Goal: Information Seeking & Learning: Find specific page/section

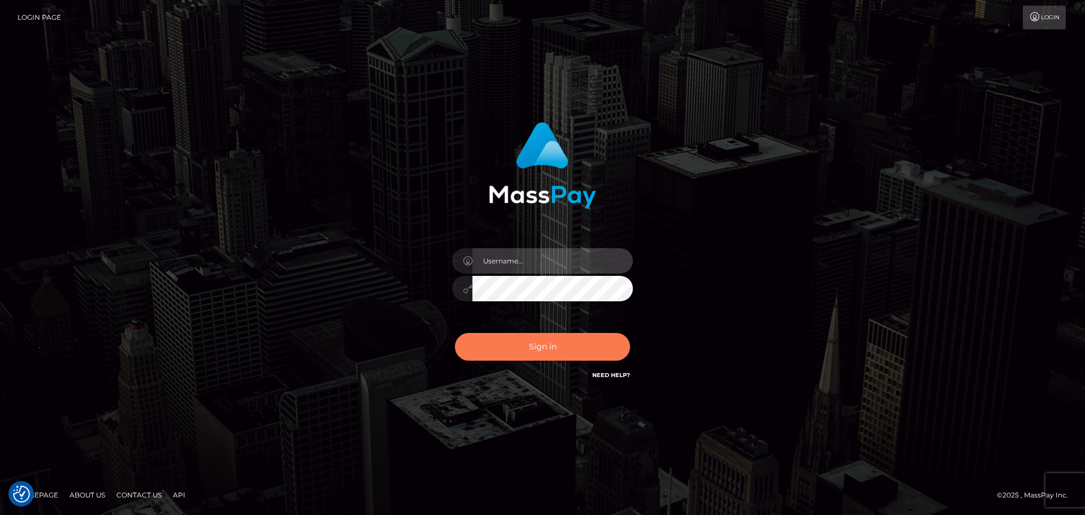
type input "Yassine Slimene"
click at [489, 340] on button "Sign in" at bounding box center [542, 347] width 175 height 28
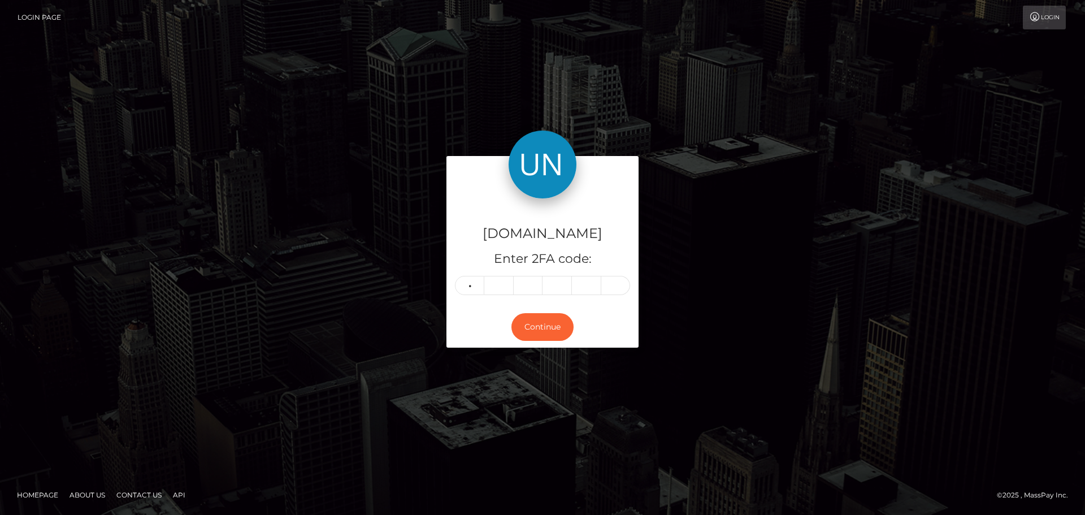
type input "9"
type input "6"
type input "8"
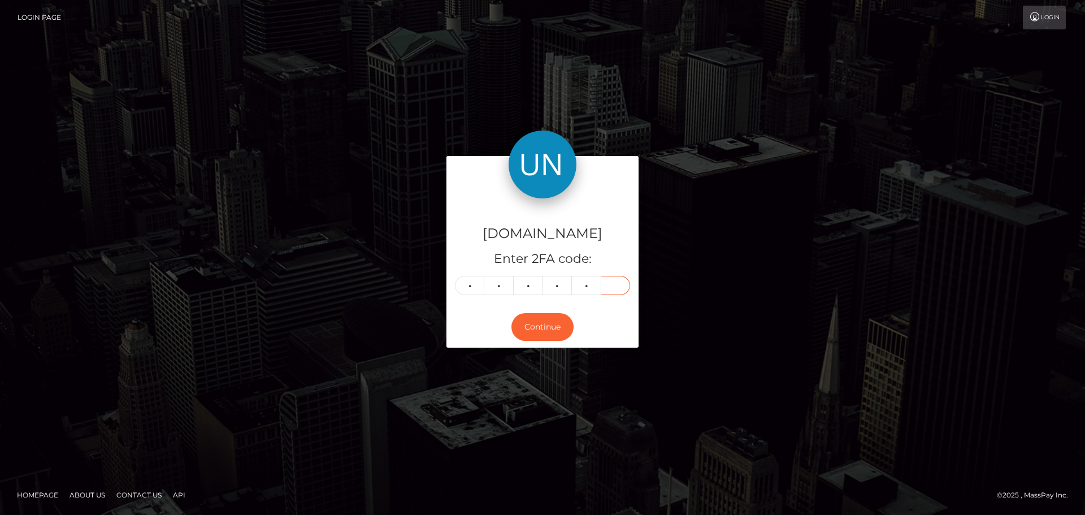
type input "8"
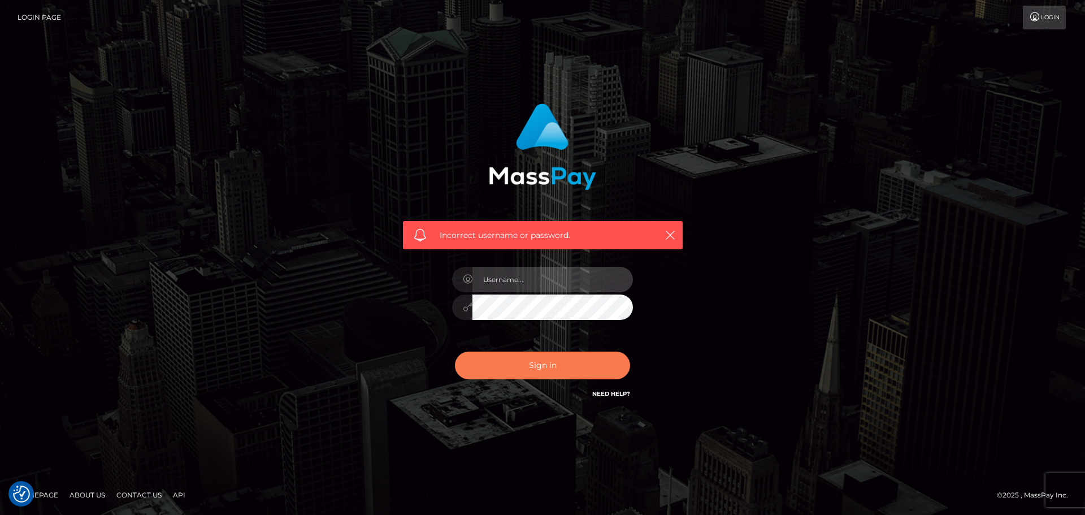
type input "Yassine Slimene"
click at [491, 352] on button "Sign in" at bounding box center [542, 366] width 175 height 28
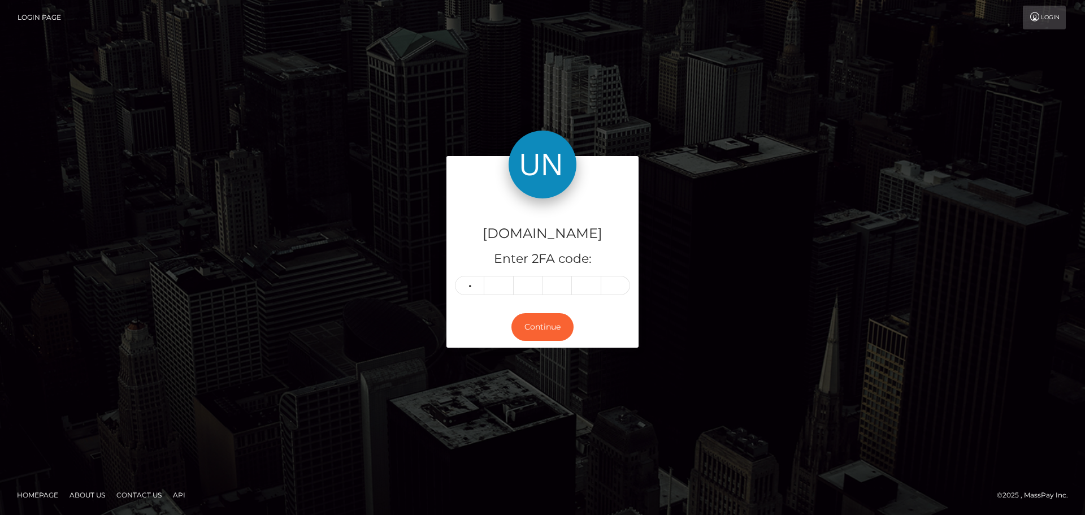
type input "9"
type input "6"
type input "7"
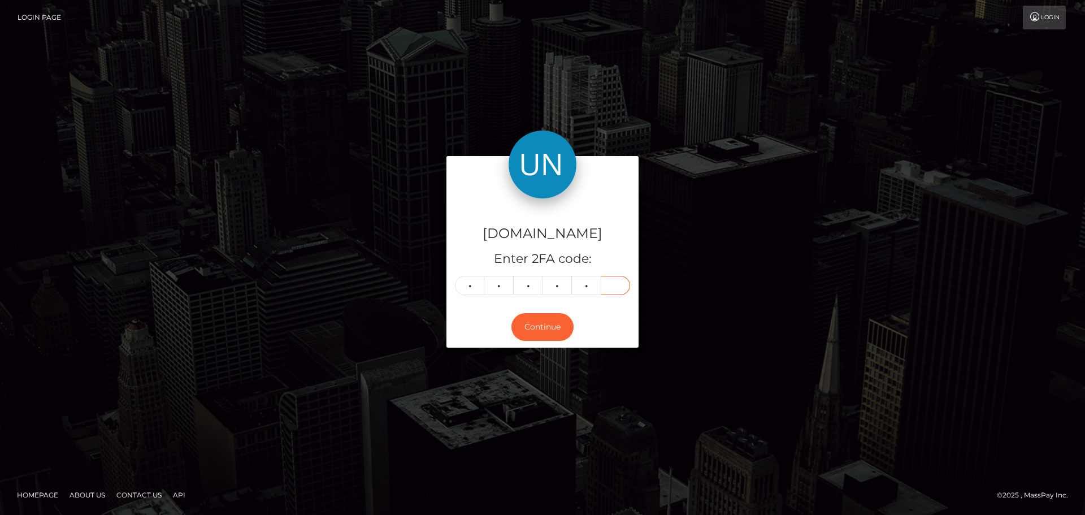
type input "8"
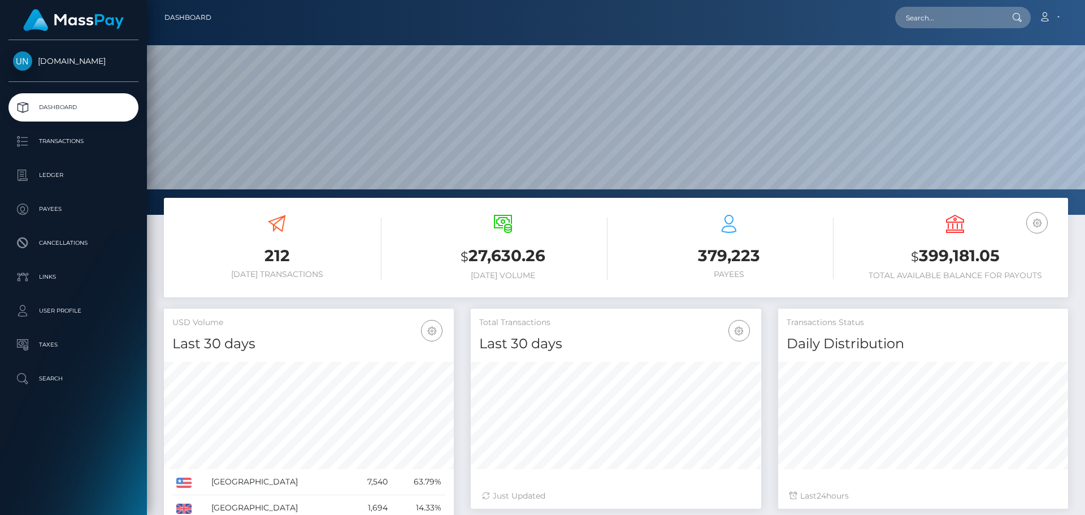
scroll to position [201, 291]
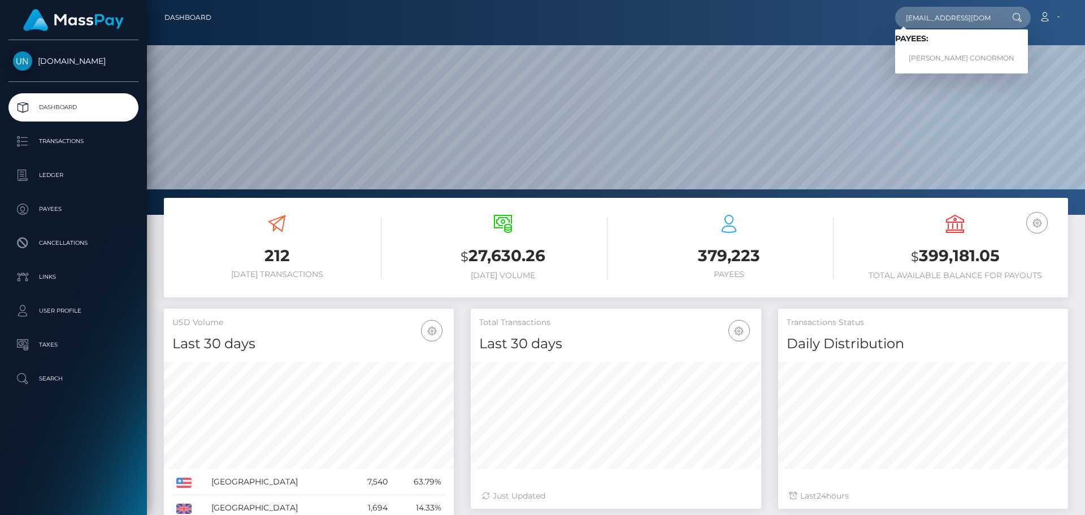
type input "[EMAIL_ADDRESS][DOMAIN_NAME]"
click at [941, 58] on link "JULIAN CHRISTIAN CONORMON" at bounding box center [961, 58] width 133 height 21
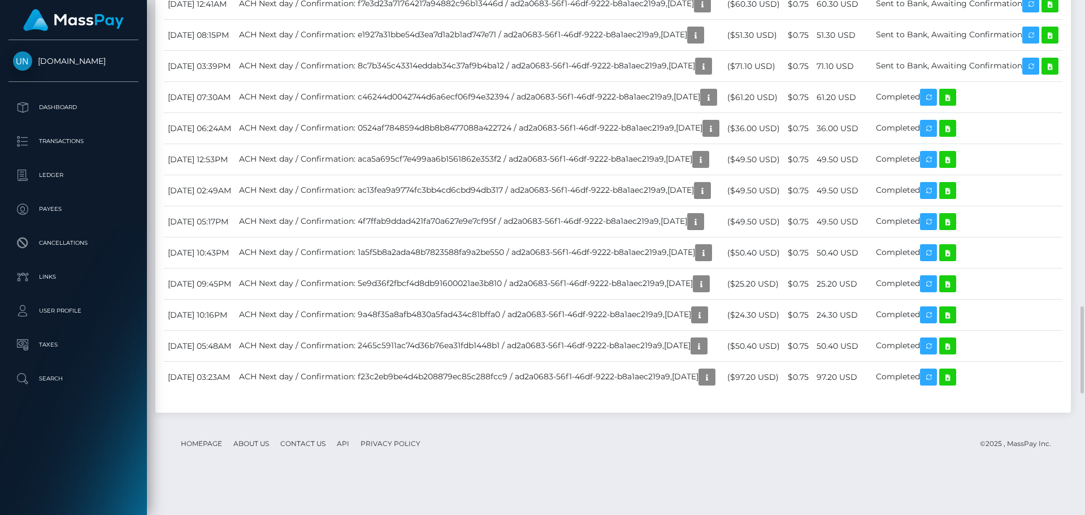
scroll to position [1922, 0]
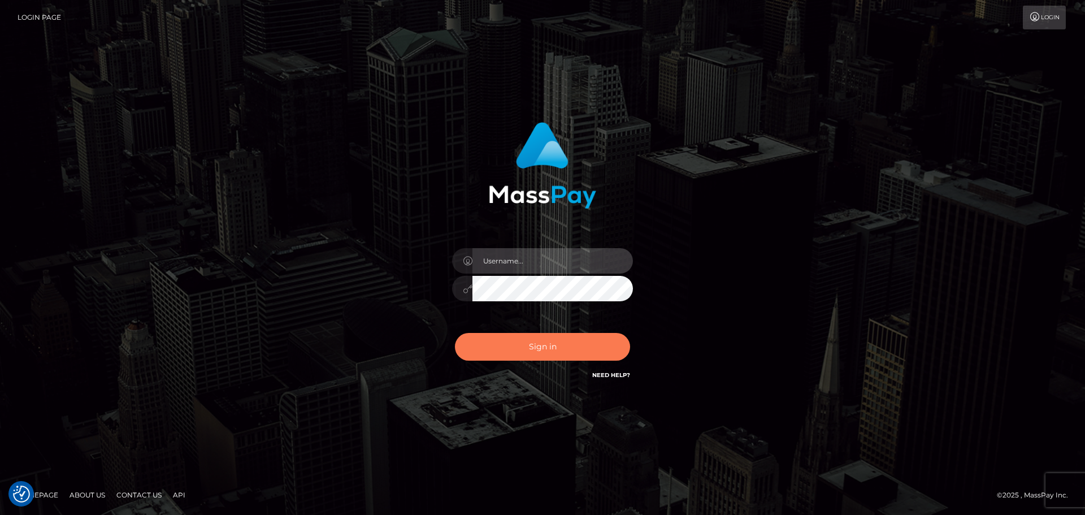
type input "[PERSON_NAME]"
click at [500, 346] on button "Sign in" at bounding box center [542, 347] width 175 height 28
type input "Yassine Slimene"
click at [517, 335] on button "Sign in" at bounding box center [542, 347] width 175 height 28
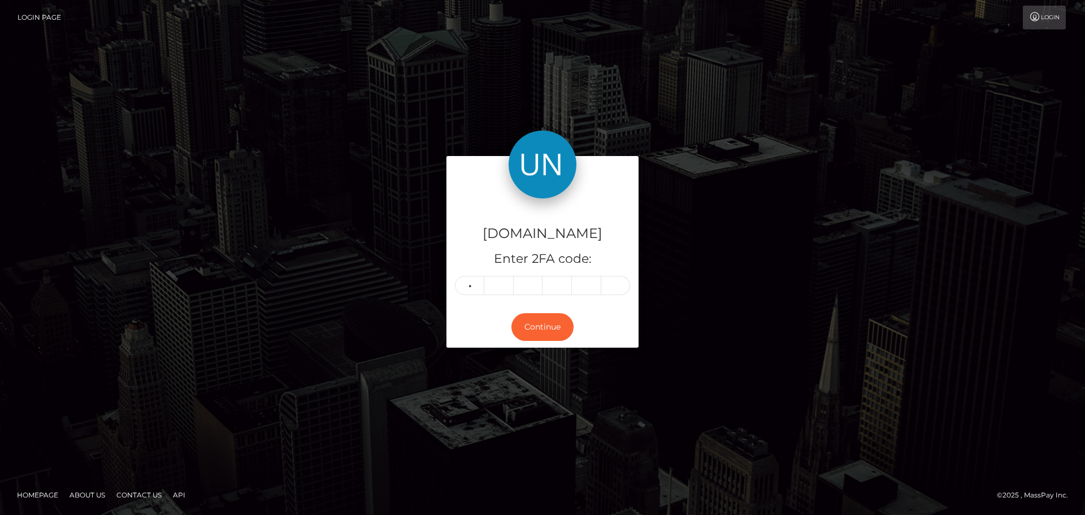
type input "7"
type input "5"
type input "7"
type input "3"
type input "1"
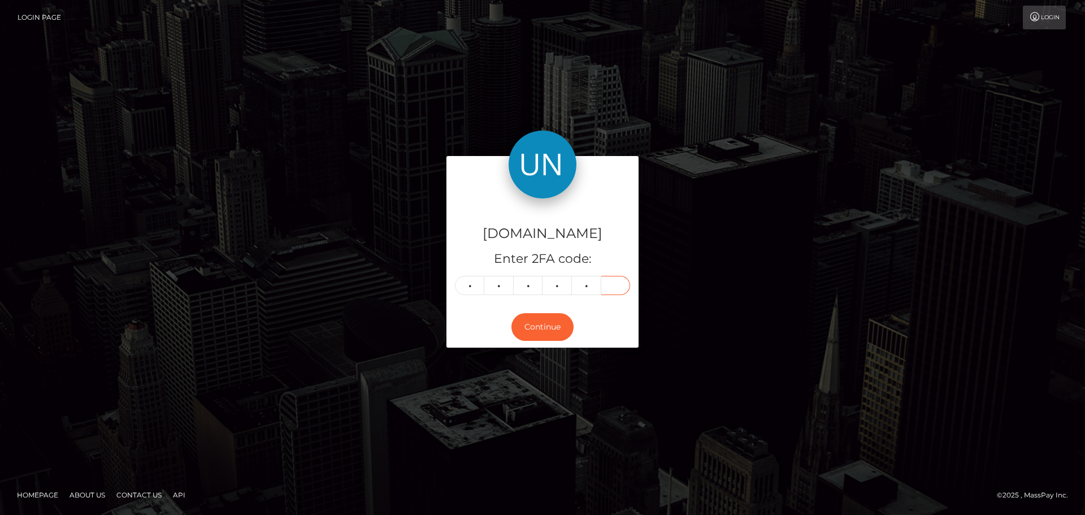
type input "4"
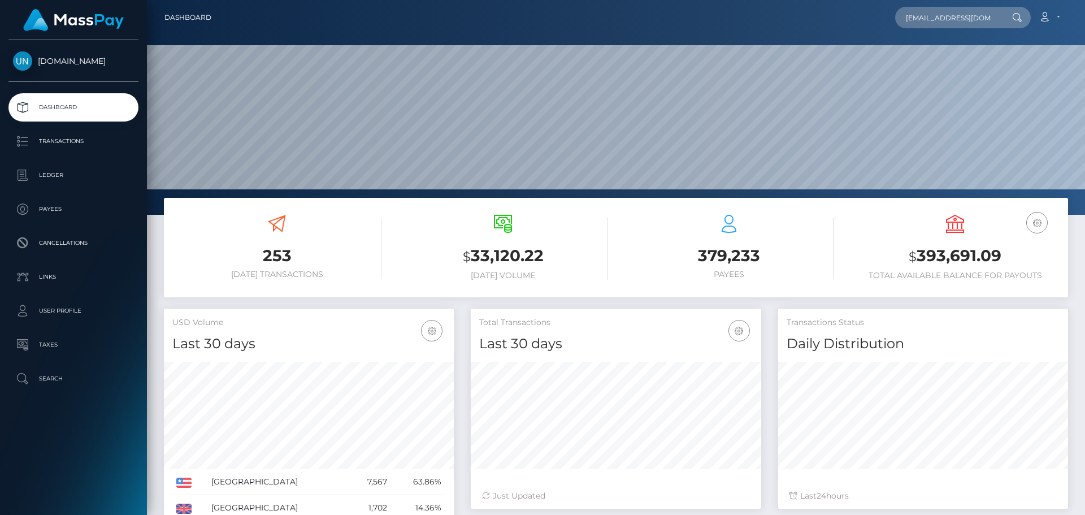
scroll to position [0, 50]
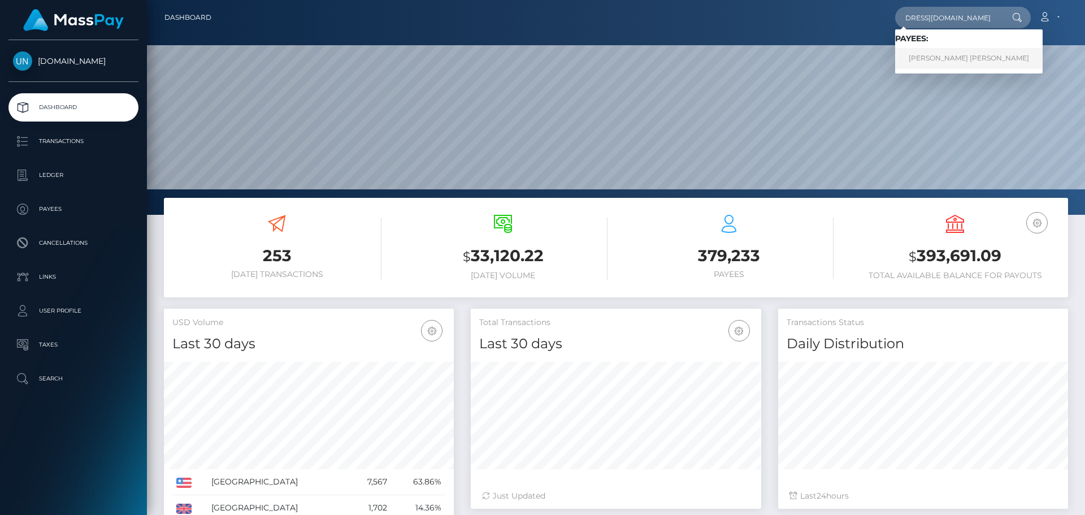
type input "q5wct9snm2@privaterelay.appleid.com"
click at [931, 51] on link "SANTOS CRISTINA HERNANDEZ" at bounding box center [969, 58] width 148 height 21
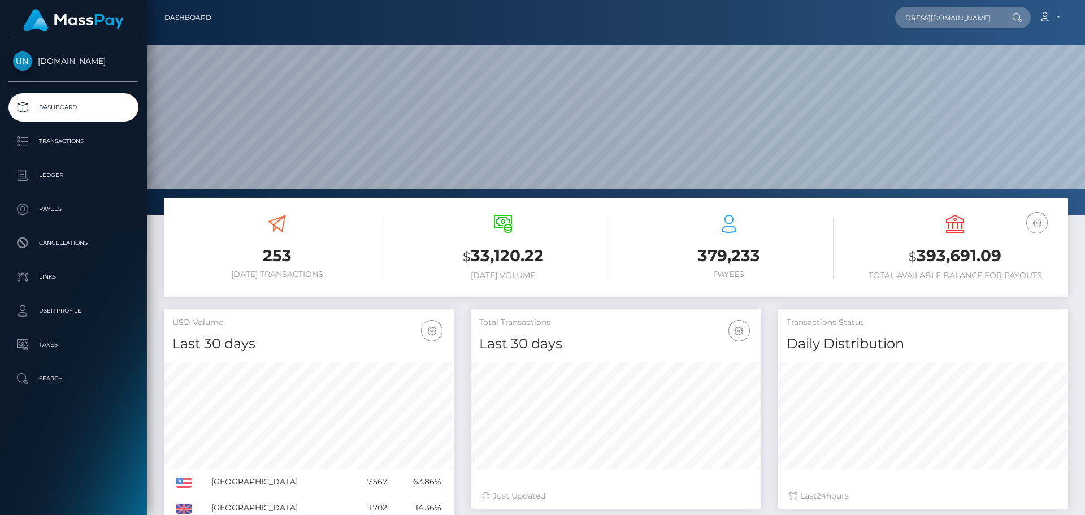
scroll to position [0, 0]
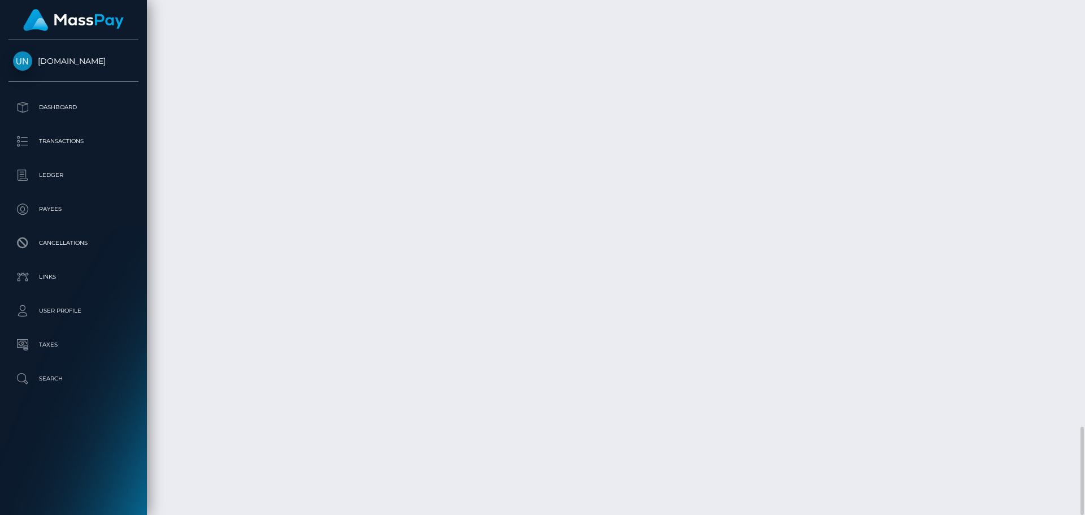
scroll to position [136, 291]
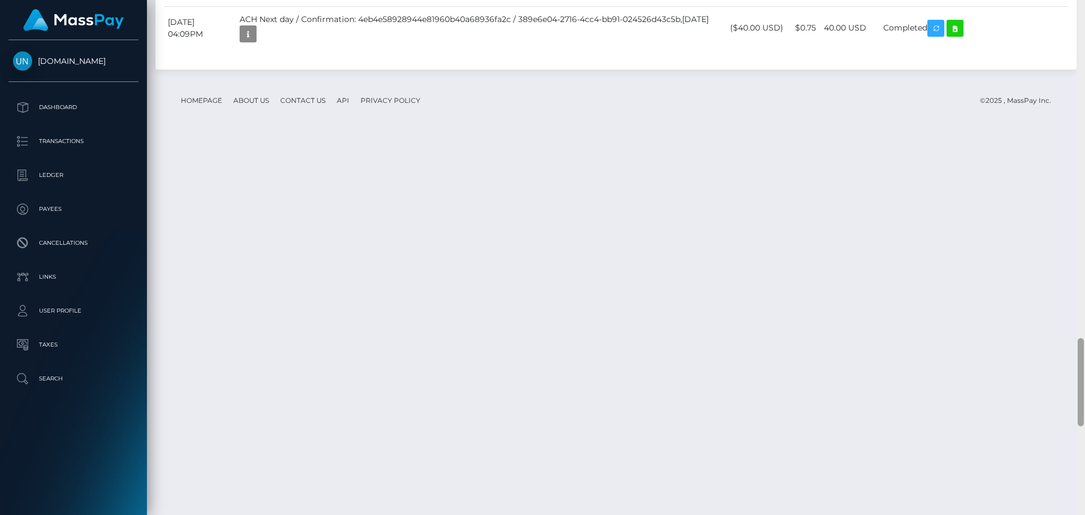
click at [1085, 6] on div at bounding box center [1081, 257] width 8 height 515
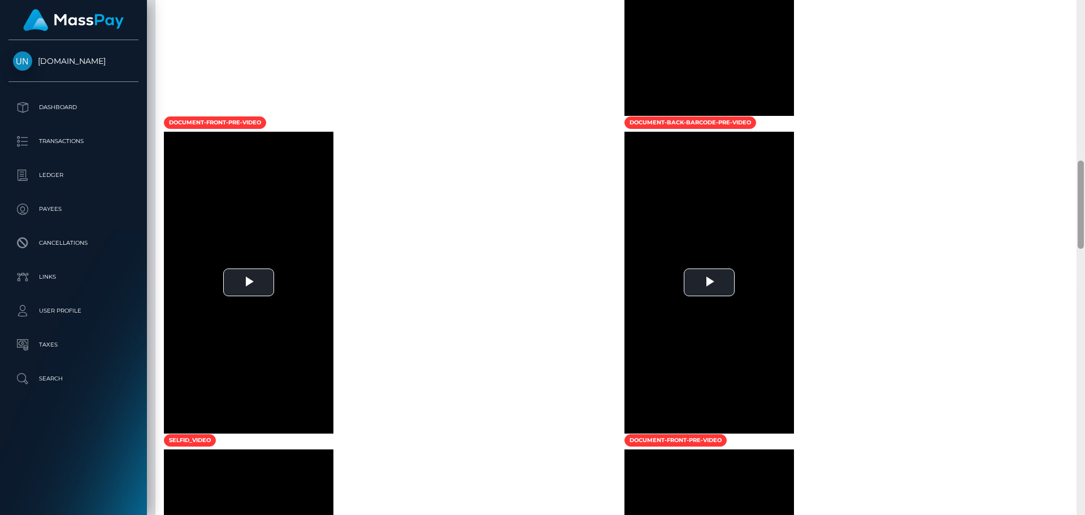
click at [1085, 6] on div at bounding box center [1081, 257] width 8 height 515
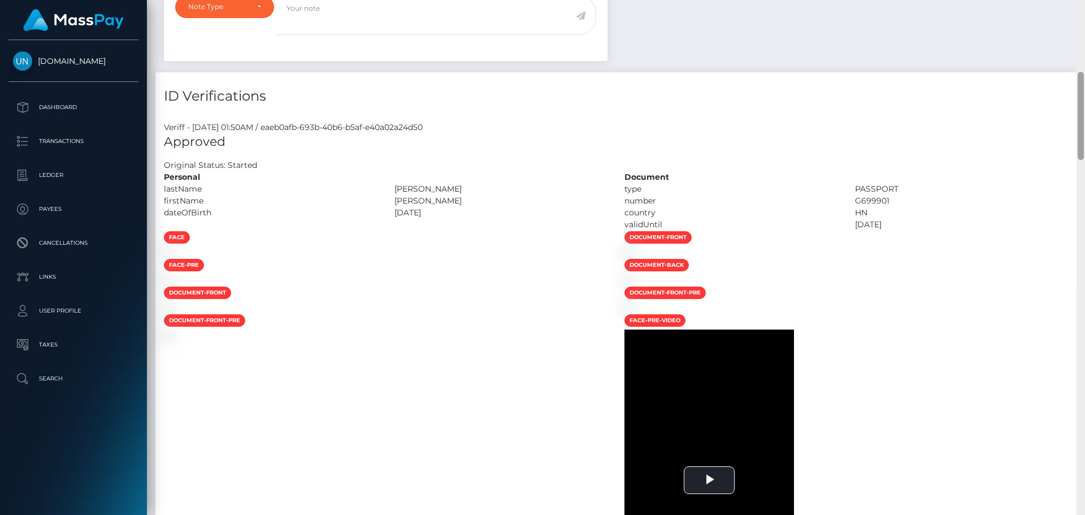
click at [1085, 6] on div "Customer Profile Loading... Loading..." at bounding box center [616, 257] width 938 height 515
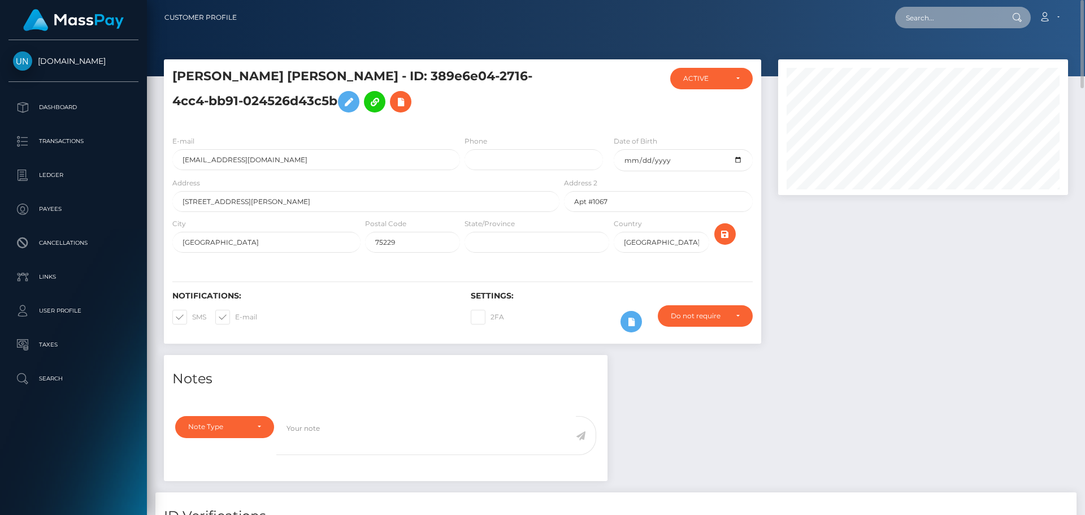
click at [943, 20] on input "text" at bounding box center [948, 17] width 106 height 21
paste input "[EMAIL_ADDRESS][DOMAIN_NAME]"
type input "[EMAIL_ADDRESS][DOMAIN_NAME]"
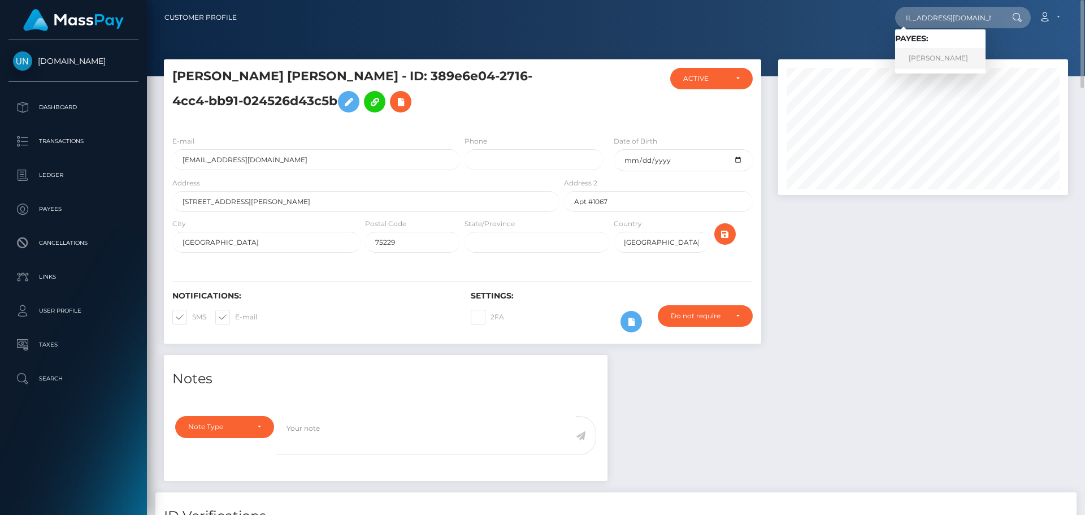
scroll to position [0, 0]
click at [942, 60] on link "JADYN RAE TAPLEY" at bounding box center [940, 58] width 90 height 21
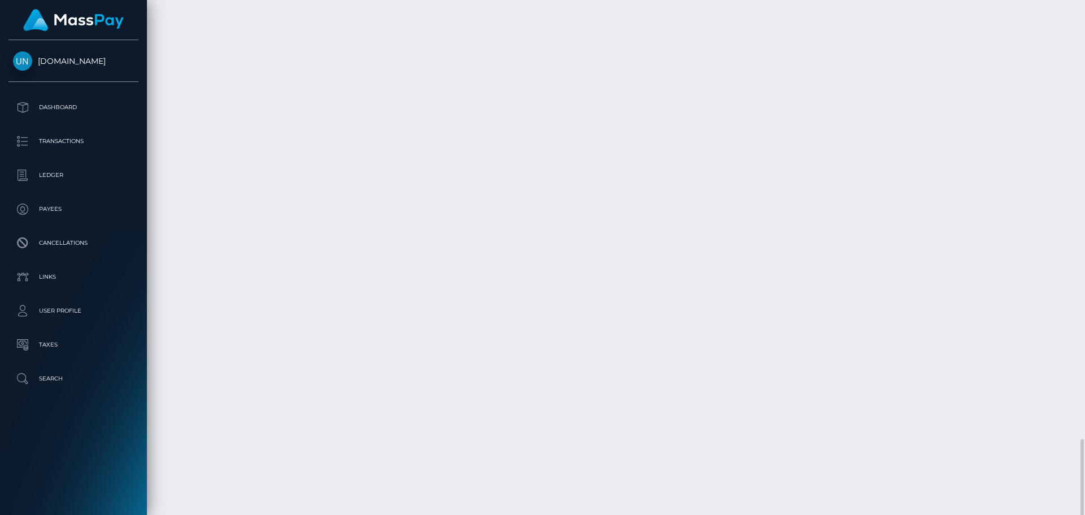
scroll to position [2351, 0]
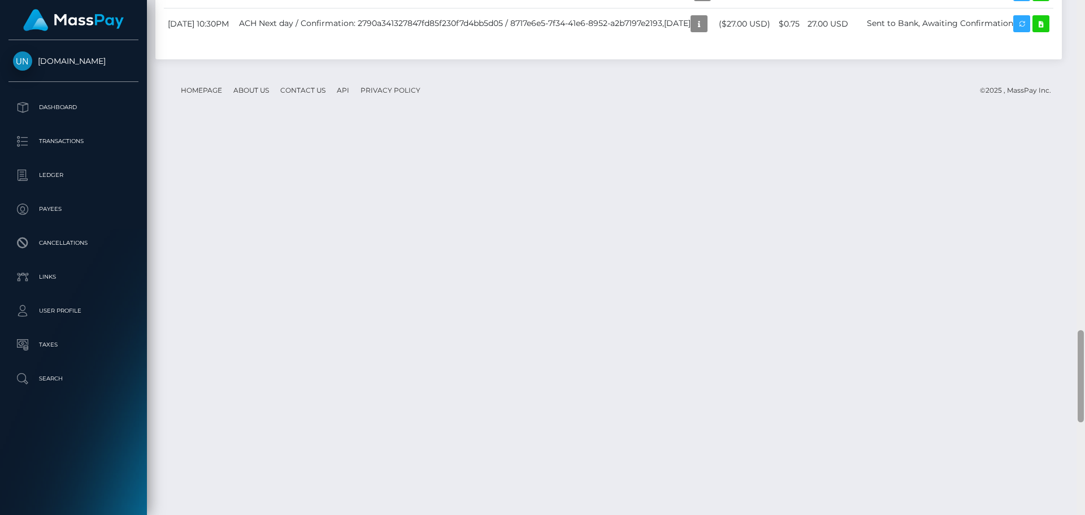
click at [1078, 24] on div at bounding box center [1081, 257] width 8 height 515
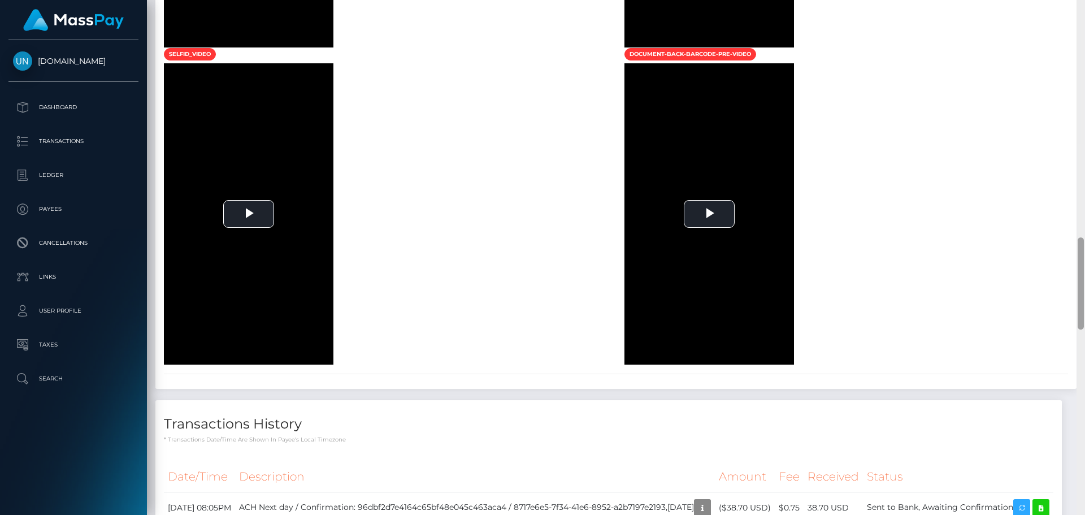
click at [1078, 24] on div at bounding box center [1081, 257] width 8 height 515
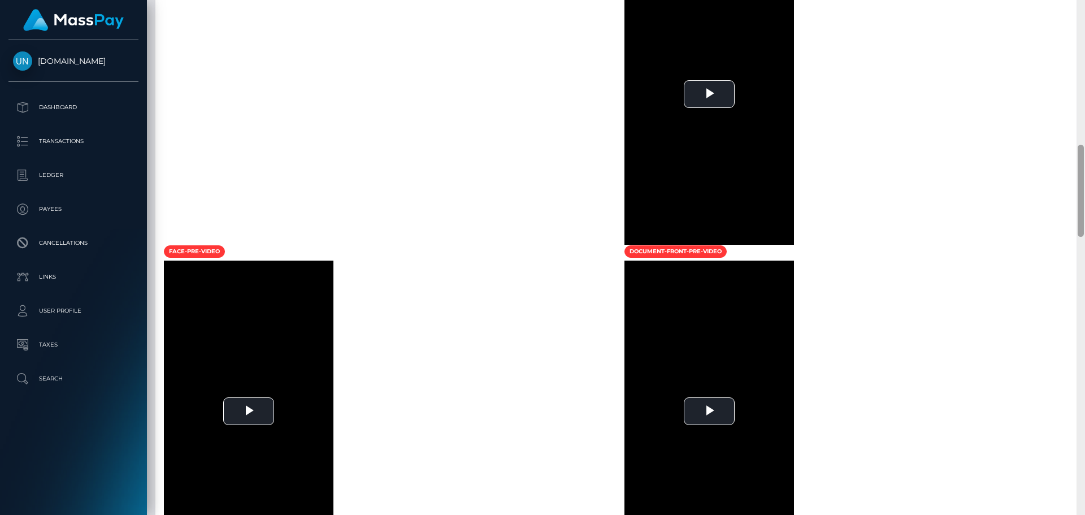
click at [1078, 24] on div at bounding box center [1081, 257] width 8 height 515
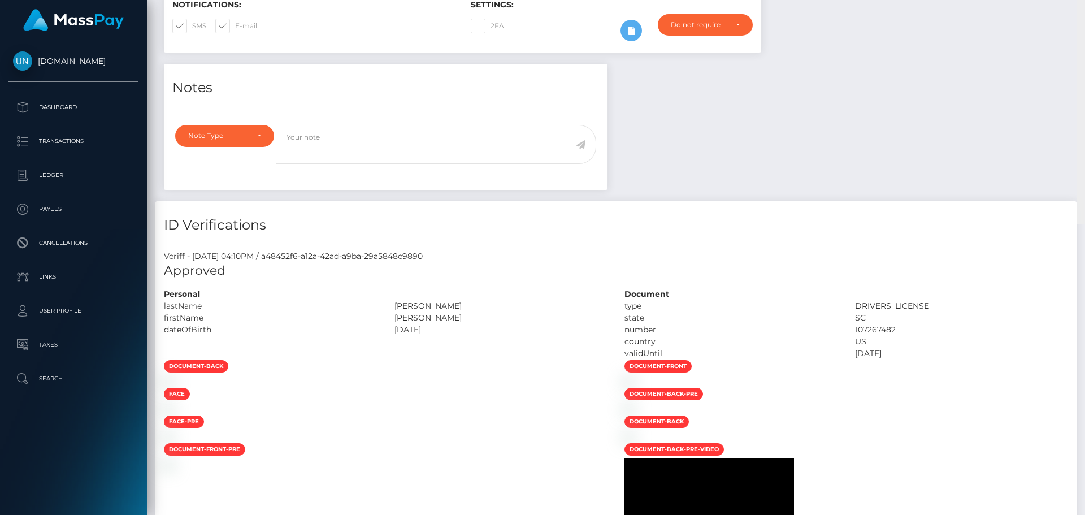
scroll to position [0, 0]
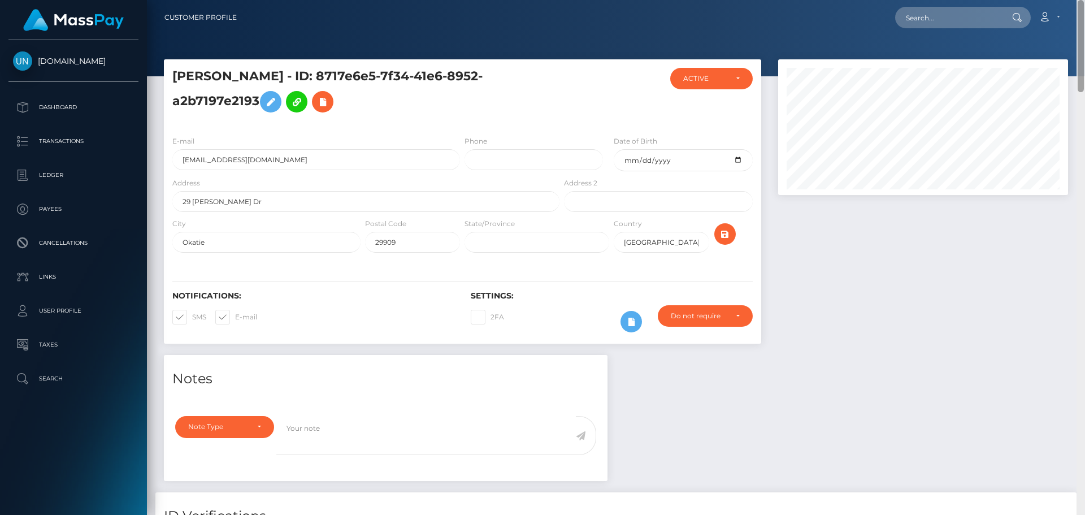
click at [1082, 16] on div "Customer Profile Loading... Loading..." at bounding box center [616, 257] width 938 height 515
click at [935, 7] on input "text" at bounding box center [948, 17] width 106 height 21
paste input "lissettecaraballo3@gmail.com"
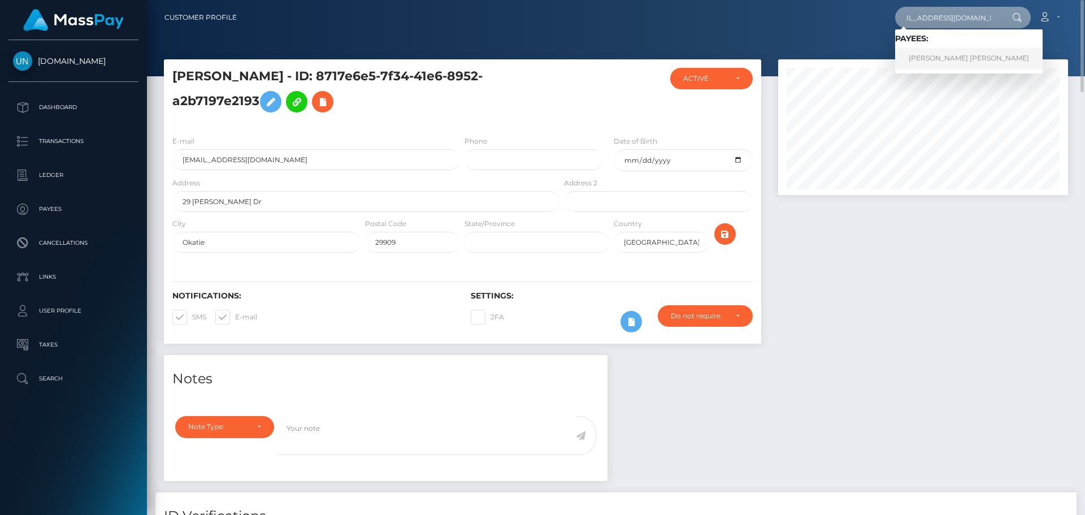
type input "lissettecaraballo3@gmail.com"
drag, startPoint x: 943, startPoint y: 58, endPoint x: 929, endPoint y: 67, distance: 17.1
click at [943, 58] on link "LISSETTE MARIE CARABALLO FELICIANO" at bounding box center [969, 58] width 148 height 21
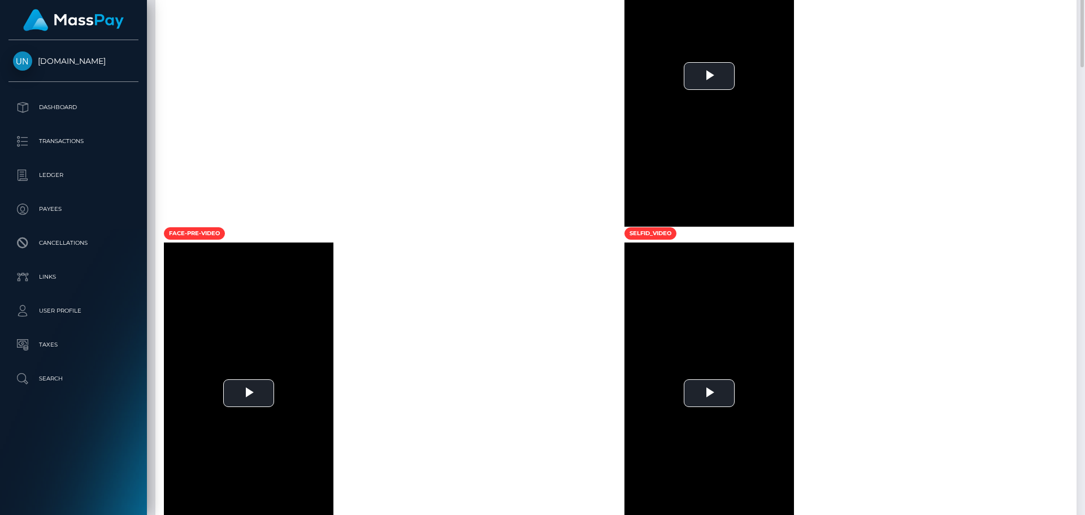
scroll to position [231, 0]
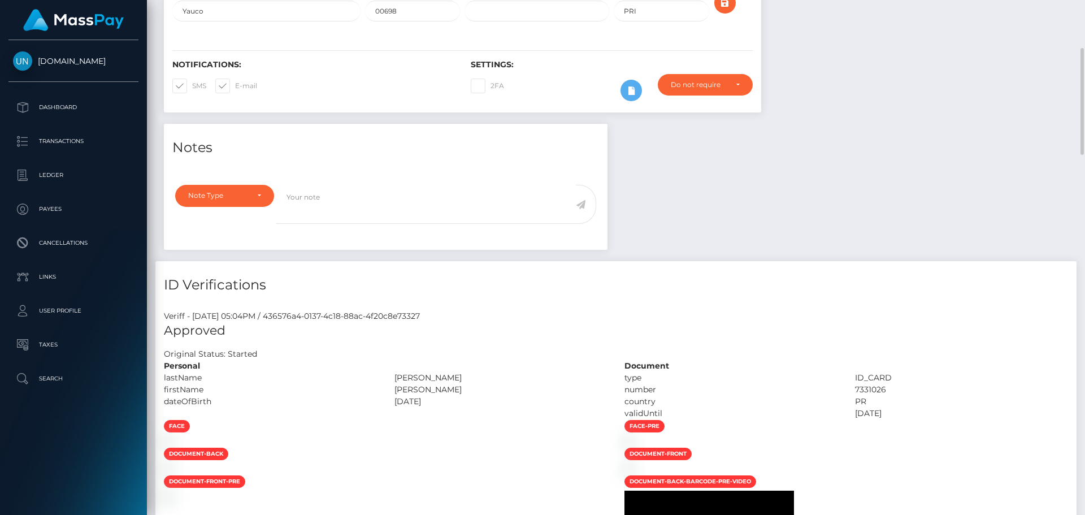
click at [1085, 2] on div "Customer Profile Loading... Loading..." at bounding box center [616, 257] width 938 height 515
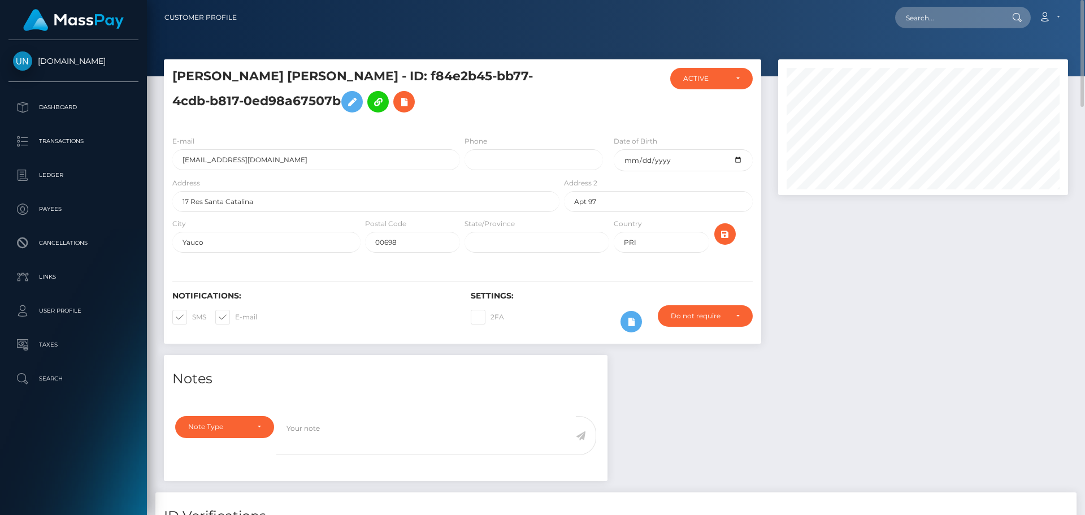
click at [1085, 2] on nav "Customer Profile Loading... Loading... Account" at bounding box center [616, 17] width 938 height 35
click at [987, 15] on input "text" at bounding box center [948, 17] width 106 height 21
paste input "angel2ally44@gmail.com"
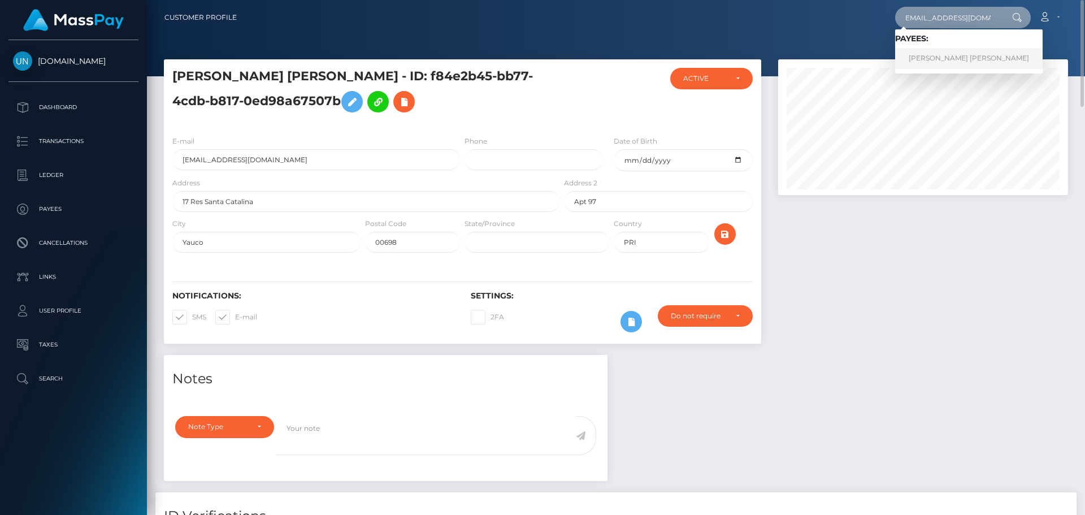
type input "angel2ally44@gmail.com"
click at [961, 62] on link "ANGEL MARIE JOHNSON" at bounding box center [969, 58] width 148 height 21
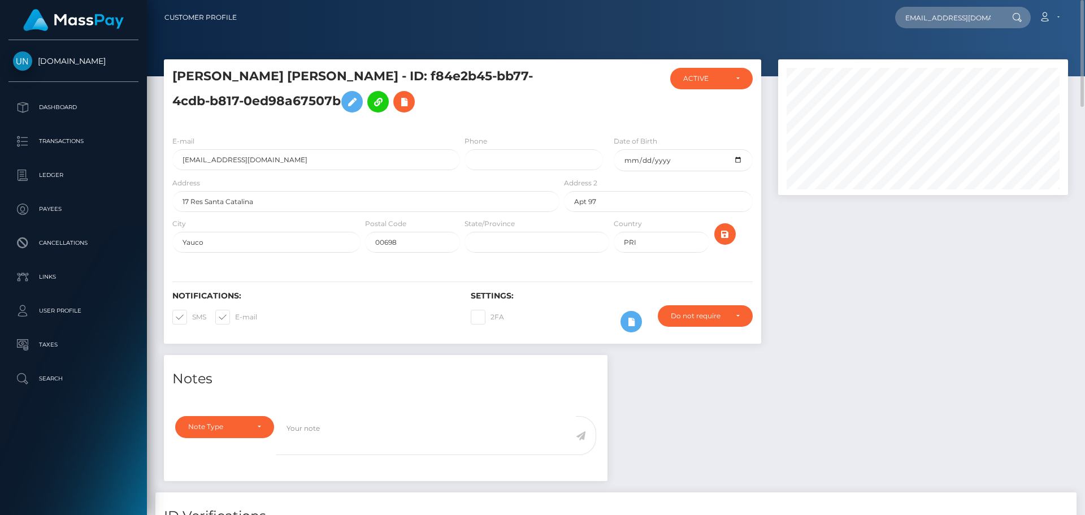
scroll to position [0, 0]
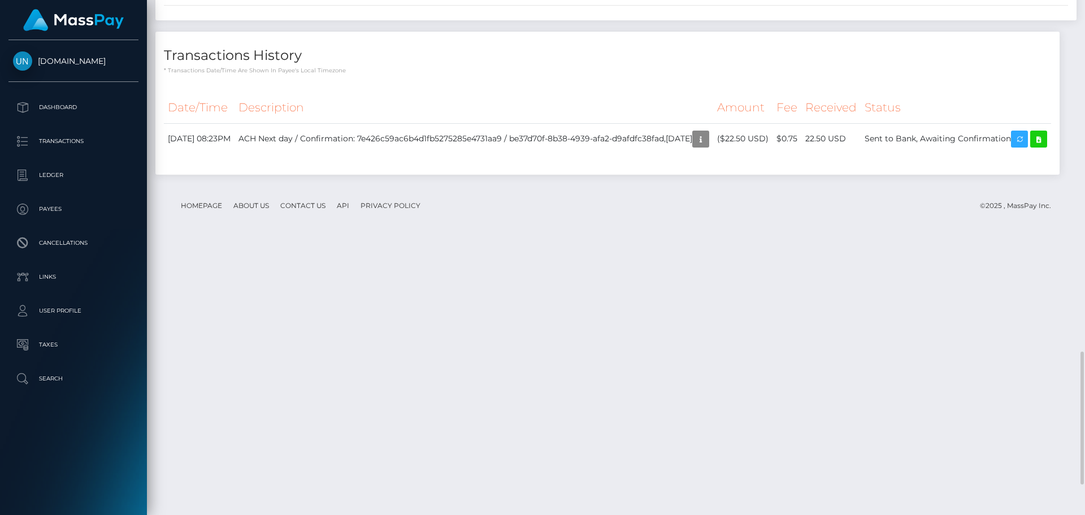
scroll to position [1680, 0]
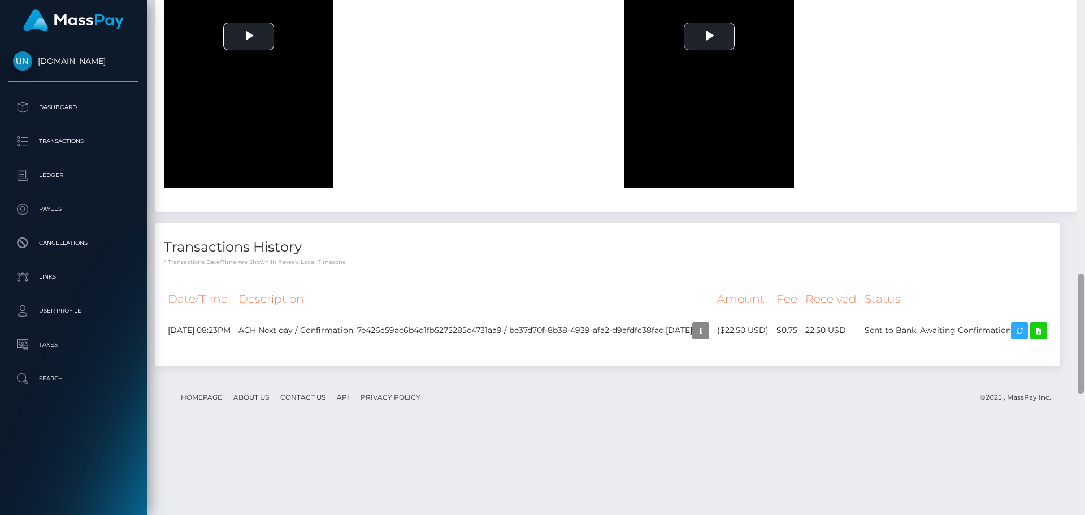
click at [1085, 12] on div at bounding box center [1081, 257] width 8 height 515
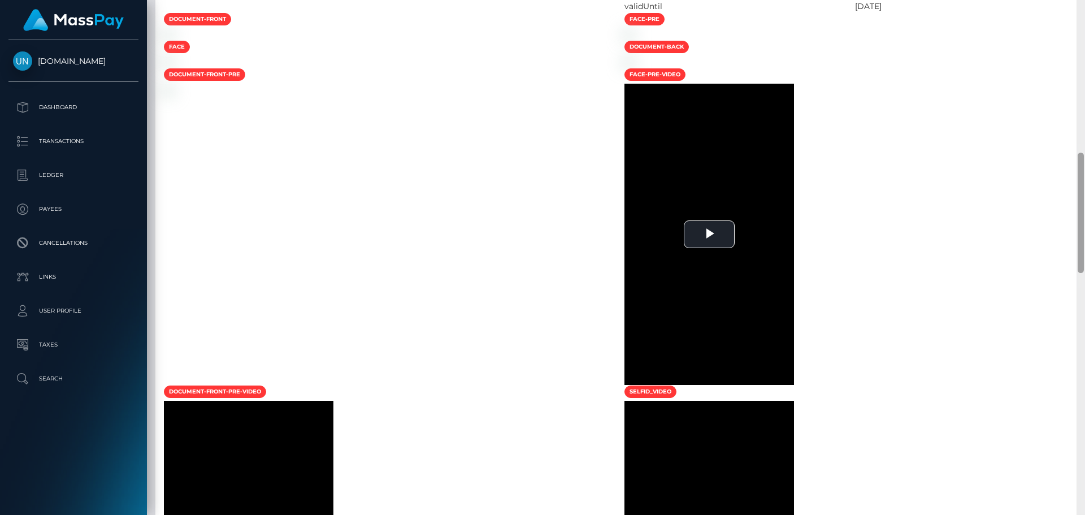
click at [1085, 12] on div at bounding box center [1081, 257] width 8 height 515
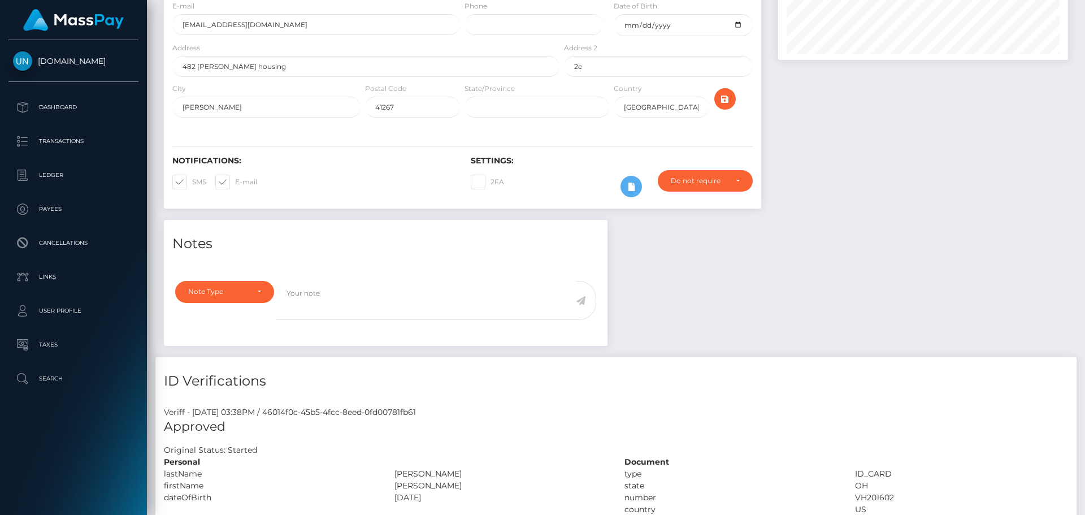
click at [1085, 12] on div "Customer Profile Loading... Loading..." at bounding box center [616, 257] width 938 height 515
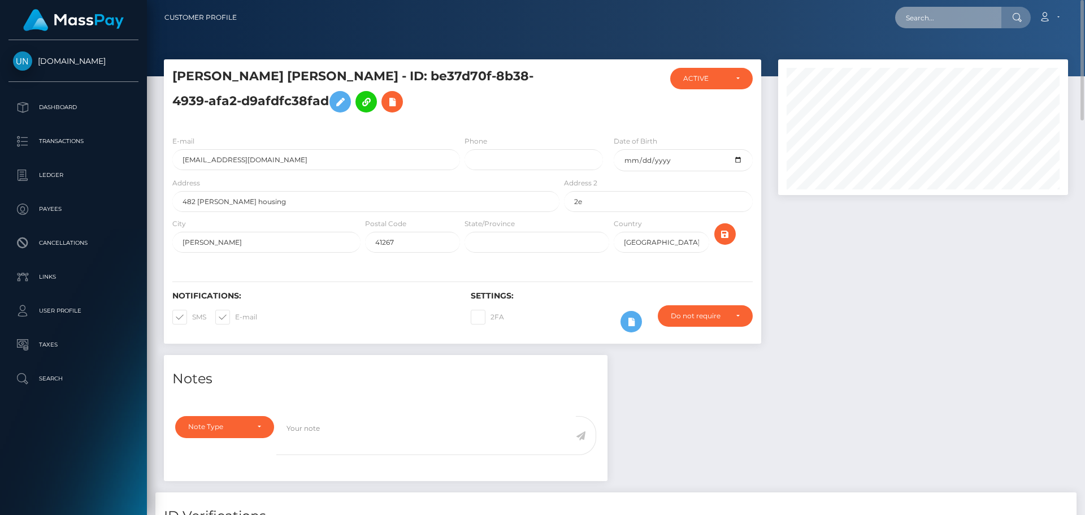
drag, startPoint x: 923, startPoint y: 7, endPoint x: 935, endPoint y: 15, distance: 14.7
click at [923, 7] on input "text" at bounding box center [948, 17] width 106 height 21
paste input "paoponce0905@gmail.com"
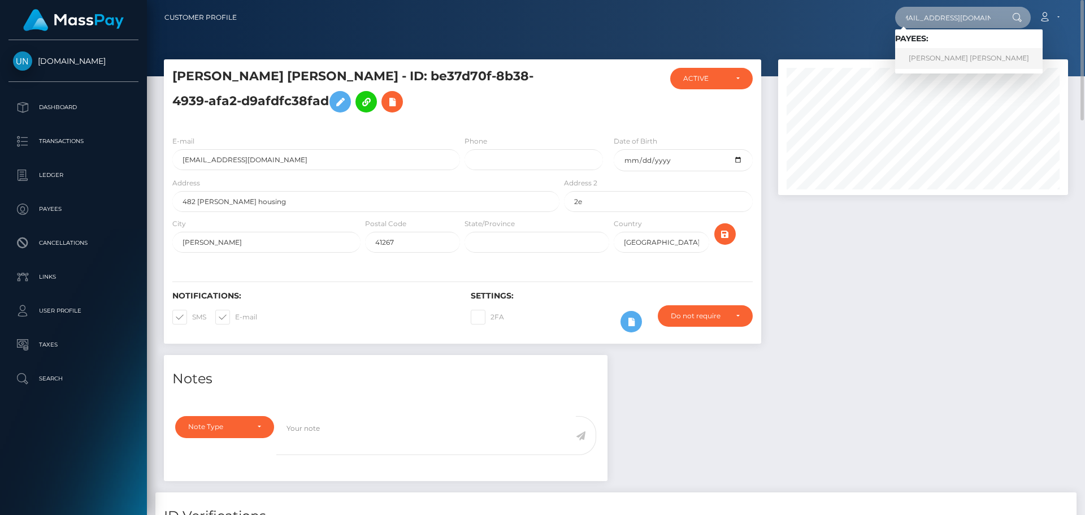
type input "paoponce0905@gmail.com"
click at [930, 50] on link "PAOLA KATHIRIA PONCE VARGAS" at bounding box center [969, 58] width 148 height 21
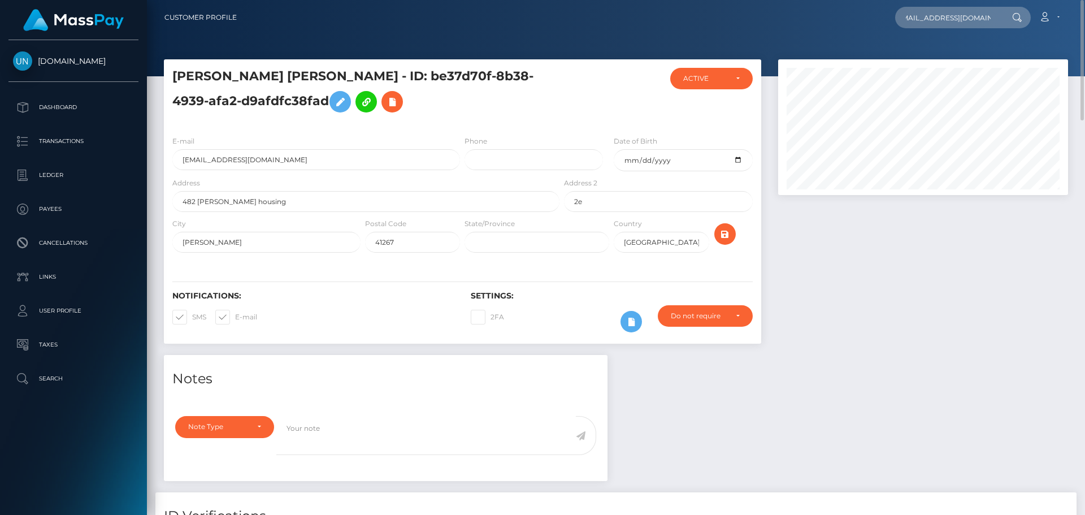
scroll to position [0, 0]
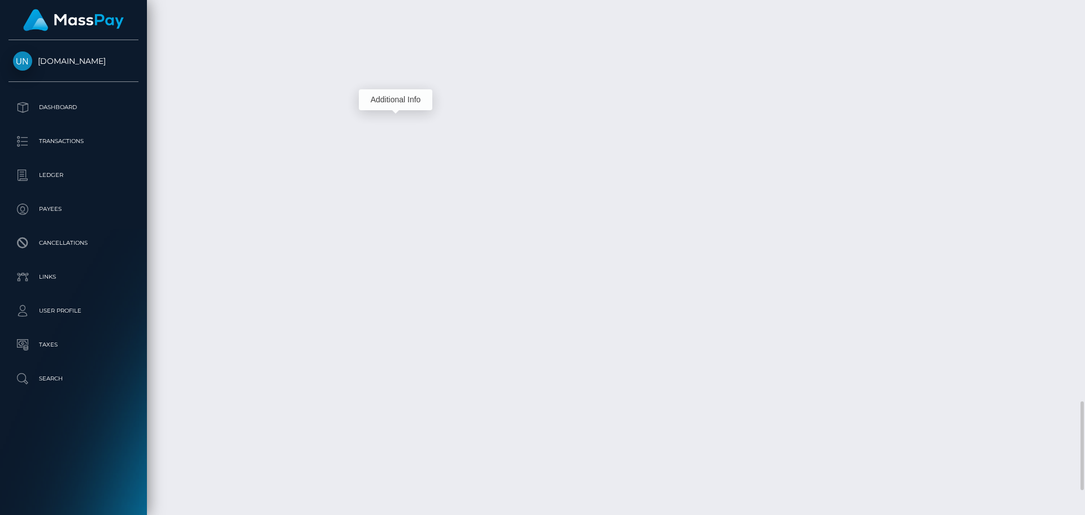
scroll to position [136, 291]
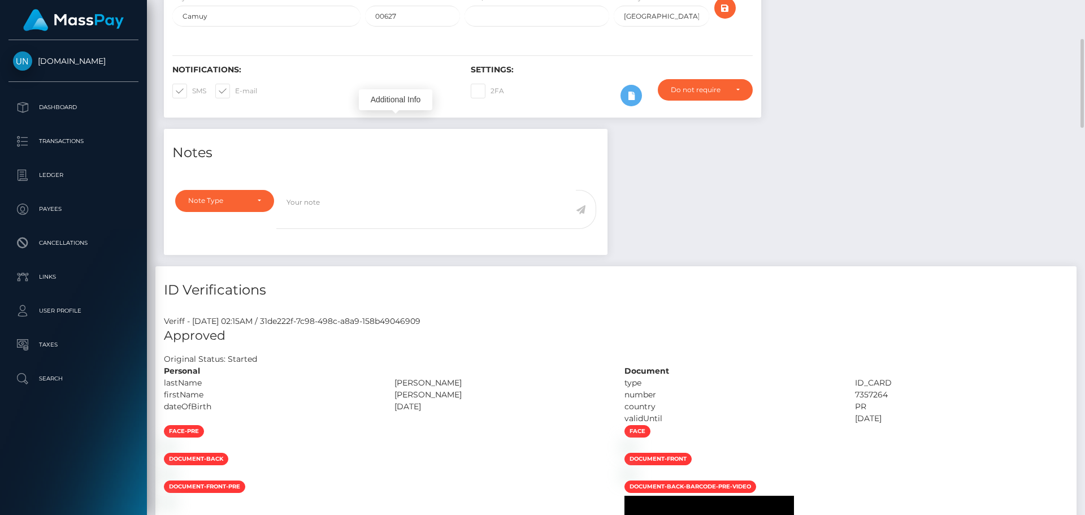
scroll to position [0, 0]
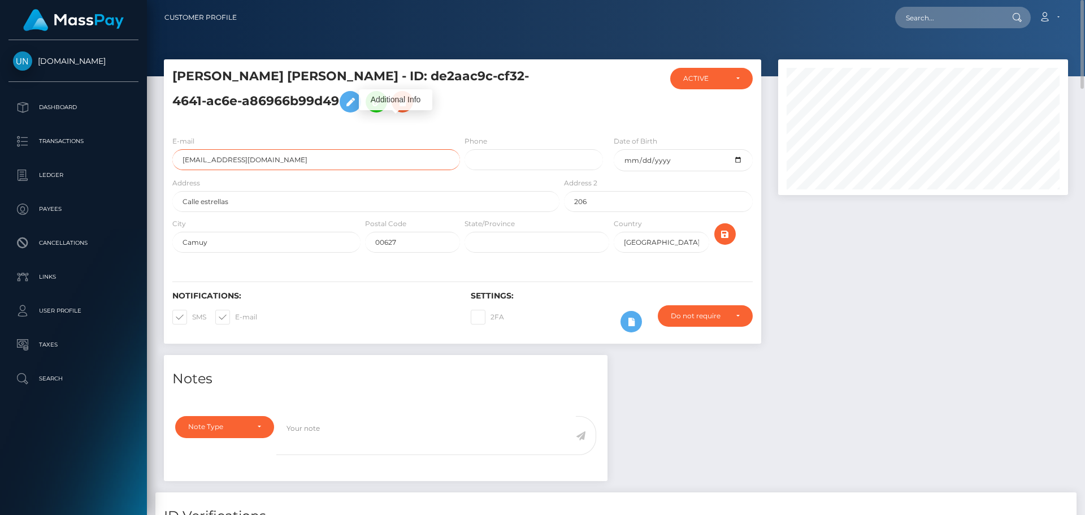
click at [230, 161] on input "[EMAIL_ADDRESS][DOMAIN_NAME]" at bounding box center [316, 159] width 288 height 21
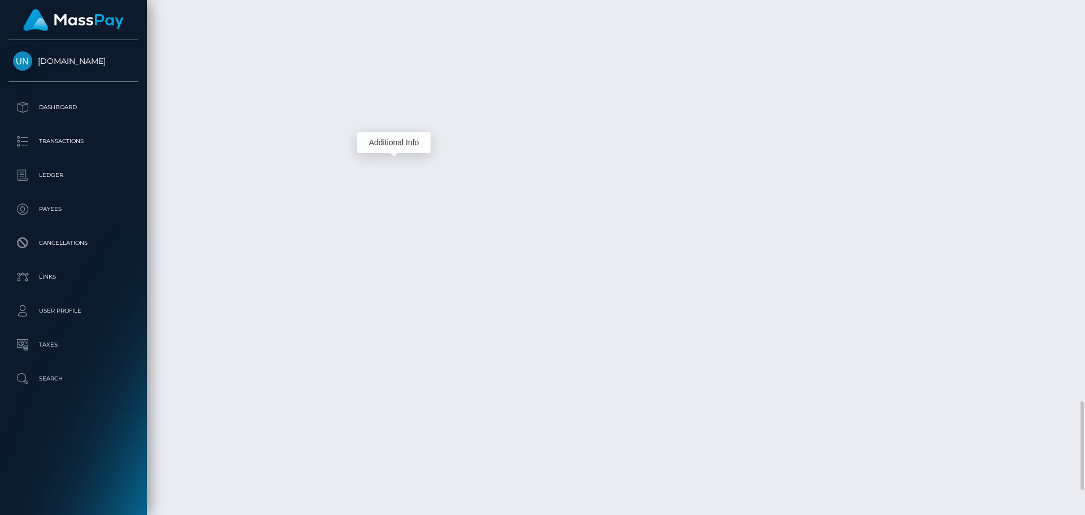
scroll to position [136, 291]
click at [1085, 6] on div at bounding box center [1081, 257] width 8 height 515
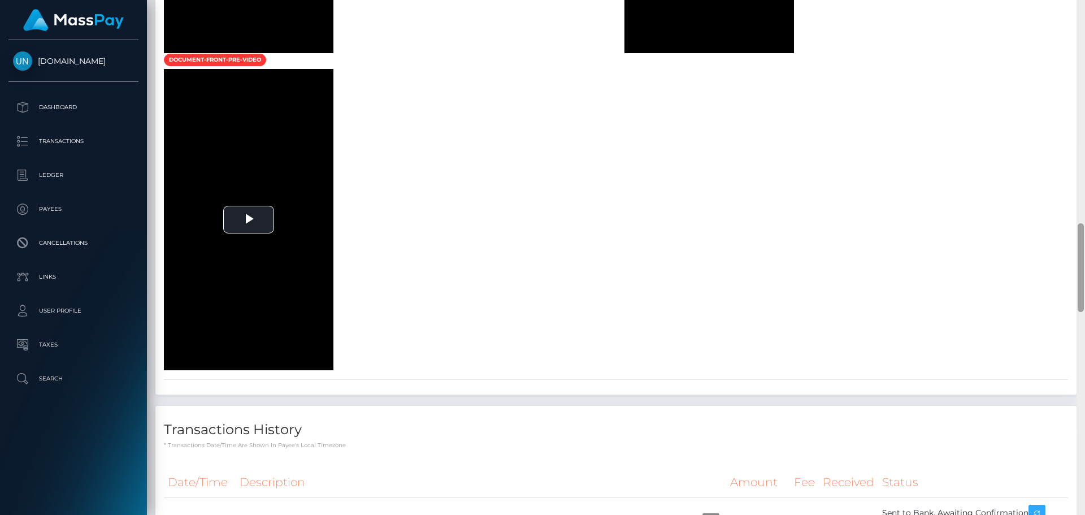
click at [1084, 6] on div at bounding box center [1081, 257] width 8 height 515
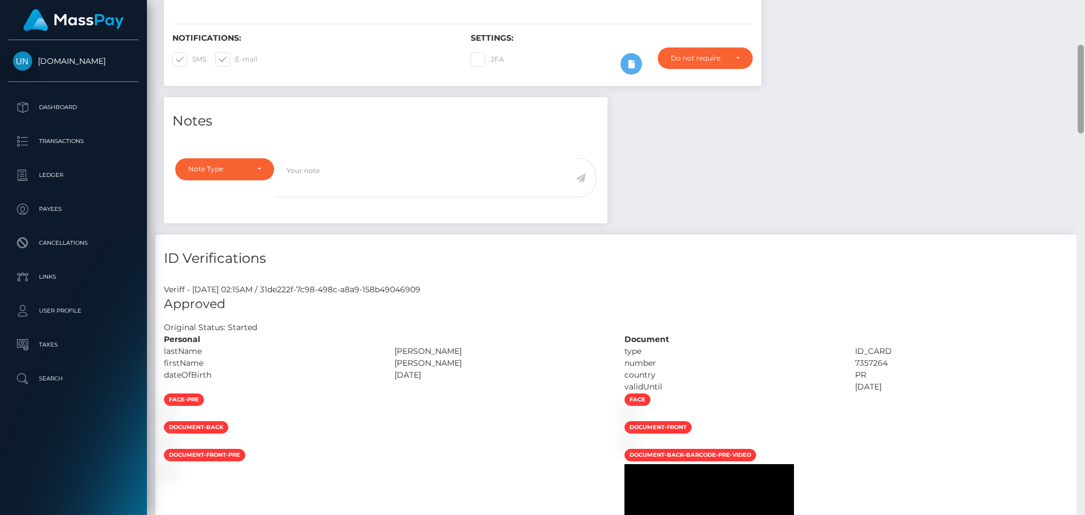
click at [1084, 6] on div "Customer Profile Loading... Loading..." at bounding box center [616, 257] width 938 height 515
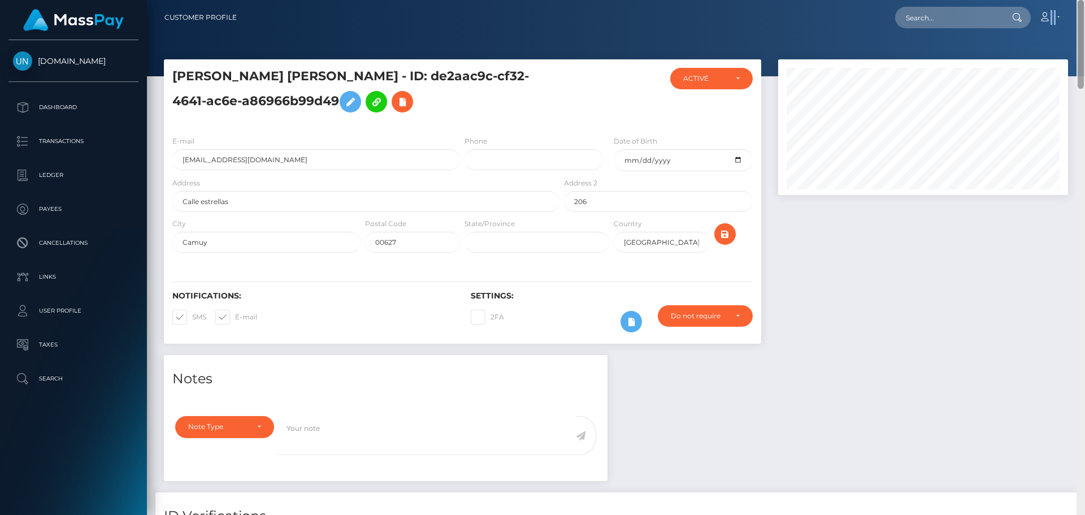
click at [1084, 6] on nav "Customer Profile Loading... Loading... Account" at bounding box center [616, 17] width 938 height 35
click at [950, 8] on input "text" at bounding box center [948, 17] width 106 height 21
paste input "nease206@gmail.com"
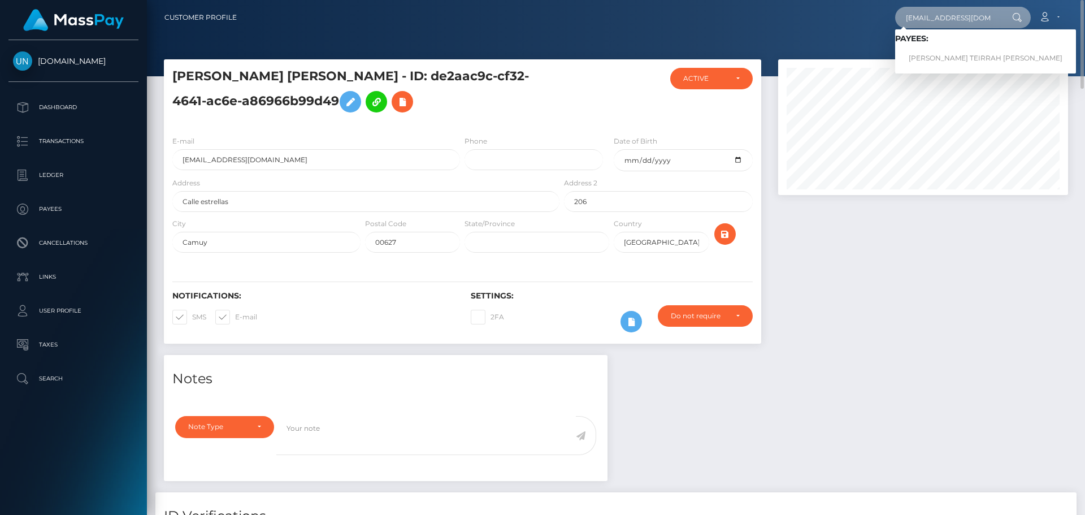
type input "nease206@gmail.com"
click at [954, 57] on link "JANEASE TEIRRAH HENDRICKS" at bounding box center [985, 58] width 181 height 21
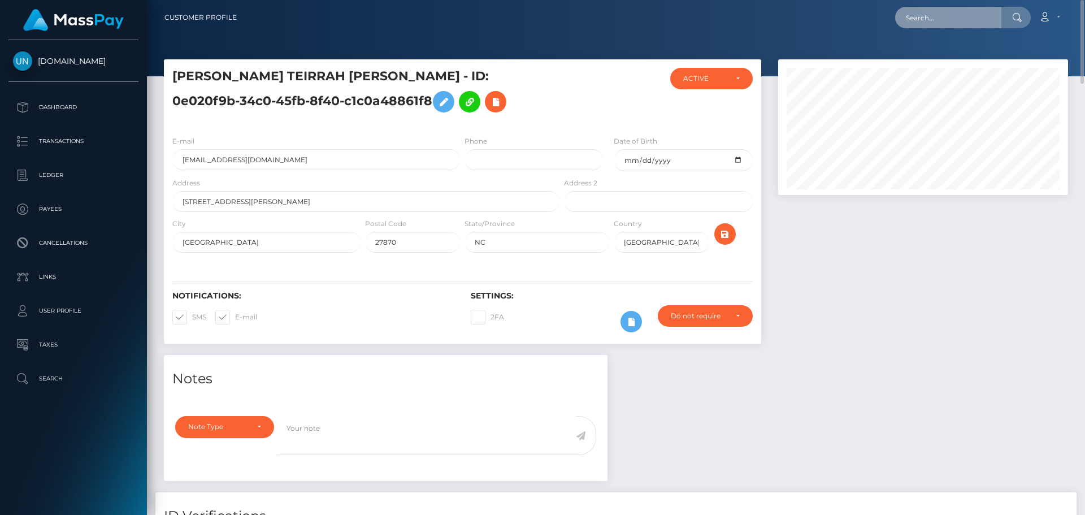
click at [927, 25] on input "text" at bounding box center [948, 17] width 106 height 21
paste input "t7s97mtz8j@privaterelay.appleid.com"
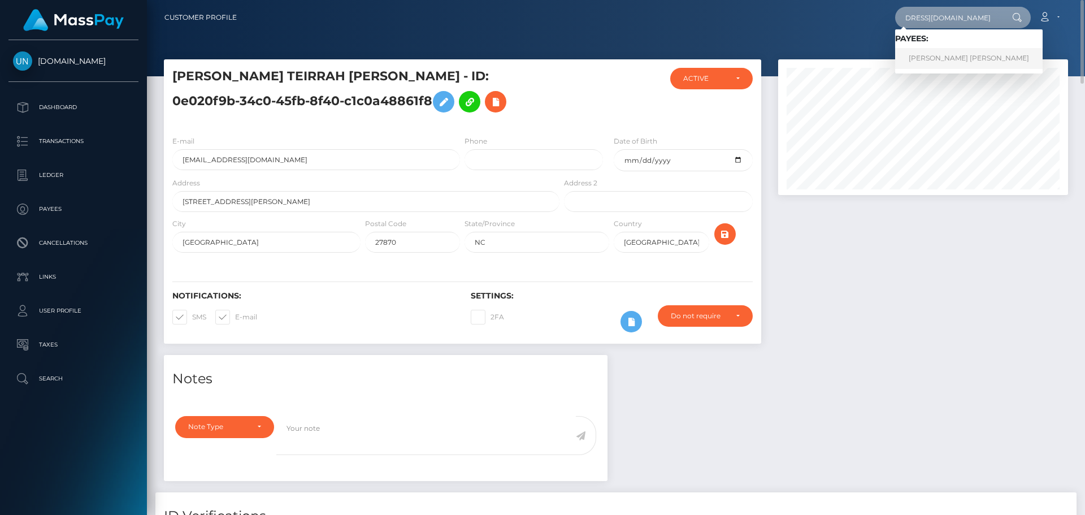
type input "t7s97mtz8j@privaterelay.appleid.com"
click at [941, 60] on link "BRIANA MARIA ORTEGA" at bounding box center [969, 58] width 148 height 21
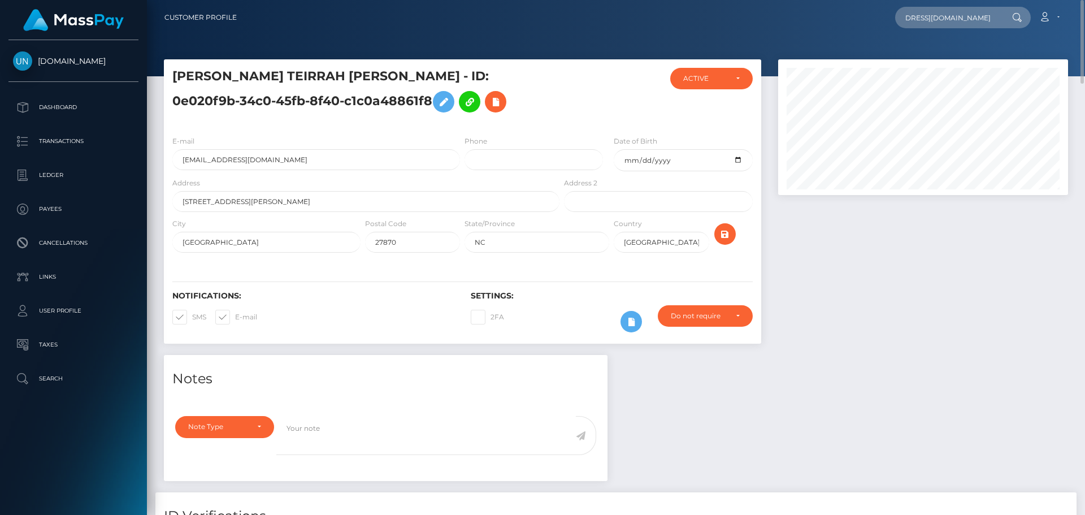
scroll to position [0, 0]
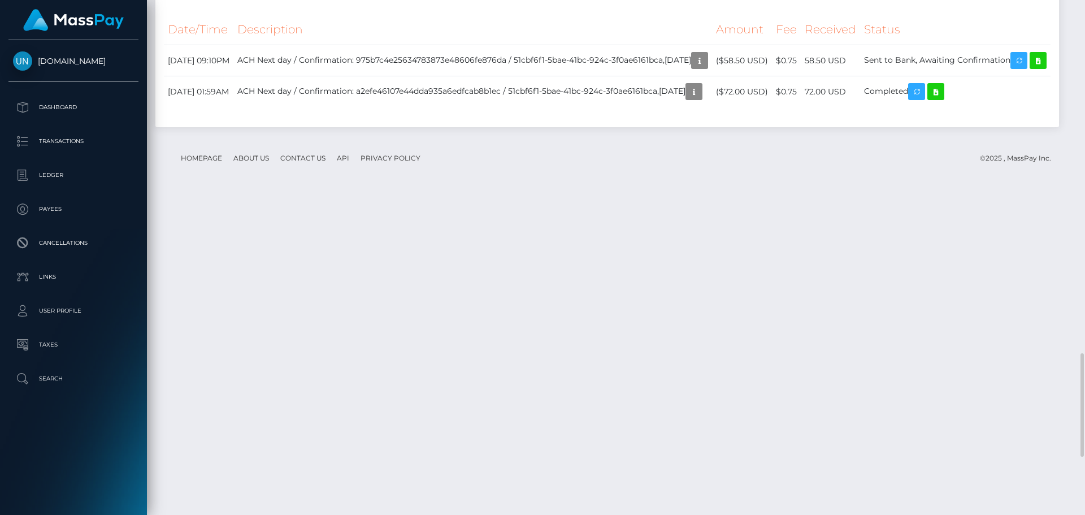
scroll to position [2040, 0]
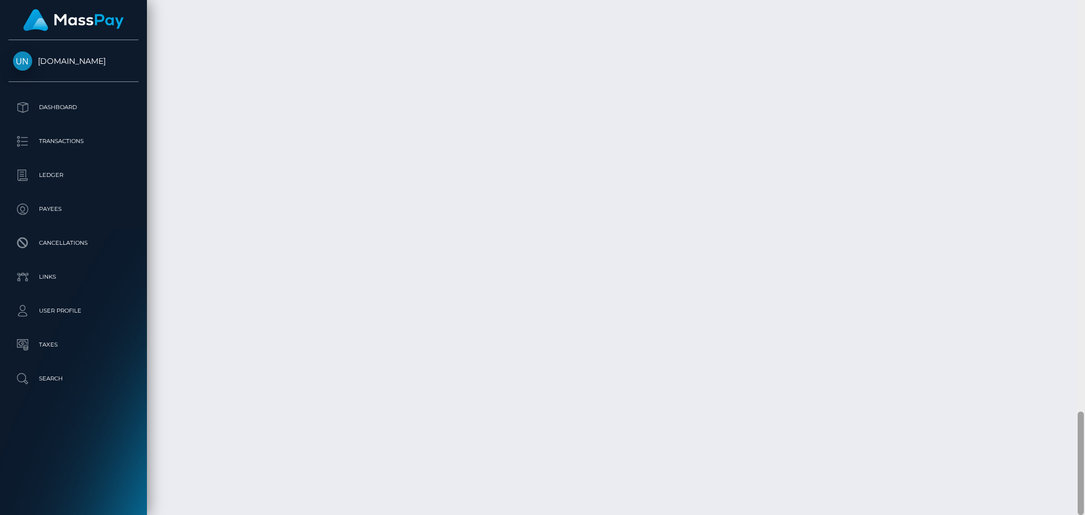
click at [1085, 10] on div at bounding box center [1081, 257] width 8 height 515
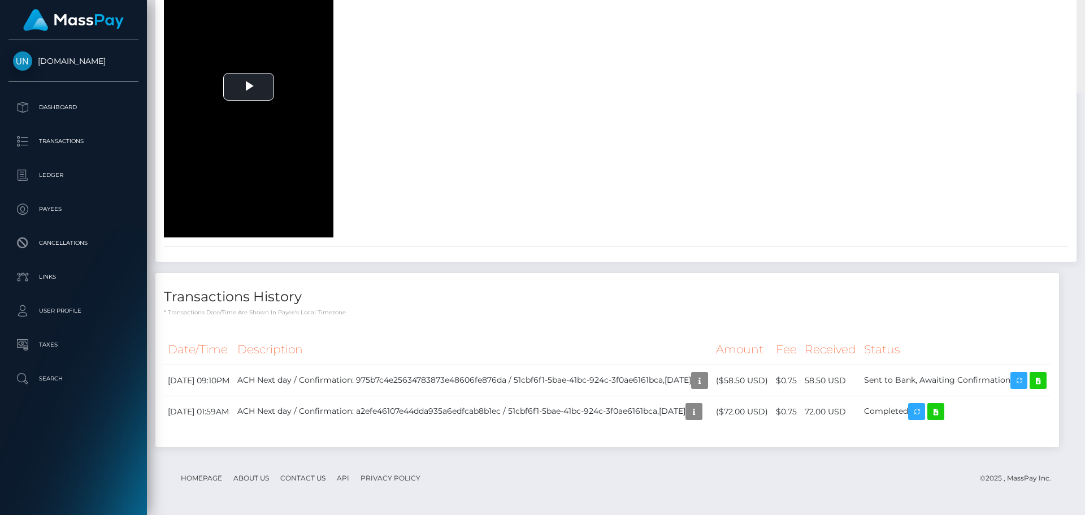
scroll to position [495, 0]
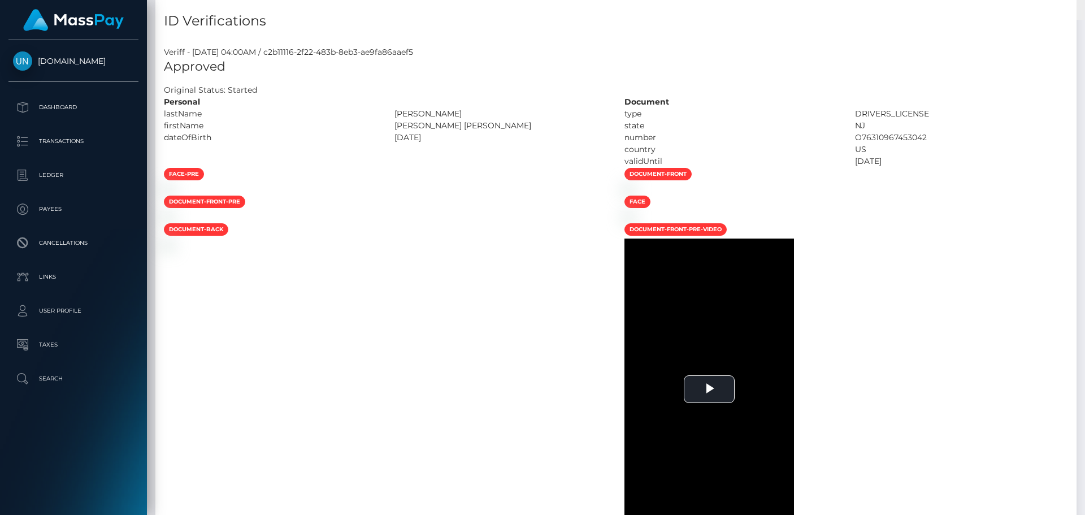
click at [1085, 10] on div "Customer Profile Loading... Loading..." at bounding box center [616, 257] width 938 height 515
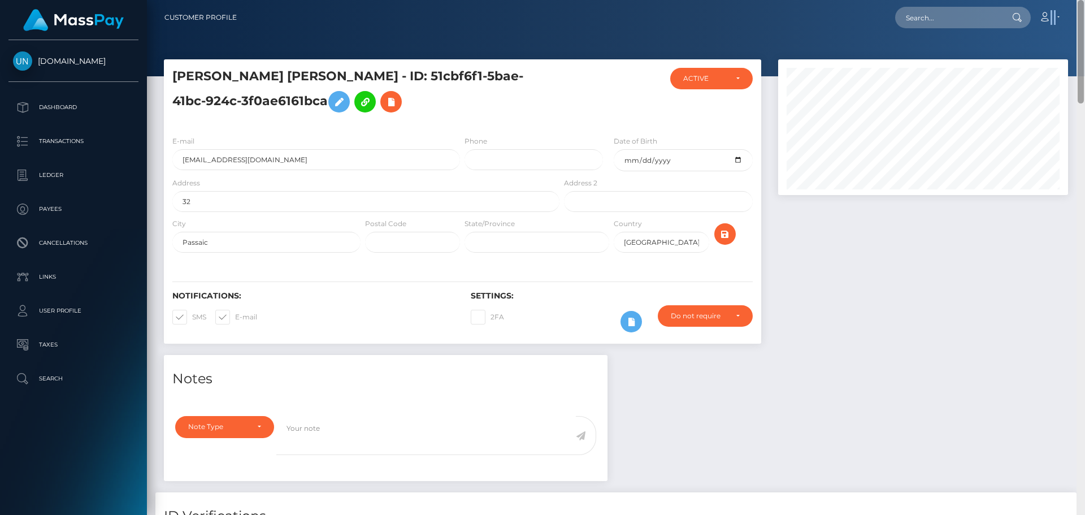
click at [1085, 10] on nav "Customer Profile Loading... Loading... Account" at bounding box center [616, 17] width 938 height 35
click at [1029, 14] on div at bounding box center [1016, 17] width 29 height 21
click at [987, 14] on input "text" at bounding box center [948, 17] width 106 height 21
paste input "[EMAIL_ADDRESS][DOMAIN_NAME]"
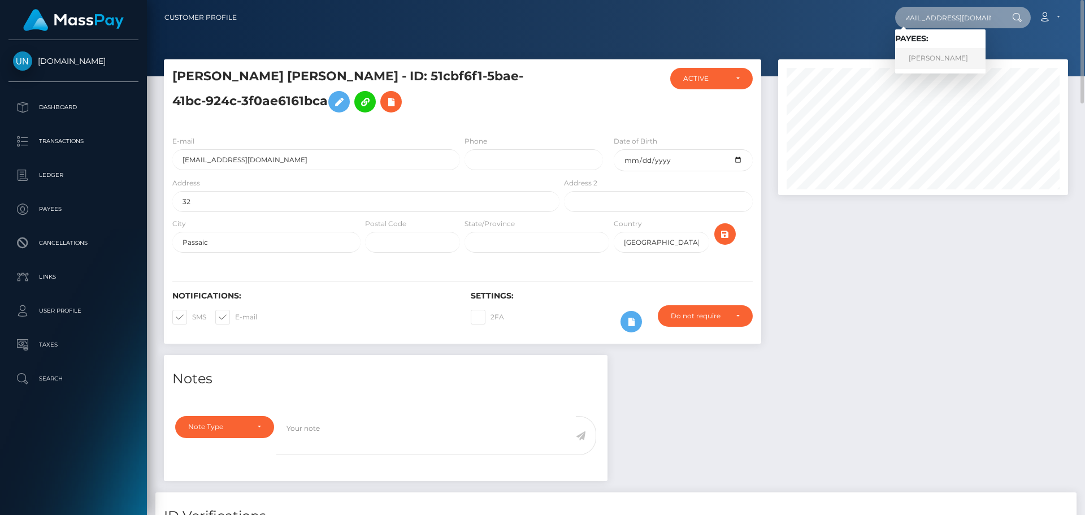
type input "lydiagrace1025@gmail.com"
click at [945, 62] on link "LYDIA G CHAVES" at bounding box center [940, 58] width 90 height 21
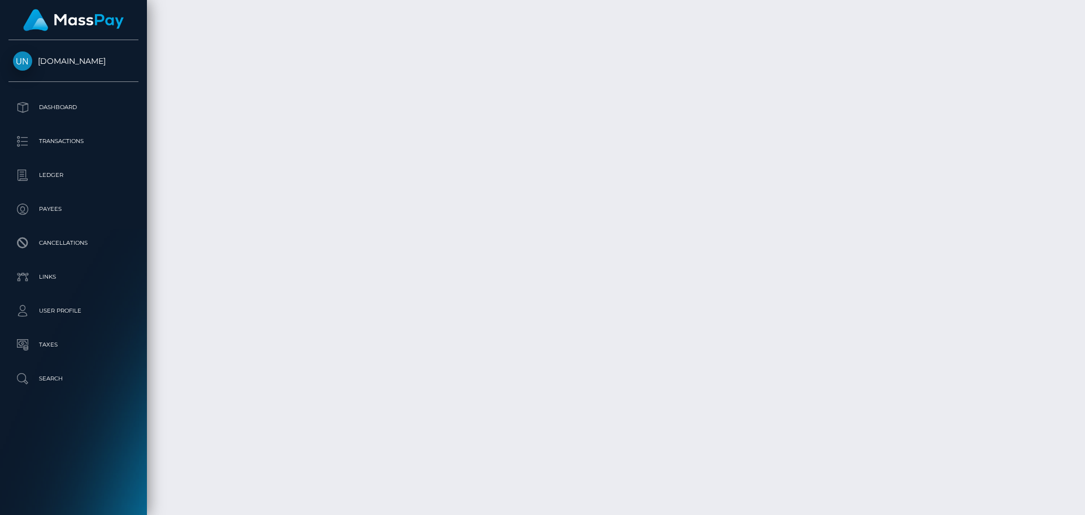
scroll to position [4651, 0]
click at [1085, 28] on div at bounding box center [1081, 257] width 8 height 515
click at [1085, 20] on div at bounding box center [1081, 257] width 8 height 515
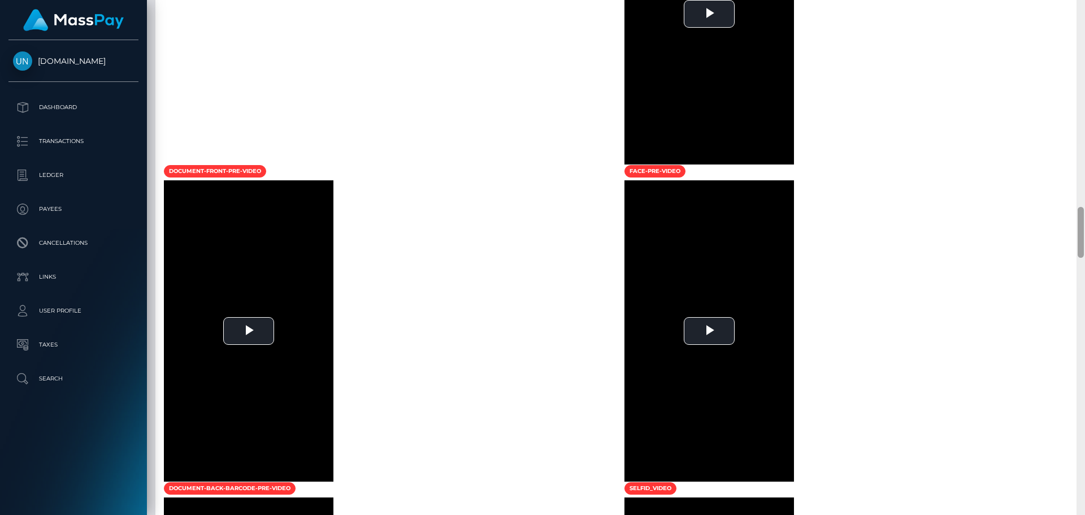
click at [1085, 18] on div at bounding box center [1081, 257] width 8 height 515
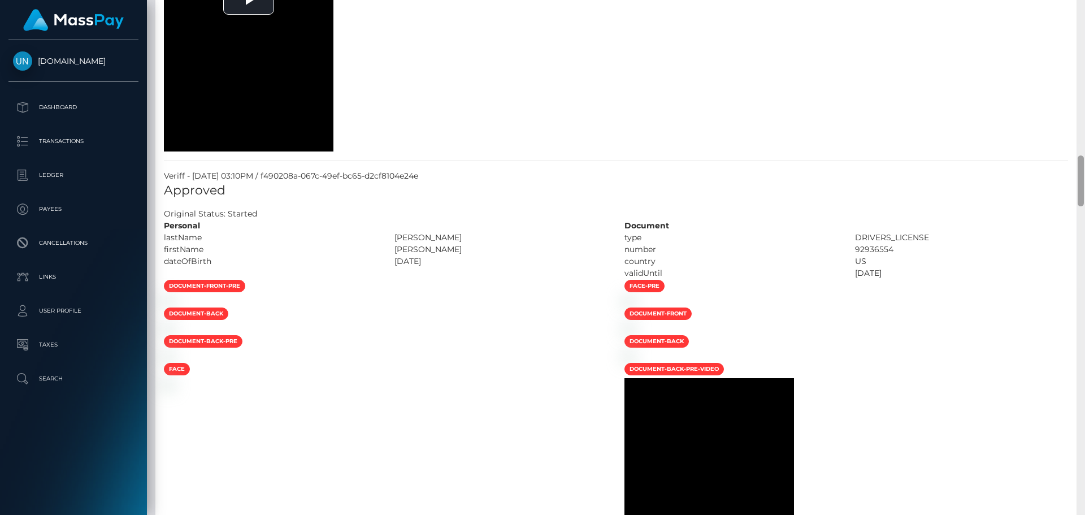
click at [1085, 11] on div at bounding box center [1081, 257] width 8 height 515
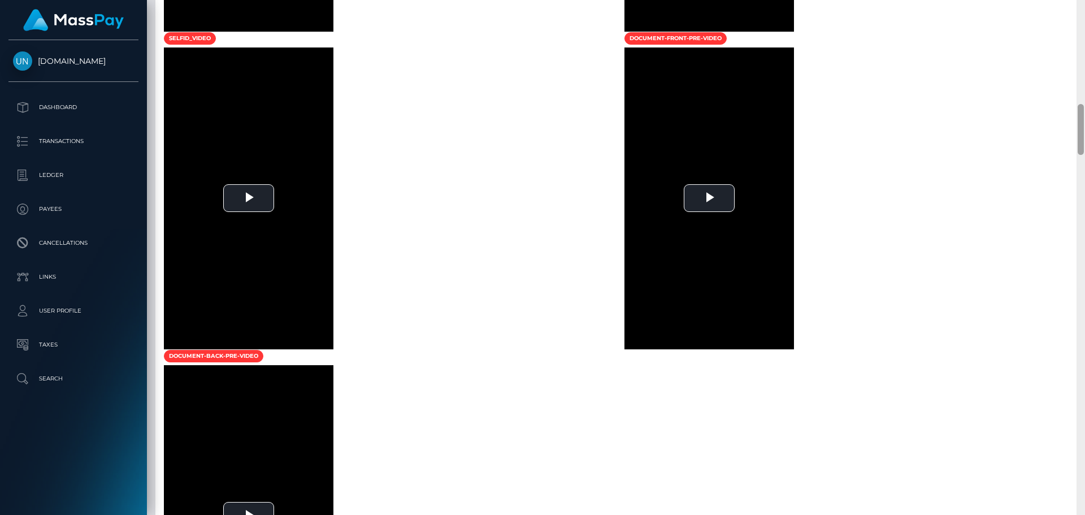
click at [1085, 11] on div at bounding box center [1081, 257] width 8 height 515
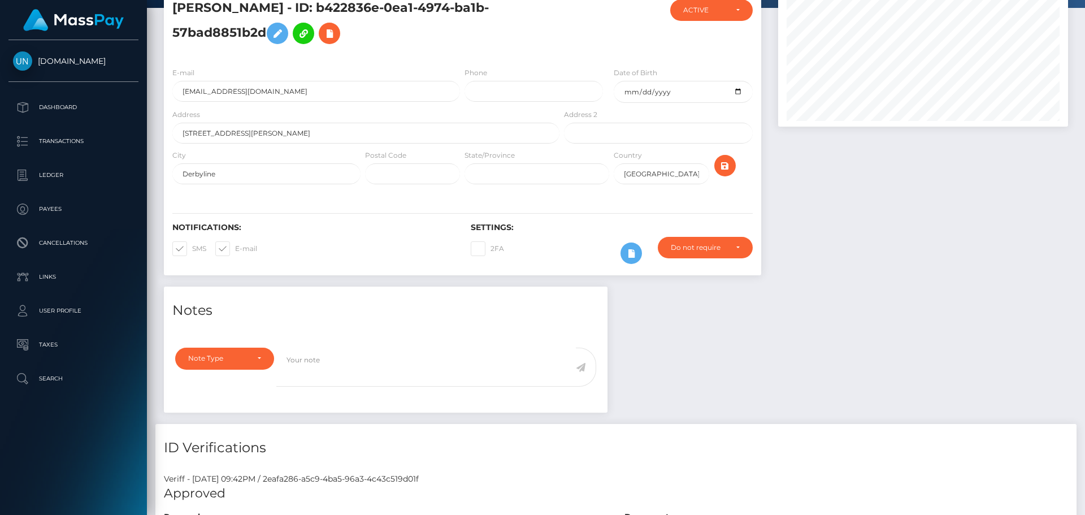
click at [1085, 11] on div "Customer Profile Loading... Loading..." at bounding box center [616, 257] width 938 height 515
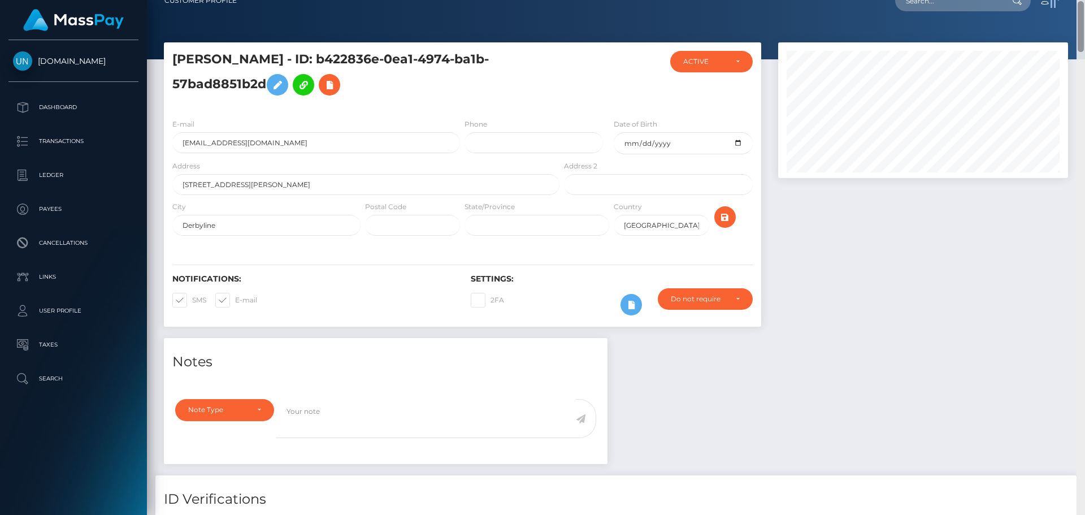
click at [1085, 11] on nav "Customer Profile Loading... Loading... Account" at bounding box center [616, 0] width 938 height 35
click at [979, 3] on input "text" at bounding box center [948, 0] width 106 height 21
paste input "aramos06256@gmail.com"
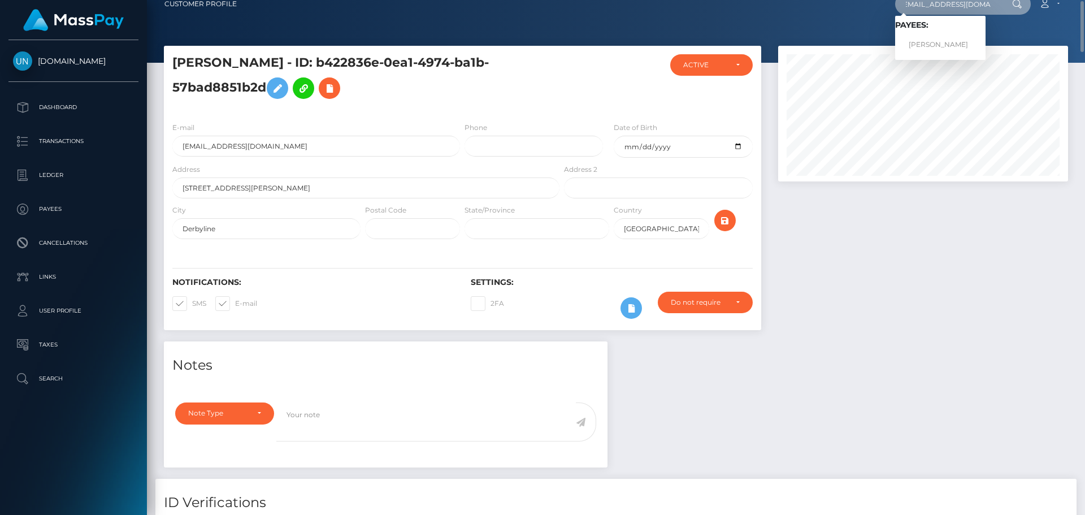
type input "aramos06256@gmail.com"
click at [936, 46] on link "ALONDRA RAMOS AQUINO" at bounding box center [940, 44] width 90 height 21
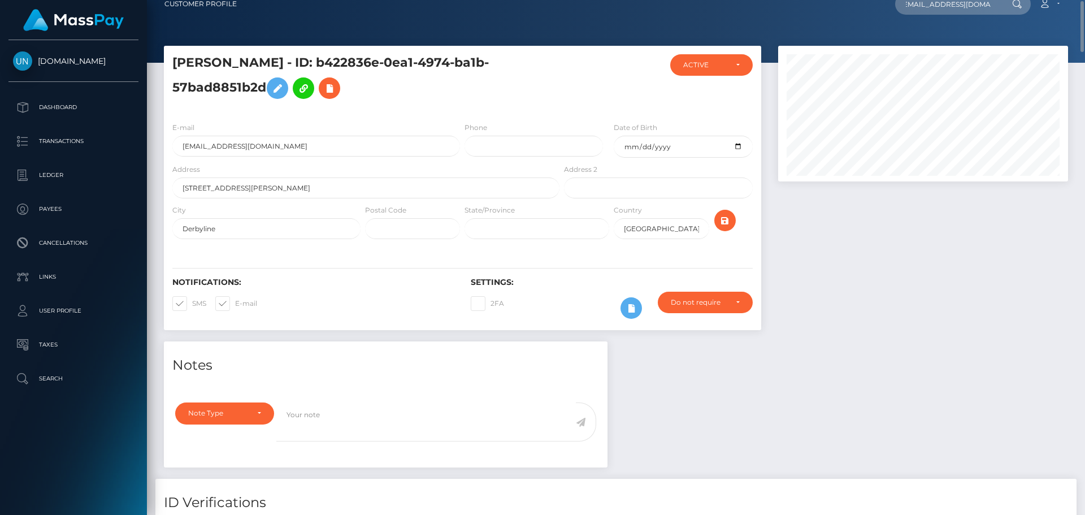
scroll to position [0, 0]
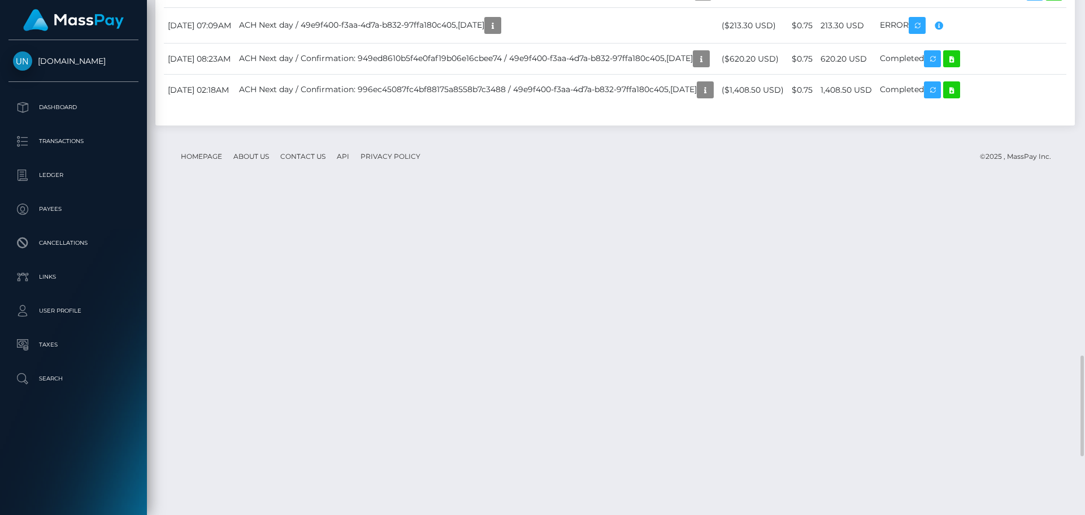
scroll to position [2106, 0]
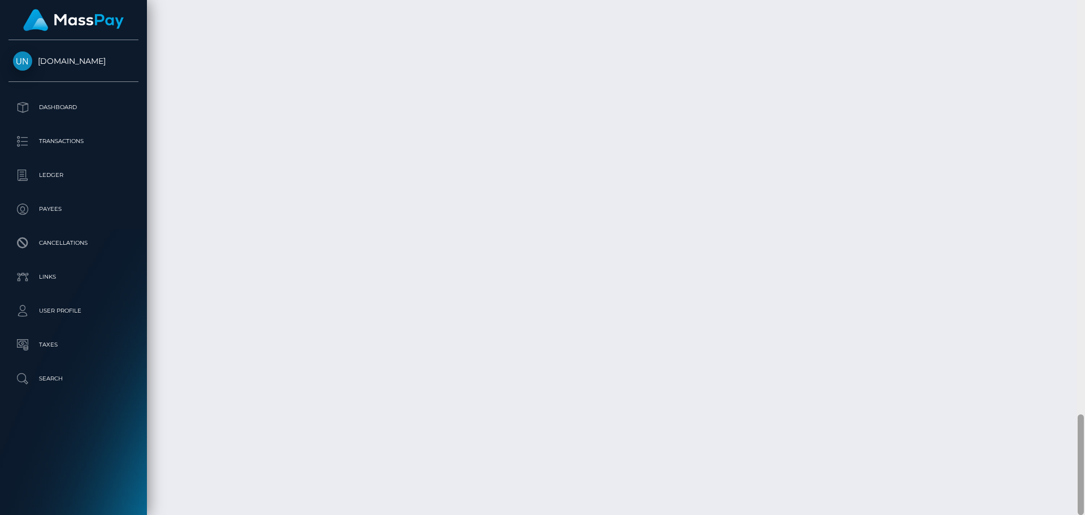
click at [1085, 12] on div at bounding box center [1081, 257] width 8 height 515
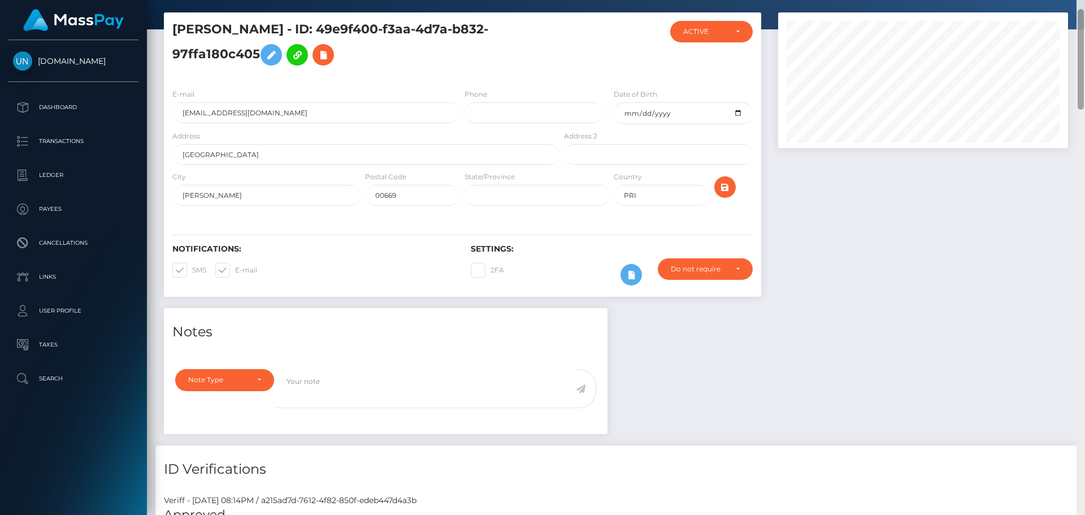
click at [1085, 12] on div at bounding box center [1081, 257] width 8 height 515
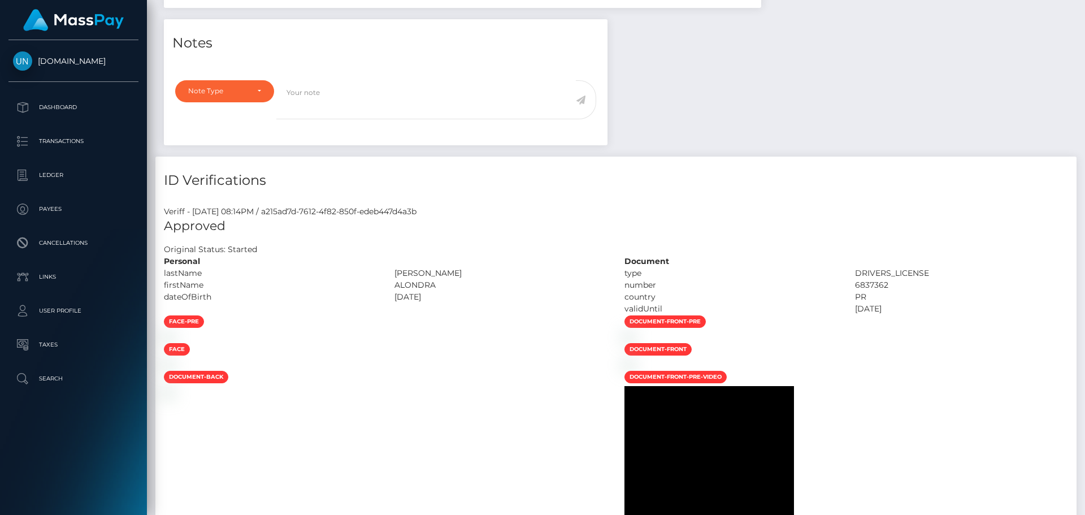
scroll to position [0, 0]
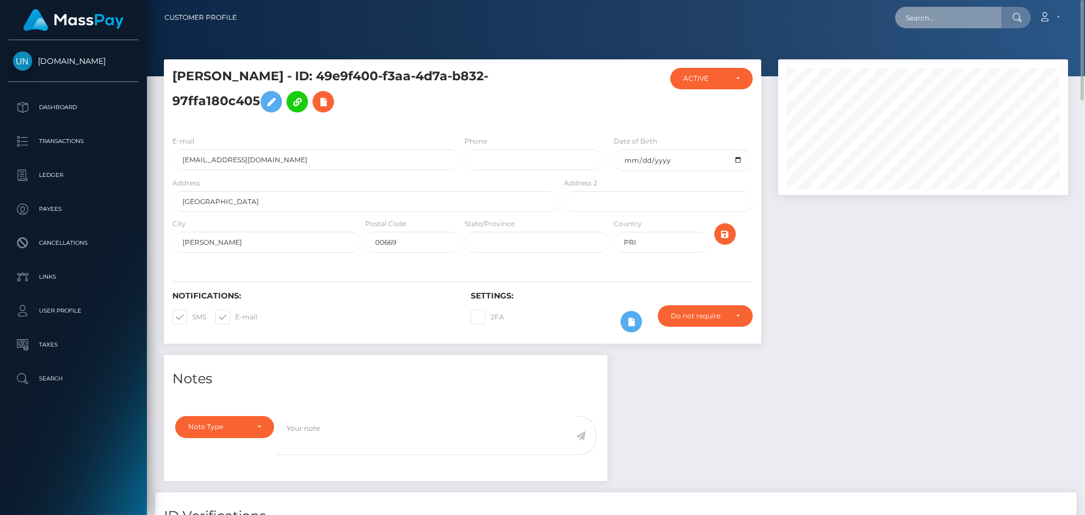
click at [916, 27] on input "text" at bounding box center [948, 17] width 106 height 21
paste input "[EMAIL_ADDRESS][DOMAIN_NAME]"
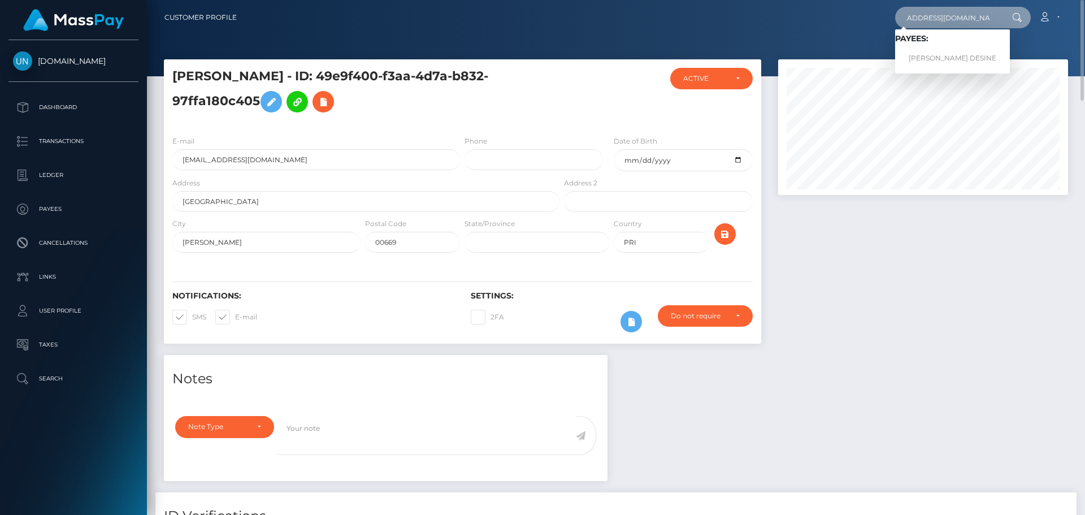
type input "[EMAIL_ADDRESS][DOMAIN_NAME]"
click at [943, 57] on link "FEDERICO ANTONIO POLANCO DESINE" at bounding box center [952, 58] width 115 height 21
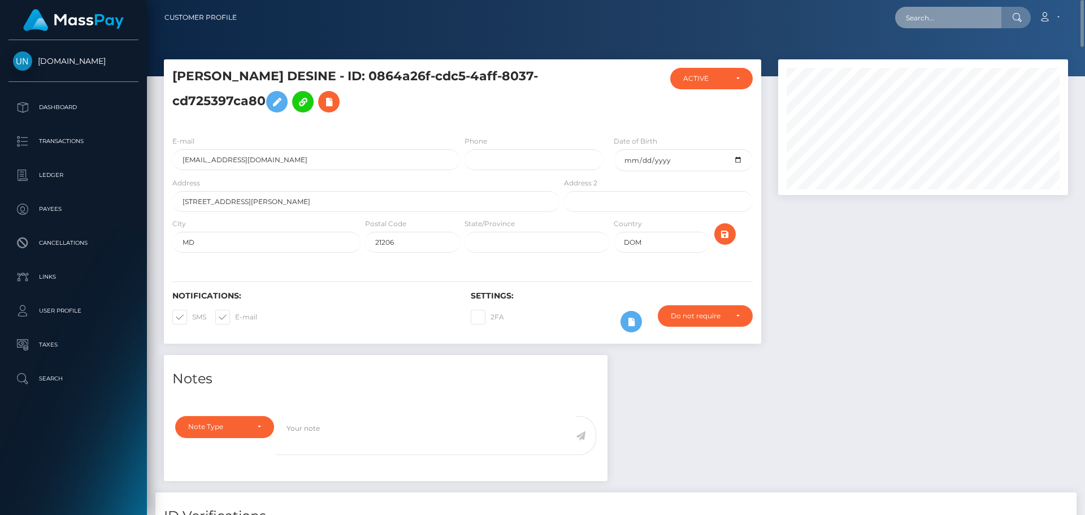
click at [955, 21] on input "text" at bounding box center [948, 17] width 106 height 21
paste input "mollyquirke05@gmail.com"
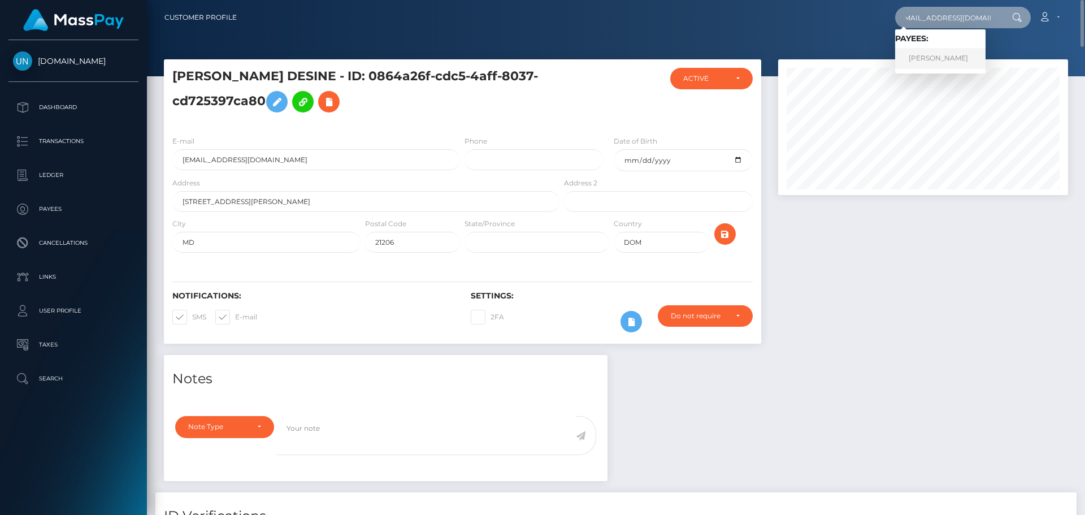
type input "mollyquirke05@gmail.com"
click at [925, 55] on link "MOLLY GRACE QUIRKE" at bounding box center [940, 58] width 90 height 21
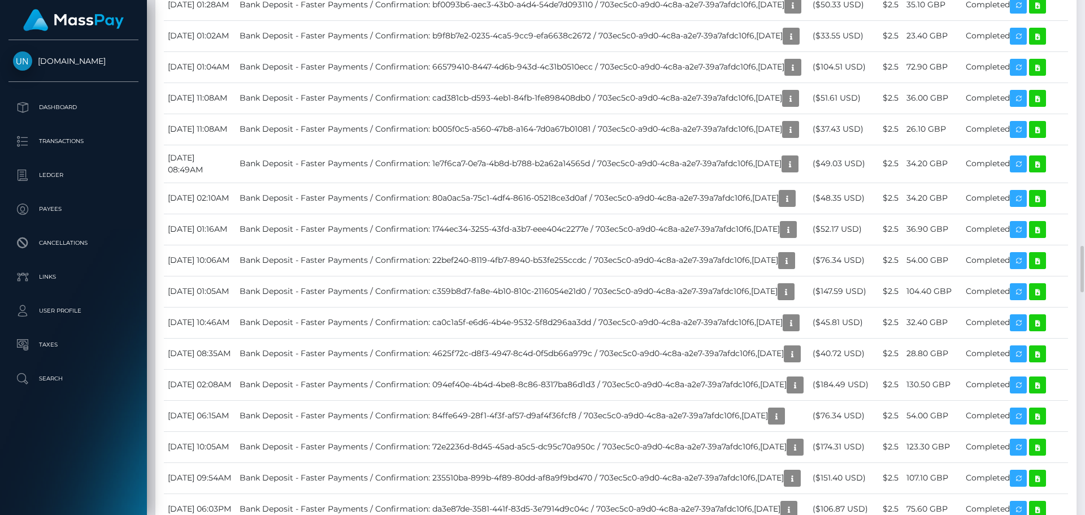
scroll to position [2091, 0]
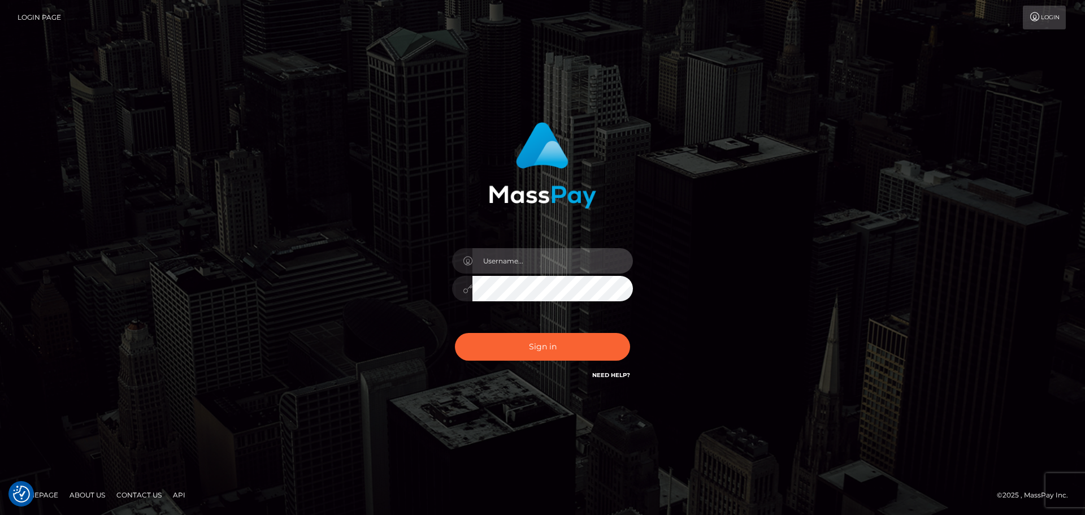
type input "[PERSON_NAME]"
click at [557, 323] on div "[PERSON_NAME]" at bounding box center [543, 283] width 198 height 86
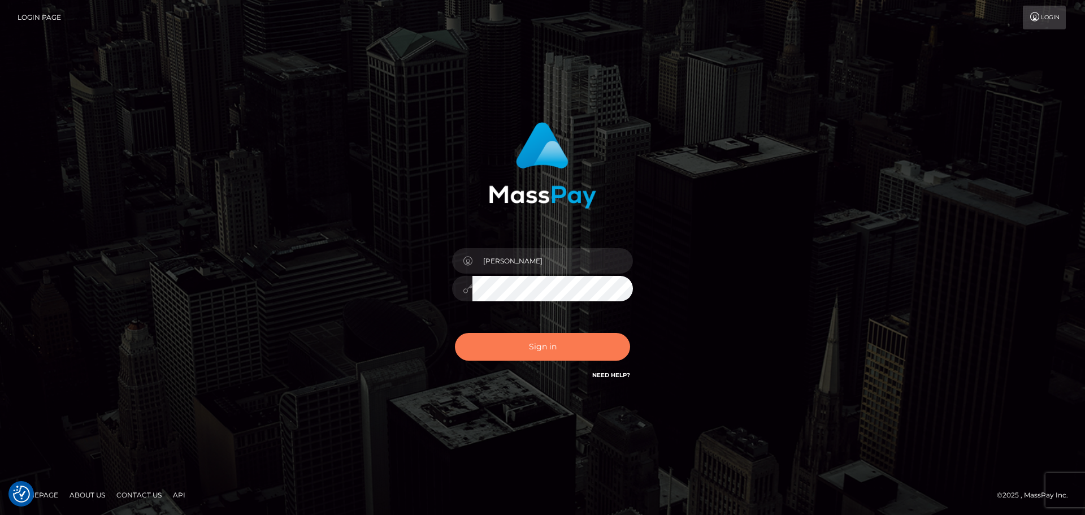
click at [550, 343] on button "Sign in" at bounding box center [542, 347] width 175 height 28
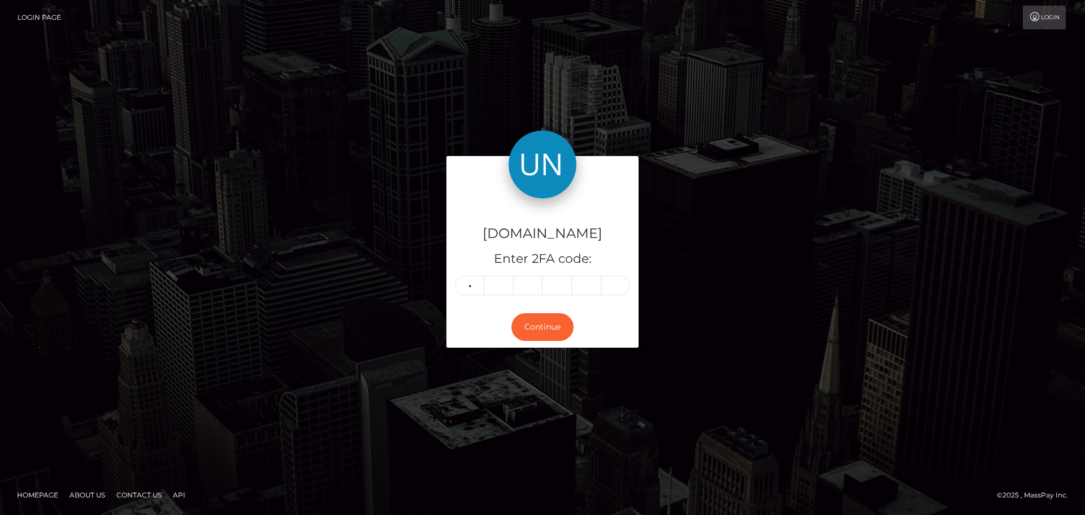
type input "3"
type input "0"
type input "3"
type input "5"
type input "8"
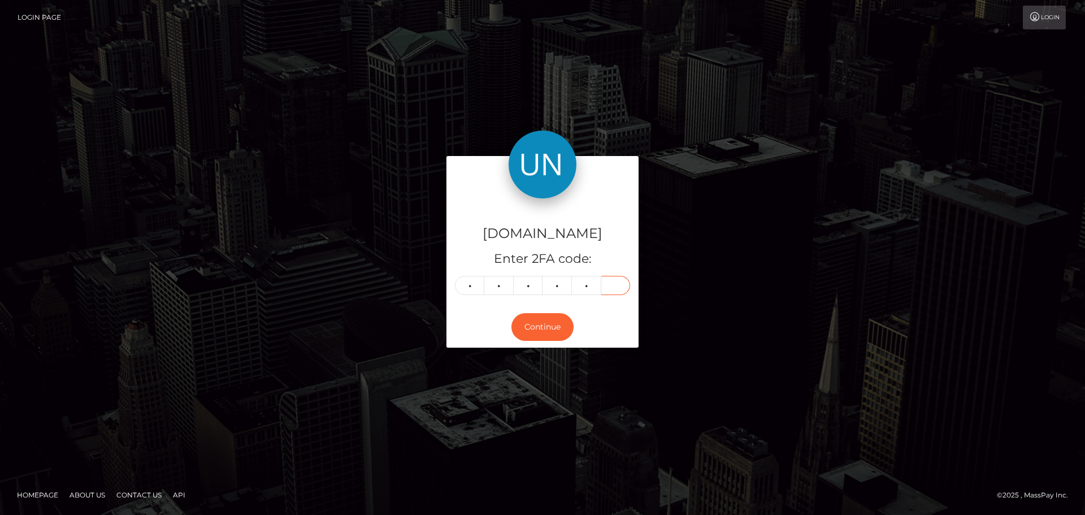
type input "0"
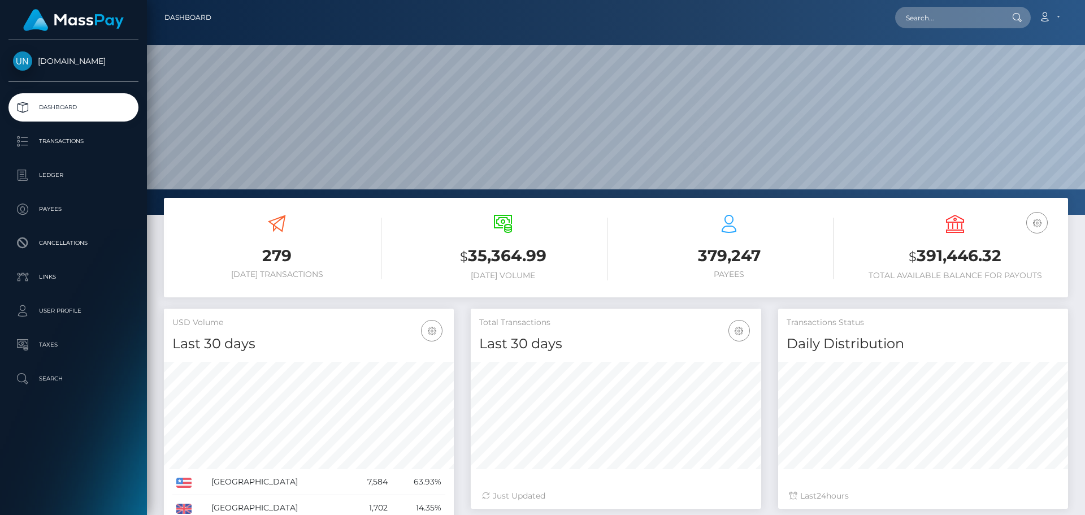
scroll to position [201, 291]
click at [924, 21] on input "text" at bounding box center [948, 17] width 106 height 21
paste input "[EMAIL_ADDRESS][DOMAIN_NAME]"
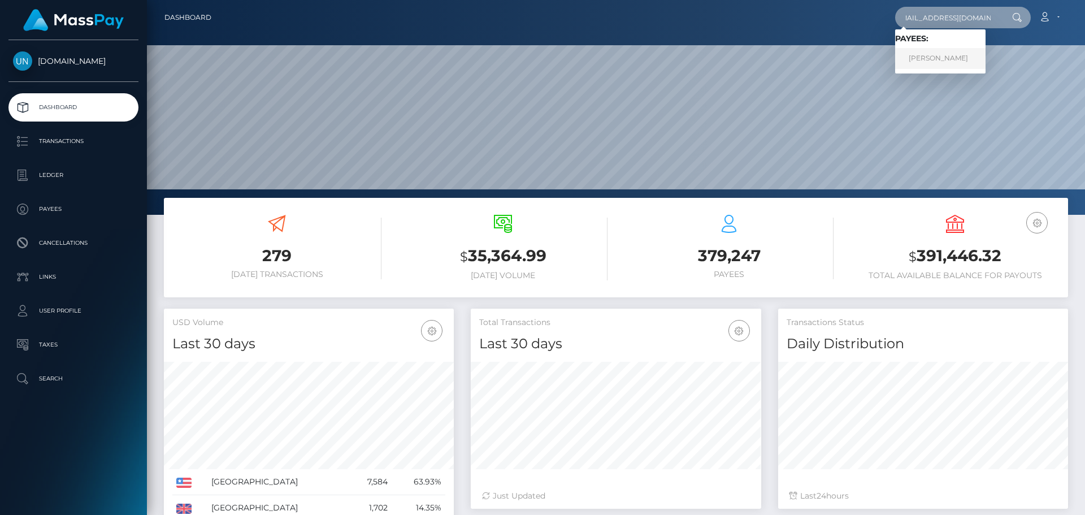
type input "[EMAIL_ADDRESS][DOMAIN_NAME]"
click at [919, 56] on link "TIFANY CANTRES TORRES" at bounding box center [940, 58] width 90 height 21
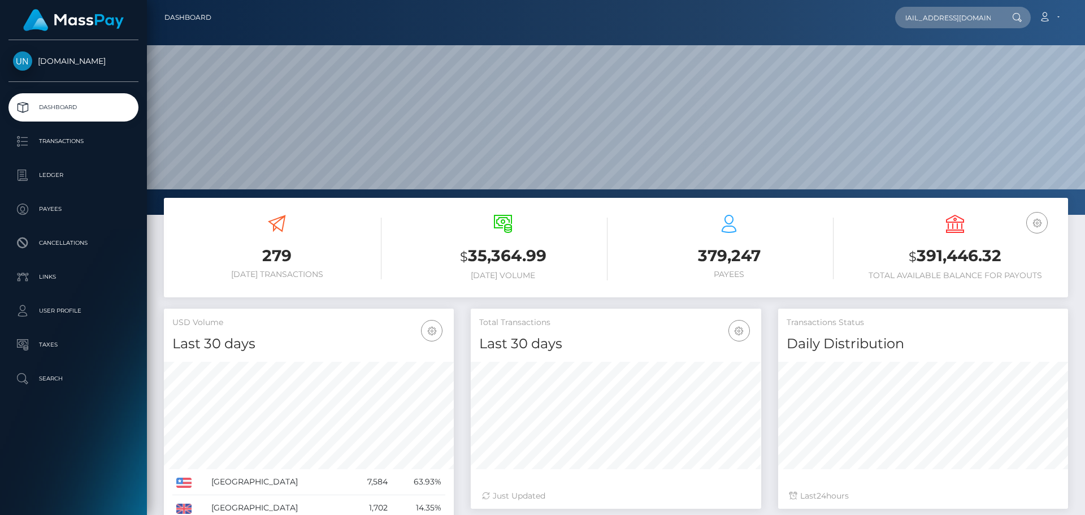
scroll to position [0, 0]
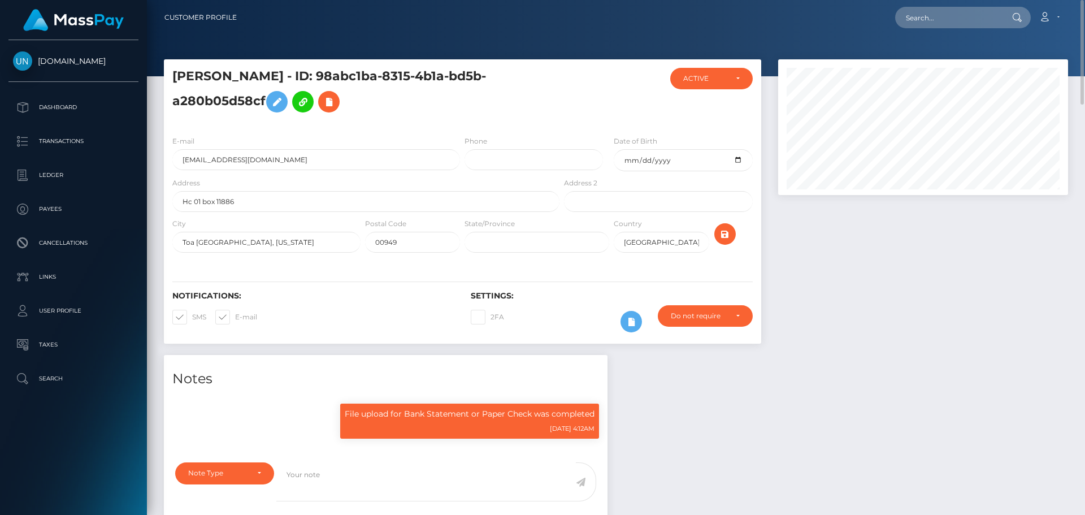
drag, startPoint x: 889, startPoint y: 10, endPoint x: 901, endPoint y: 10, distance: 12.4
click at [890, 10] on div "Loading... Loading... Account Edit Profile Logout" at bounding box center [657, 18] width 822 height 24
paste input "[EMAIL_ADDRESS][DOMAIN_NAME]"
click at [915, 14] on input "barbiebandzbooking@icloud.com" at bounding box center [948, 17] width 106 height 21
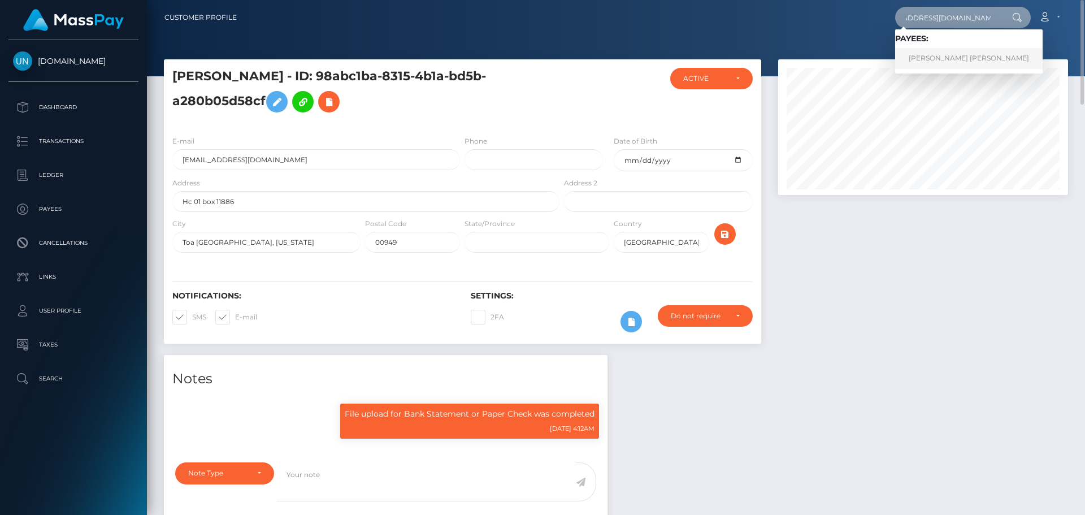
type input "barbiebandzbooking@icloud.com"
click at [917, 62] on link "ZARIYAH DANYELLE MARIE CORUJO" at bounding box center [969, 58] width 148 height 21
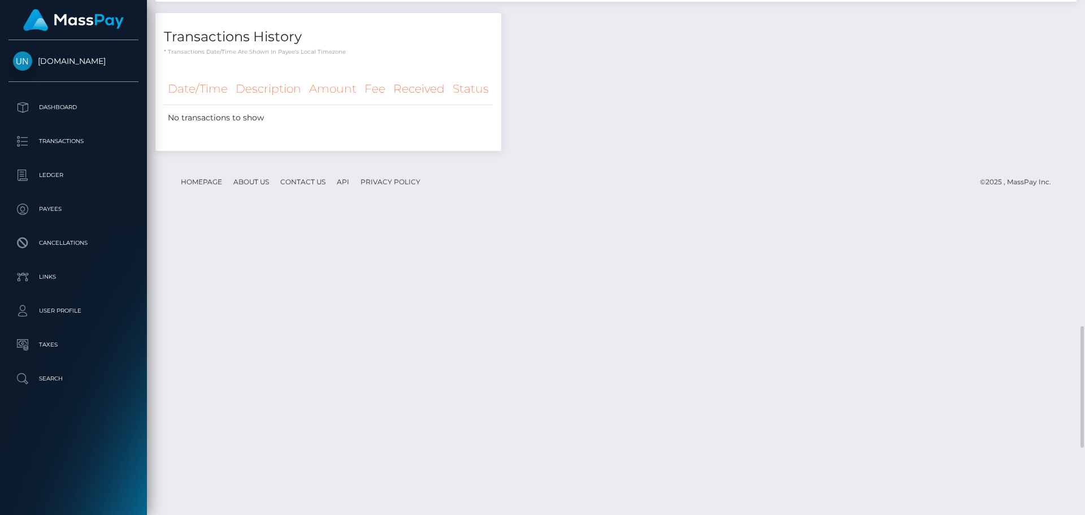
scroll to position [1319, 0]
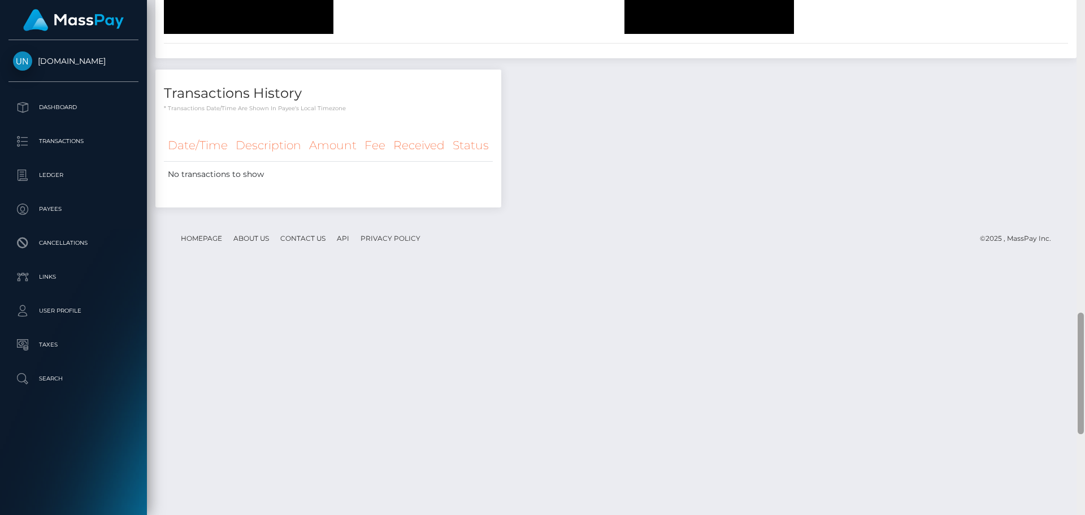
click at [1085, 16] on div at bounding box center [1081, 257] width 8 height 515
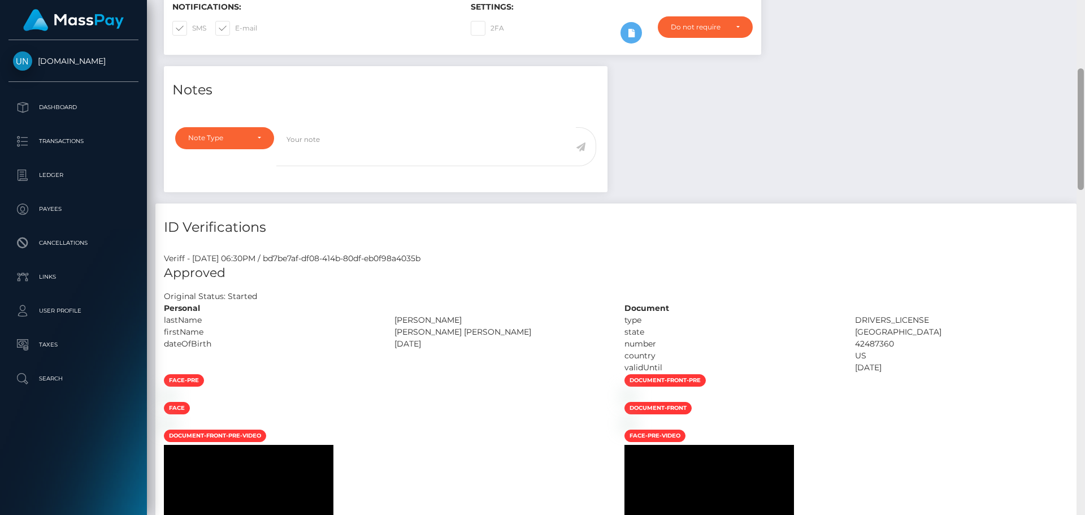
click at [1082, 16] on div "Customer Profile Loading... Loading..." at bounding box center [616, 257] width 938 height 515
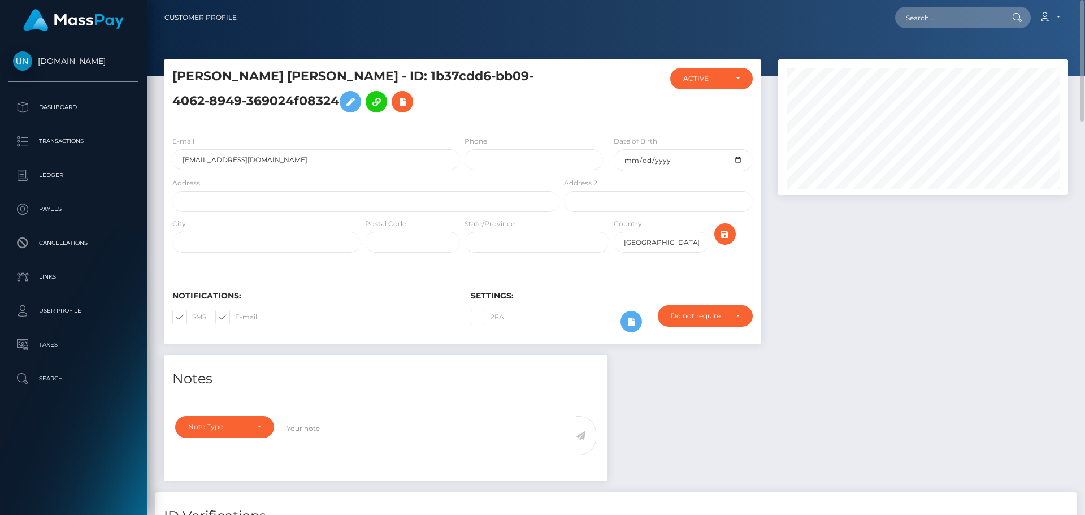
click at [867, 2] on nav "Customer Profile Loading... Loading... Account" at bounding box center [616, 17] width 938 height 35
click at [913, 13] on input "text" at bounding box center [948, 17] width 106 height 21
paste input "enicoleb87@gmail.com"
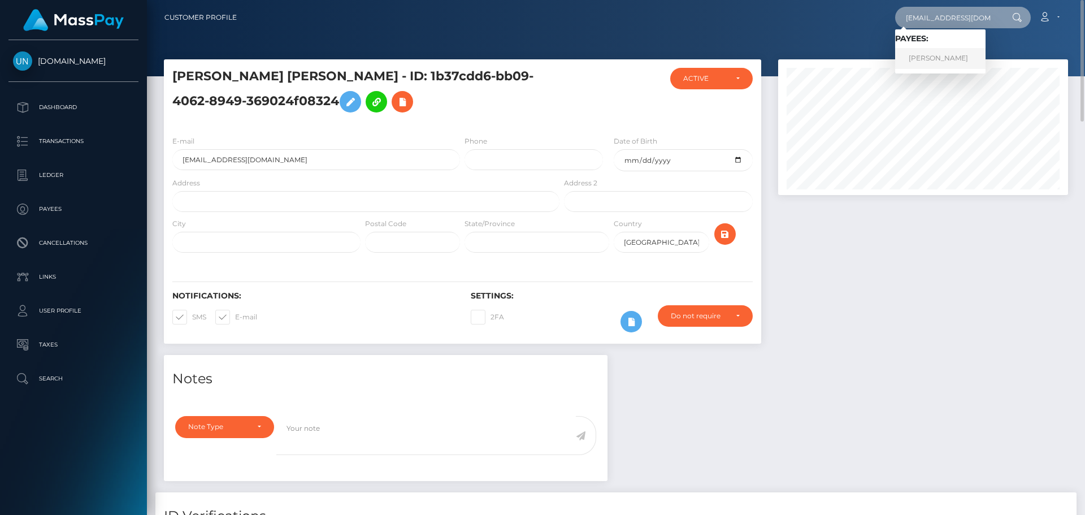
type input "enicoleb87@gmail.com"
click at [927, 54] on link "ELIZABETH NICOLE BROWN" at bounding box center [940, 58] width 90 height 21
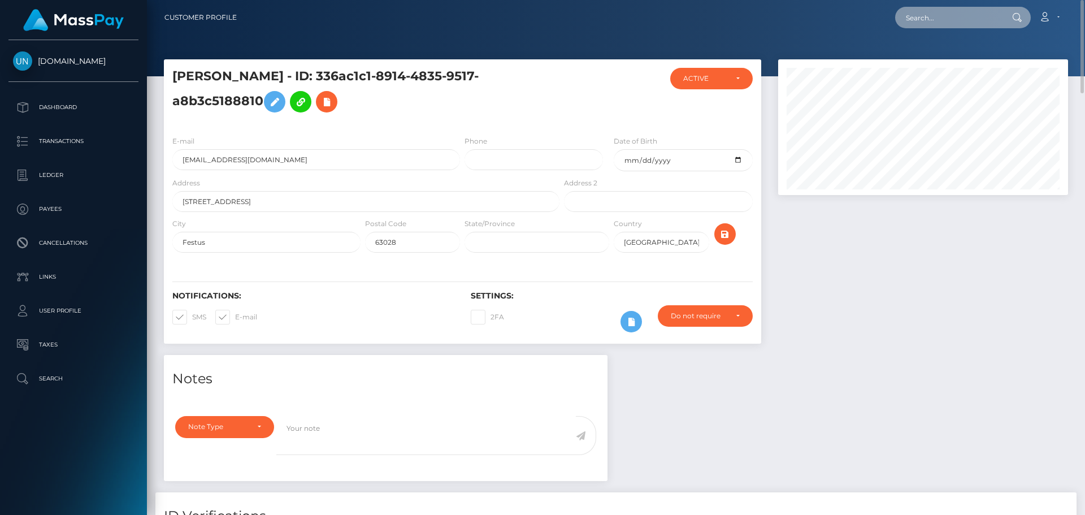
click at [957, 26] on input "text" at bounding box center [948, 17] width 106 height 21
paste input "[EMAIL_ADDRESS][DOMAIN_NAME]"
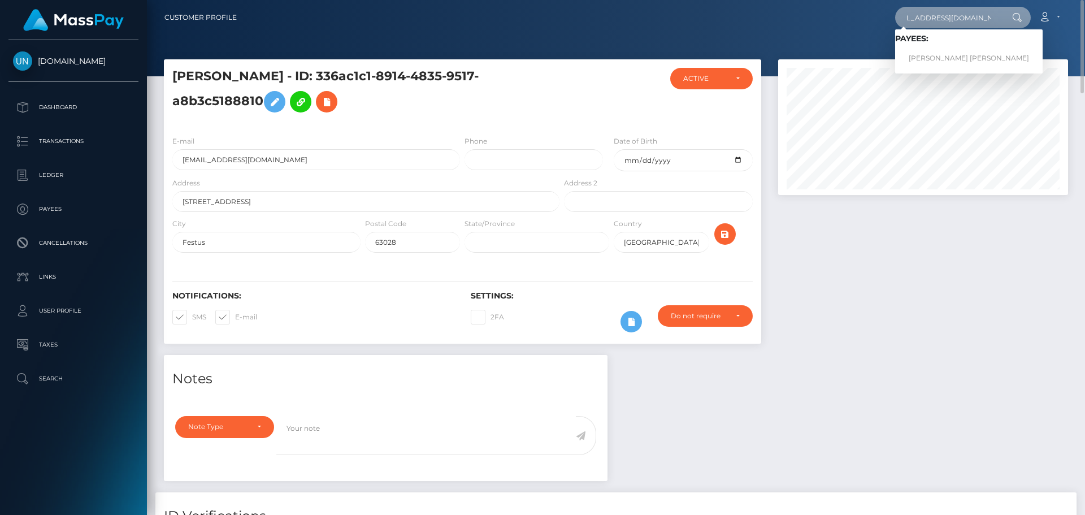
type input "[EMAIL_ADDRESS][DOMAIN_NAME]"
drag, startPoint x: 925, startPoint y: 63, endPoint x: 911, endPoint y: 66, distance: 14.0
click at [928, 61] on link "JHON EDINSON MORENO QUIÑONES" at bounding box center [969, 58] width 148 height 21
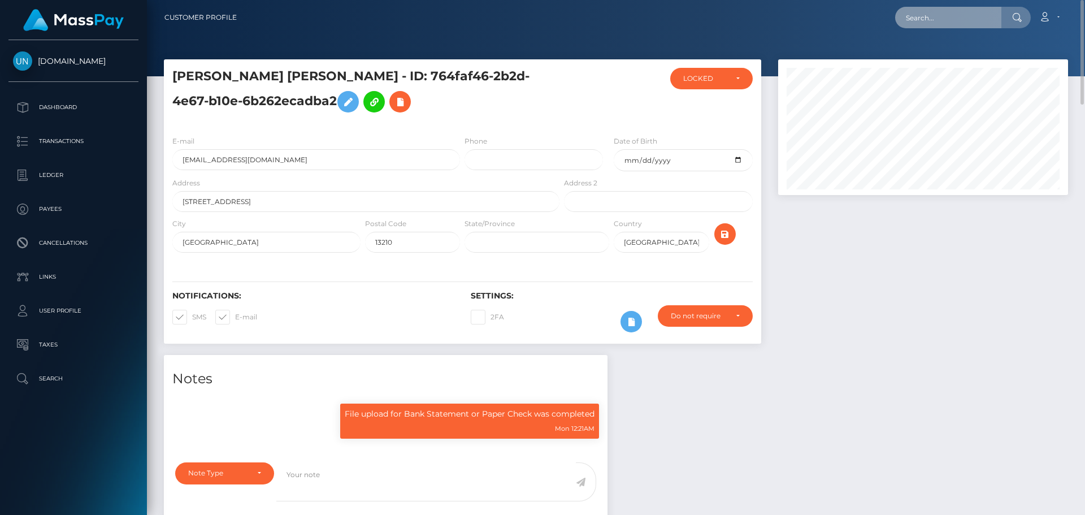
click at [937, 18] on input "text" at bounding box center [948, 17] width 106 height 21
paste input "[EMAIL_ADDRESS][DOMAIN_NAME]"
type input "[EMAIL_ADDRESS][DOMAIN_NAME]"
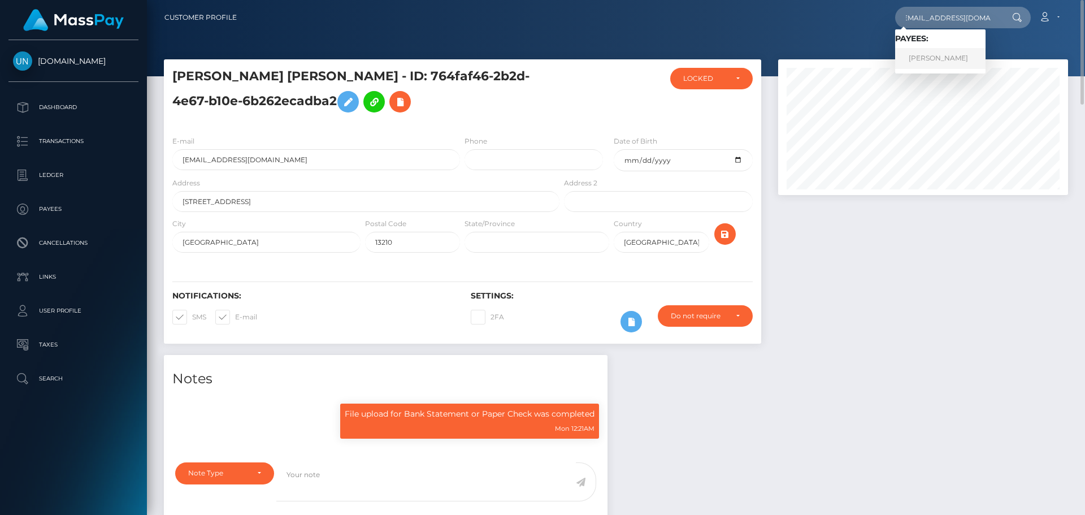
click at [948, 57] on link "AHTZIRI AYLEEN SEGURA" at bounding box center [940, 58] width 90 height 21
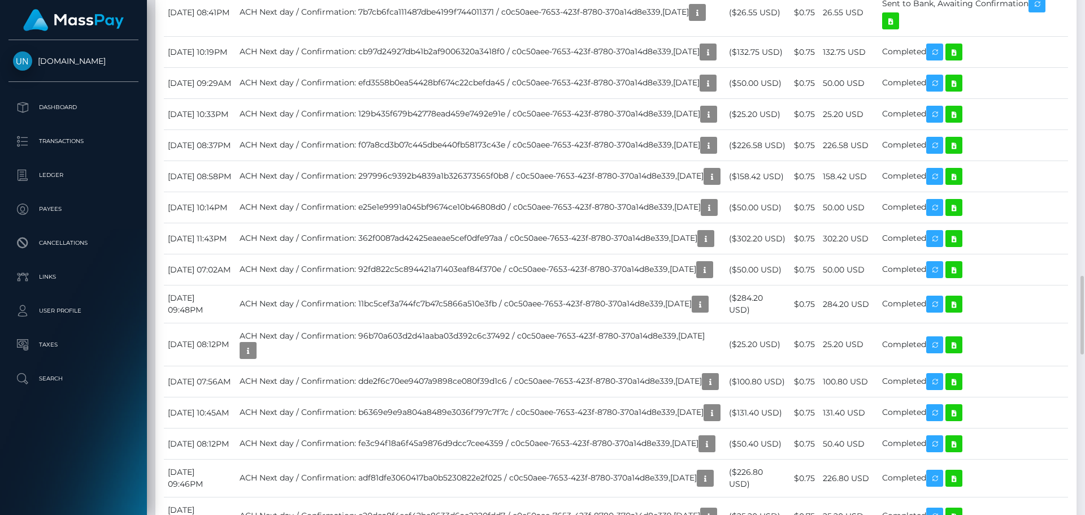
scroll to position [2204, 0]
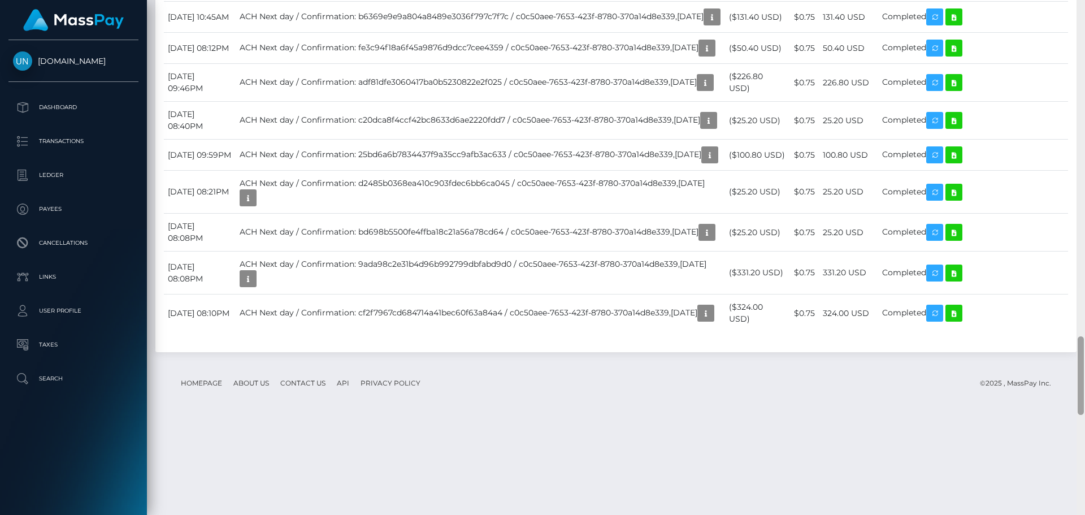
click at [1085, 5] on div at bounding box center [1081, 257] width 8 height 515
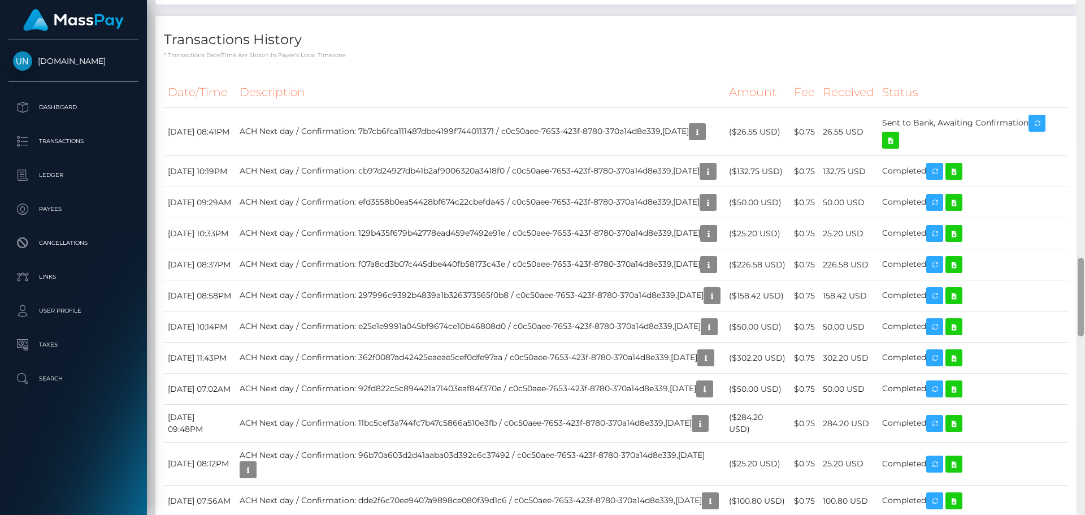
click at [1085, 5] on div at bounding box center [1081, 257] width 8 height 515
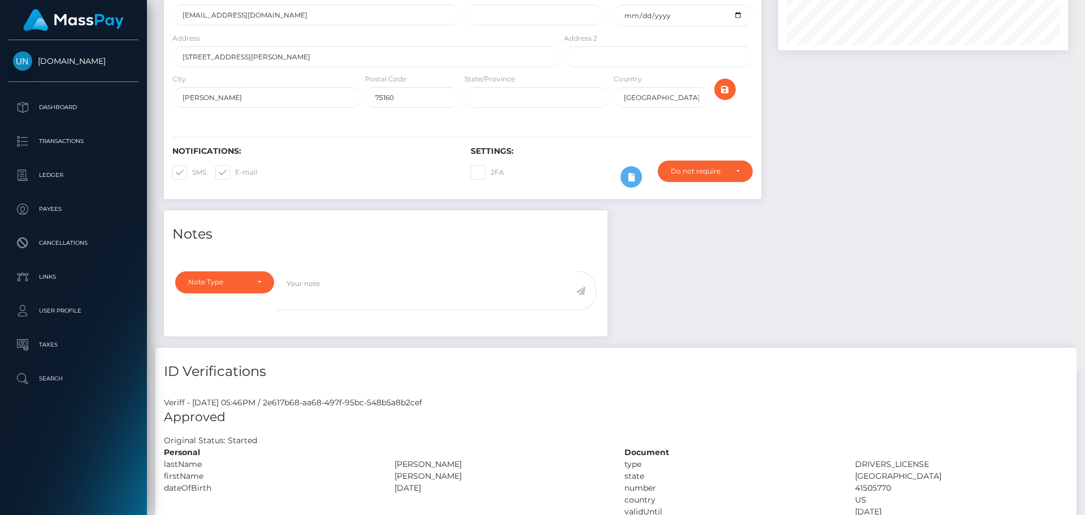
click at [1085, 5] on div "Customer Profile Loading... Loading..." at bounding box center [616, 257] width 938 height 515
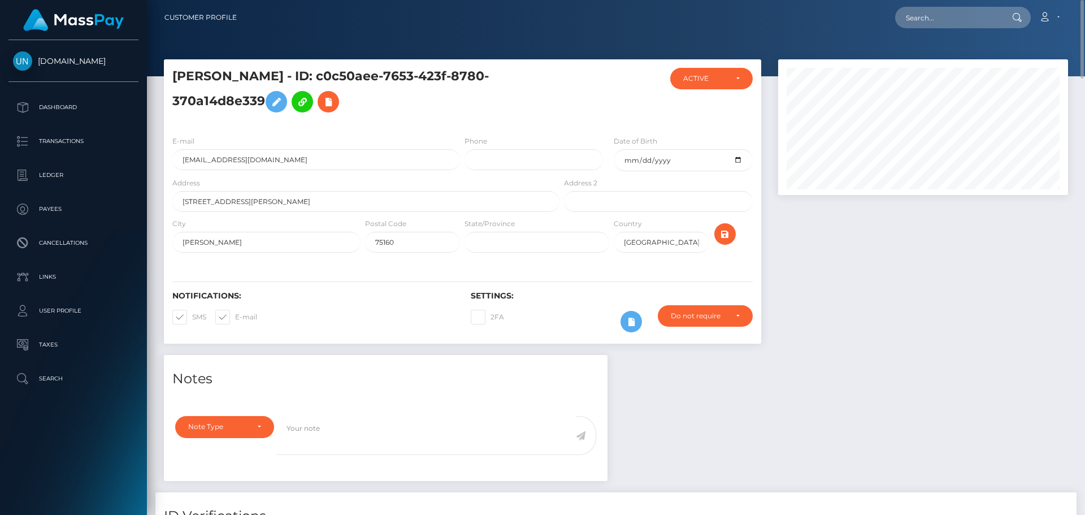
click at [921, 5] on nav "Customer Profile Loading... Loading... Account" at bounding box center [616, 17] width 938 height 35
click at [921, 23] on input "text" at bounding box center [948, 17] width 106 height 21
paste input "amyrosalieg01@gmail.com"
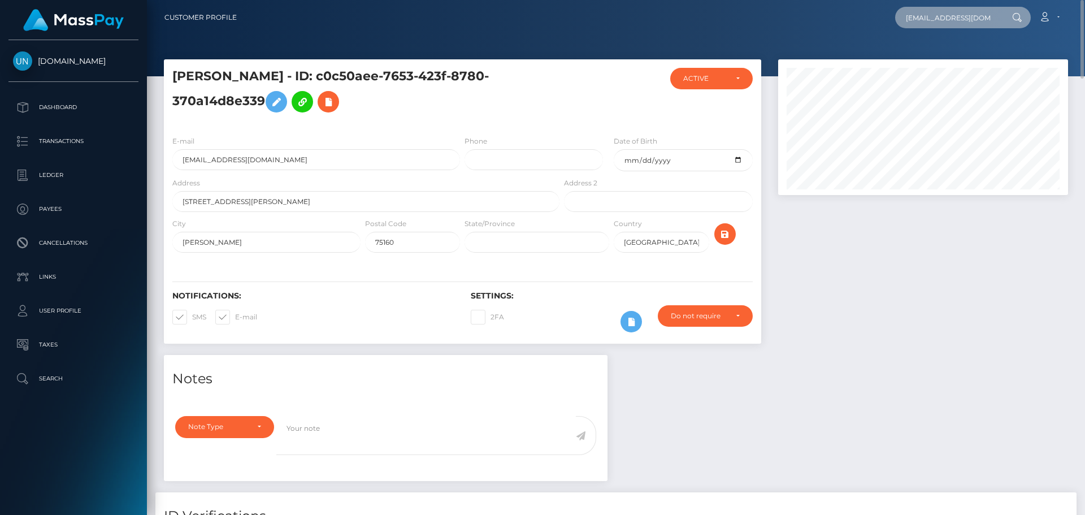
scroll to position [0, 8]
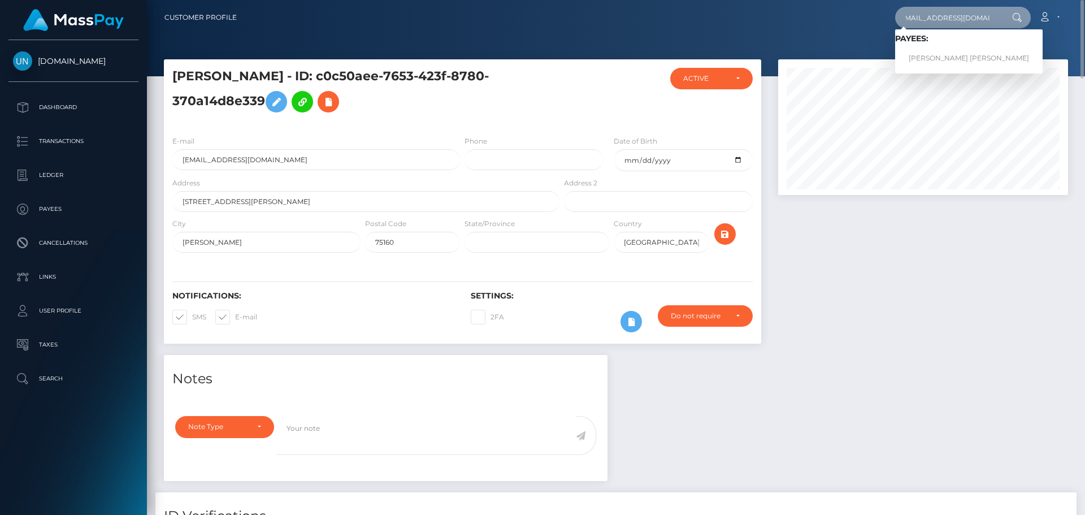
type input "amyrosalieg01@gmail.com"
drag, startPoint x: 922, startPoint y: 56, endPoint x: 916, endPoint y: 60, distance: 7.7
click at [922, 56] on link "AMY-ROSALIE GALLANT BARTHELEMY" at bounding box center [969, 58] width 148 height 21
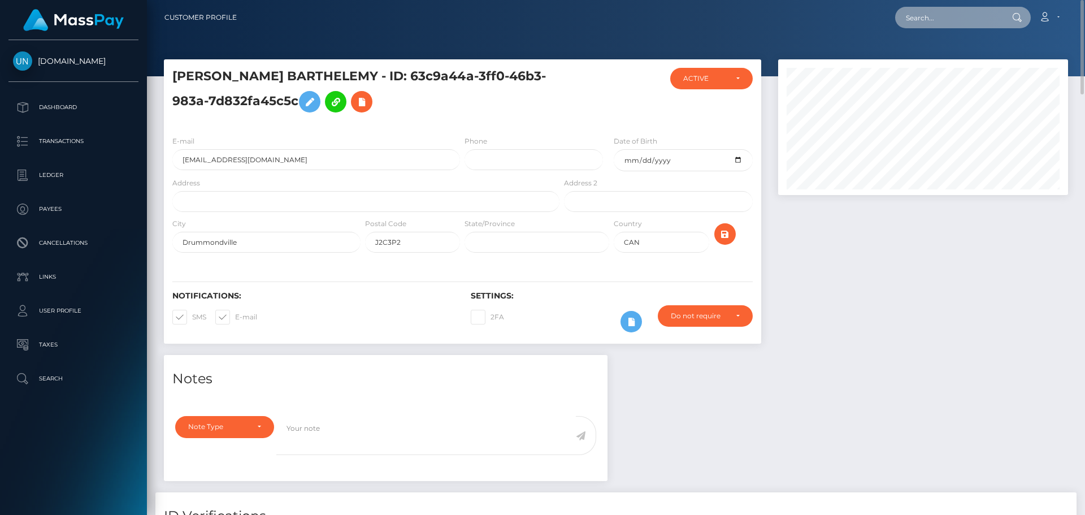
click at [946, 12] on input "text" at bounding box center [948, 17] width 106 height 21
paste input "charliejay.x2@gmail.com"
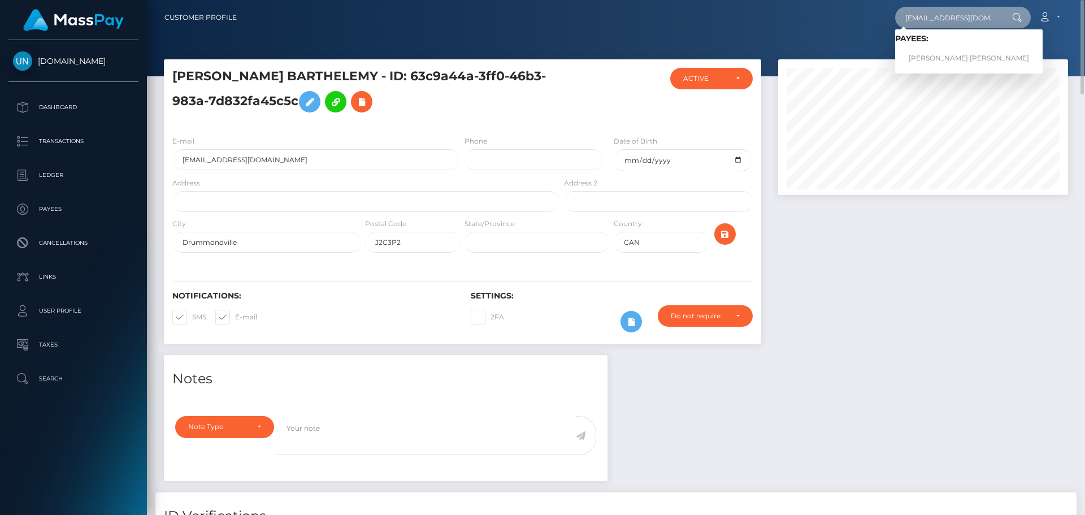
type input "charliejay.x2@gmail.com"
click at [922, 55] on link "CHARLIE JAY CROSS" at bounding box center [969, 58] width 148 height 21
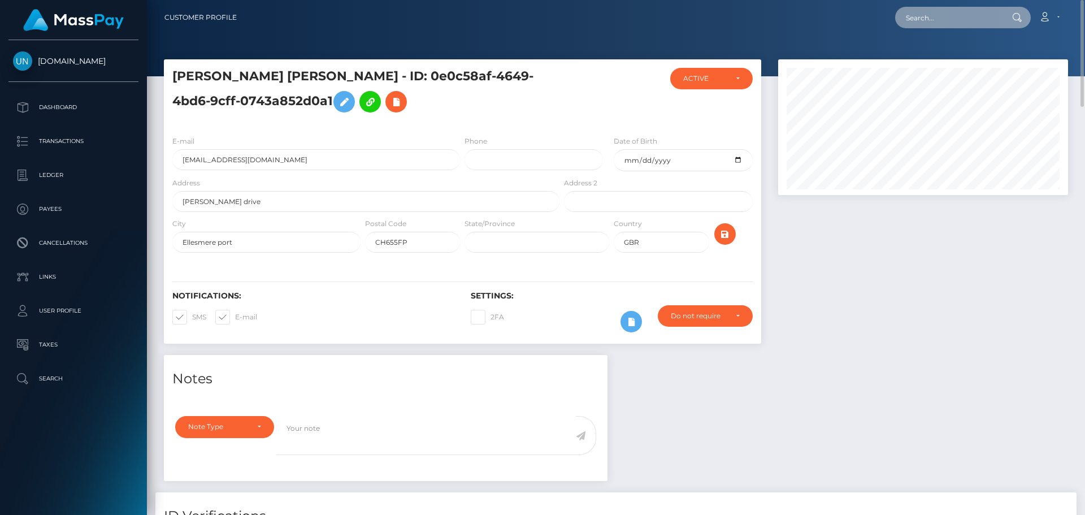
click at [943, 19] on input "text" at bounding box center [948, 17] width 106 height 21
paste input "[EMAIL_ADDRESS][DOMAIN_NAME]"
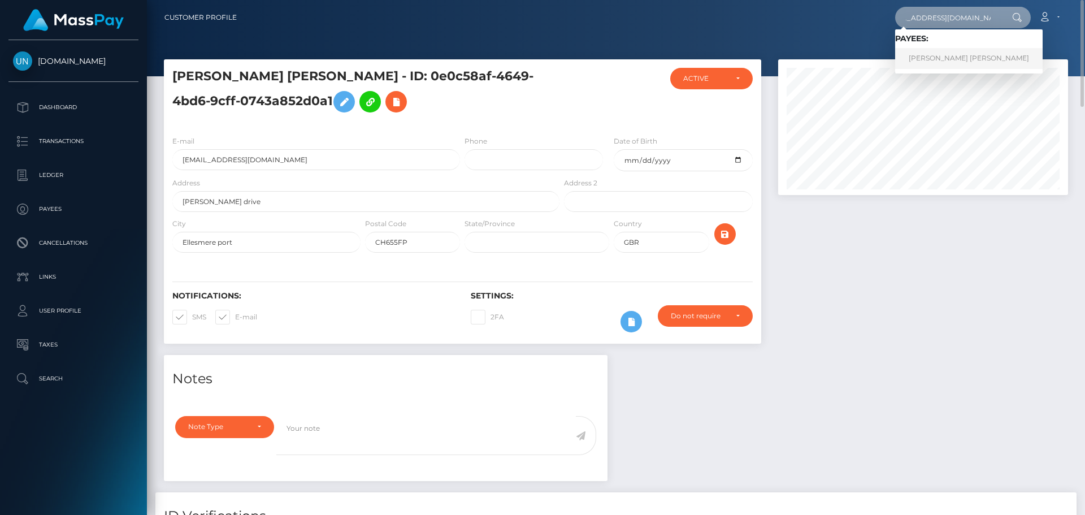
type input "ariana1997agui.con@gmail.com"
click at [941, 57] on link "EDWIN ADALBERTO OCHOA AGUILAR" at bounding box center [969, 58] width 148 height 21
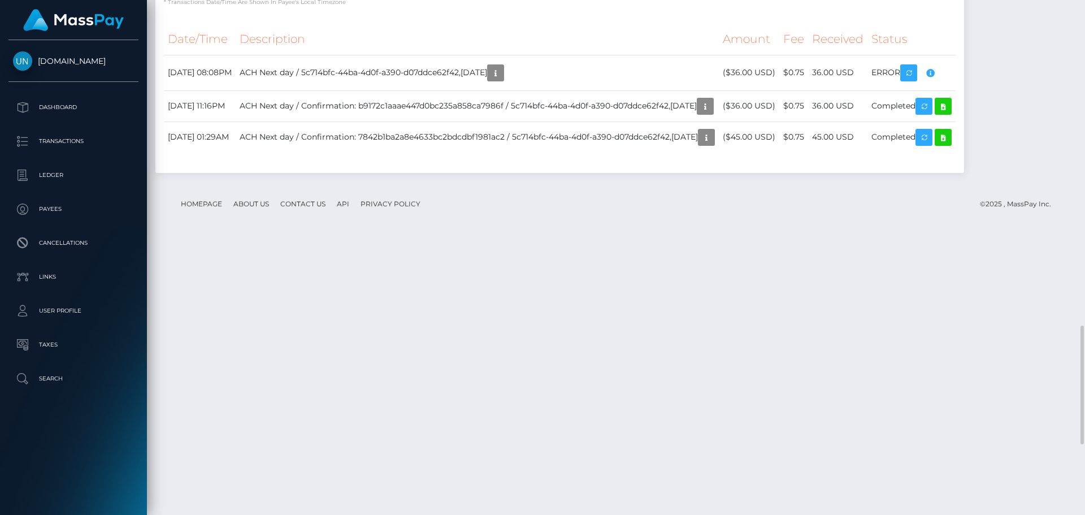
scroll to position [1718, 0]
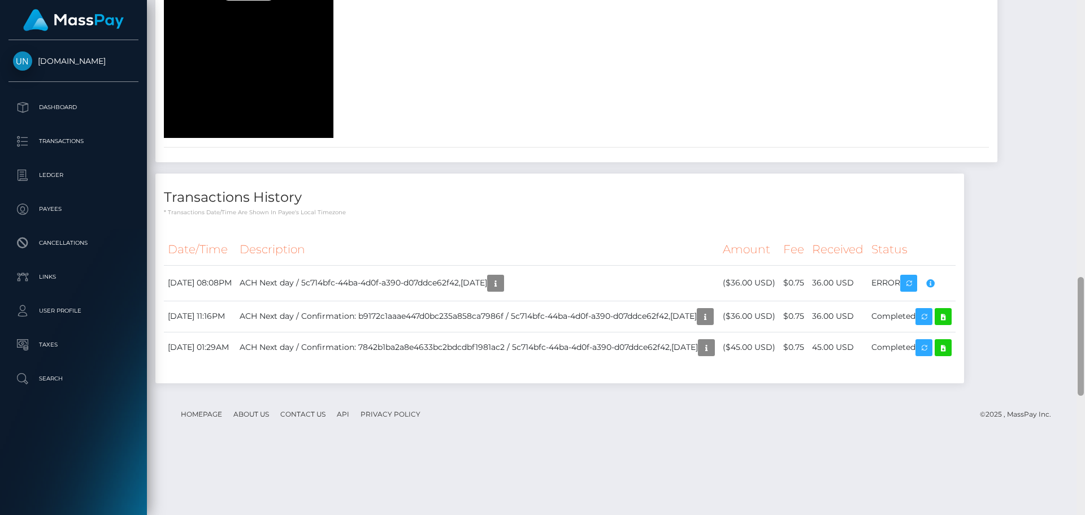
click at [1081, 14] on div at bounding box center [1081, 257] width 8 height 515
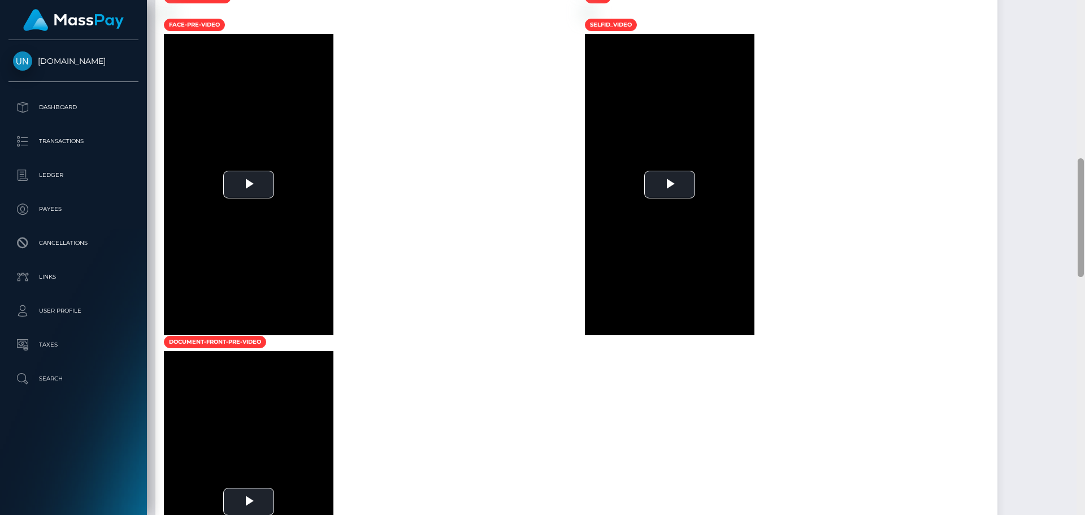
click at [1081, 14] on div at bounding box center [1081, 257] width 8 height 515
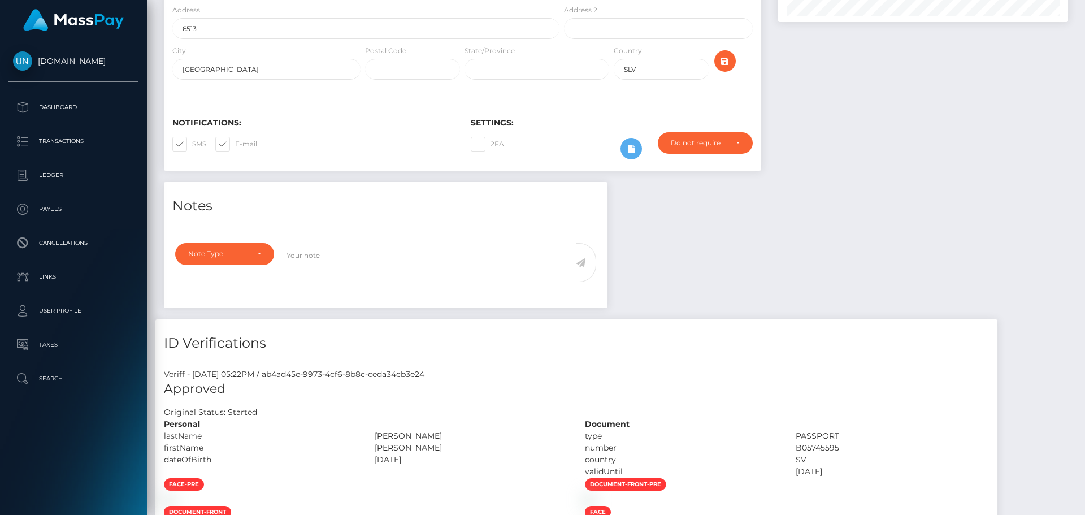
click at [1081, 14] on div "Customer Profile Loading... Loading..." at bounding box center [616, 257] width 938 height 515
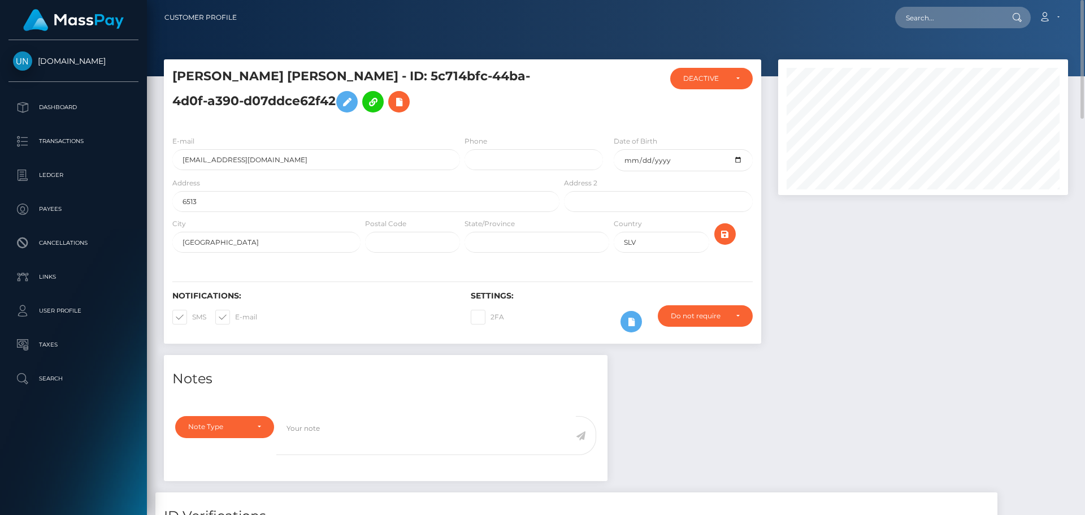
click at [984, 6] on div "Loading... Loading... Account Edit Profile Logout" at bounding box center [657, 18] width 822 height 24
click at [977, 11] on input "text" at bounding box center [948, 17] width 106 height 21
paste input "kcfb5kxrhm@privaterelay.appleid.com"
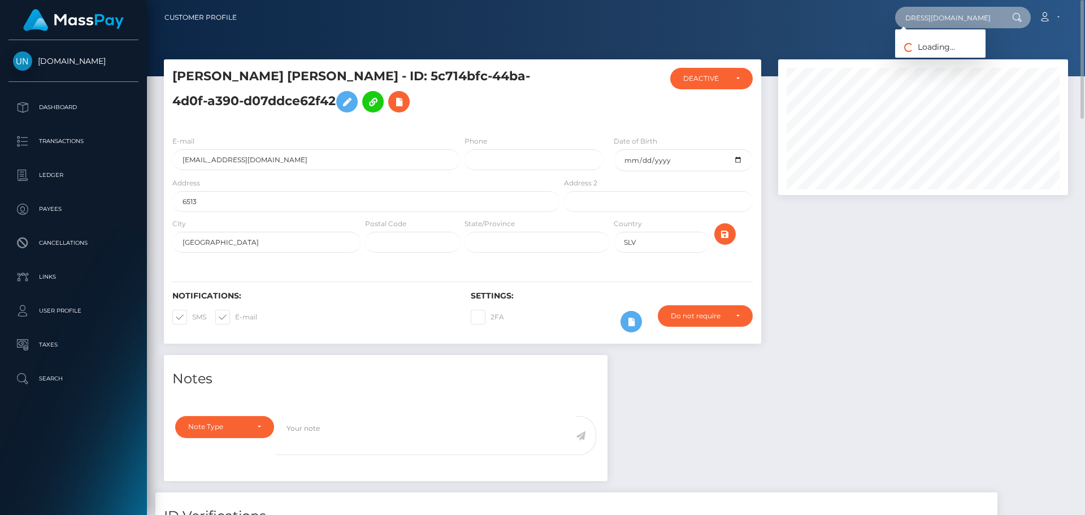
type input "kcfb5kxrhm@privaterelay.appleid.com"
click at [935, 52] on div "Loading... Loading..." at bounding box center [940, 43] width 90 height 28
click at [937, 22] on input "kcfb5kxrhm@privaterelay.appleid.com" at bounding box center [948, 17] width 106 height 21
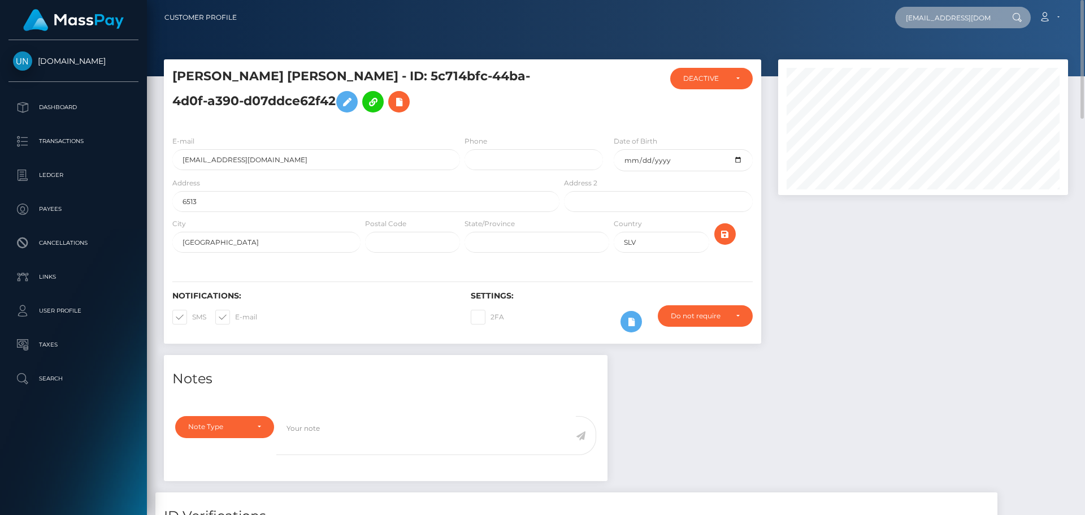
click at [937, 22] on input "kcfb5kxrhm@privaterelay.appleid.com" at bounding box center [948, 17] width 106 height 21
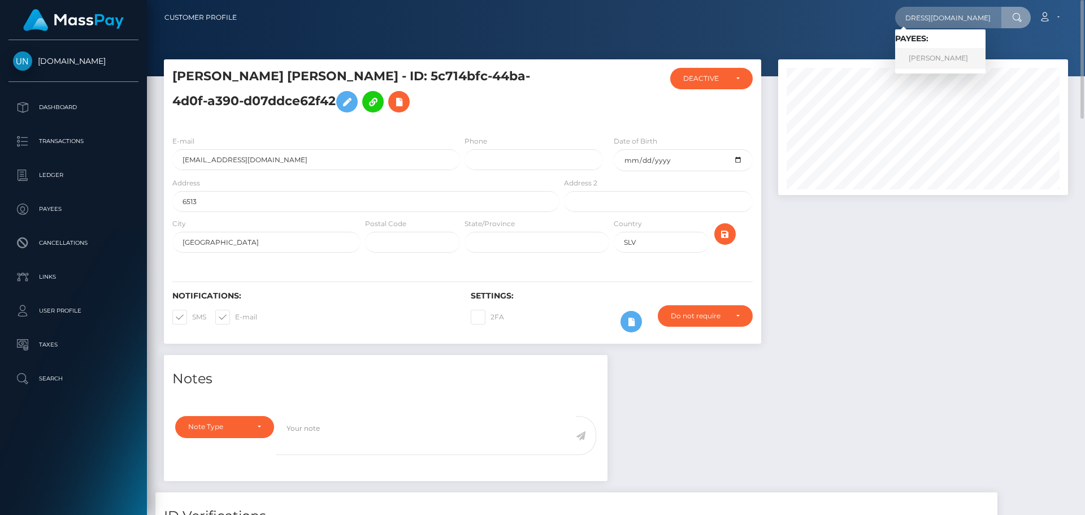
click at [936, 53] on link "MERLIAN NICOLE GUZMAN VAZQUEZ" at bounding box center [940, 58] width 90 height 21
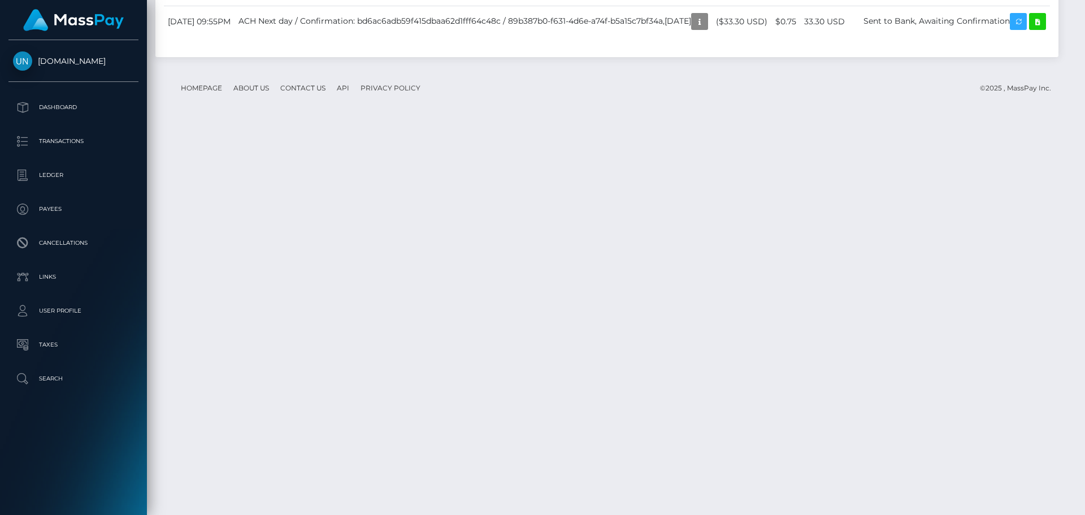
scroll to position [1985, 0]
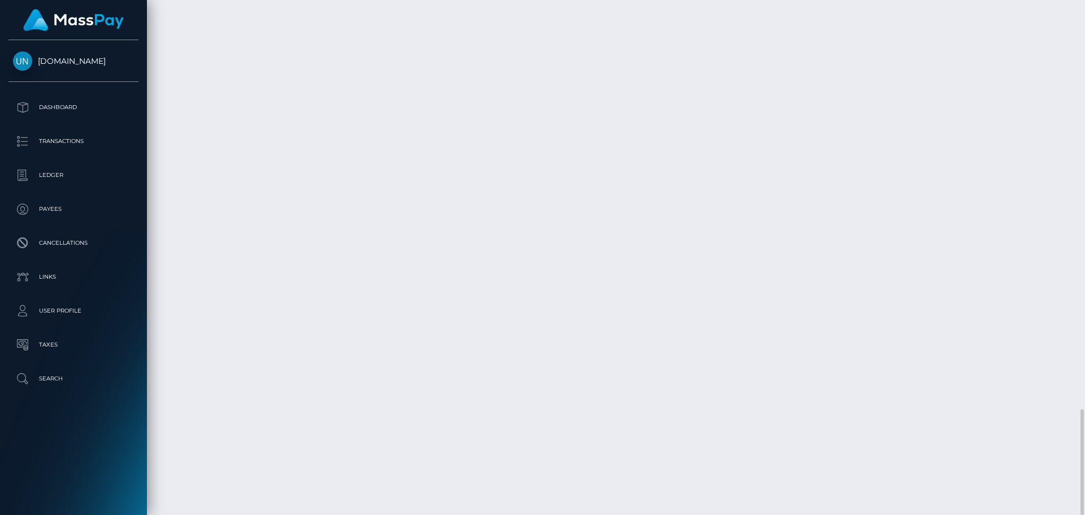
click at [1085, 12] on div at bounding box center [1081, 257] width 8 height 515
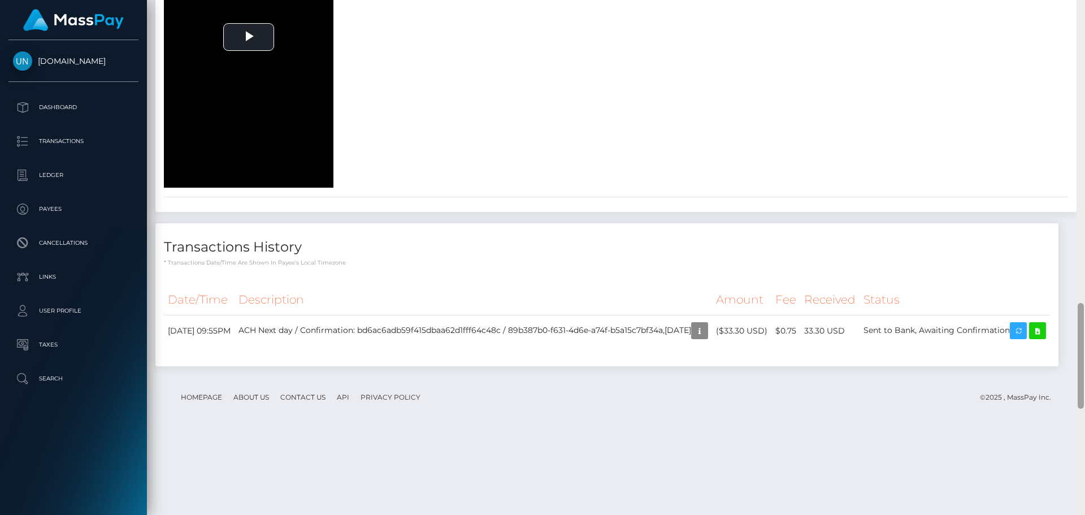
click at [1085, 12] on div at bounding box center [1081, 257] width 8 height 515
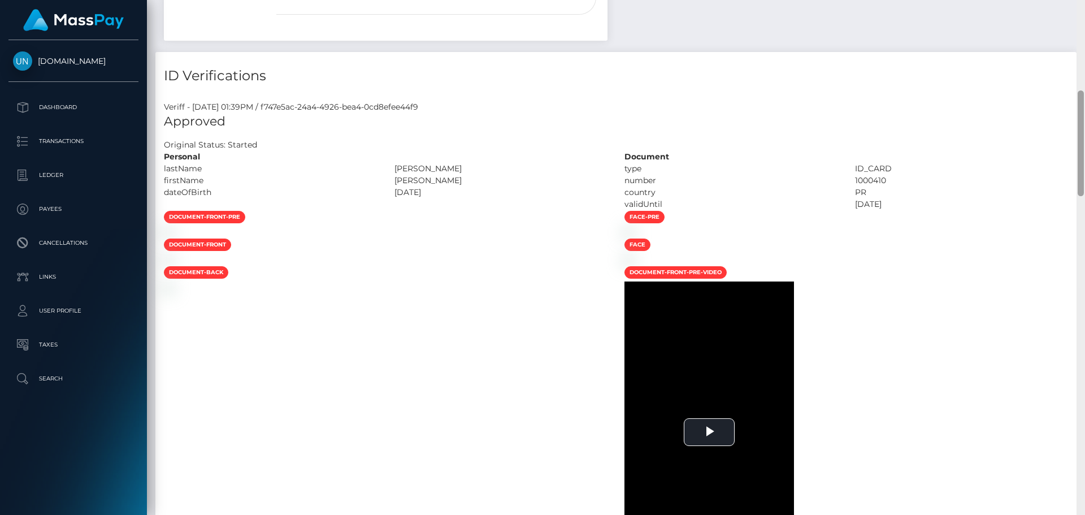
click at [1085, 12] on div "Customer Profile Loading... Loading..." at bounding box center [616, 257] width 938 height 515
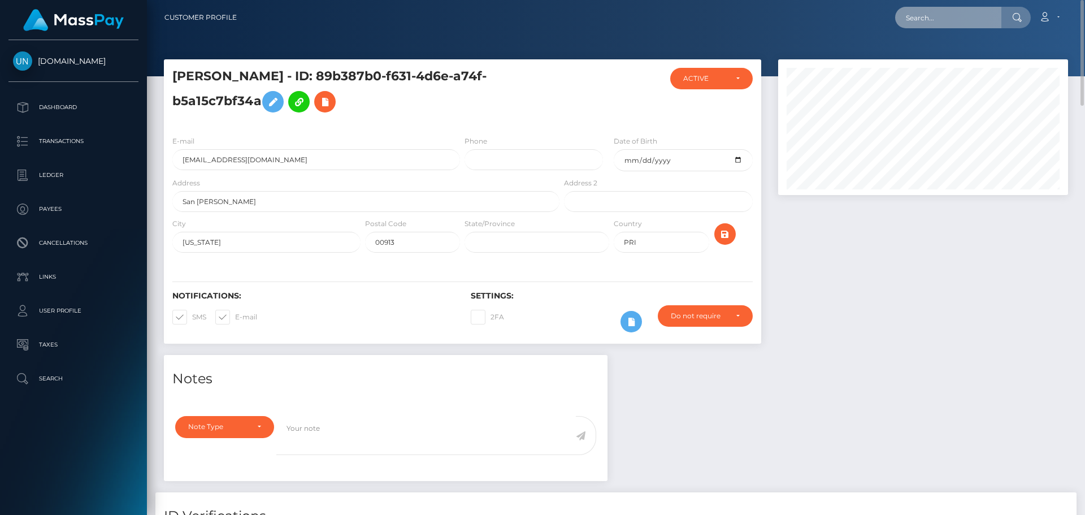
click at [952, 16] on input "text" at bounding box center [948, 17] width 106 height 21
paste input "wisdomakolgo4@gmail.com"
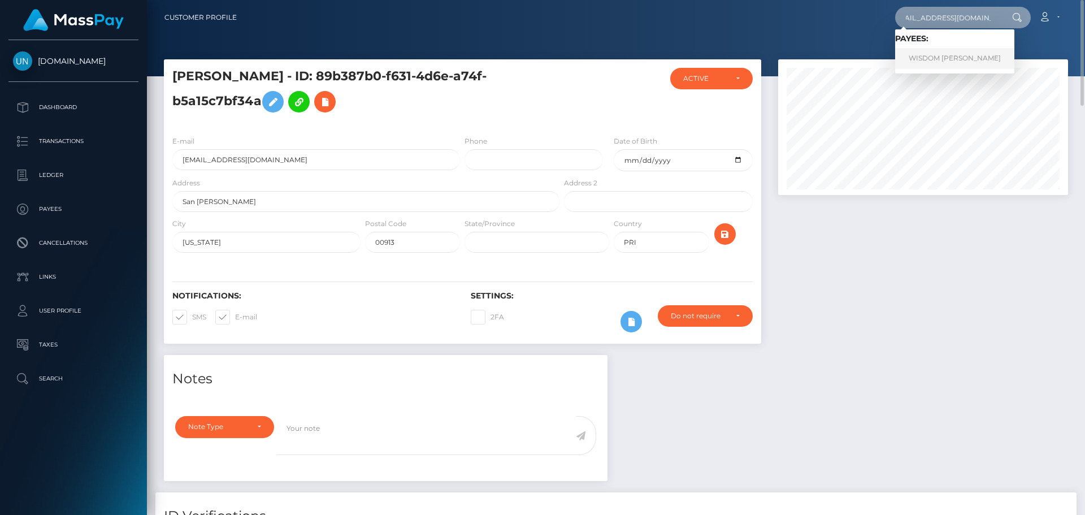
type input "wisdomakolgo4@gmail.com"
click at [930, 59] on link "WISDOM AYINESONGMA AKOLGO" at bounding box center [954, 58] width 119 height 21
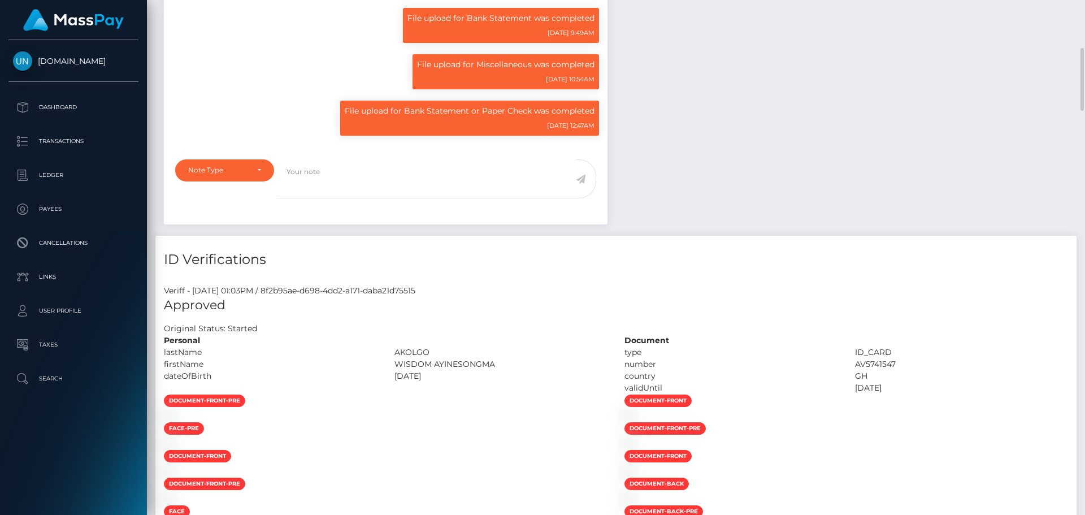
scroll to position [136, 291]
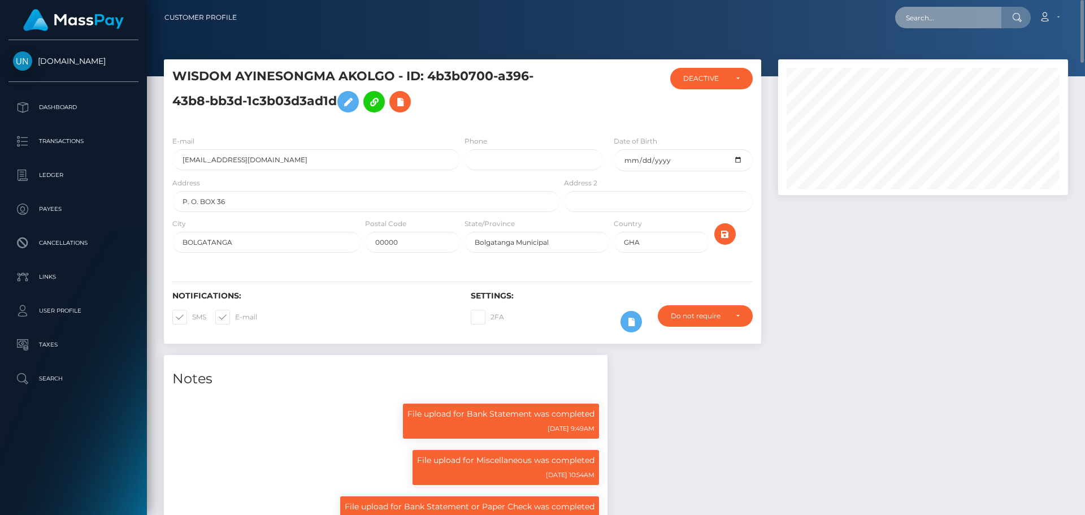
click at [942, 22] on input "text" at bounding box center [948, 17] width 106 height 21
paste input "[EMAIL_ADDRESS][DOMAIN_NAME]"
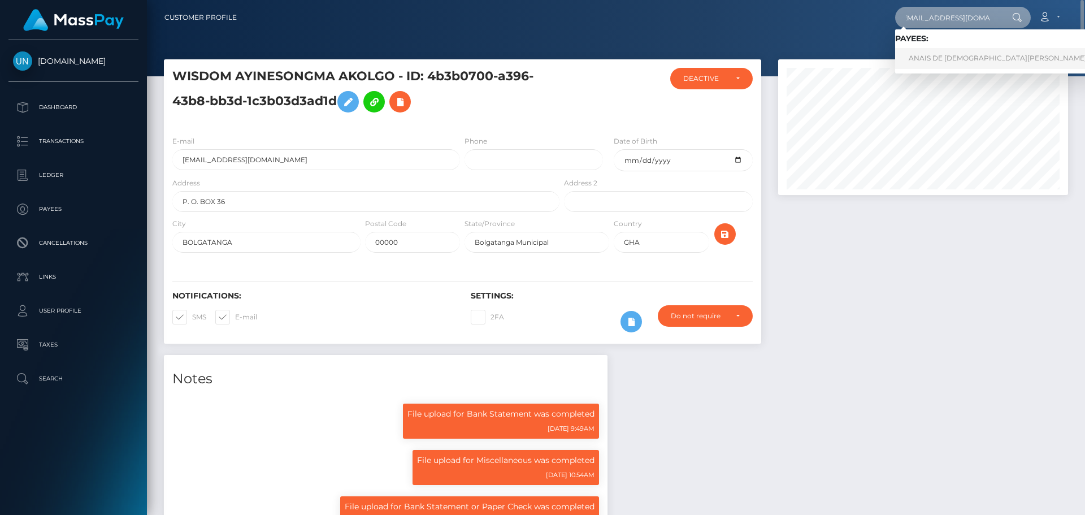
type input "[EMAIL_ADDRESS][DOMAIN_NAME]"
click at [931, 50] on link "ANAIS DE JESUS SOLIS" at bounding box center [997, 58] width 205 height 21
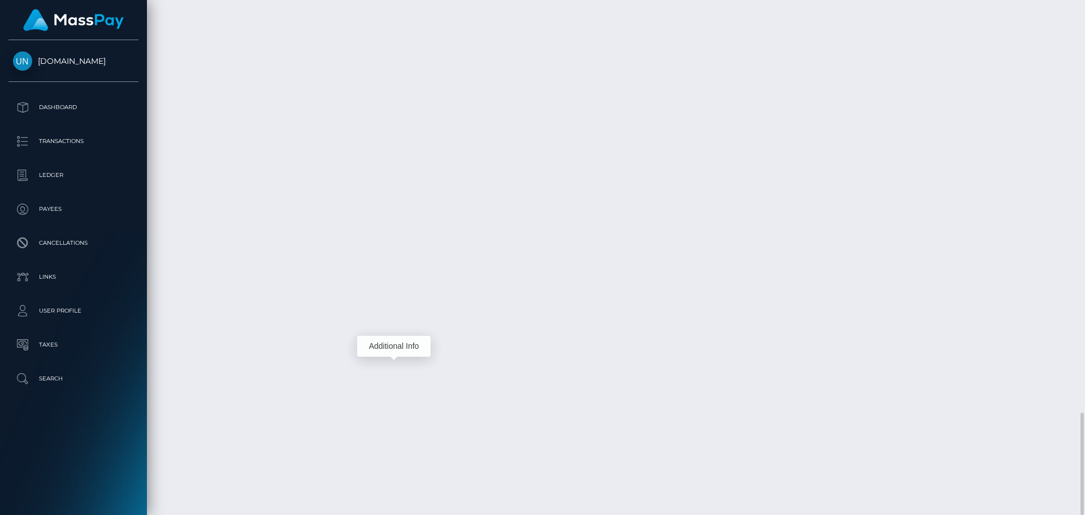
scroll to position [136, 291]
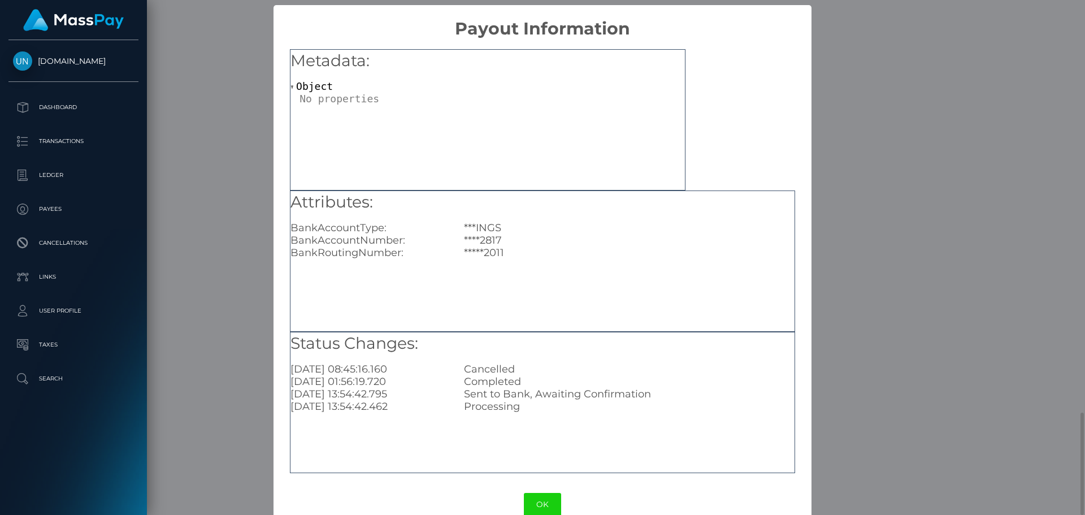
scroll to position [0, 0]
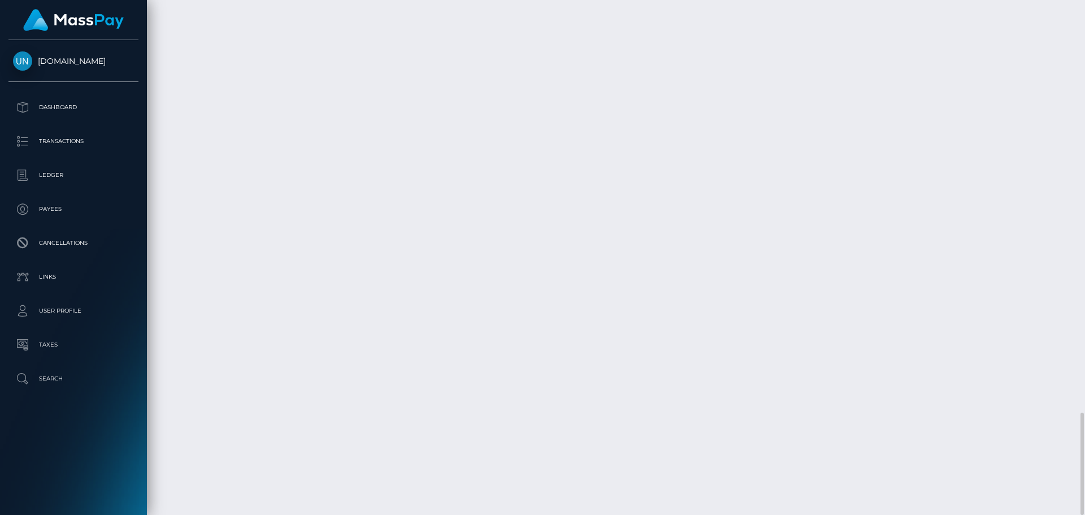
click at [1083, 3] on div at bounding box center [1081, 257] width 8 height 515
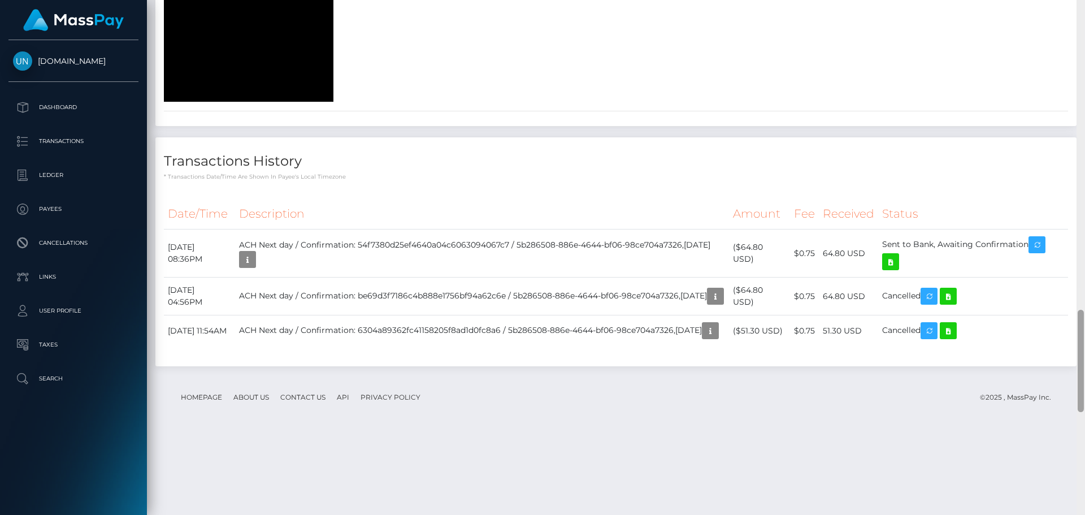
click at [1082, 8] on div at bounding box center [1081, 257] width 8 height 515
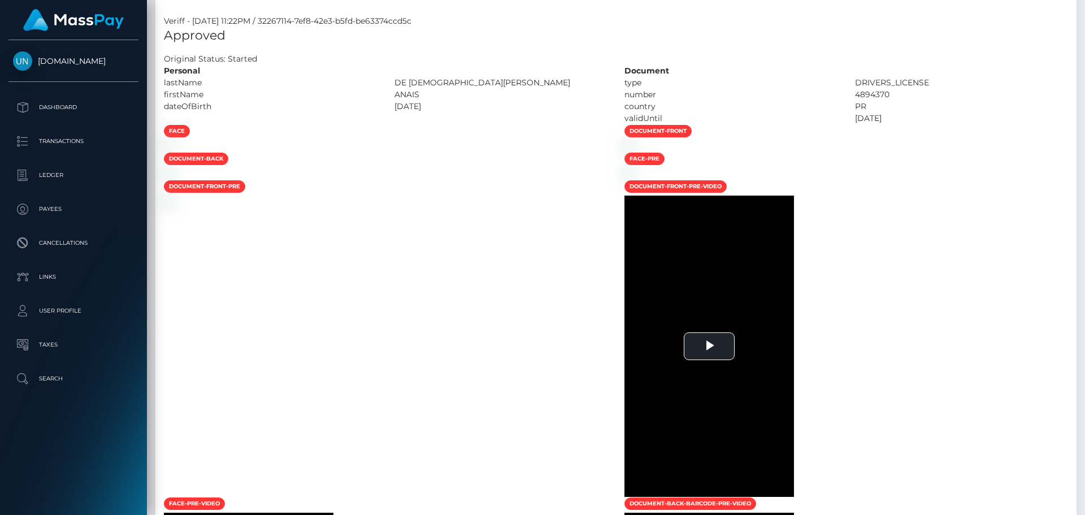
click at [1082, 8] on div "Customer Profile Loading... Loading..." at bounding box center [616, 257] width 938 height 515
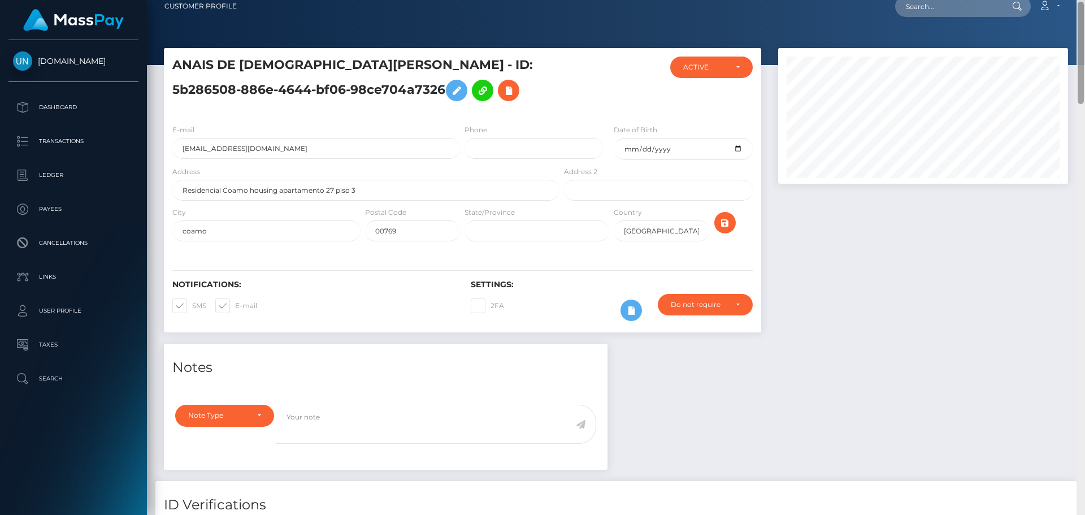
click at [1082, 8] on nav "Customer Profile Loading... Loading... Account" at bounding box center [616, 6] width 938 height 35
click at [931, 1] on input "text" at bounding box center [948, 5] width 106 height 21
paste input "x9bcvjy8tw@privaterelay.appleid.com"
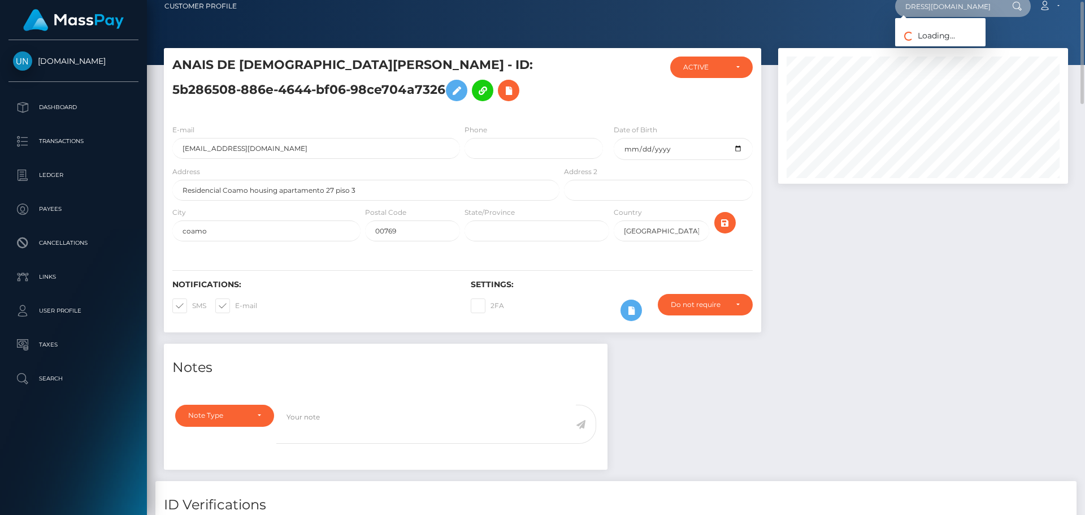
scroll to position [0, 0]
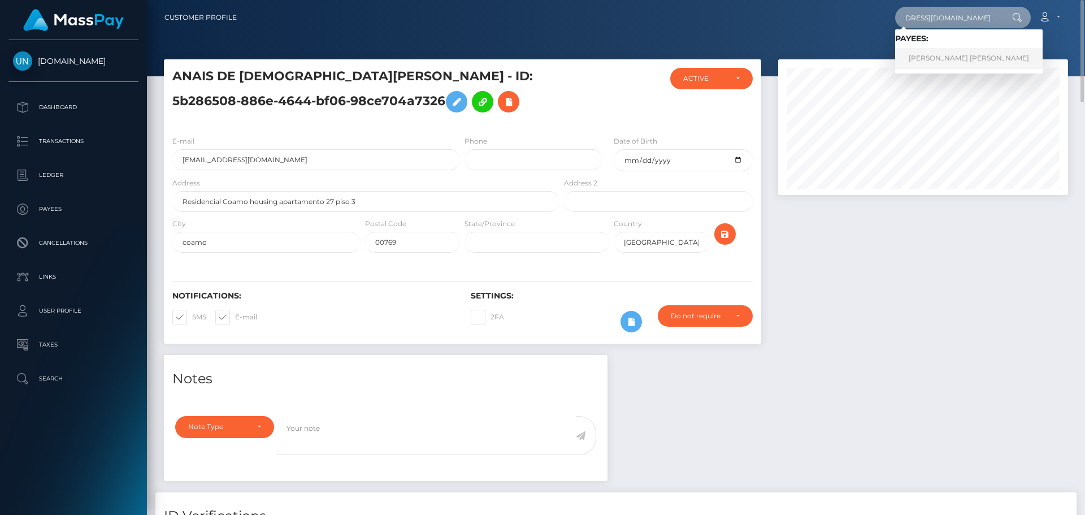
type input "x9bcvjy8tw@privaterelay.appleid.com"
click at [959, 59] on link "SAMANTHA RENEE HERNANDEZ" at bounding box center [969, 58] width 148 height 21
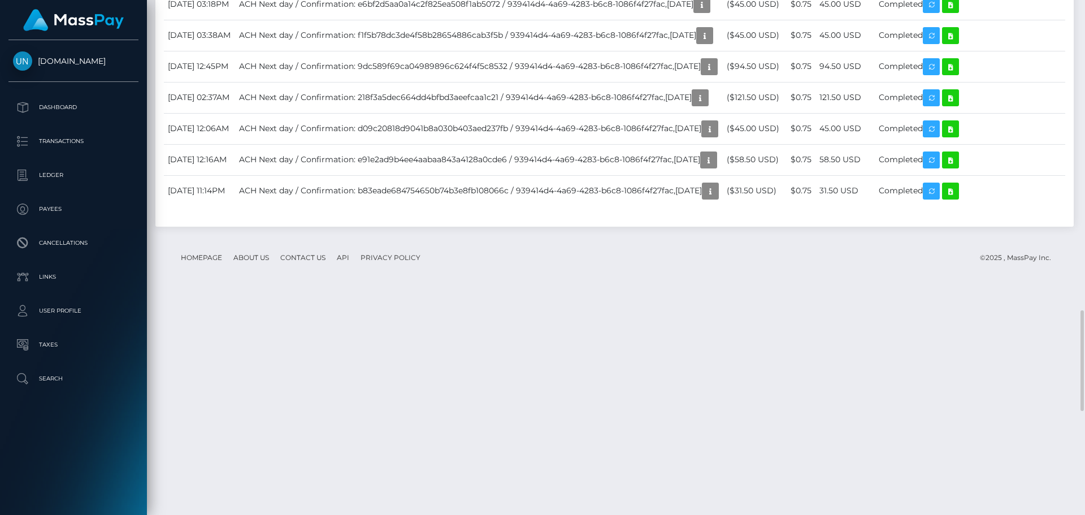
scroll to position [2148, 0]
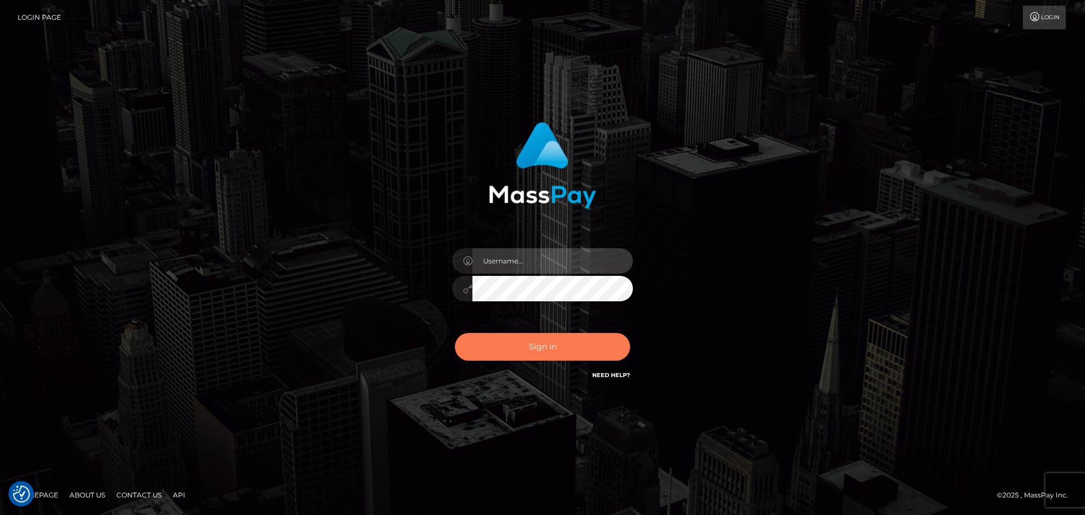
type input "[PERSON_NAME]"
click at [526, 348] on button "Sign in" at bounding box center [542, 347] width 175 height 28
type input "[PERSON_NAME]"
click at [499, 338] on button "Sign in" at bounding box center [542, 347] width 175 height 28
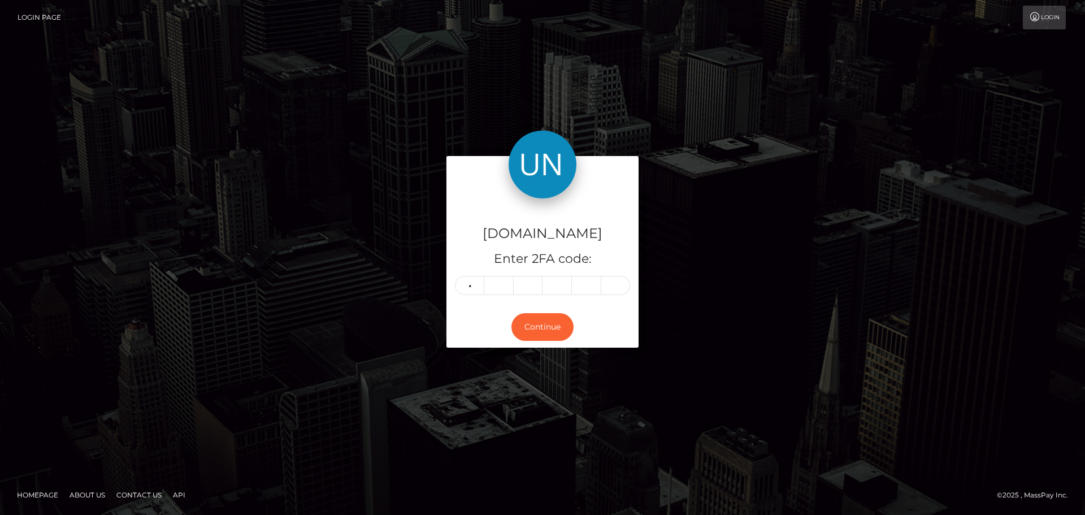
type input "6"
type input "3"
type input "2"
type input "0"
type input "4"
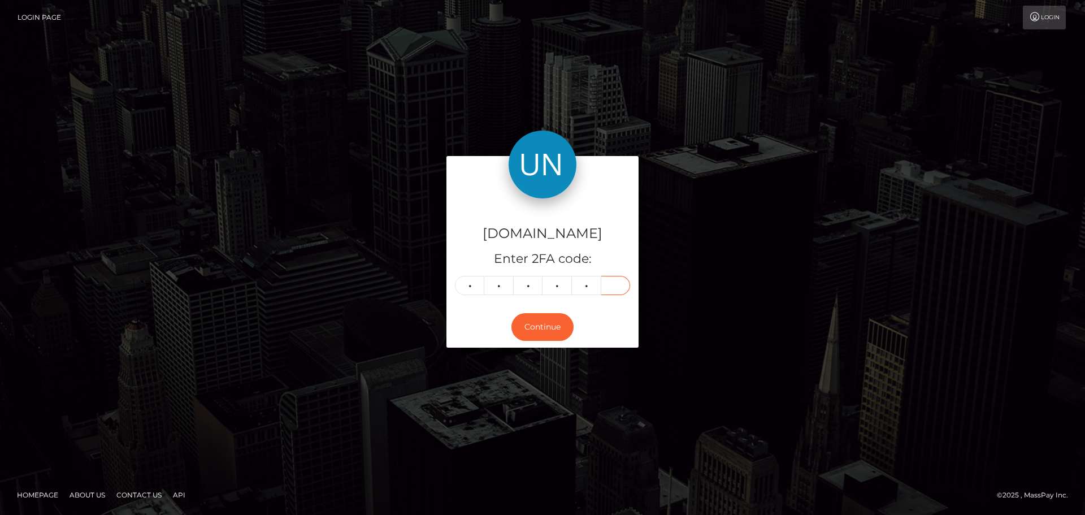
type input "6"
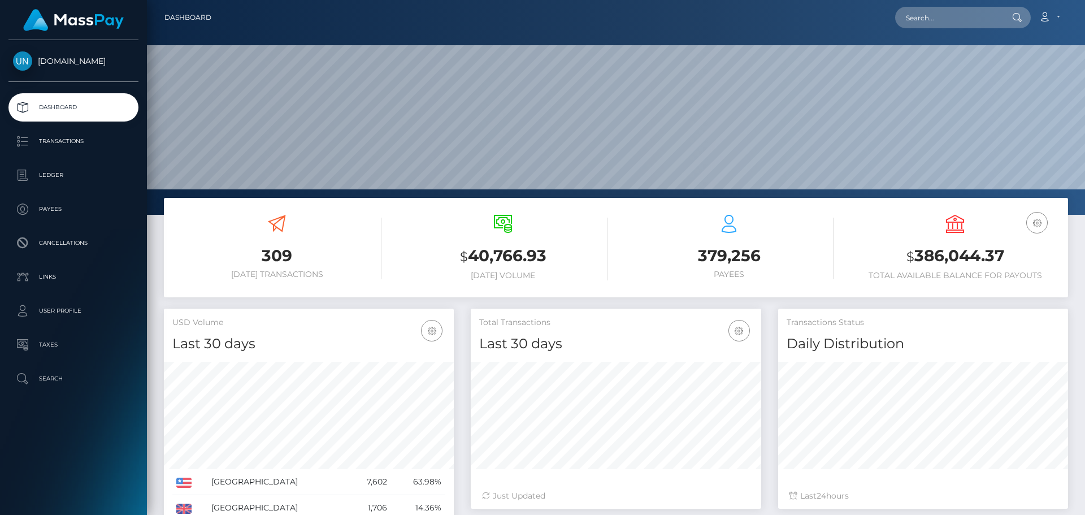
scroll to position [201, 291]
click at [937, 9] on input "text" at bounding box center [948, 17] width 106 height 21
paste input "come.david.pro@gmail.com"
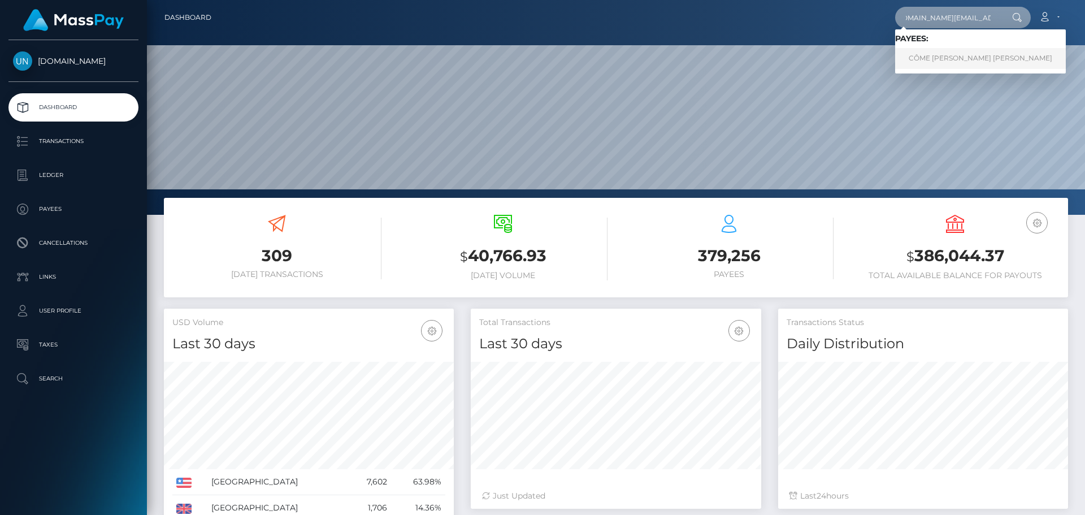
type input "come.david.pro@gmail.com"
click at [935, 64] on link "CÔME ESTÉBANE MAXENCE DAVID" at bounding box center [980, 58] width 171 height 21
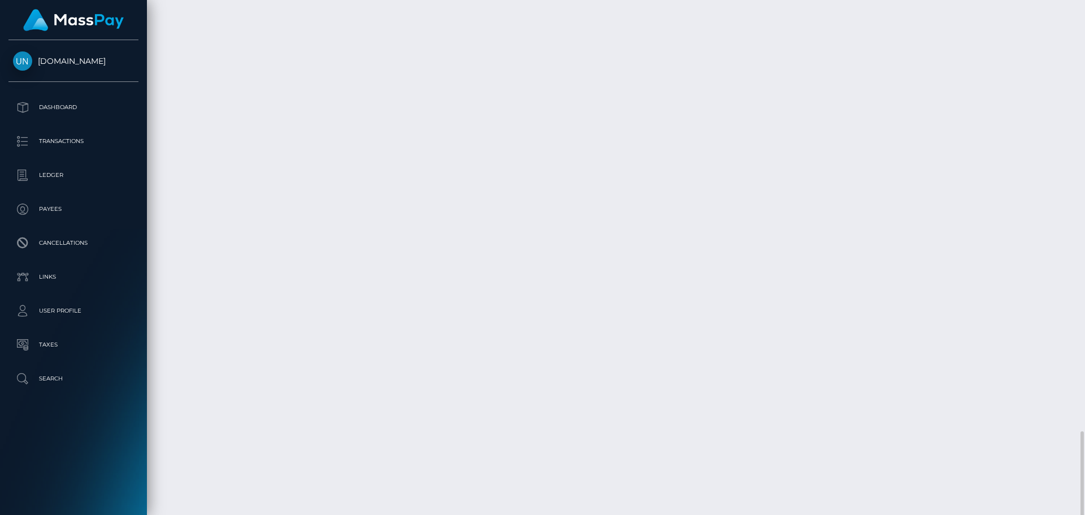
scroll to position [2035, 0]
click at [1085, 19] on div at bounding box center [1081, 257] width 8 height 515
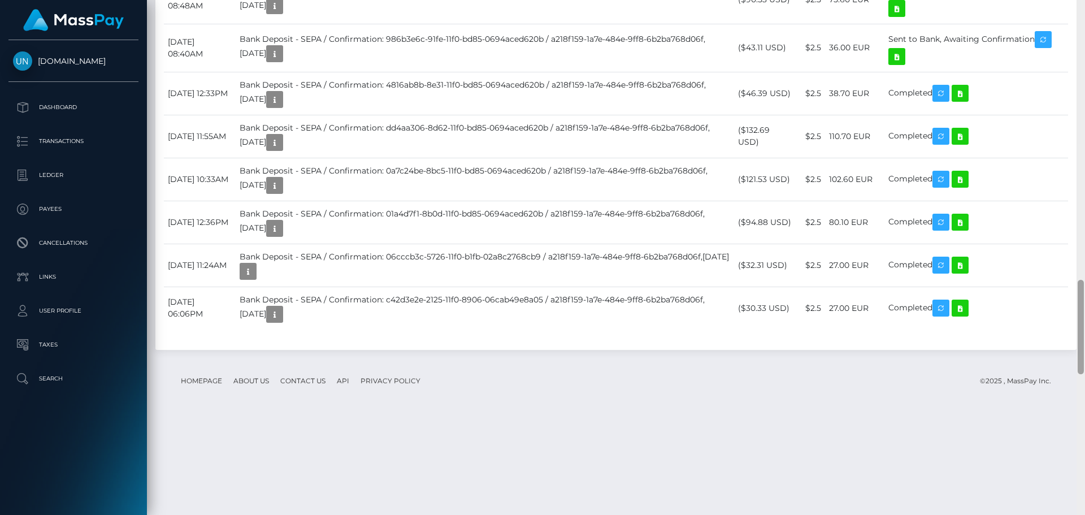
click at [1085, 19] on div at bounding box center [1081, 257] width 8 height 515
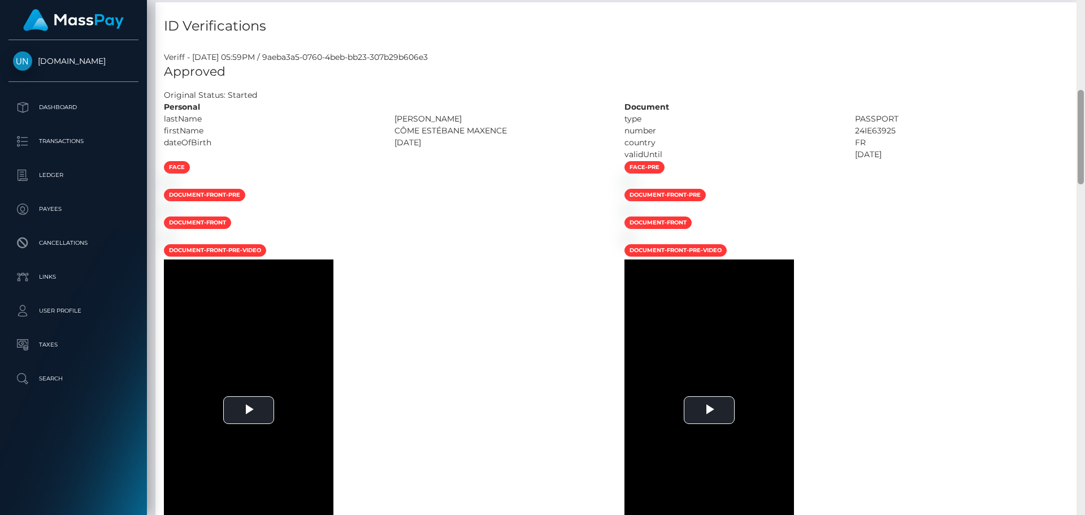
click at [1085, 19] on div "Customer Profile Loading... Loading..." at bounding box center [616, 257] width 938 height 515
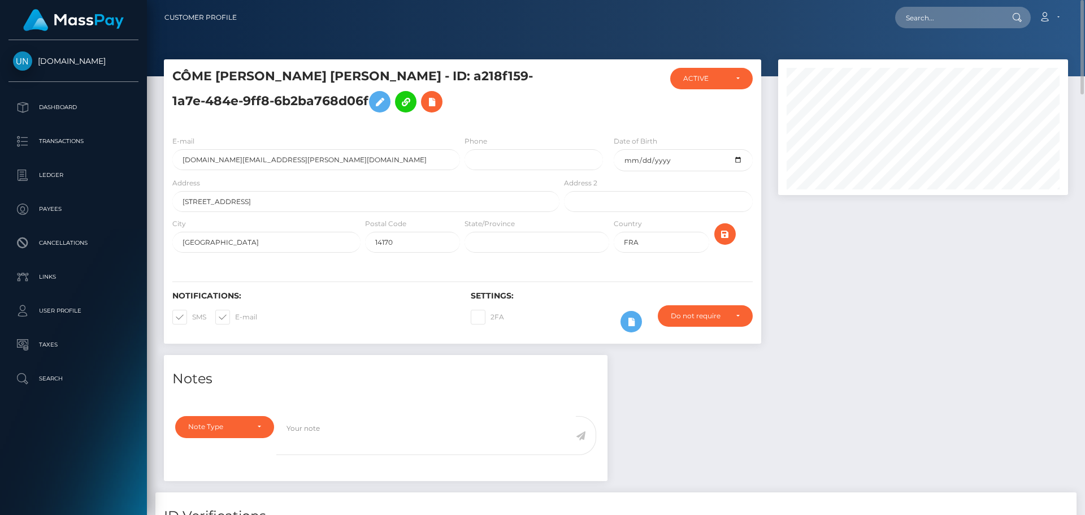
click at [1083, 14] on nav "Customer Profile Loading... Loading... Account" at bounding box center [616, 17] width 938 height 35
click at [1027, 31] on nav "Customer Profile Loading... Loading... Account" at bounding box center [616, 17] width 938 height 35
click at [994, 20] on input "text" at bounding box center [948, 17] width 106 height 21
paste input "ximenasanchez223@icloud.com"
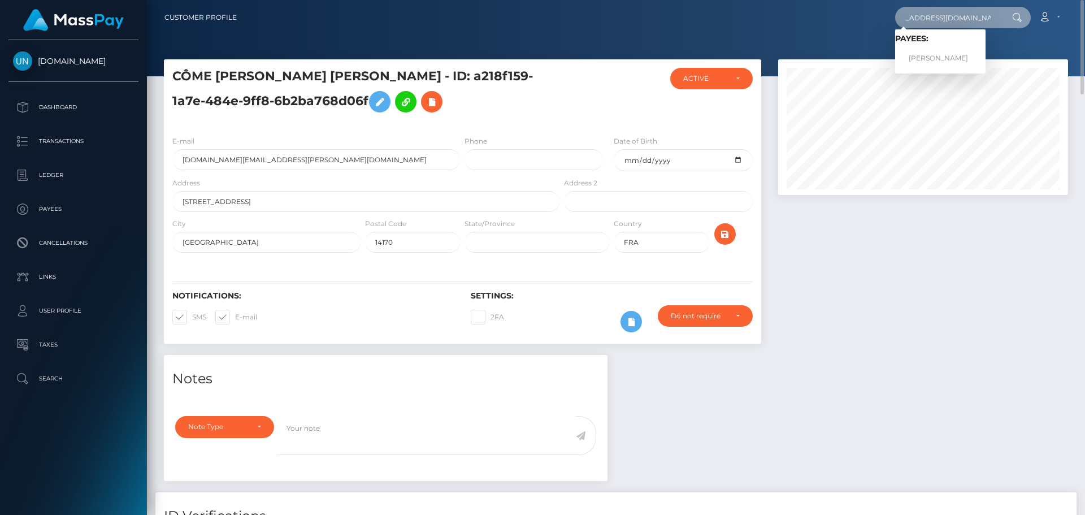
type input "ximenasanchez223@icloud.com"
drag, startPoint x: 949, startPoint y: 50, endPoint x: 942, endPoint y: 54, distance: 8.2
click at [949, 49] on link "BRAULIO SANCHEZ DELGADILLO" at bounding box center [940, 58] width 90 height 21
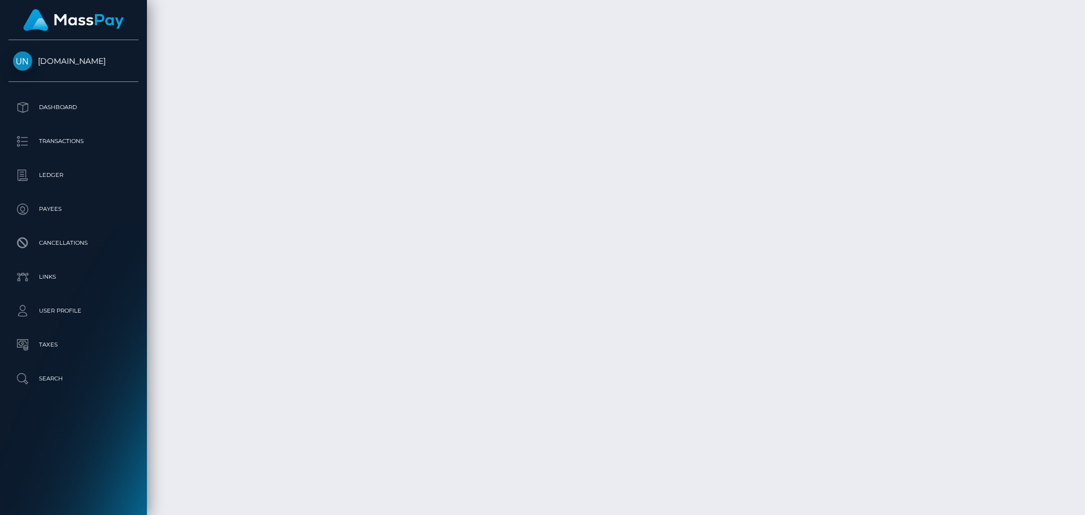
scroll to position [2410, 0]
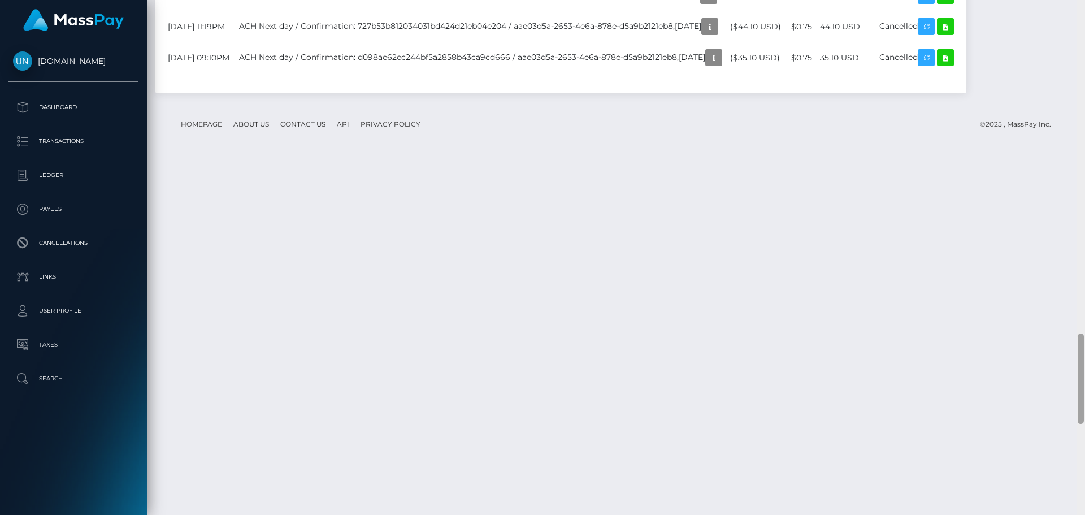
click at [1085, 21] on div at bounding box center [1081, 257] width 8 height 515
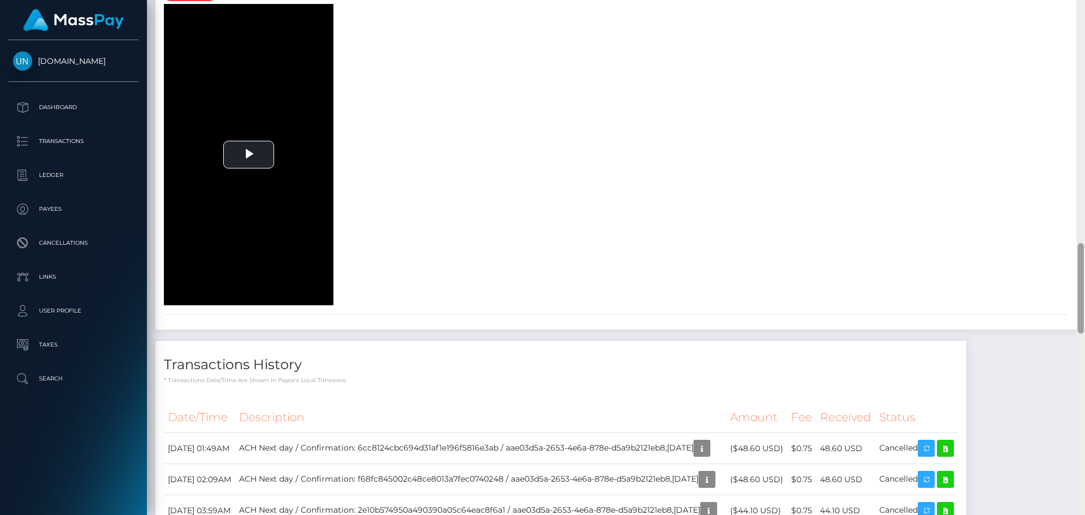
click at [1085, 21] on div at bounding box center [1081, 257] width 8 height 515
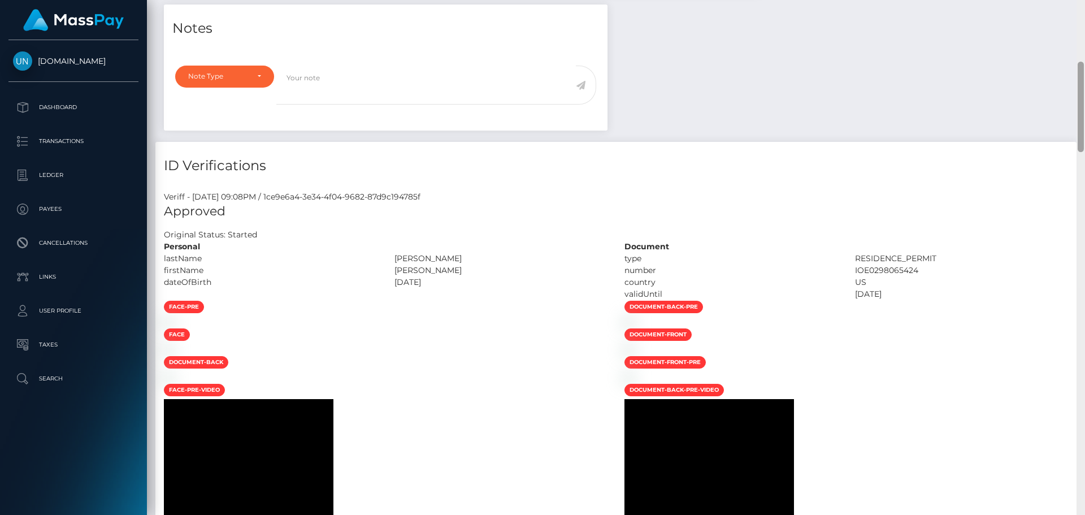
click at [1085, 21] on div "Customer Profile Loading... Loading..." at bounding box center [616, 257] width 938 height 515
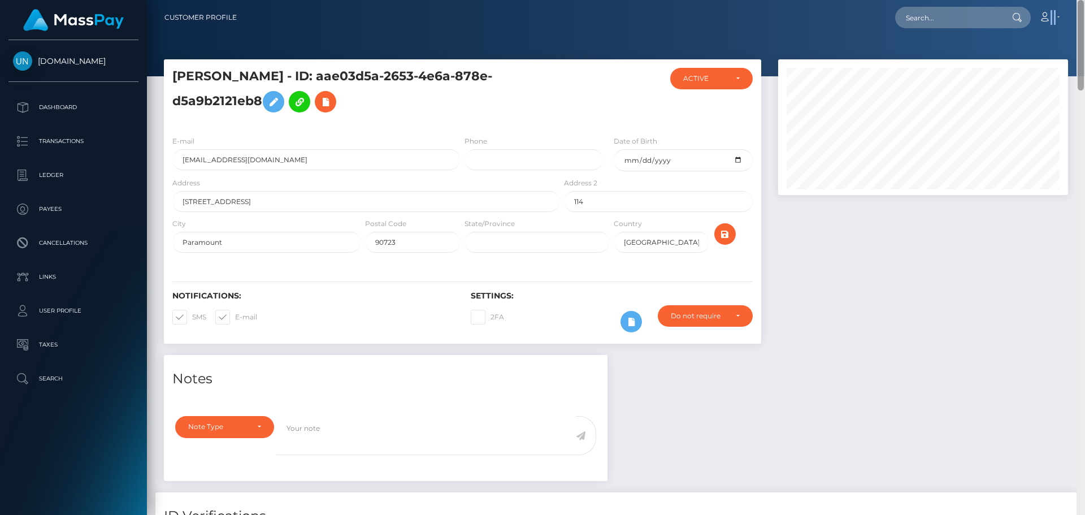
click at [1085, 21] on nav "Customer Profile Loading... Loading... Account" at bounding box center [616, 17] width 938 height 35
click at [1016, 28] on div at bounding box center [1016, 17] width 29 height 21
click at [968, 13] on input "text" at bounding box center [948, 17] width 106 height 21
paste input "saskia.mayaud@icloud.com"
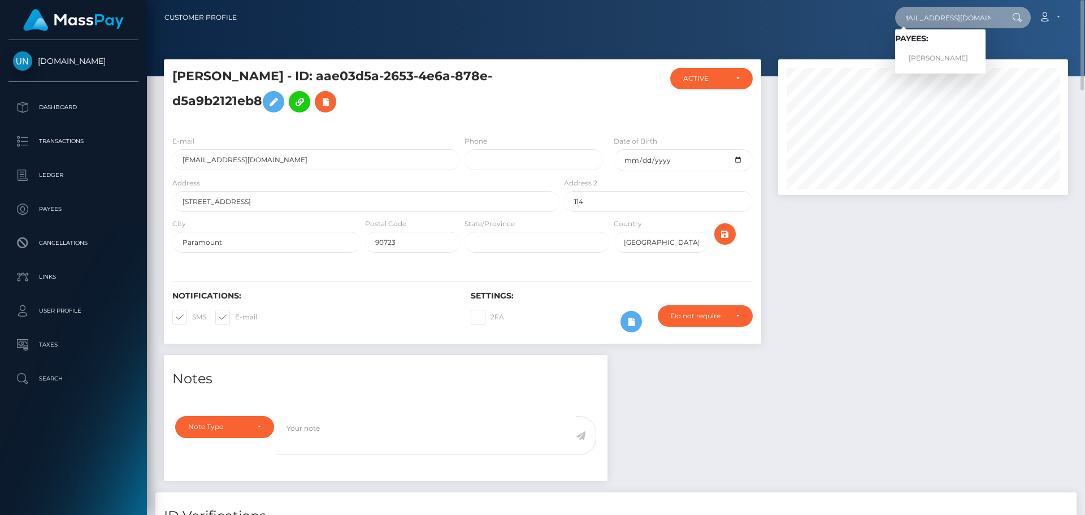
type input "saskia.mayaud@icloud.com"
click at [932, 55] on link "SASKIA SHANTAL MAYAUD" at bounding box center [940, 58] width 90 height 21
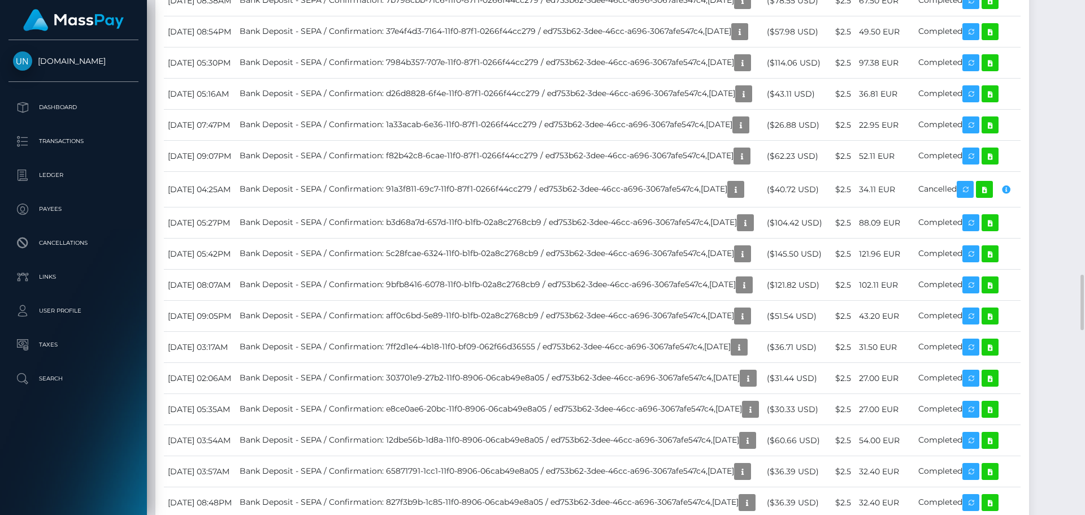
scroll to position [2882, 0]
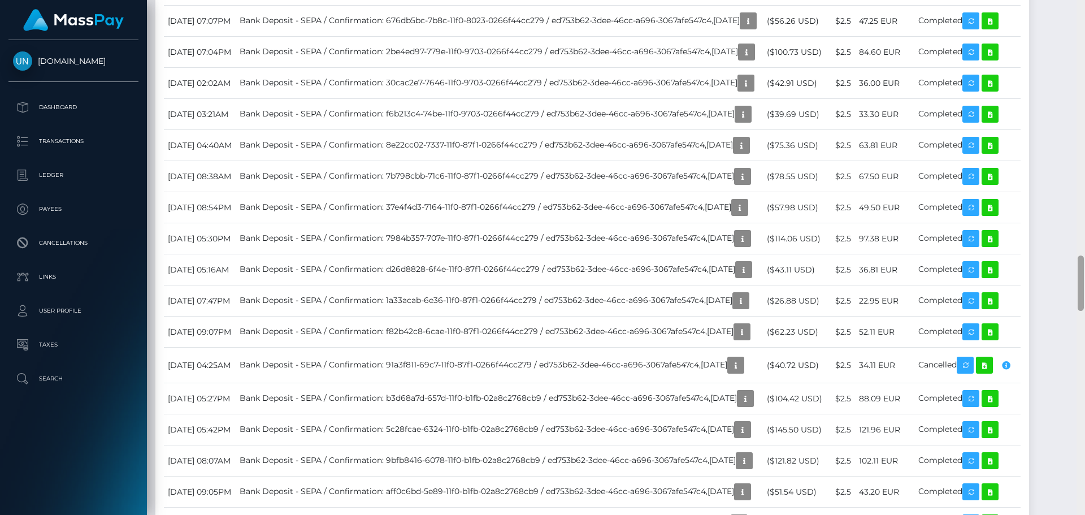
click at [1085, 30] on div at bounding box center [1081, 257] width 8 height 515
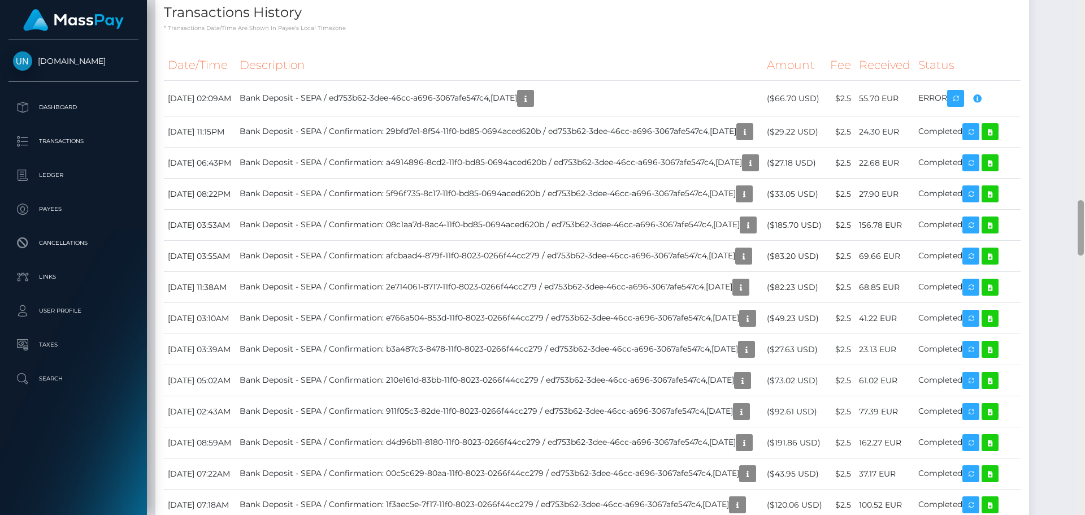
click at [1085, 30] on div at bounding box center [1081, 257] width 8 height 515
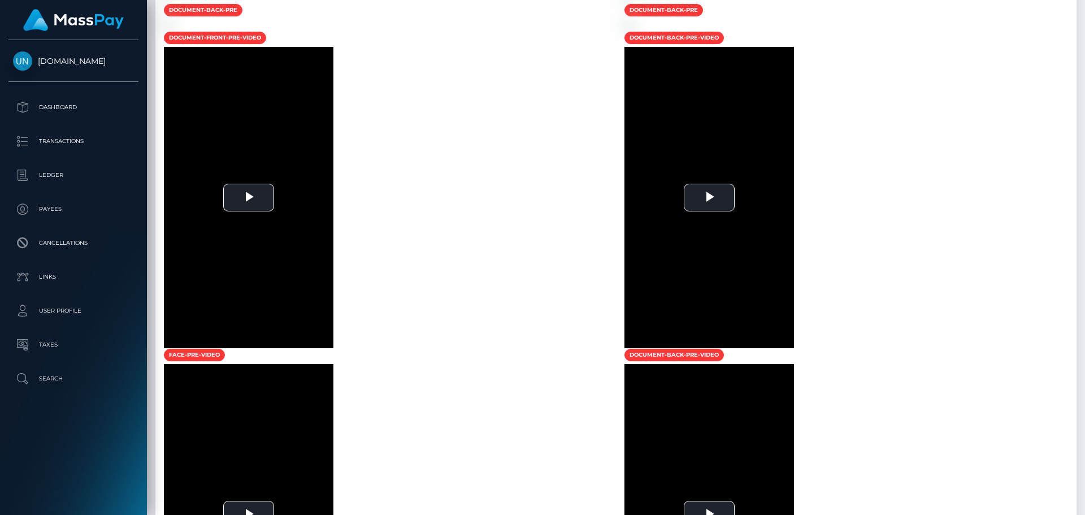
scroll to position [308, 0]
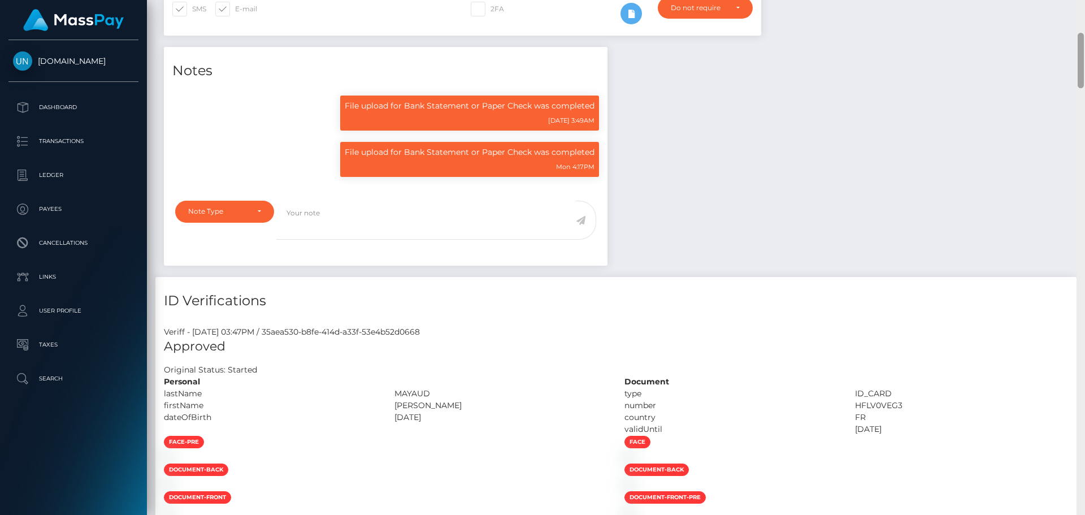
click at [1085, 21] on div at bounding box center [1081, 257] width 8 height 515
click at [1084, 15] on div "Customer Profile Loading... Loading..." at bounding box center [616, 257] width 938 height 515
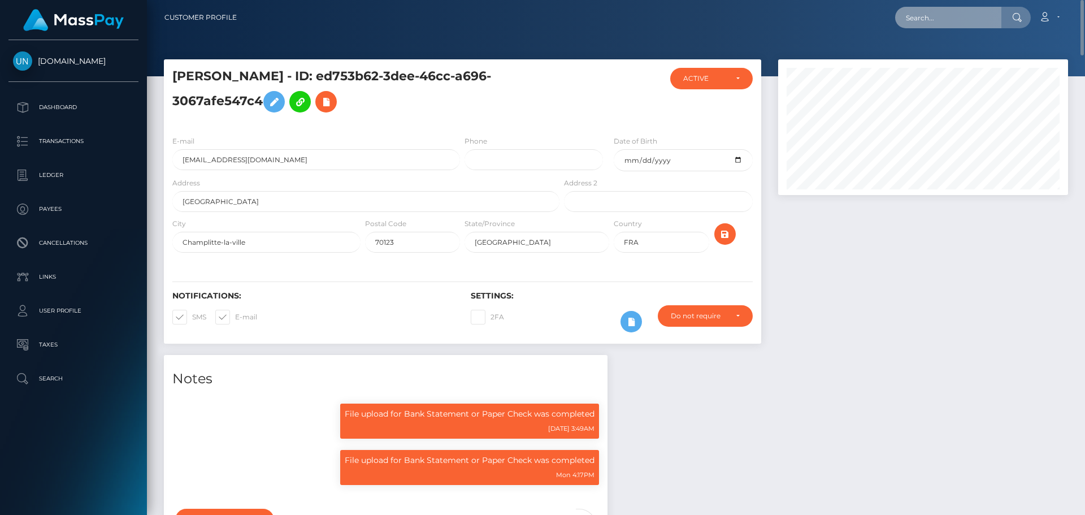
click at [968, 10] on input "text" at bounding box center [948, 17] width 106 height 21
paste input "052d059d-cc08-4003-ad80-0cff62e580b1"
type input "052d059d-cc08-4003-ad80-0cff62e580b1"
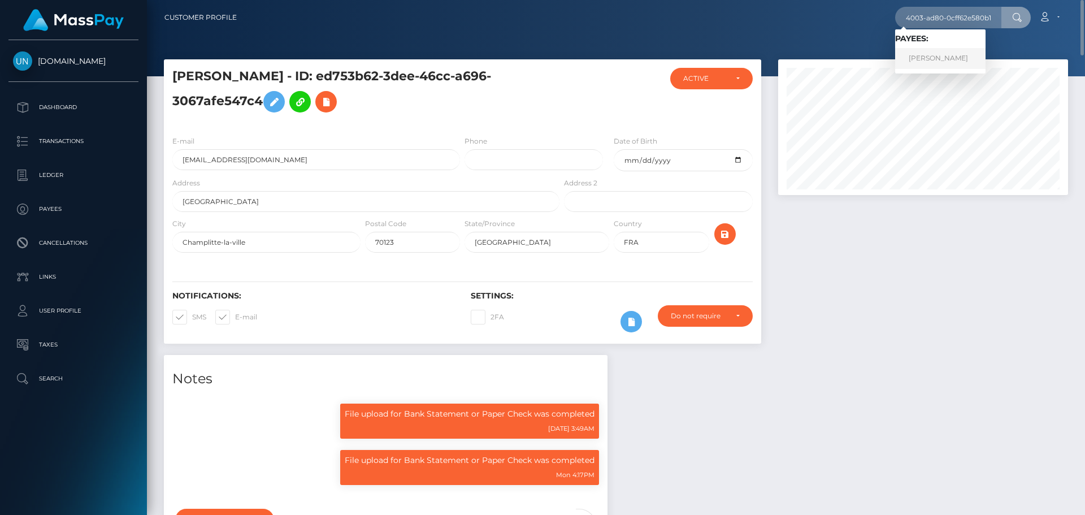
click at [938, 57] on link "QUIRIAT MADRAZO BECERRA" at bounding box center [940, 58] width 90 height 21
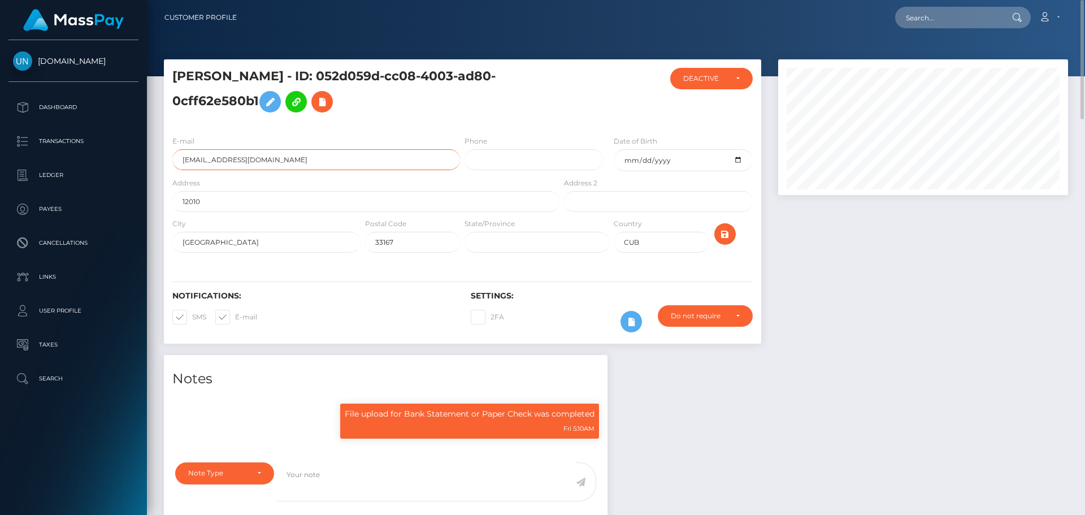
click at [363, 150] on input "quiriatmadrazo73@gmail.com" at bounding box center [316, 159] width 288 height 21
click at [926, 6] on div "Loading... Loading... Account Edit Profile Logout" at bounding box center [657, 18] width 822 height 24
click at [927, 11] on input "text" at bounding box center [948, 17] width 106 height 21
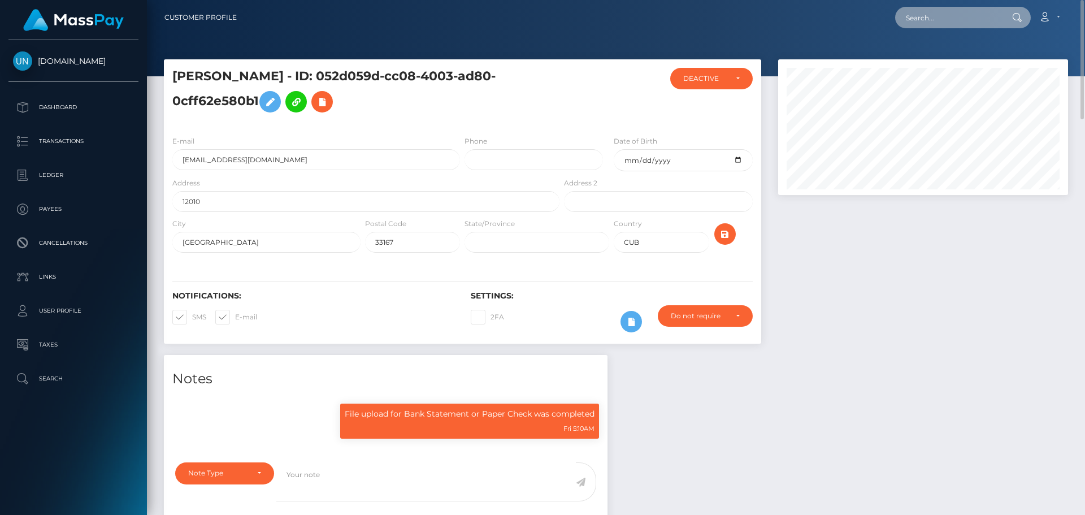
paste input "cbd6803e-91c3-4153-9708-e179d864d706"
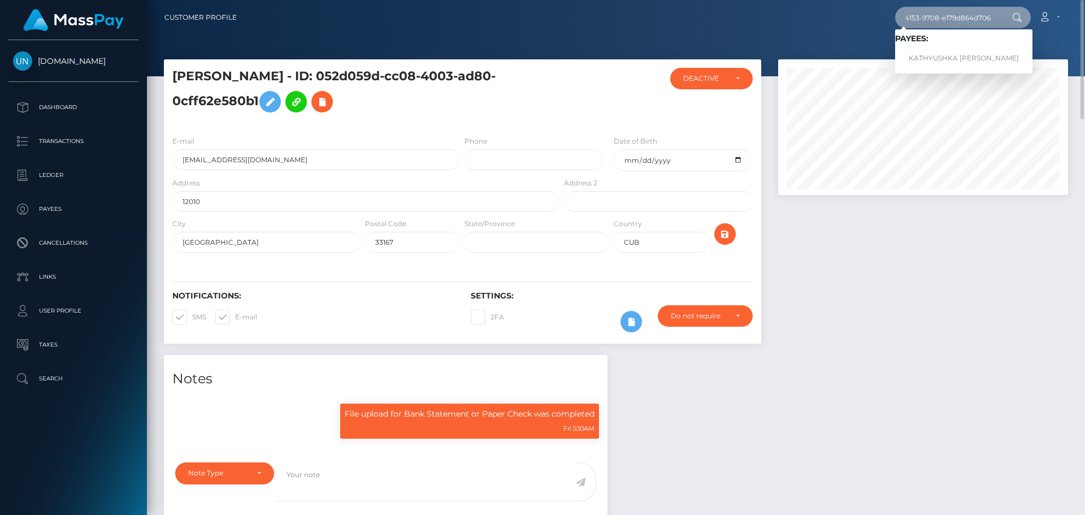
type input "cbd6803e-91c3-4153-9708-e179d864d706"
click at [935, 55] on link "KATHYUSHKA MARY MILLAN NEGRON" at bounding box center [963, 58] width 137 height 21
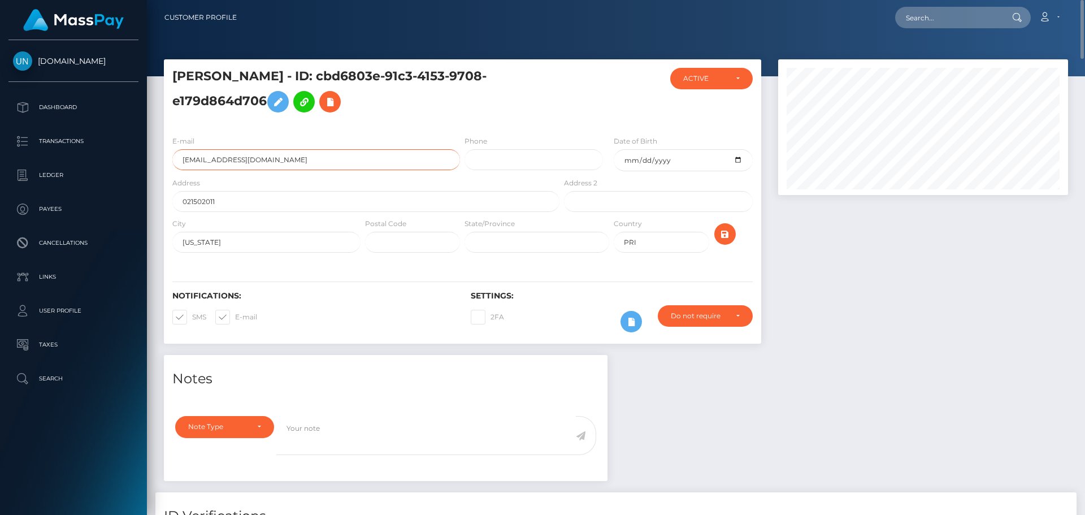
click at [329, 160] on input "[EMAIL_ADDRESS][DOMAIN_NAME]" at bounding box center [316, 159] width 288 height 21
click at [937, 16] on input "text" at bounding box center [948, 17] width 106 height 21
paste input "cbd6803e-91c3-4153-9708-e179d864d706"
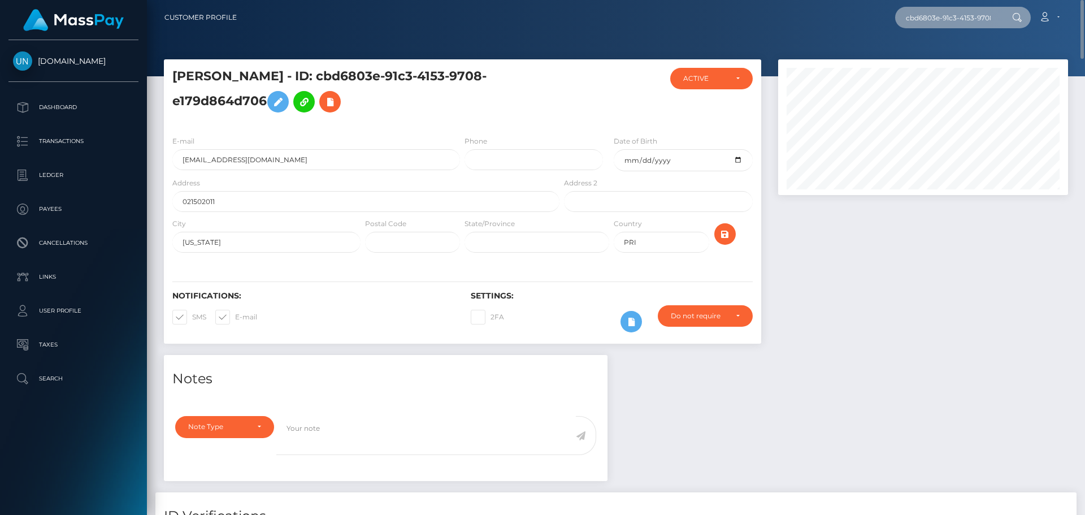
scroll to position [0, 55]
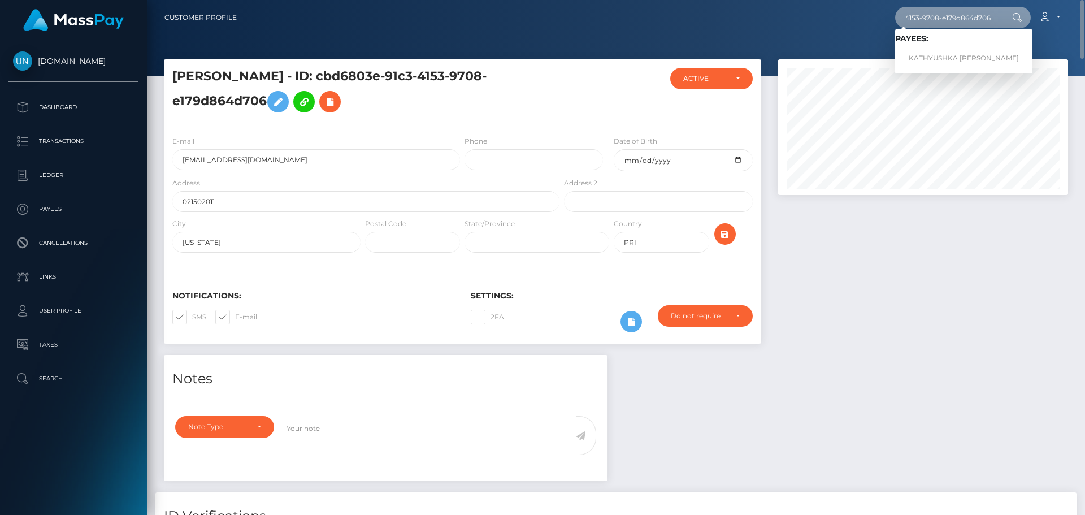
type input "cbd6803e-91c3-4153-9708-e179d864d706"
click at [926, 56] on link "KATHYUSHKA MARY MILLAN NEGRON" at bounding box center [963, 58] width 137 height 21
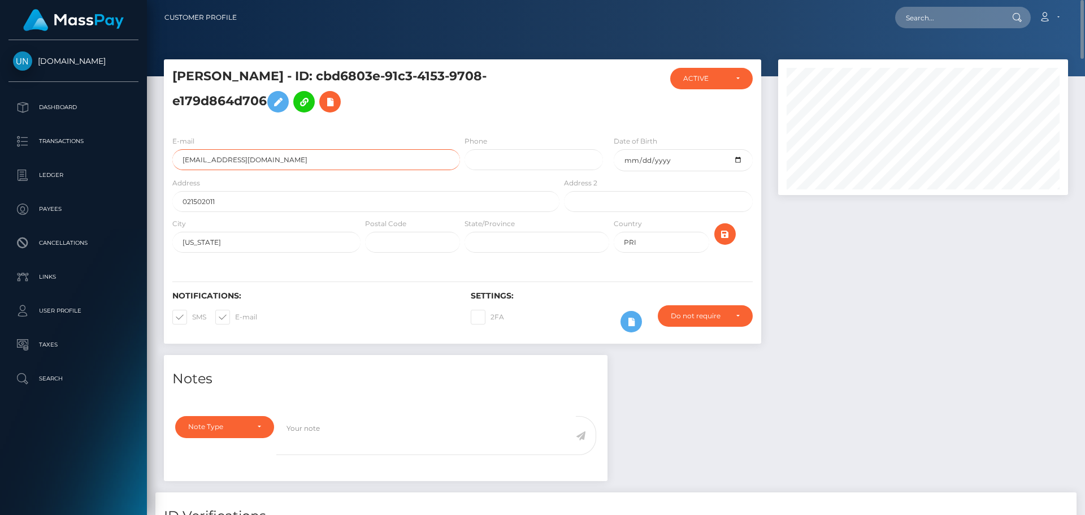
click at [309, 155] on input "MillanKathyushka2003@yahoo.com" at bounding box center [316, 159] width 288 height 21
copy h5 "KATHYUSHKA"
drag, startPoint x: 261, startPoint y: 73, endPoint x: 171, endPoint y: 77, distance: 89.4
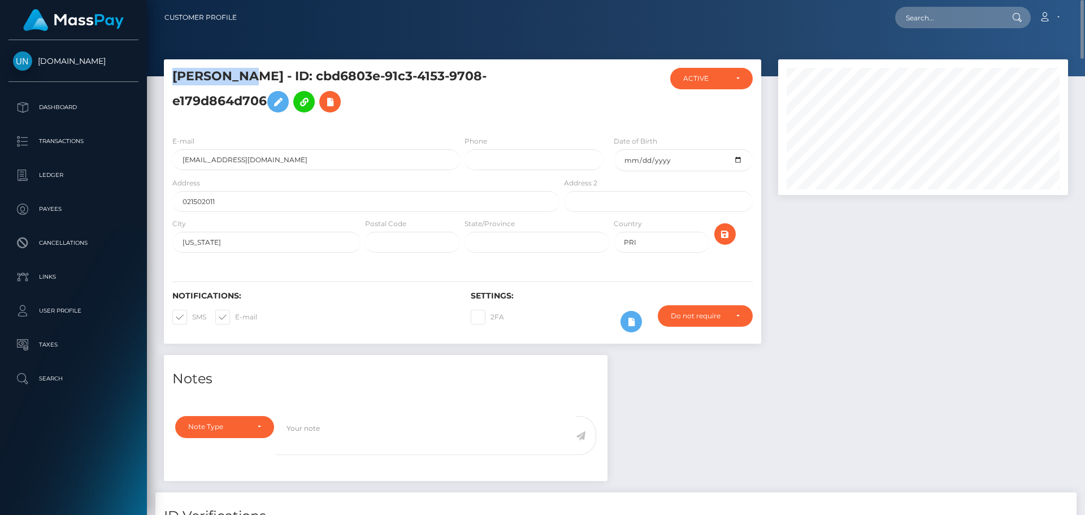
click at [171, 77] on div "KATHYUSHKA MARY MILLAN NEGRON - ID: cbd6803e-91c3-4153-9708-e179d864d706" at bounding box center [363, 97] width 398 height 59
click at [227, 159] on input "MillanKathyushka2003@yahoo.com" at bounding box center [316, 159] width 288 height 21
click at [957, 29] on nav "Customer Profile Loading... Loading... Account" at bounding box center [616, 17] width 938 height 35
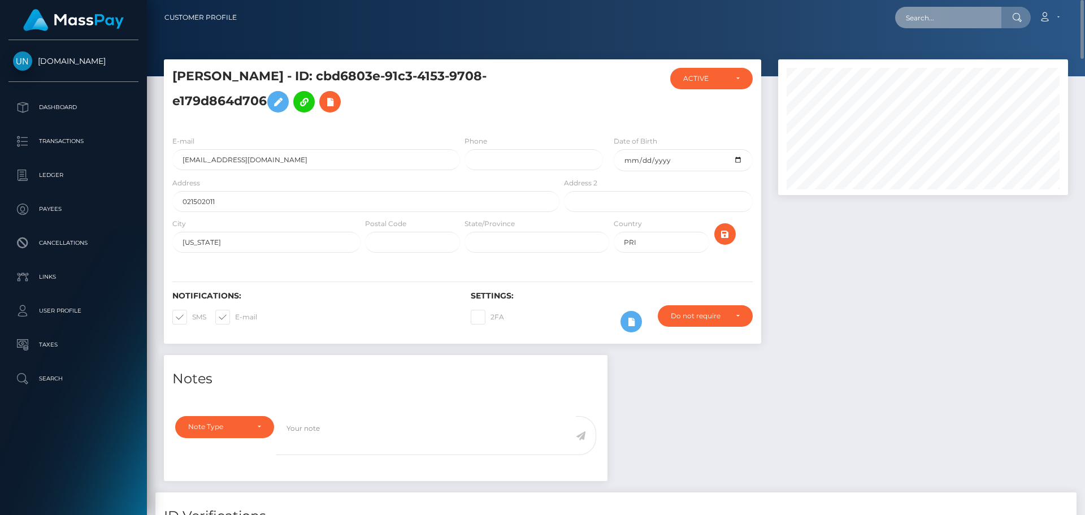
click at [956, 19] on input "text" at bounding box center [948, 17] width 106 height 21
paste input "2ac87ded-824f-4ac2-a069-fba3511a6cfe"
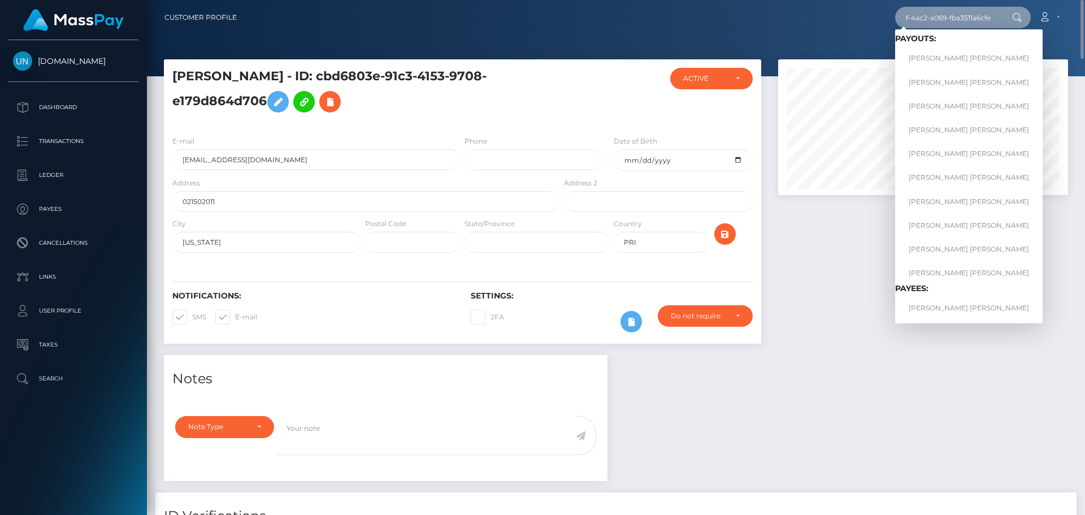
type input "2ac87ded-824f-4ac2-a069-fba3511a6cfe"
click at [934, 53] on link "KIMBERLY YANETH GARCIA PACHECO" at bounding box center [969, 58] width 148 height 21
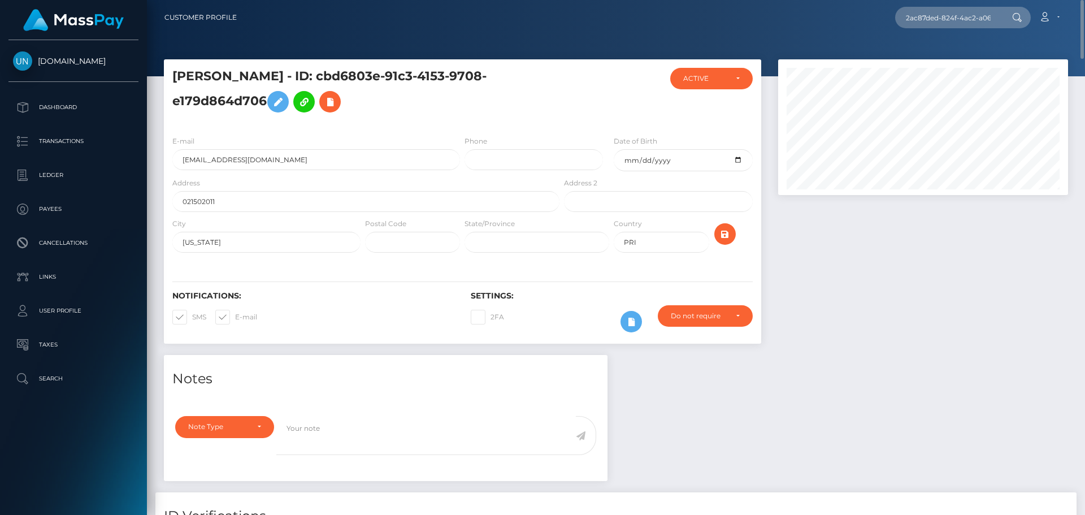
click at [934, 53] on div at bounding box center [616, 38] width 938 height 76
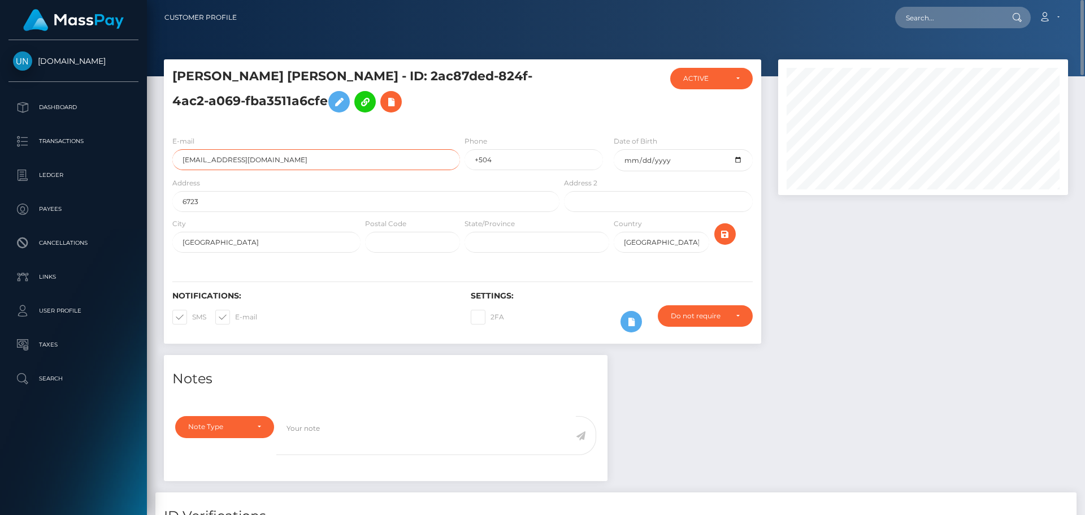
click at [246, 156] on input "[EMAIL_ADDRESS][DOMAIN_NAME]" at bounding box center [316, 159] width 288 height 21
click at [928, 7] on input "text" at bounding box center [948, 17] width 106 height 21
paste input "cba52e43-e411-4c7e-b621-0d4ff51bbfb5"
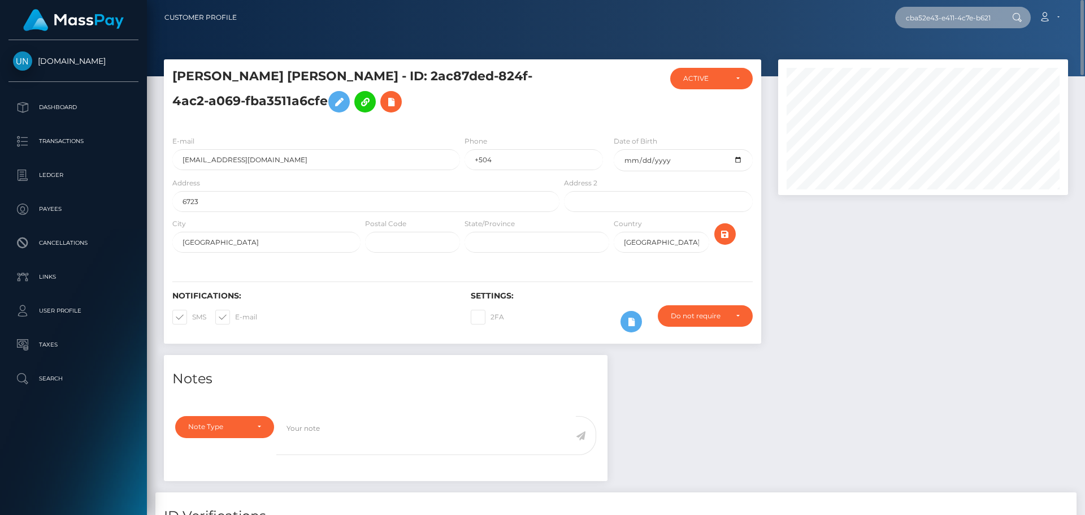
scroll to position [0, 48]
type input "cba52e43-e411-4c7e-b621-0d4ff51bbfb5"
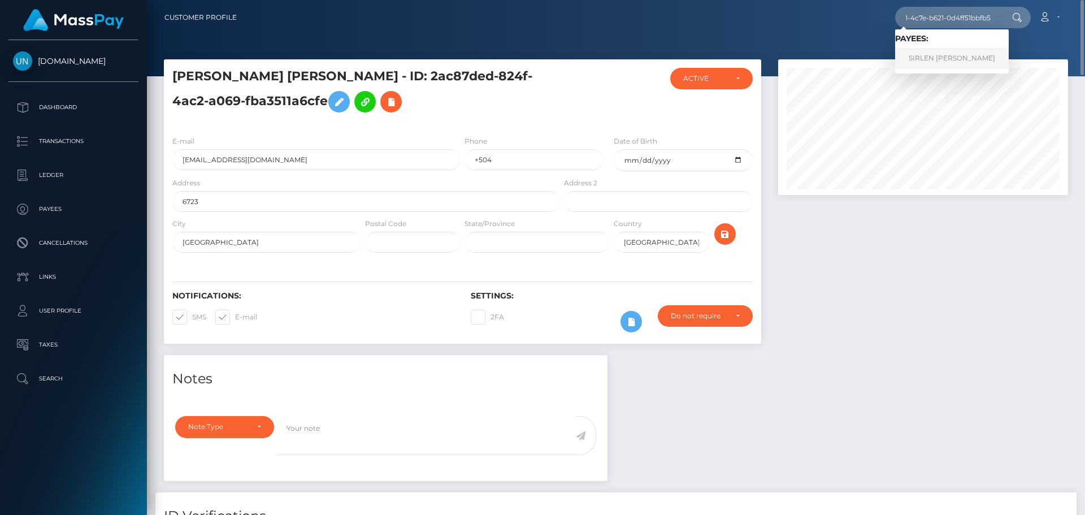
click at [937, 63] on link "SIRLEN SOFIA ESPINAL VILORIO" at bounding box center [952, 58] width 114 height 21
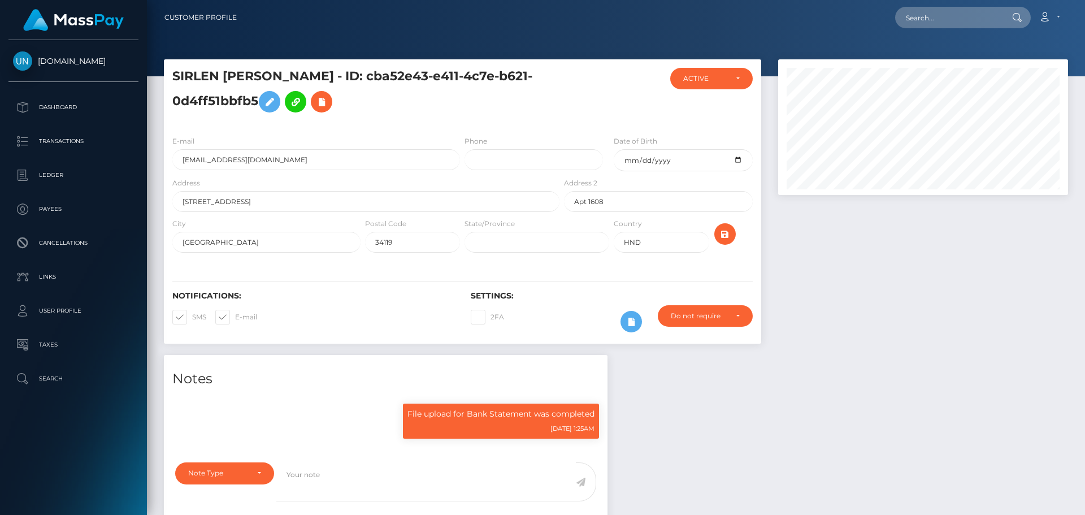
click at [326, 163] on input "[EMAIL_ADDRESS][DOMAIN_NAME]" at bounding box center [316, 159] width 288 height 21
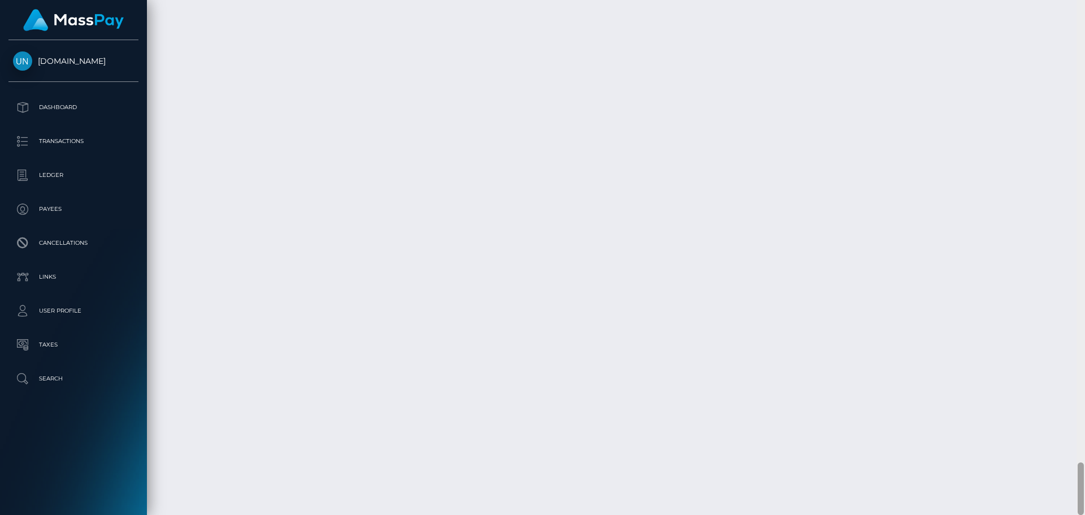
click at [1085, 7] on div at bounding box center [1081, 257] width 8 height 515
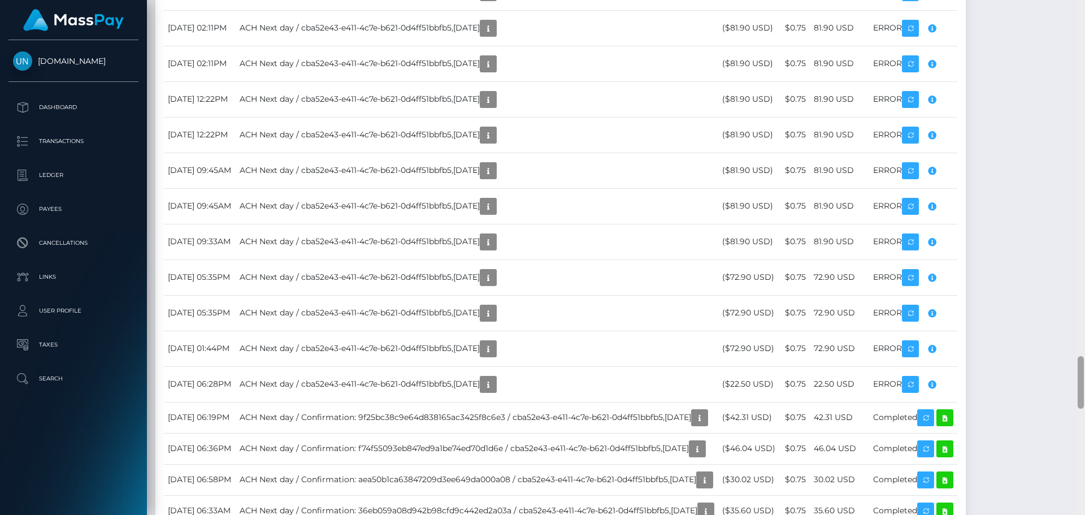
click at [1085, 7] on div at bounding box center [1081, 257] width 8 height 515
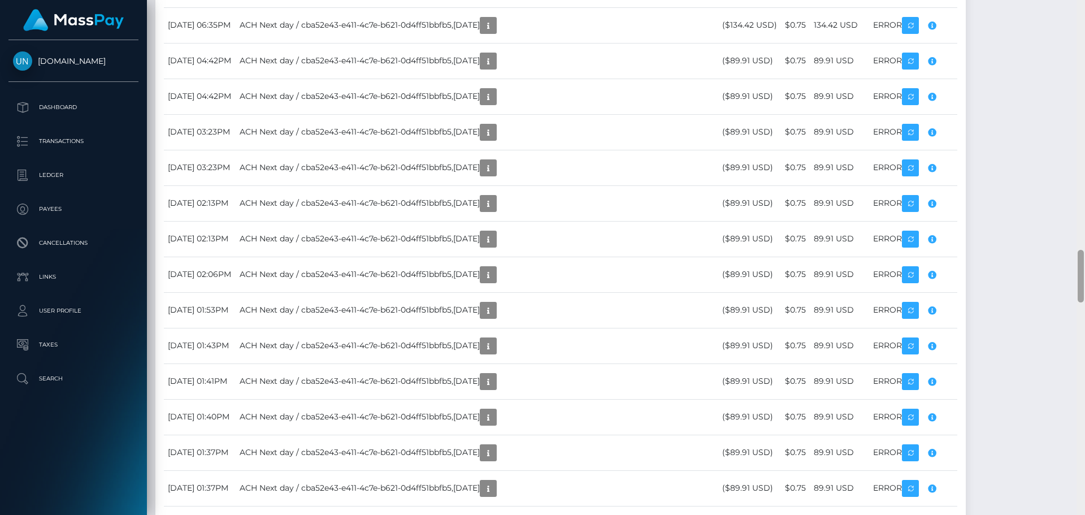
click at [1085, 7] on div at bounding box center [1081, 257] width 8 height 515
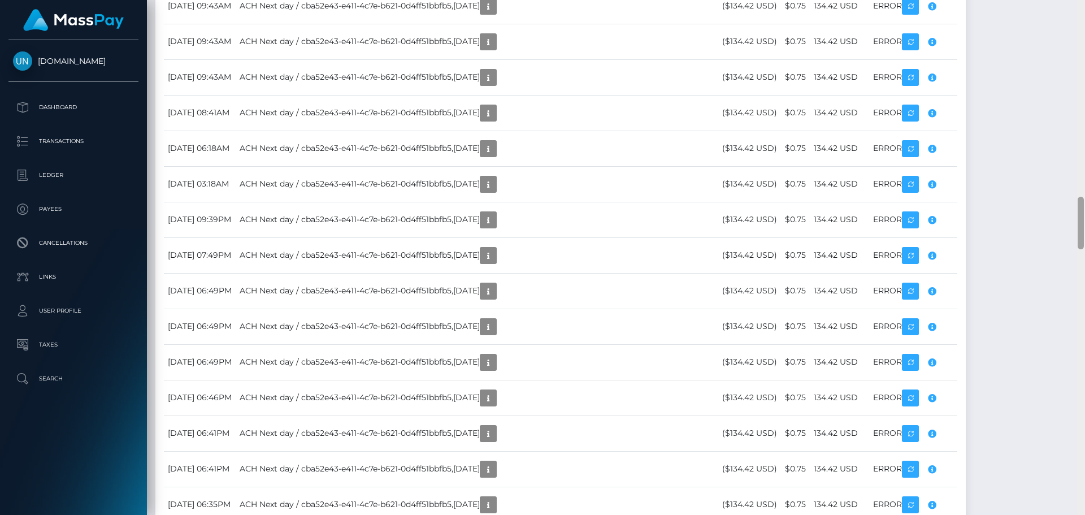
click at [1085, 7] on div at bounding box center [1081, 257] width 8 height 515
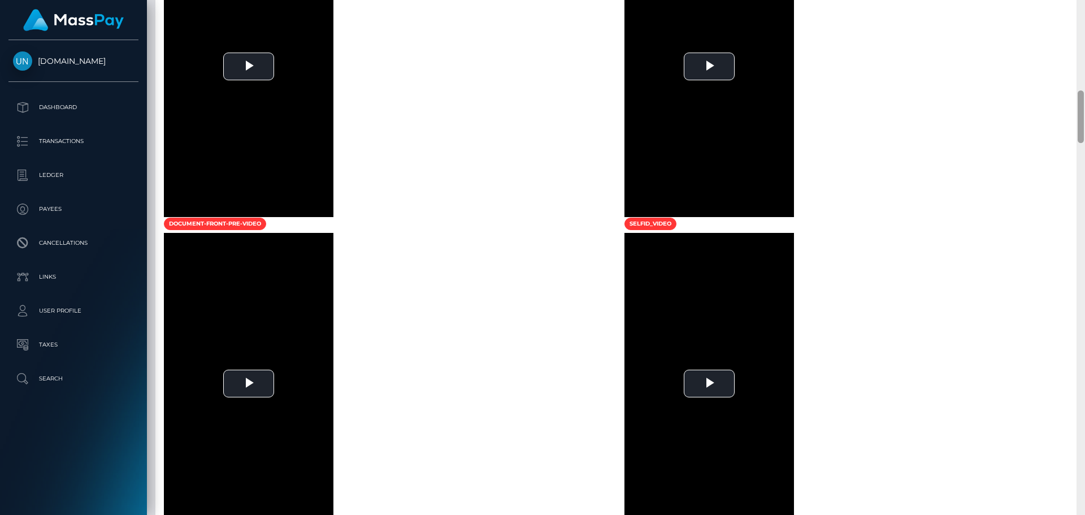
click at [1085, 7] on div at bounding box center [1081, 257] width 8 height 515
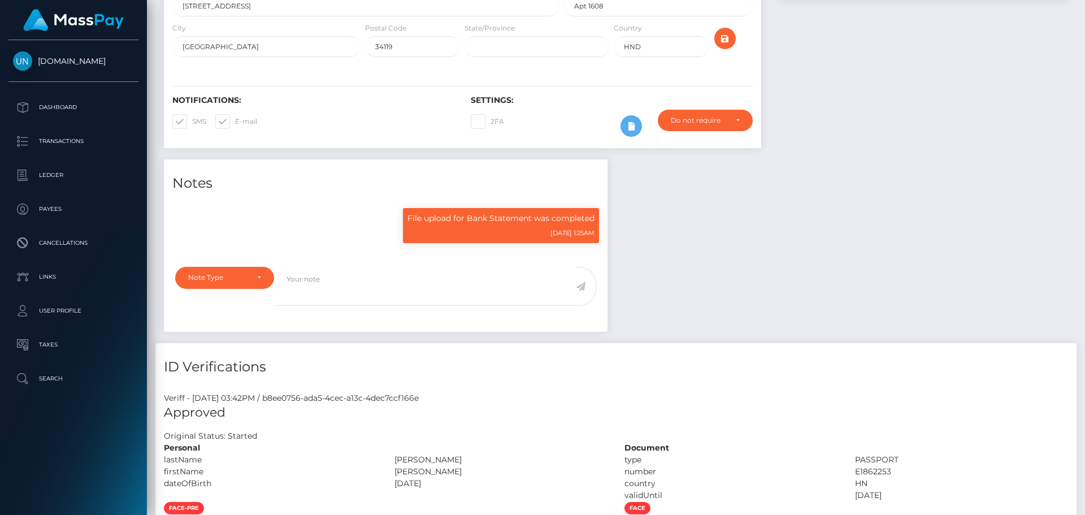
scroll to position [0, 0]
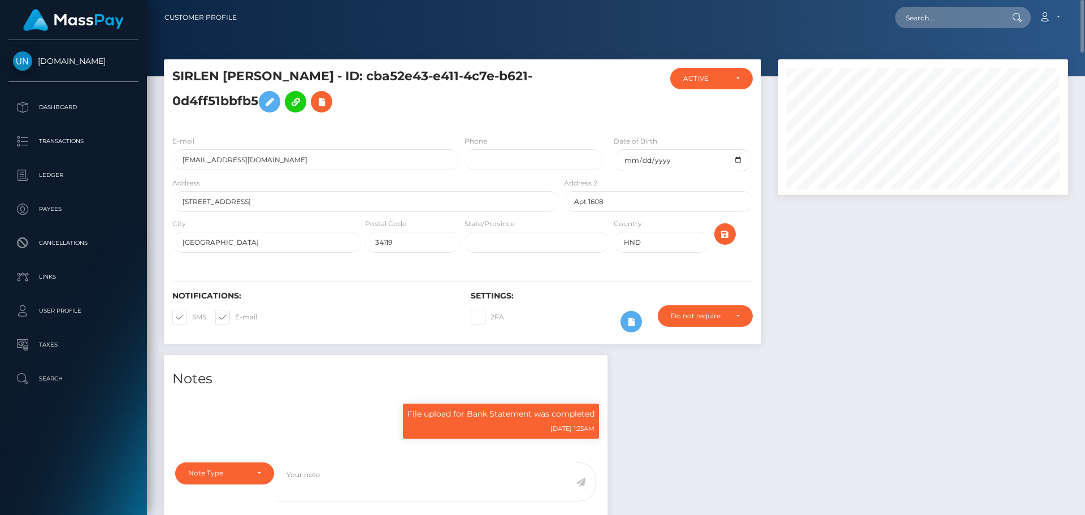
drag, startPoint x: 959, startPoint y: 31, endPoint x: 961, endPoint y: 25, distance: 6.1
click at [960, 31] on nav "Customer Profile Loading... Loading... Account" at bounding box center [616, 17] width 938 height 35
click at [961, 25] on input "text" at bounding box center [948, 17] width 106 height 21
paste input "albertmaignan38@gmail.com"
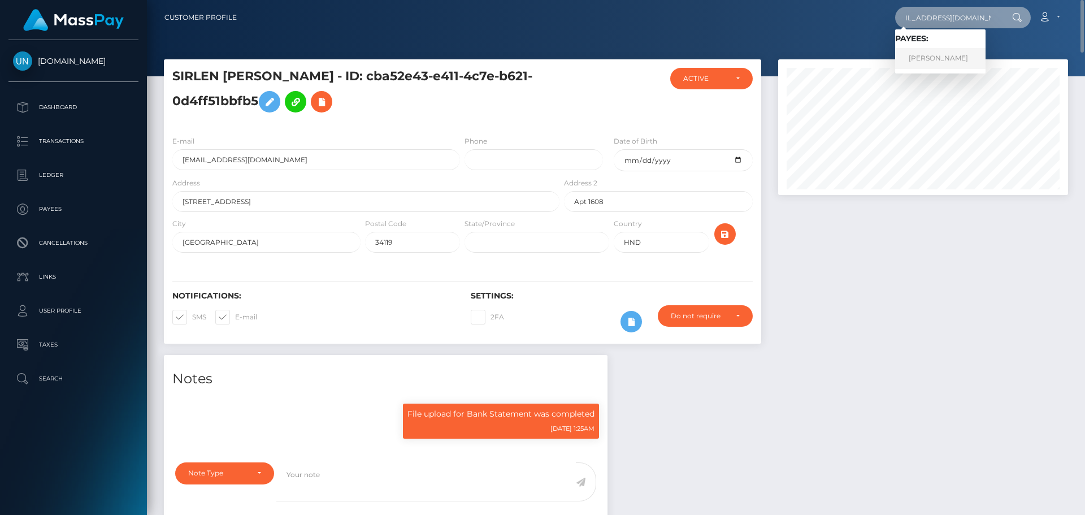
type input "albertmaignan38@gmail.com"
click at [917, 57] on link "GLADYS COLIN" at bounding box center [940, 58] width 90 height 21
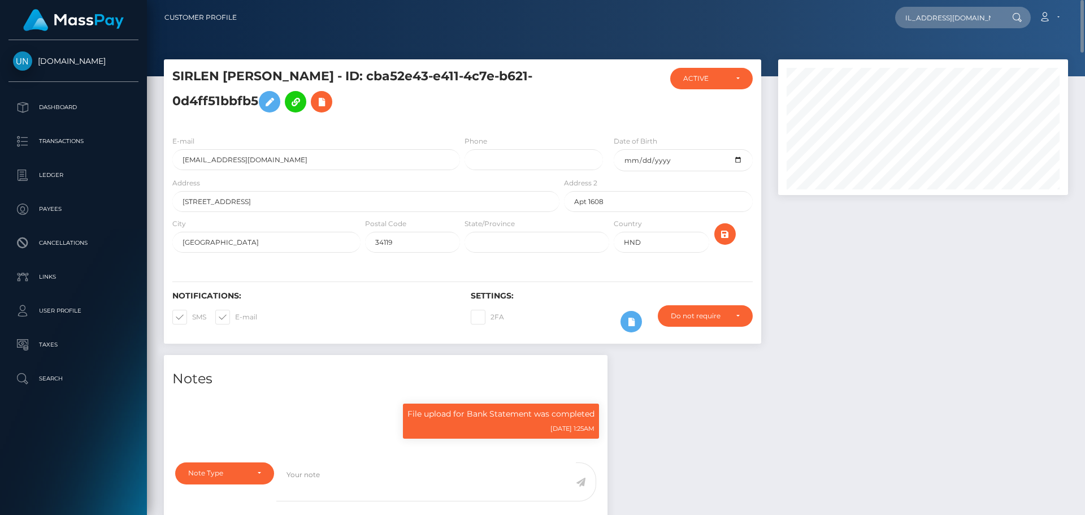
scroll to position [0, 0]
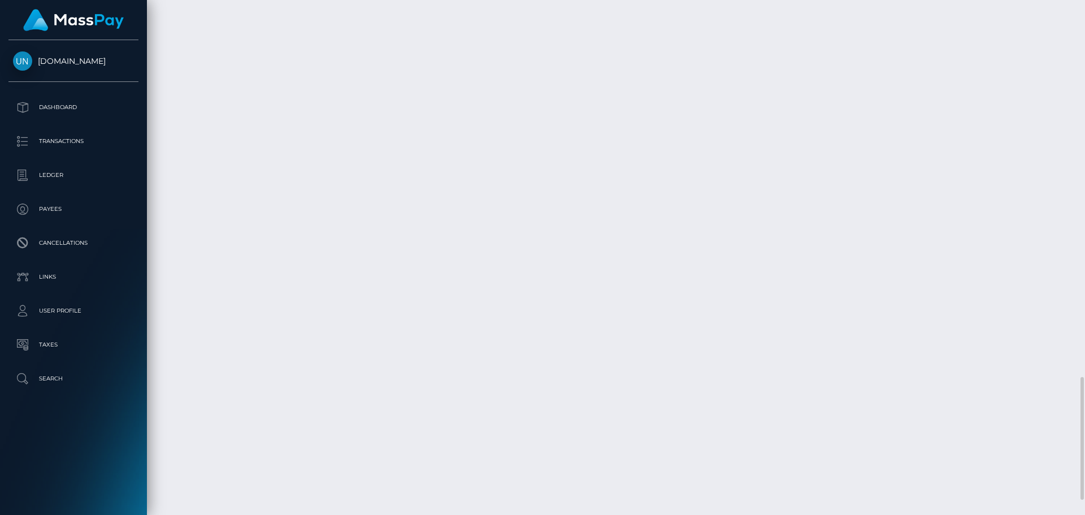
scroll to position [1646, 0]
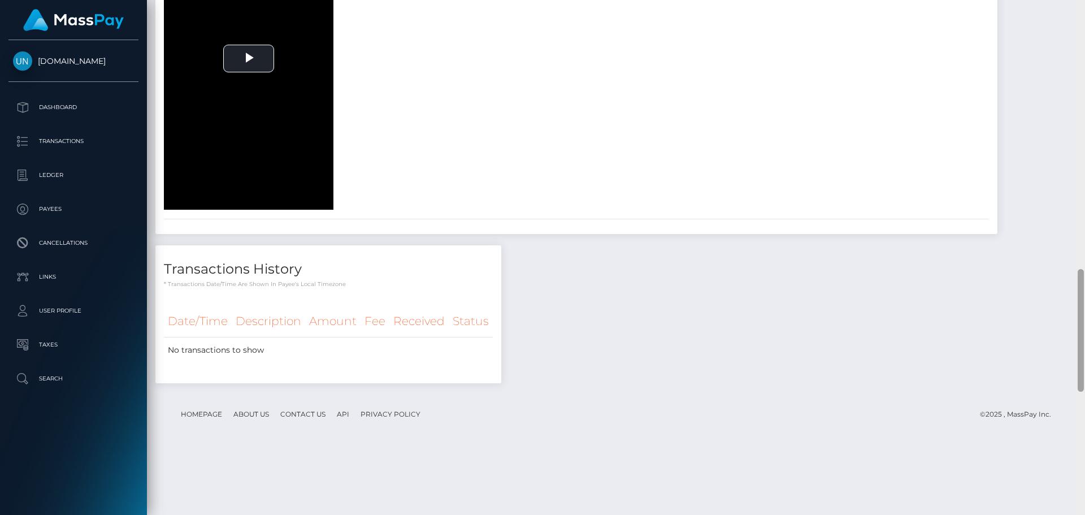
click at [1085, 12] on div at bounding box center [1081, 257] width 8 height 515
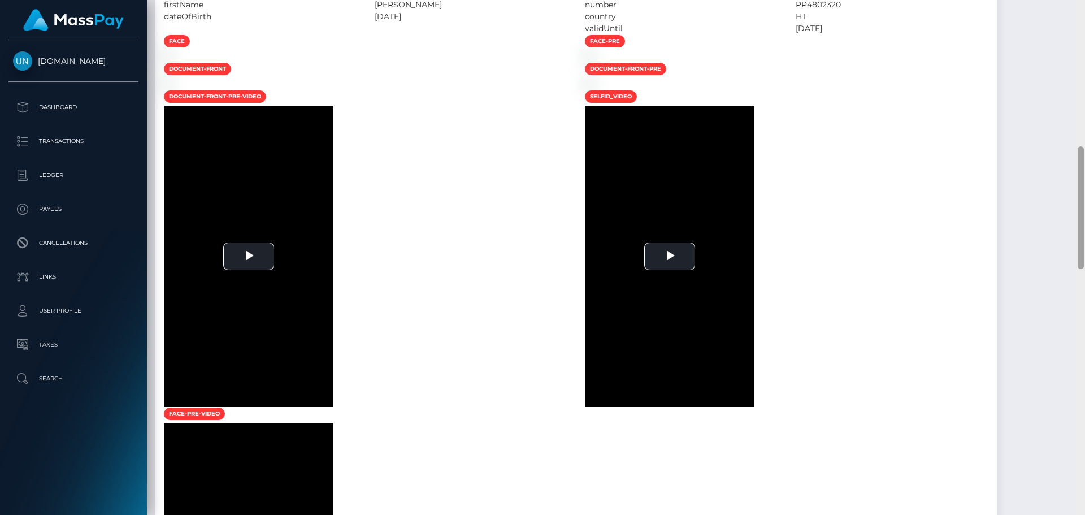
click at [1085, 12] on div at bounding box center [1081, 257] width 8 height 515
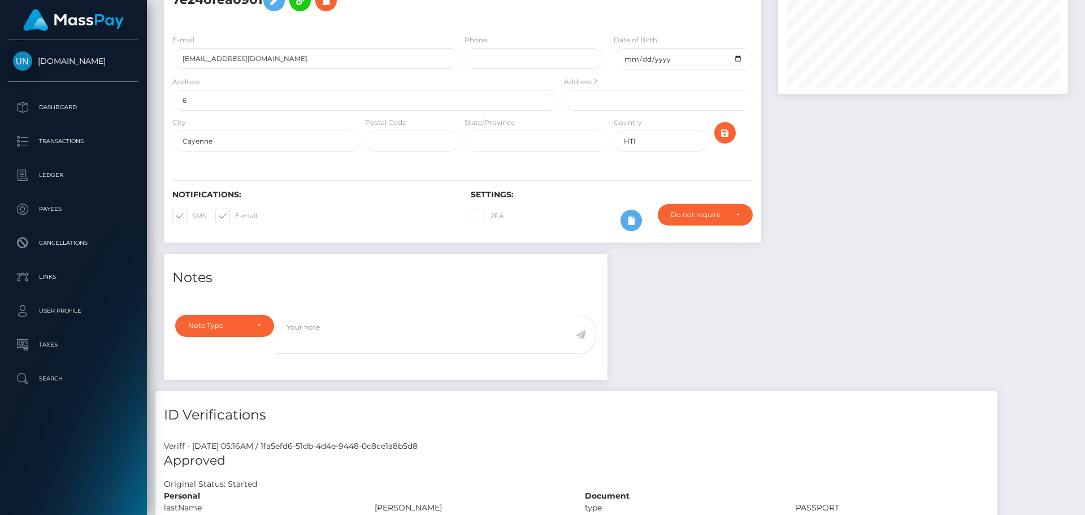
click at [1085, 12] on div "Customer Profile Loading... Loading..." at bounding box center [616, 257] width 938 height 515
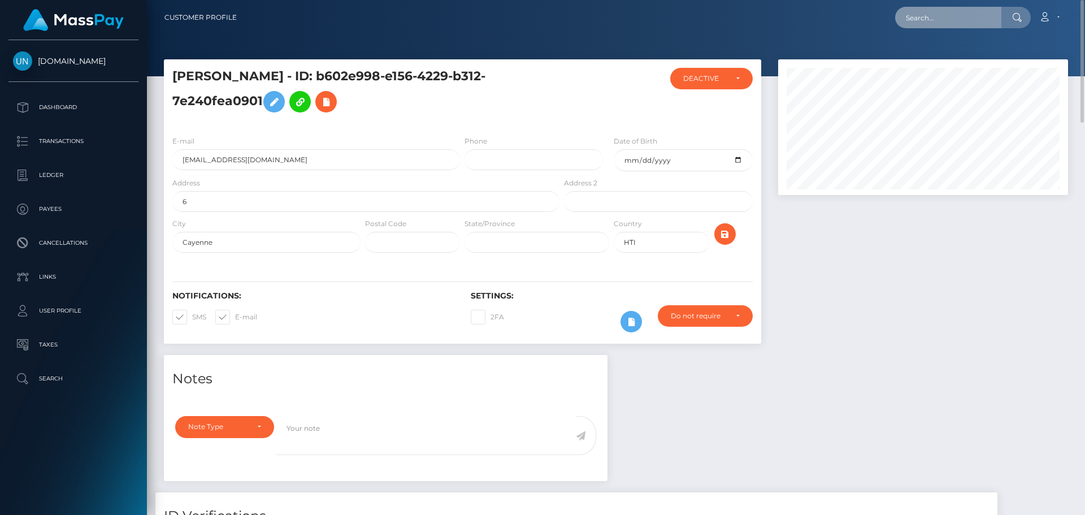
click at [990, 11] on input "text" at bounding box center [948, 17] width 106 height 21
paste input "7bywpn9jhf@privaterelay.appleid.com"
type input "7bywpn9jhf@privaterelay.appleid.com"
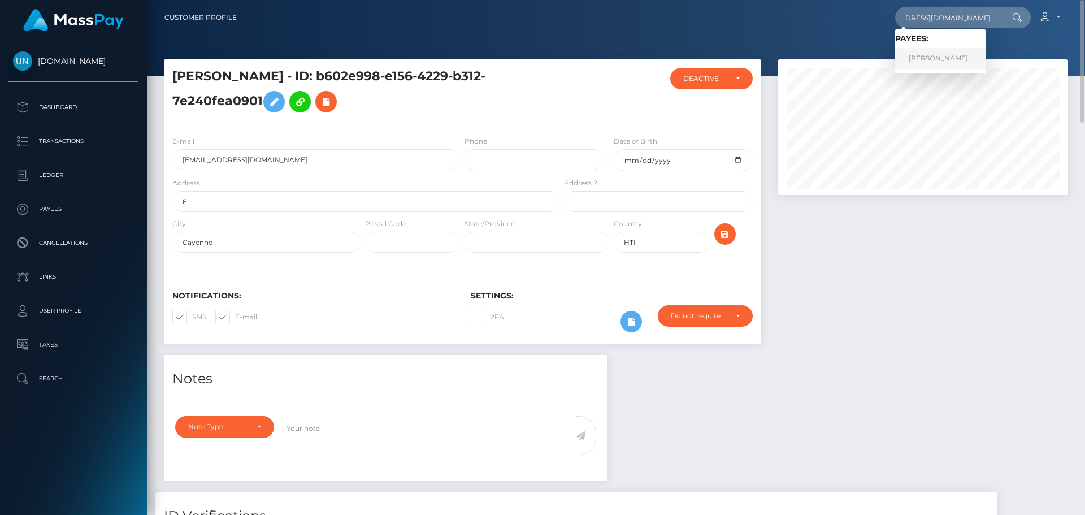
click at [932, 54] on link "JULENNY ROBLES RODRIGUEZ" at bounding box center [940, 58] width 90 height 21
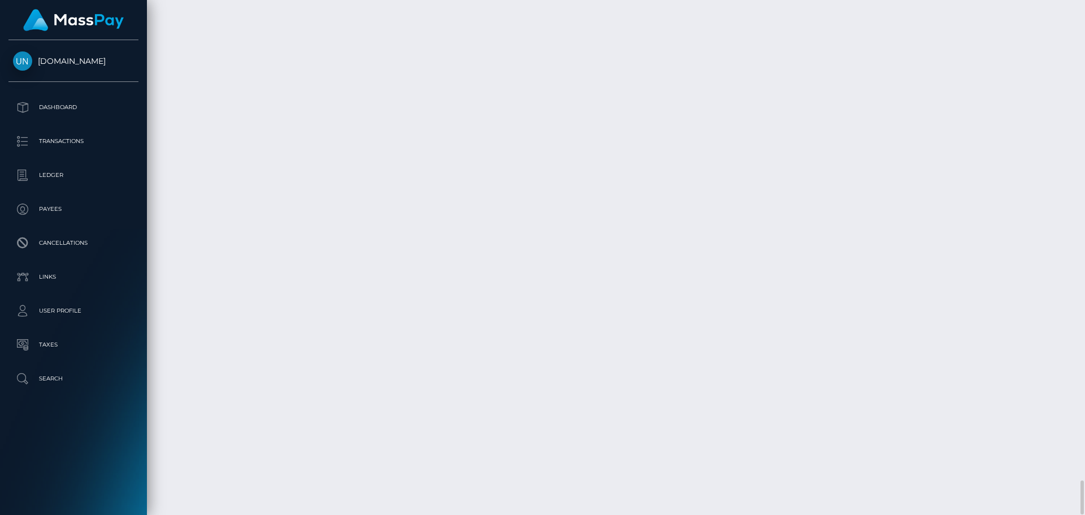
scroll to position [6895, 0]
click at [1085, 2] on div at bounding box center [1081, 257] width 8 height 515
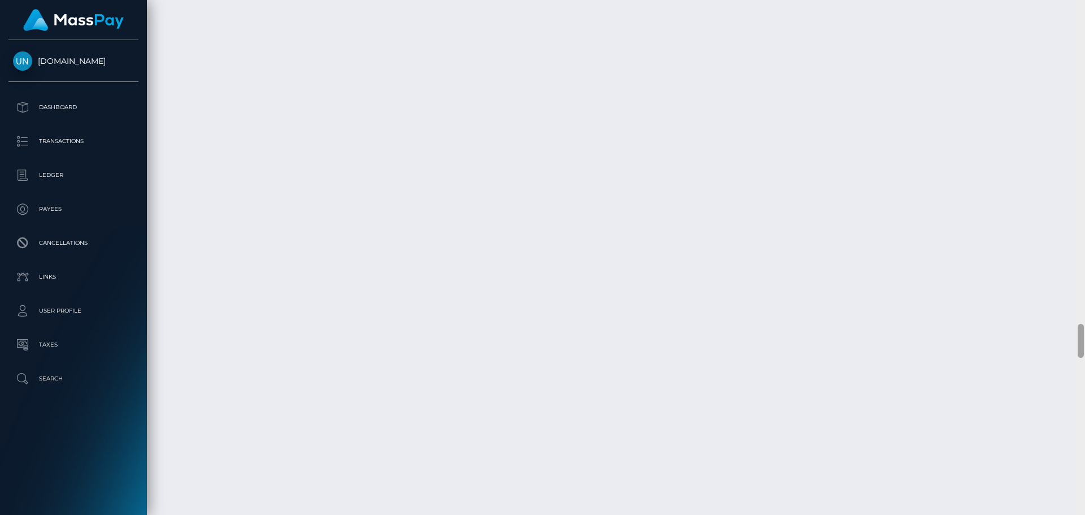
click at [1085, 2] on div at bounding box center [1081, 257] width 8 height 515
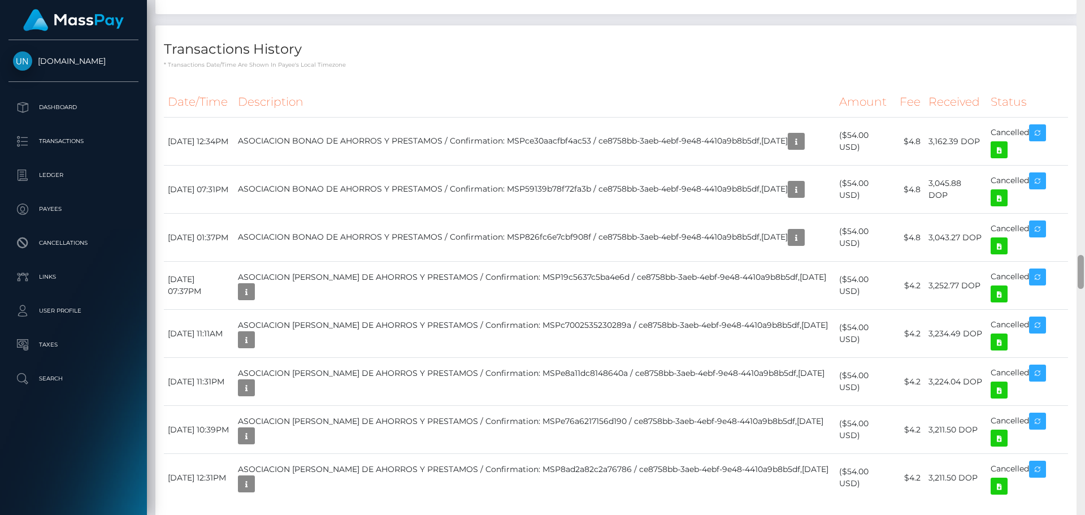
click at [1085, 2] on div at bounding box center [1081, 257] width 8 height 515
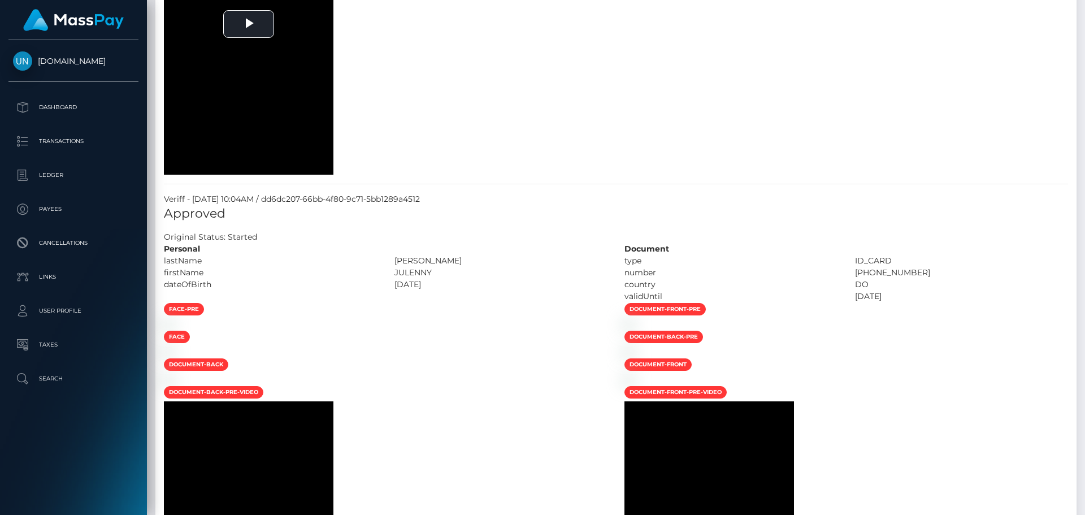
click at [1085, 2] on div at bounding box center [1081, 257] width 8 height 515
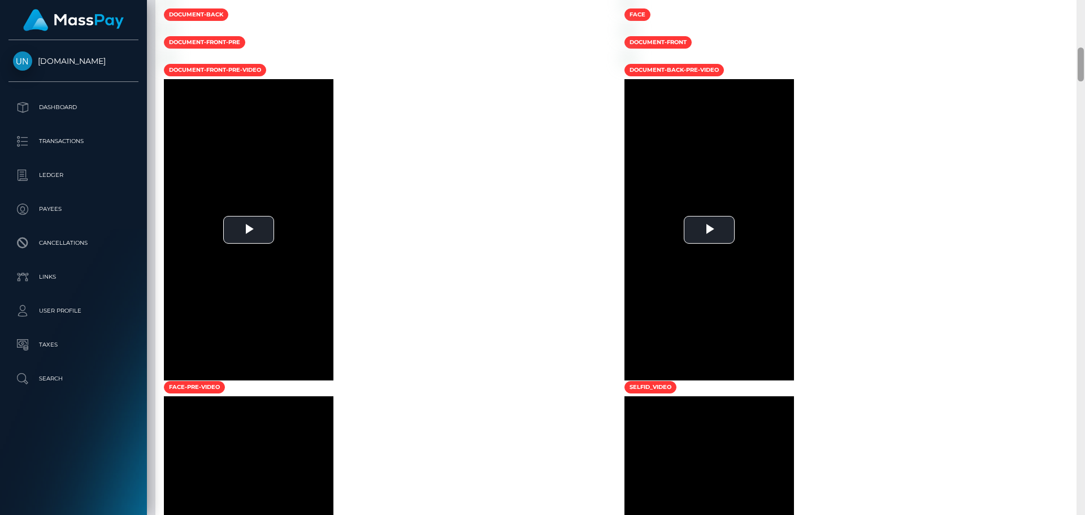
click at [1085, 3] on div at bounding box center [1081, 257] width 8 height 515
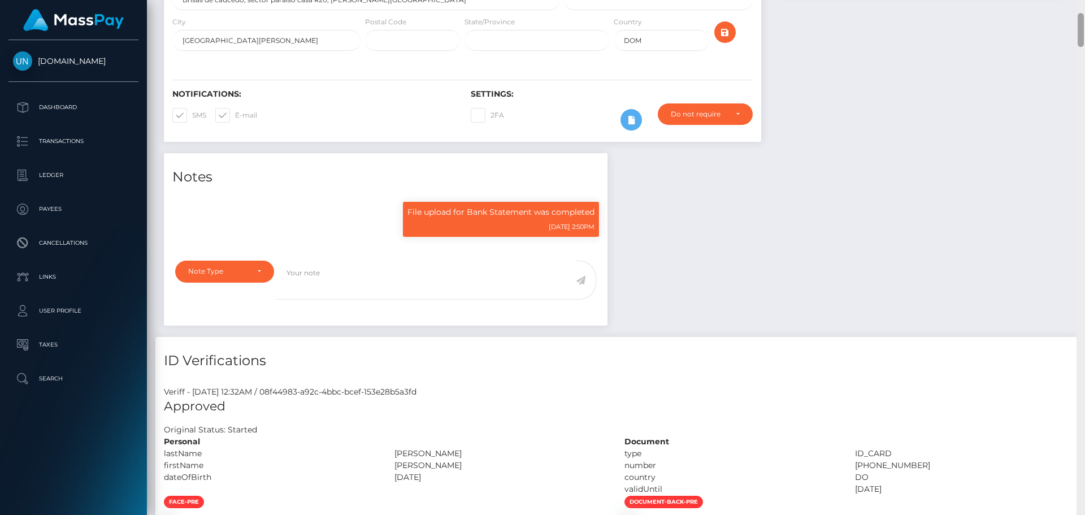
click at [1085, 3] on div "Customer Profile Loading... Loading..." at bounding box center [616, 257] width 938 height 515
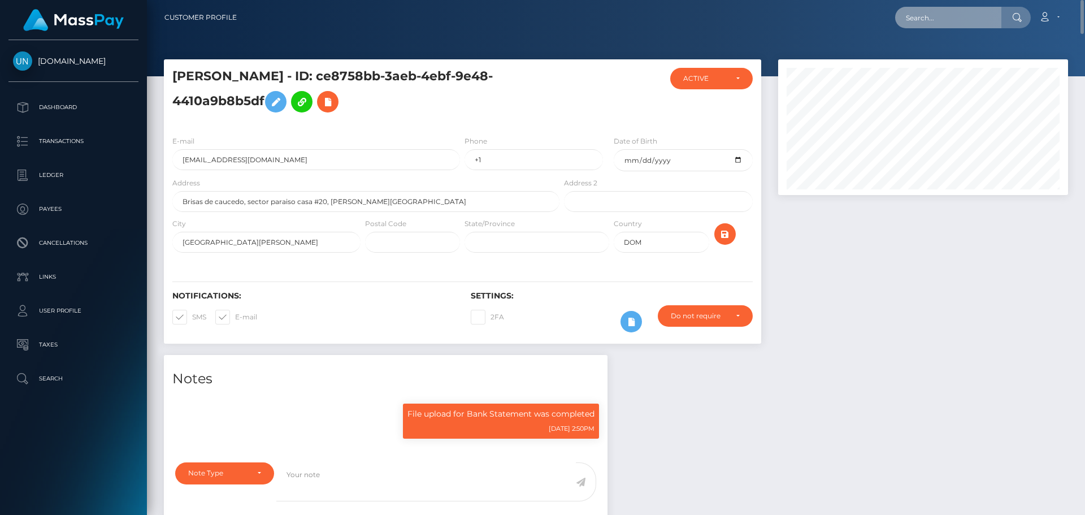
click at [973, 8] on input "text" at bounding box center [948, 17] width 106 height 21
paste input "6583e8e9-f2f3-484a-8236-1c1b0cf39499,2025-08-27"
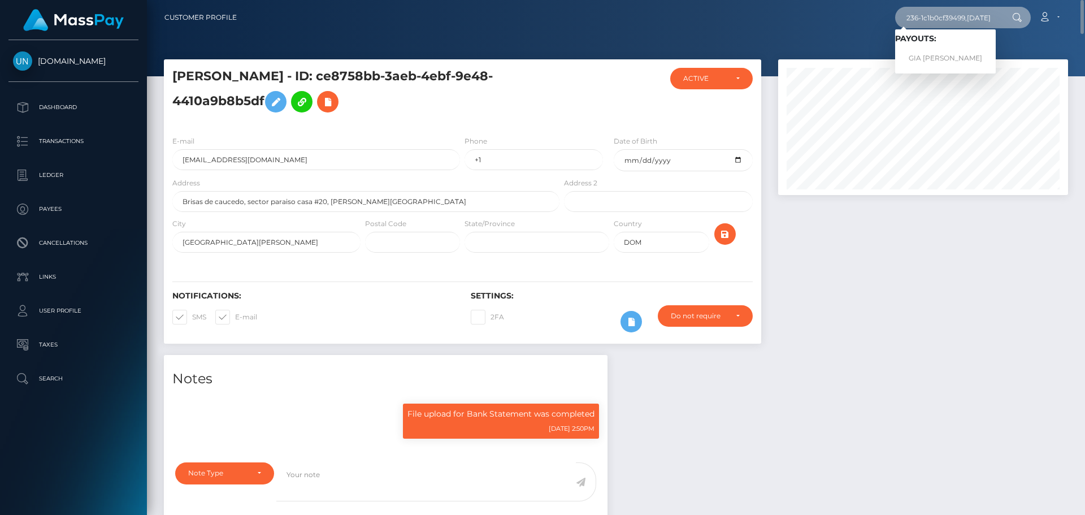
type input "6583e8e9-f2f3-484a-8236-1c1b0cf39499,2025-08-27"
click at [964, 58] on link "GIA JOHANY VARGAS REYES" at bounding box center [945, 58] width 101 height 21
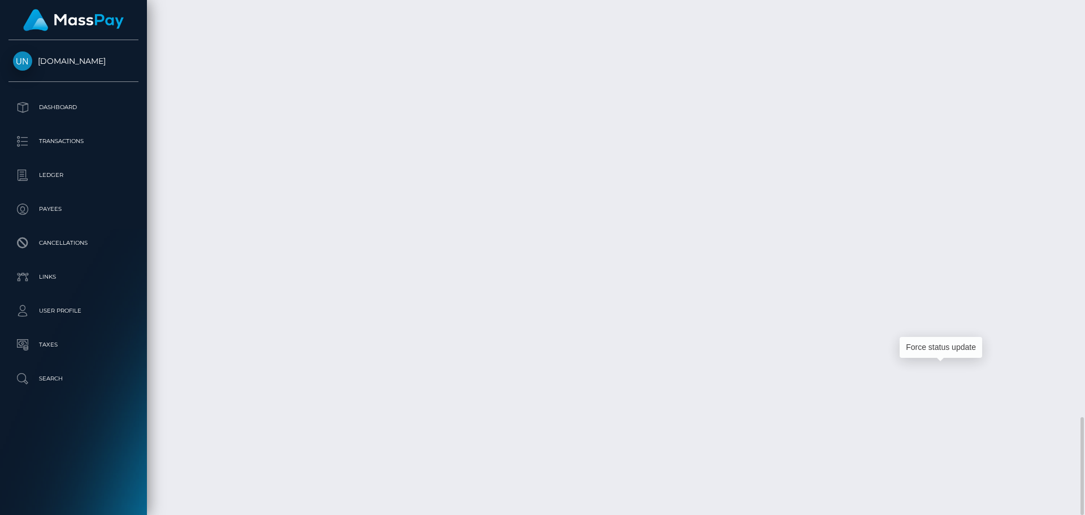
scroll to position [136, 291]
click at [1085, 15] on div at bounding box center [1081, 257] width 8 height 515
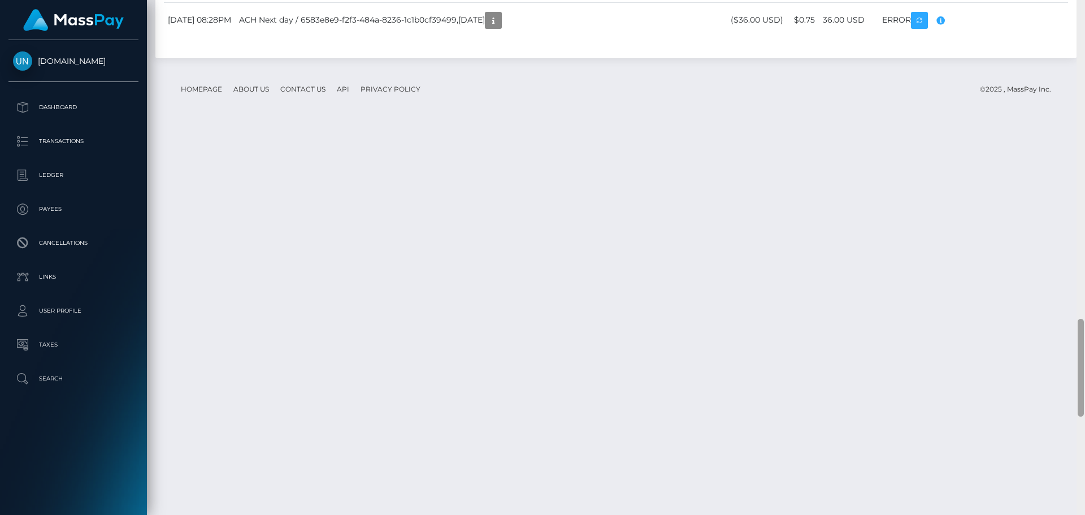
click at [1085, 15] on div at bounding box center [1081, 257] width 8 height 515
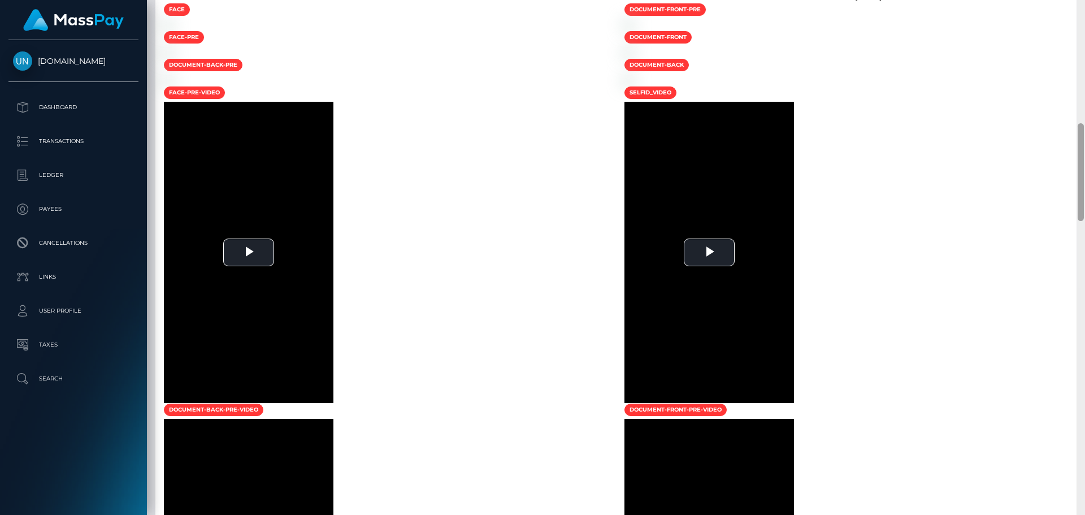
click at [1085, 12] on div at bounding box center [1081, 257] width 8 height 515
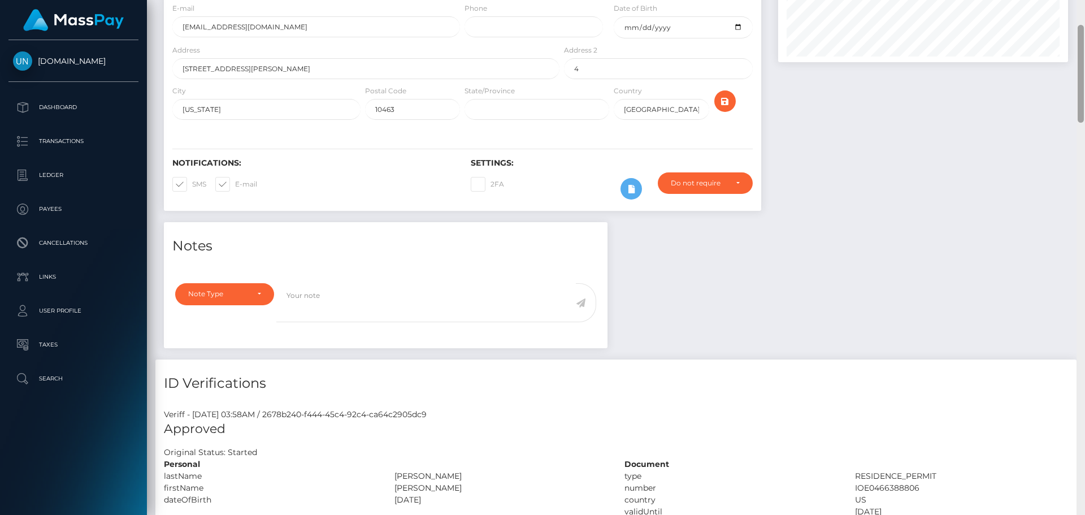
click at [1085, 12] on div "Customer Profile Loading... Loading..." at bounding box center [616, 257] width 938 height 515
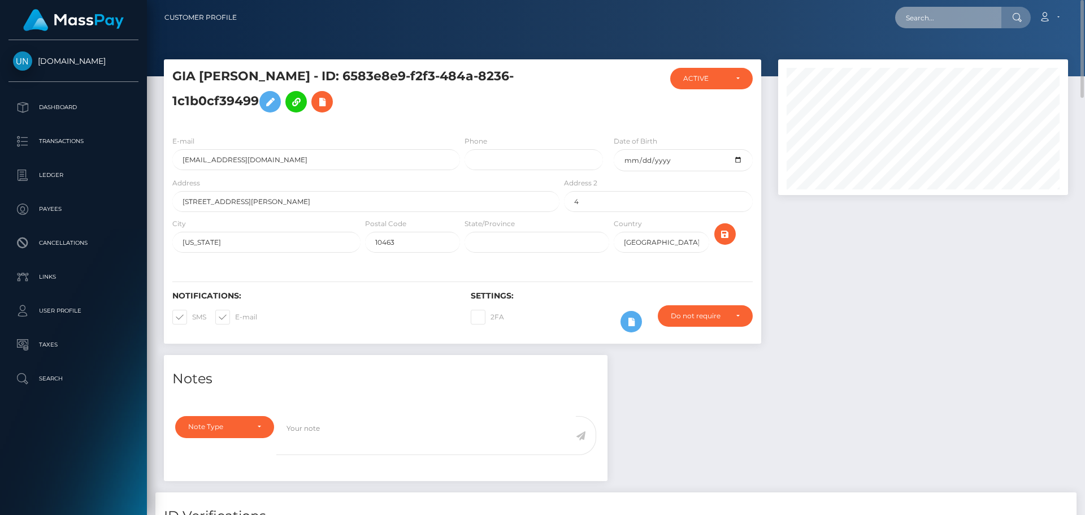
click at [969, 22] on input "text" at bounding box center [948, 17] width 106 height 21
paste input "[EMAIL_ADDRESS][DOMAIN_NAME]"
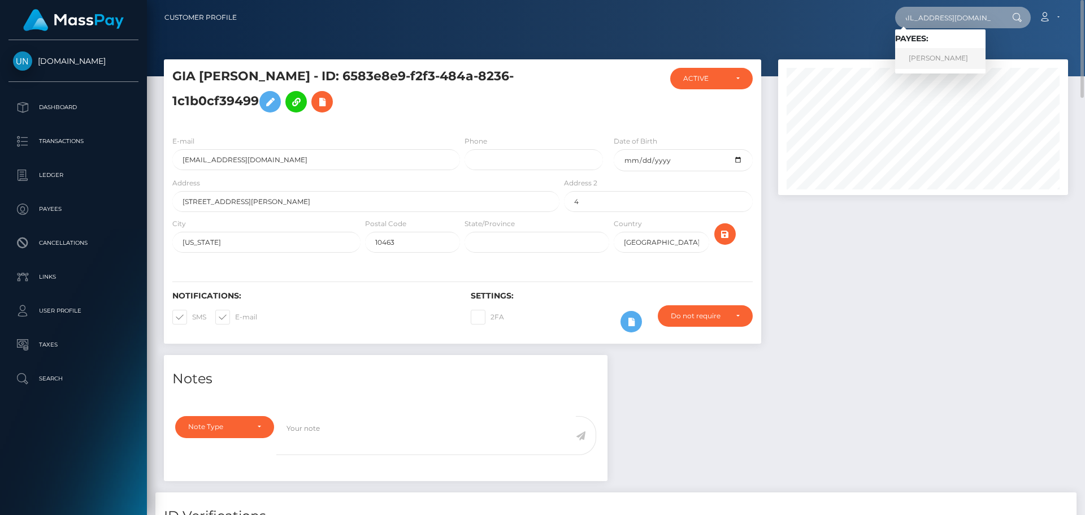
type input "[EMAIL_ADDRESS][DOMAIN_NAME]"
click at [942, 59] on link "[PERSON_NAME]" at bounding box center [940, 58] width 90 height 21
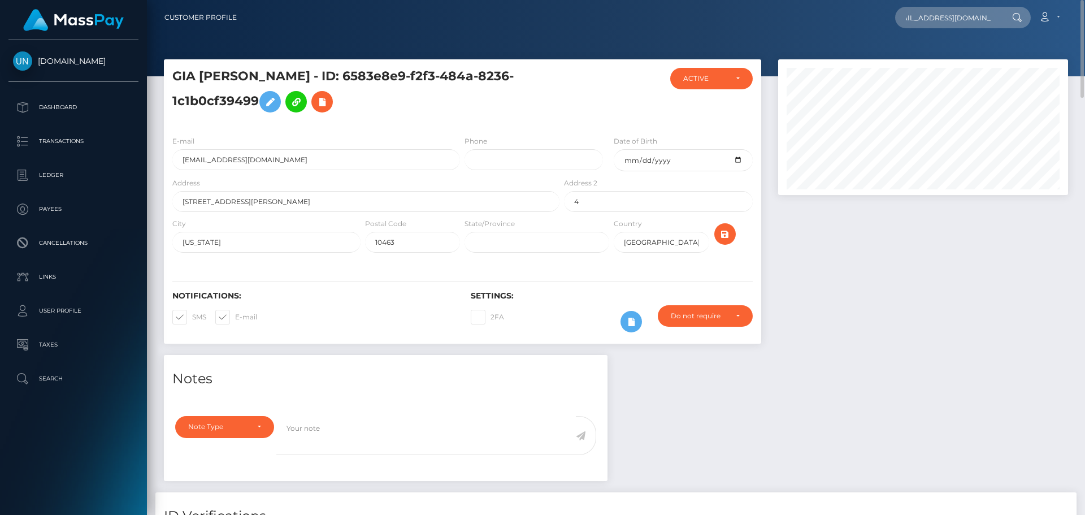
scroll to position [0, 0]
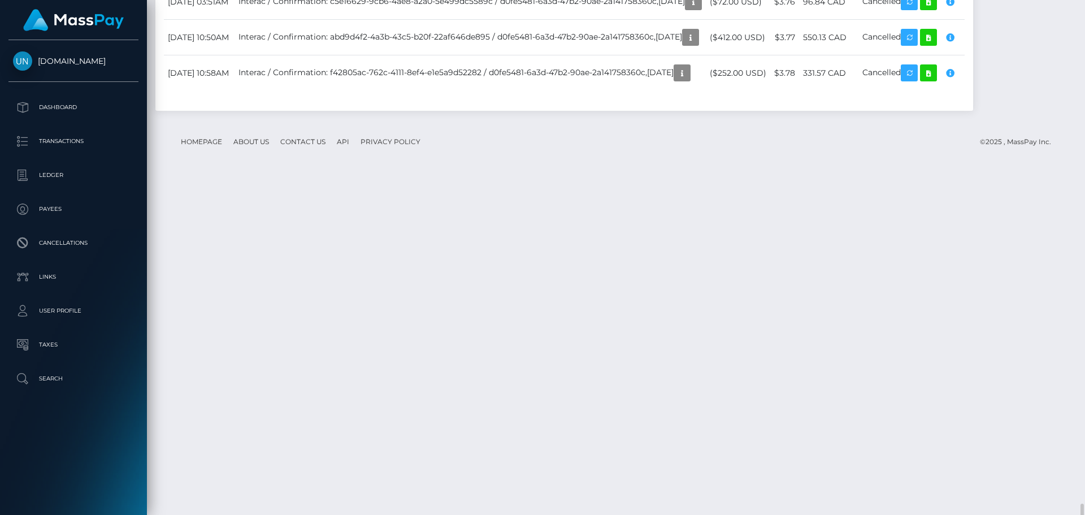
scroll to position [2158, 0]
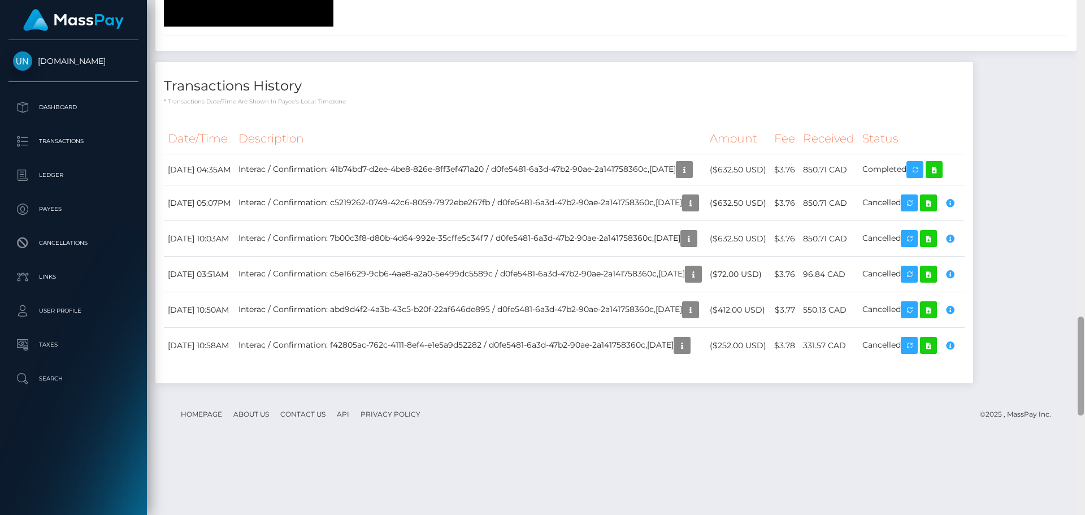
click at [1085, 5] on div at bounding box center [1081, 257] width 8 height 515
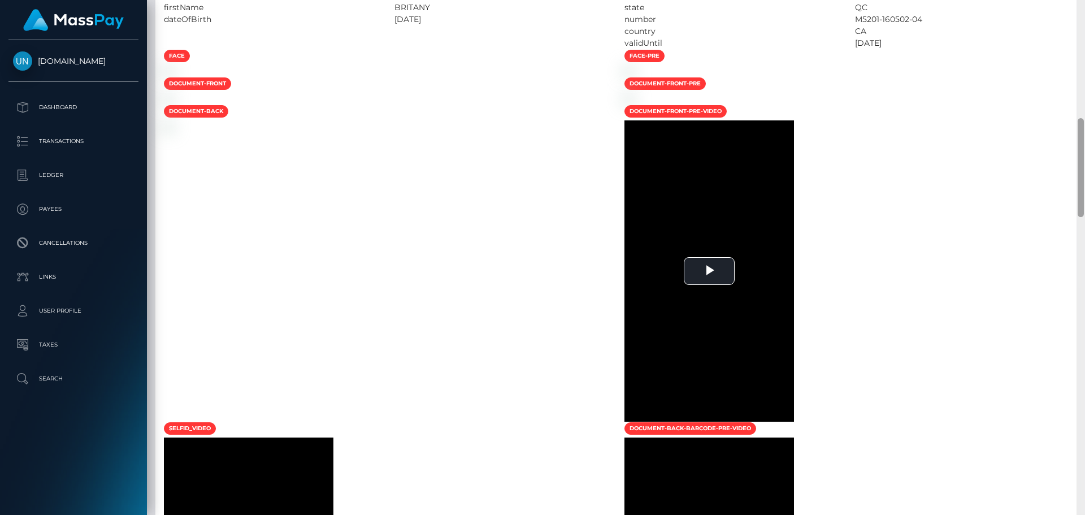
click at [1085, 5] on div at bounding box center [1081, 257] width 8 height 515
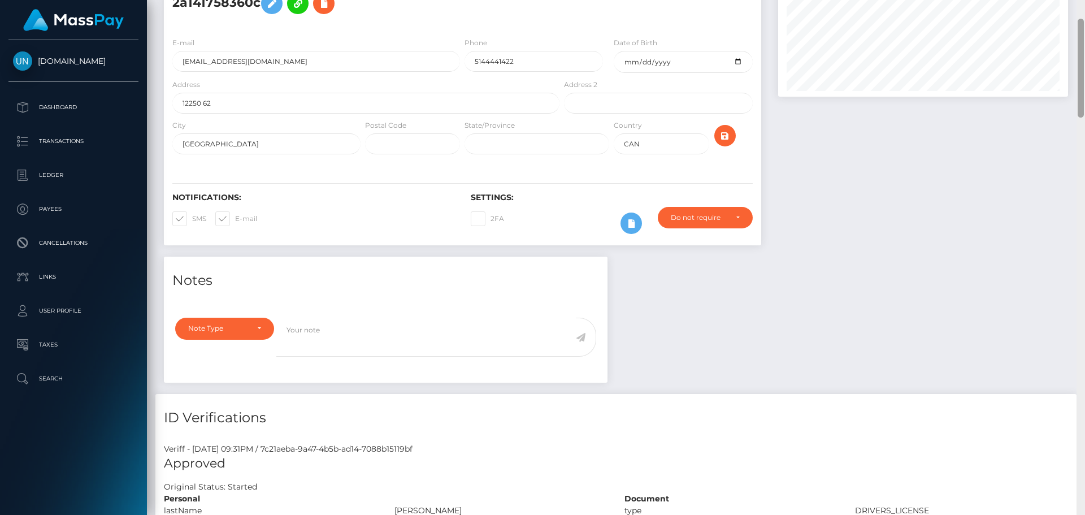
click at [1085, 5] on div "Customer Profile Loading... Loading..." at bounding box center [616, 257] width 938 height 515
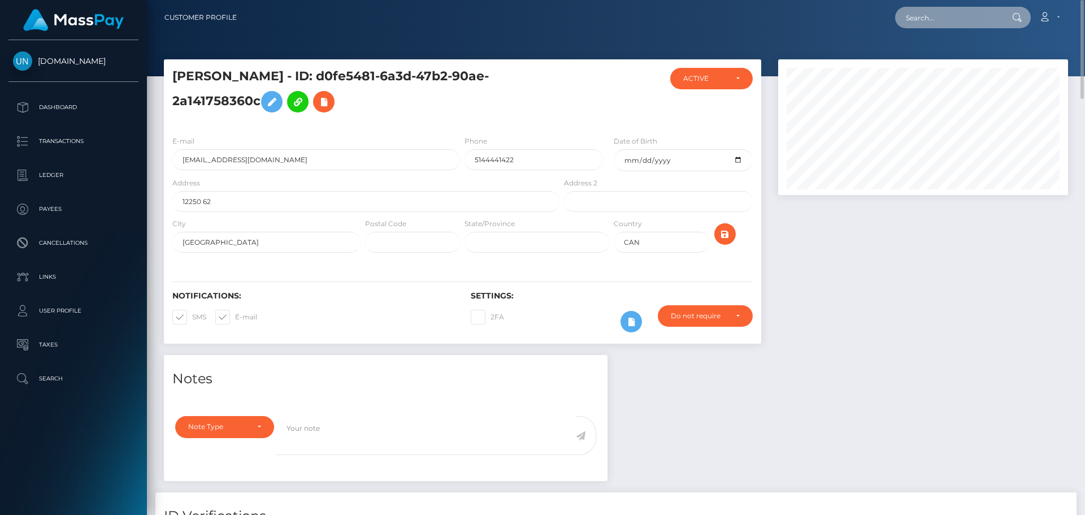
click at [956, 8] on input "text" at bounding box center [948, 17] width 106 height 21
paste input "saskia.mayaud@icloud.com"
type input "saskia.mayaud@icloud.com"
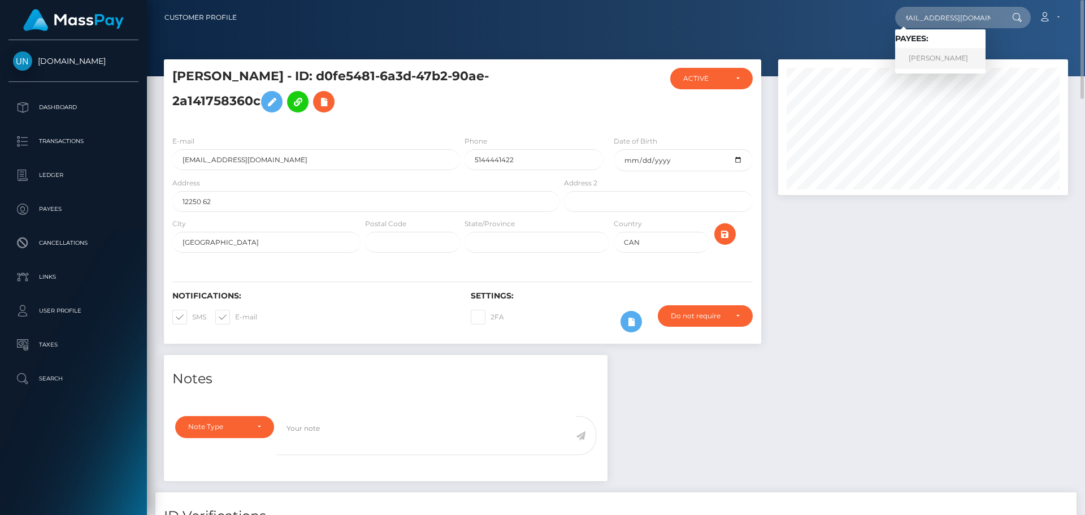
click at [927, 58] on link "SASKIA SHANTAL MAYAUD" at bounding box center [940, 58] width 90 height 21
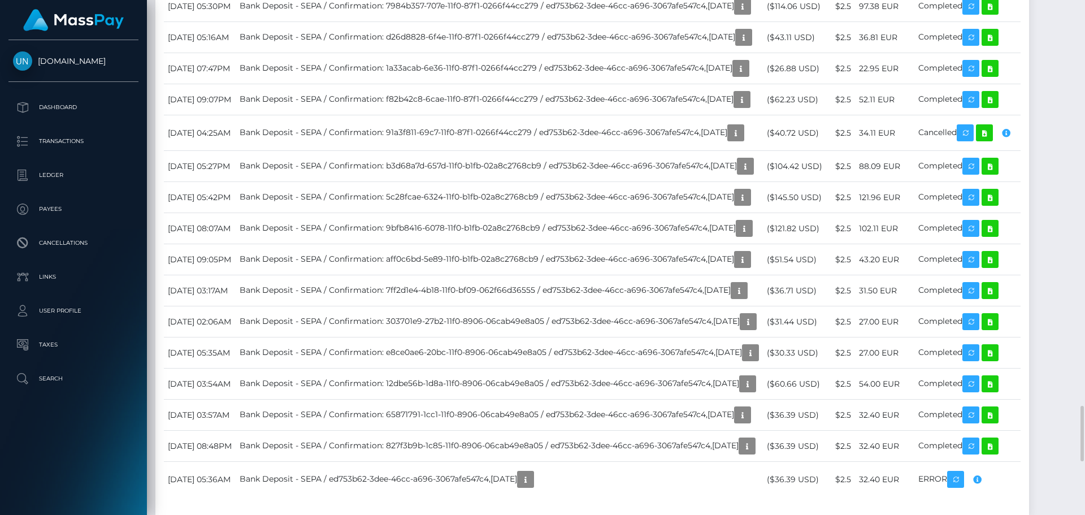
scroll to position [2939, 0]
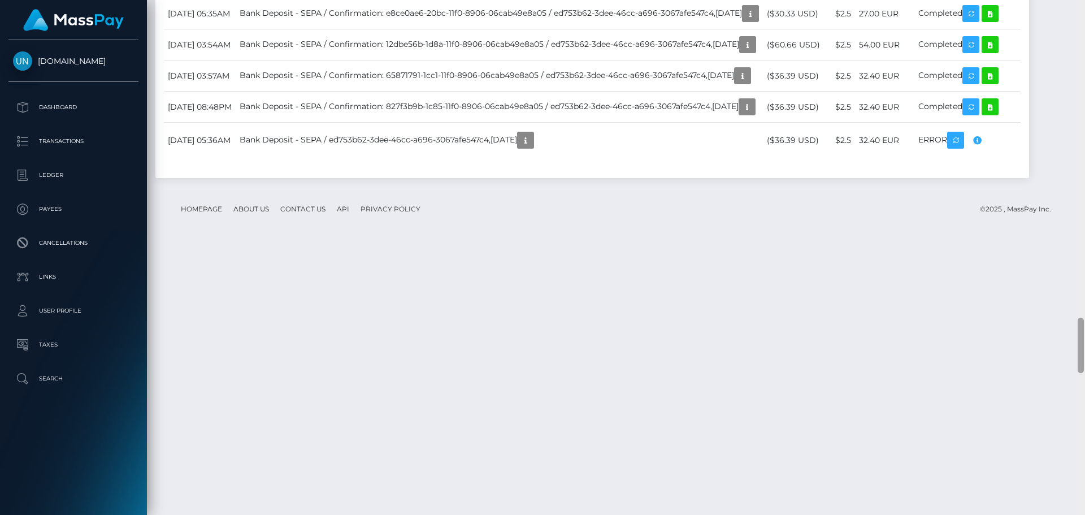
click at [1085, 33] on div at bounding box center [1081, 257] width 8 height 515
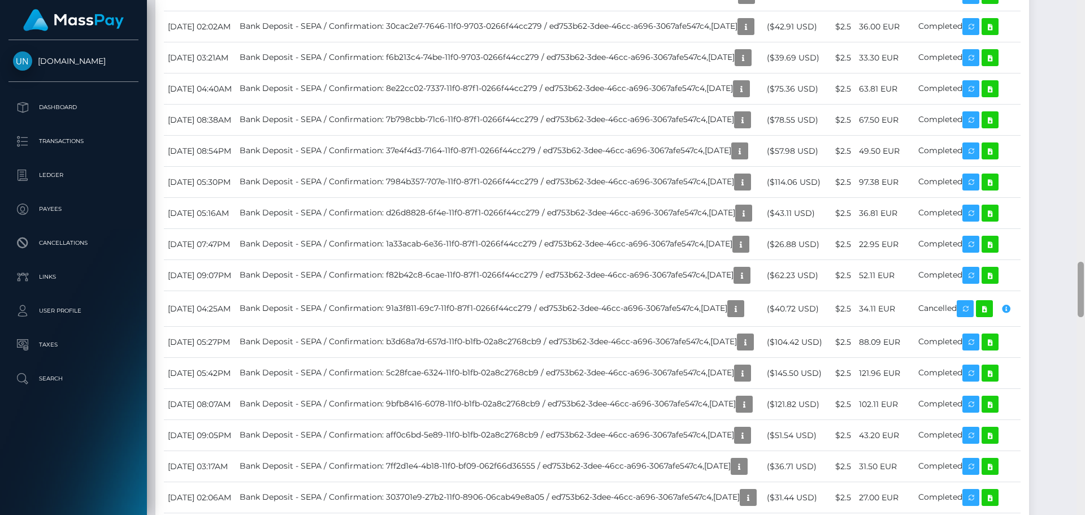
click at [1085, 18] on div at bounding box center [1081, 257] width 8 height 515
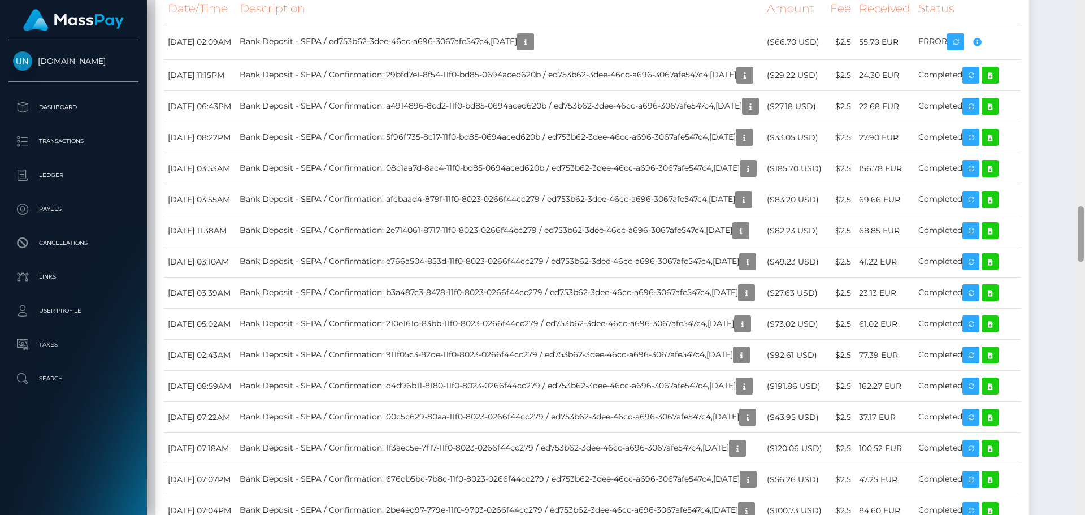
click at [1085, 18] on div at bounding box center [1081, 257] width 8 height 515
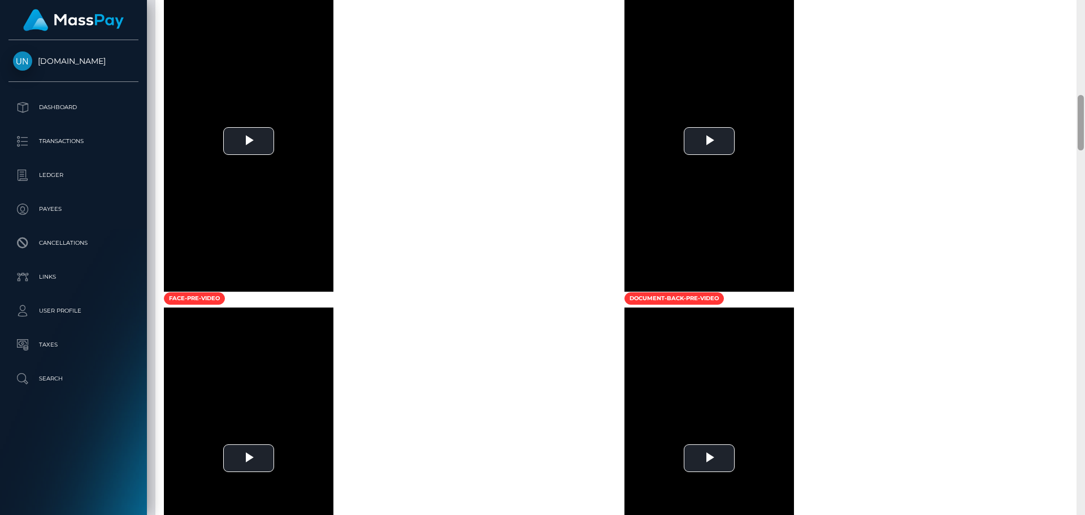
click at [1085, 14] on div at bounding box center [1081, 257] width 8 height 515
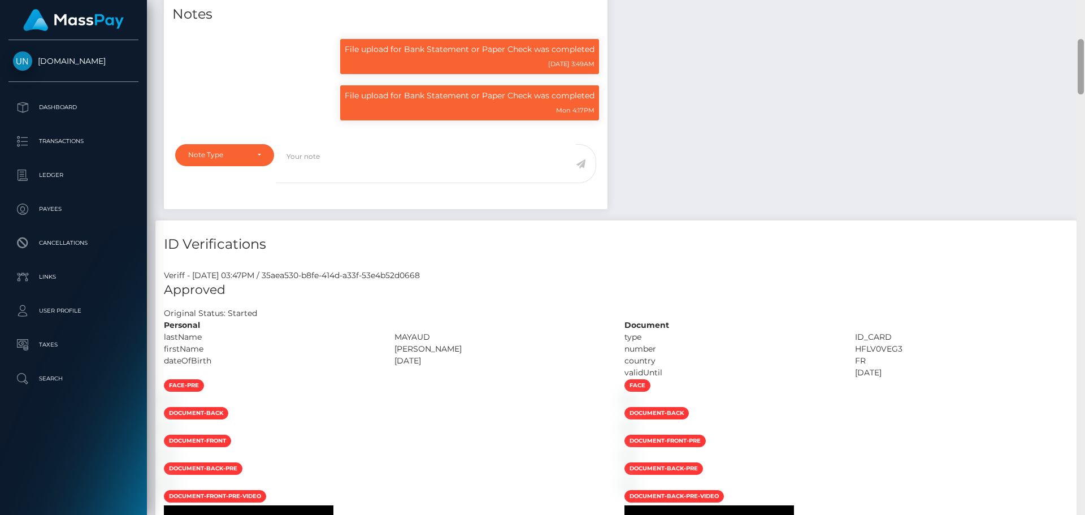
click at [1085, 12] on div "Customer Profile Loading... Loading..." at bounding box center [616, 257] width 938 height 515
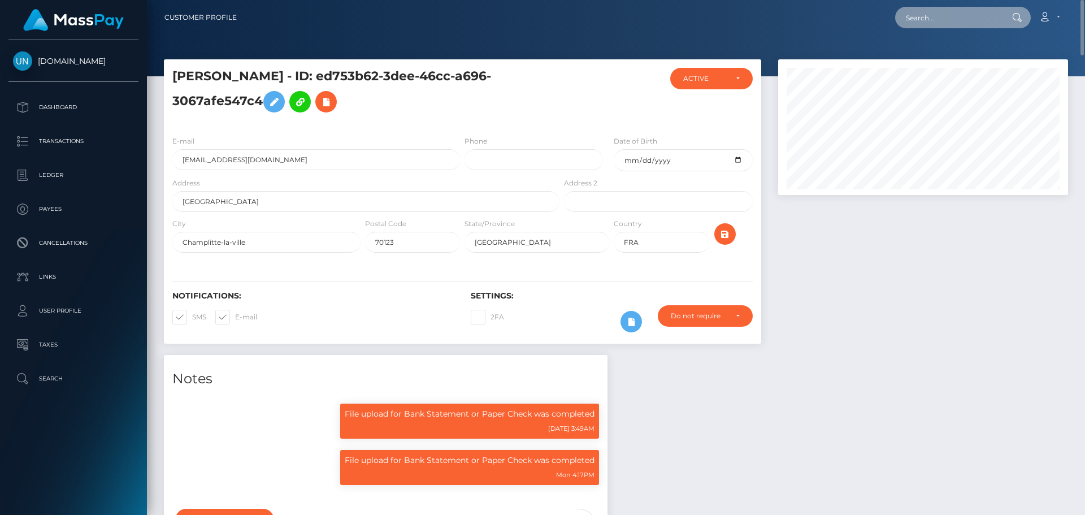
click at [978, 17] on input "text" at bounding box center [948, 17] width 106 height 21
paste input "[EMAIL_ADDRESS][DOMAIN_NAME]"
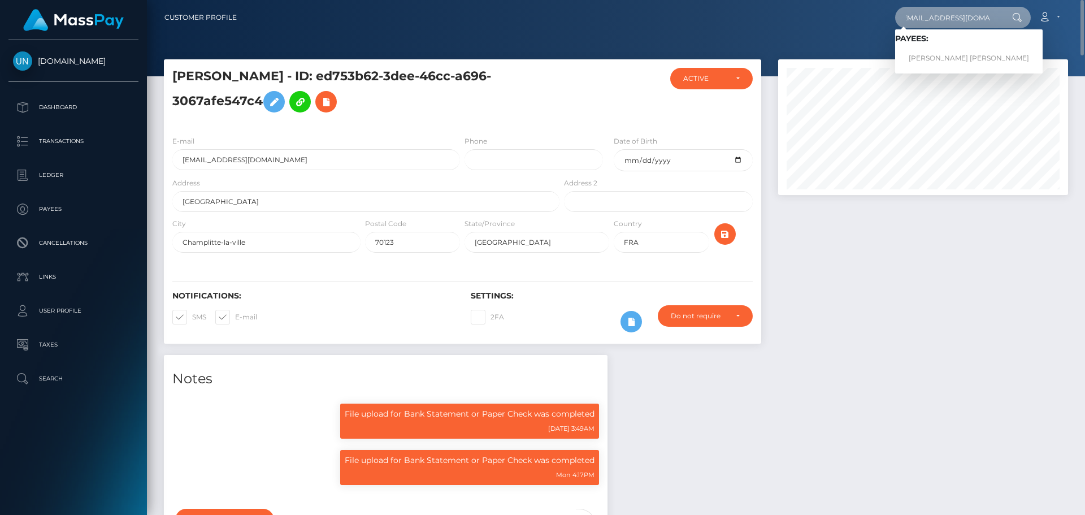
type input "[EMAIL_ADDRESS][DOMAIN_NAME]"
click at [947, 54] on link "JHON EDINSON MORENO QUIÑONES" at bounding box center [969, 58] width 148 height 21
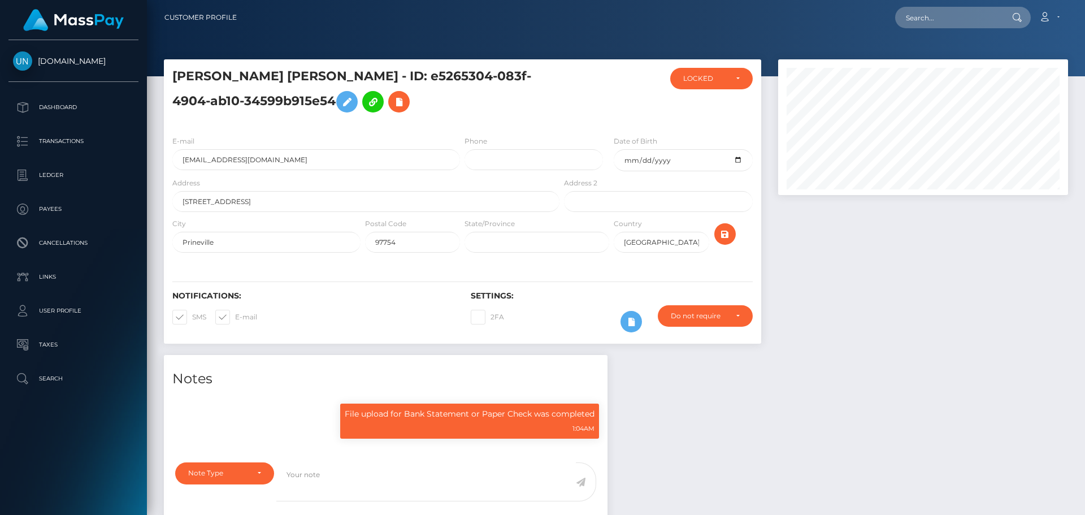
scroll to position [136, 291]
paste input "[EMAIL_ADDRESS][DOMAIN_NAME]"
click at [924, 23] on input "text" at bounding box center [948, 17] width 106 height 21
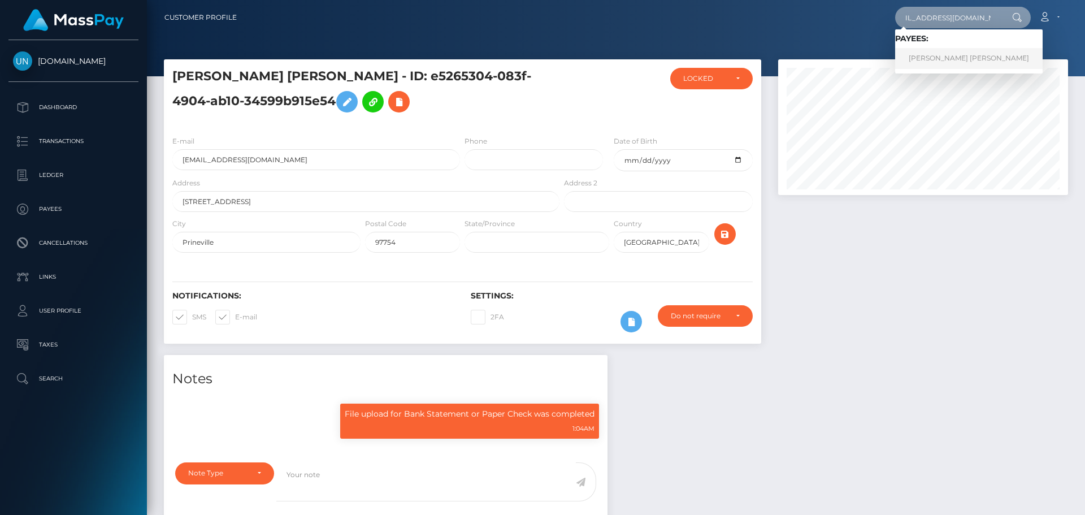
type input "[EMAIL_ADDRESS][DOMAIN_NAME]"
click at [915, 59] on link "[PERSON_NAME] [PERSON_NAME]" at bounding box center [969, 58] width 148 height 21
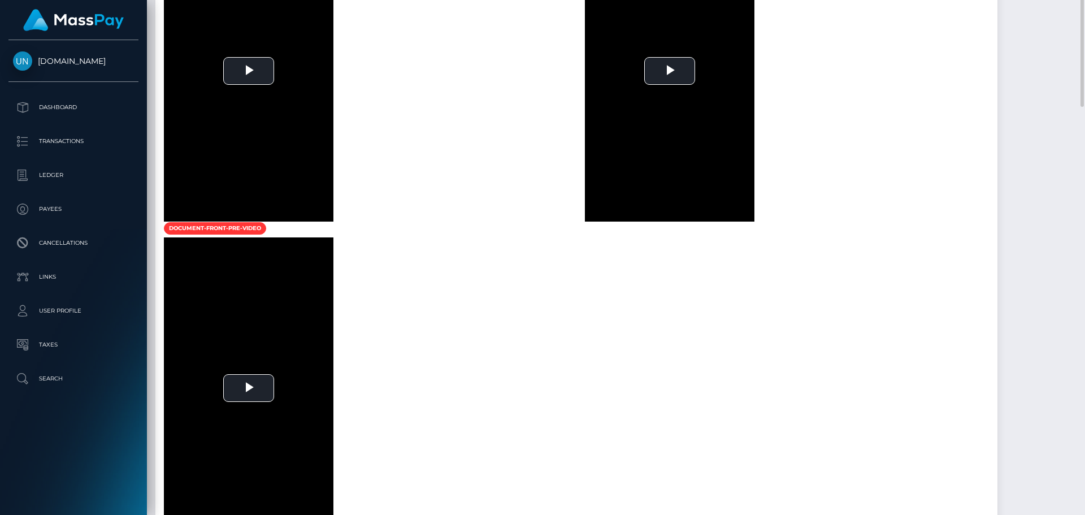
scroll to position [904, 0]
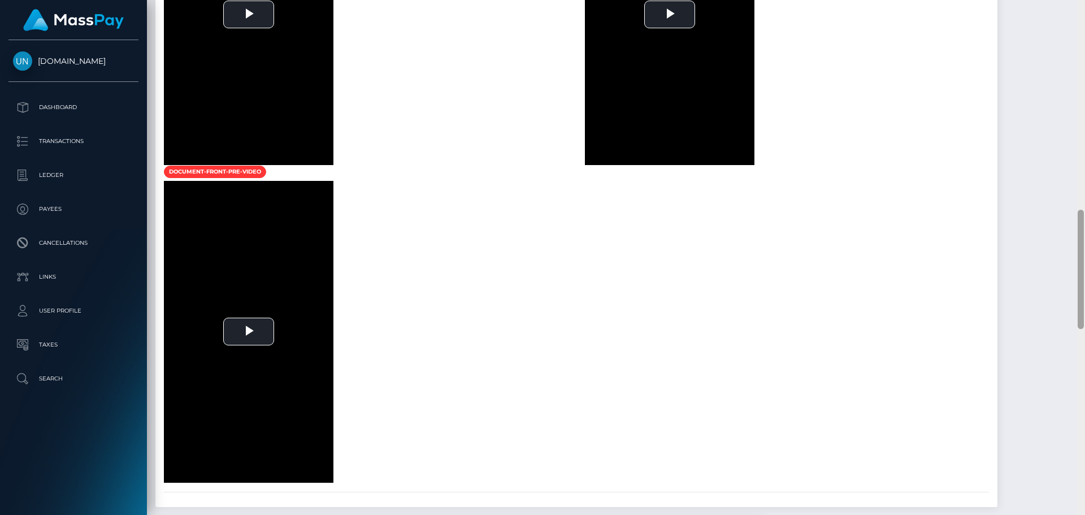
click at [1085, 1] on div at bounding box center [1081, 257] width 8 height 515
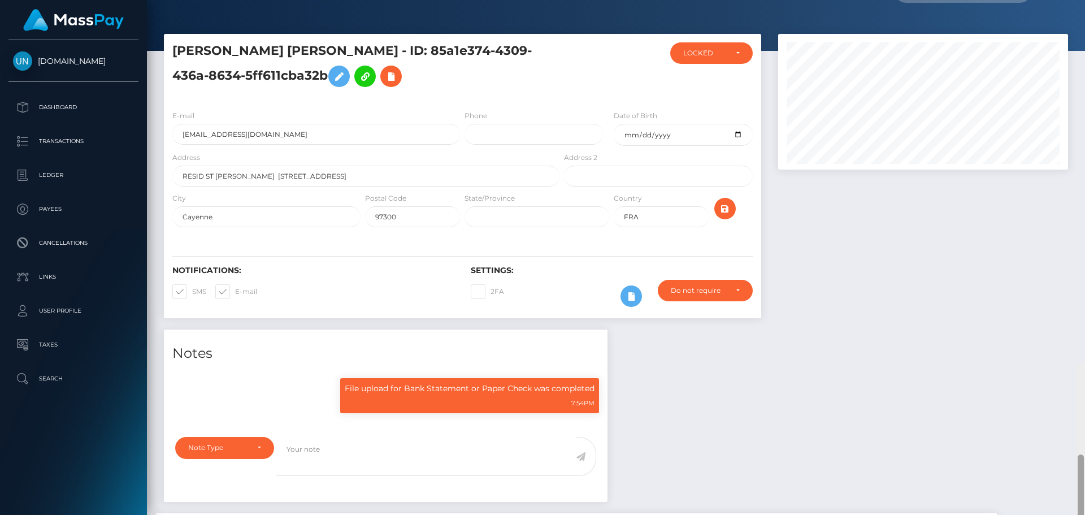
click at [1085, 1] on div "Customer Profile Loading... Loading..." at bounding box center [616, 257] width 938 height 515
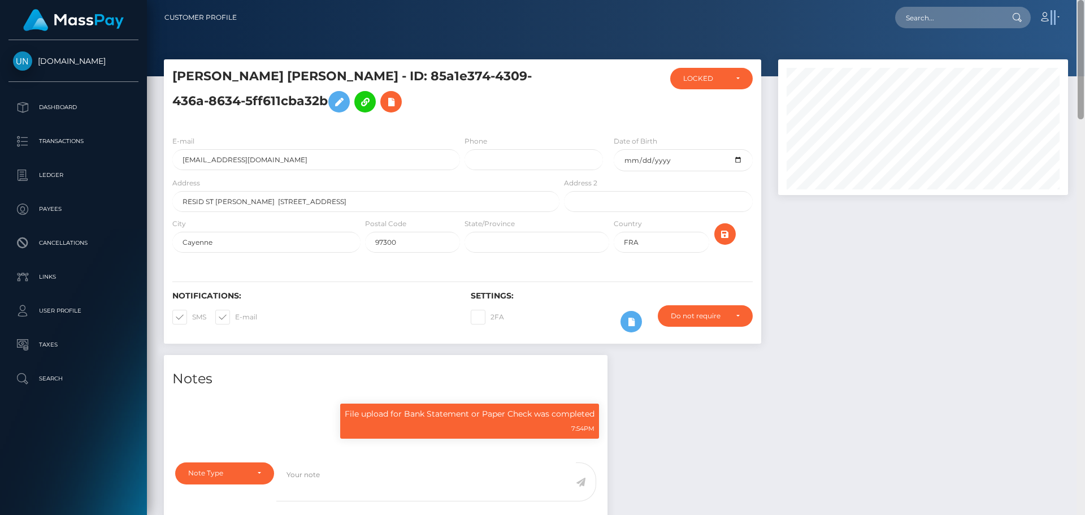
click at [1085, 1] on nav "Customer Profile Loading... Loading... Account" at bounding box center [616, 17] width 938 height 35
click at [965, 1] on nav "Customer Profile Loading... Loading... Account" at bounding box center [616, 17] width 938 height 35
click at [961, 9] on div "Loading... Loading... Account Edit Profile Logout" at bounding box center [657, 18] width 822 height 24
click at [961, 9] on input "text" at bounding box center [948, 17] width 106 height 21
paste input "tifanycantres20@gmail.com"
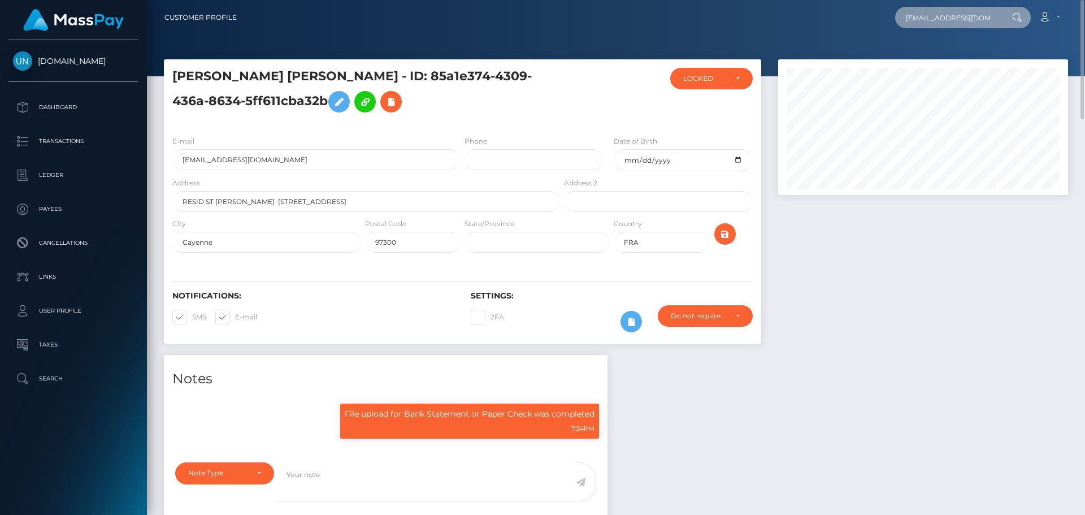
scroll to position [0, 12]
type input "tifanycantres20@gmail.com"
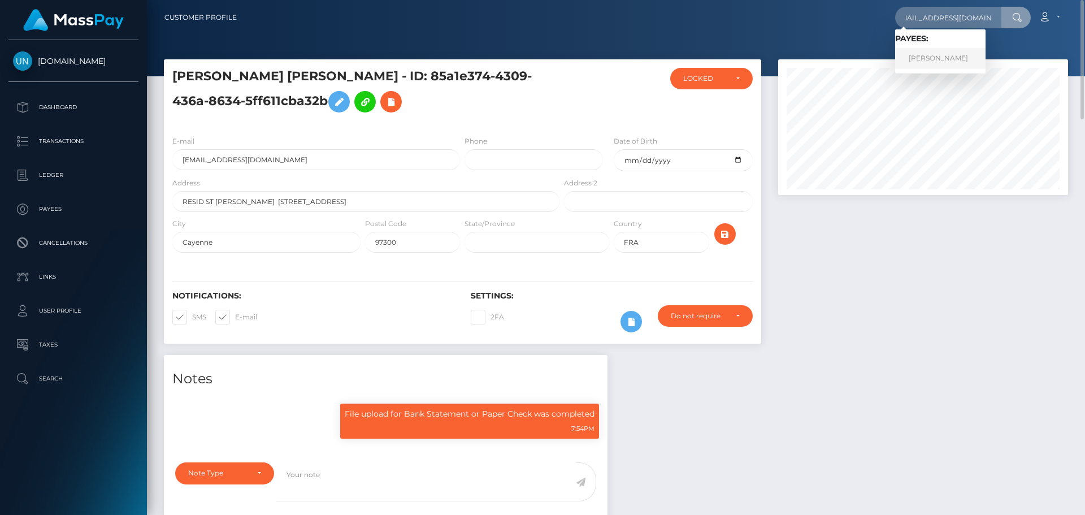
click at [946, 53] on link "TIFANY CANTRES TORRES" at bounding box center [940, 58] width 90 height 21
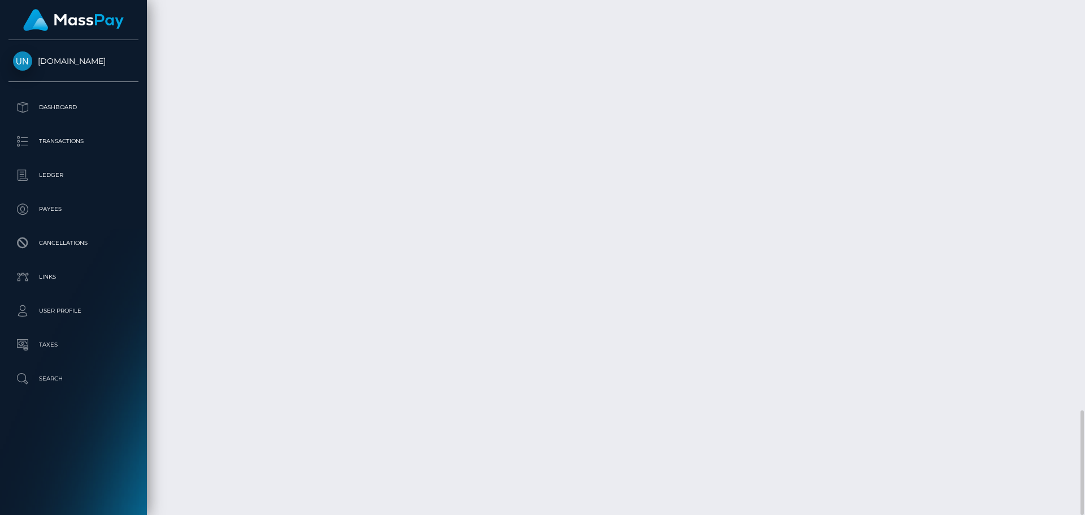
scroll to position [136, 291]
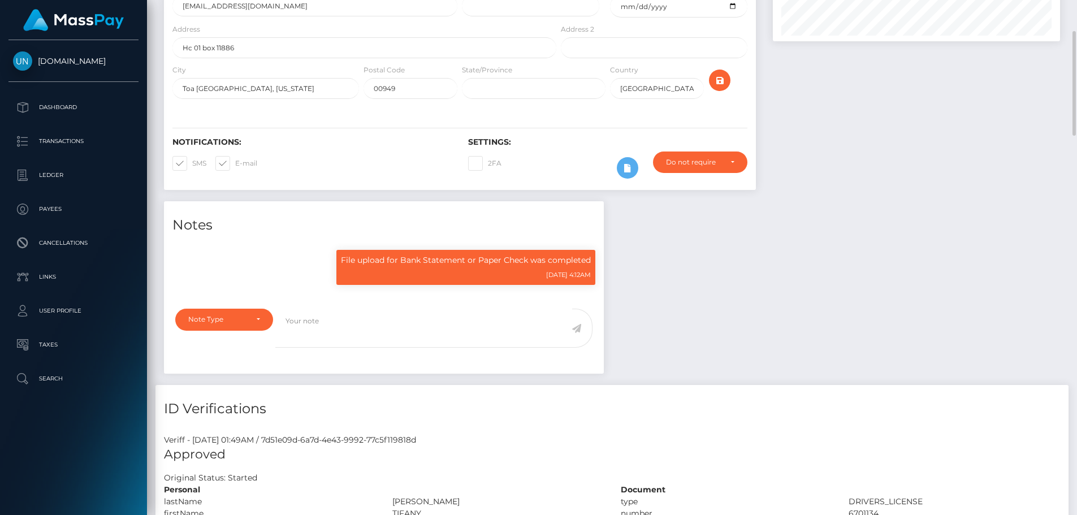
scroll to position [0, 0]
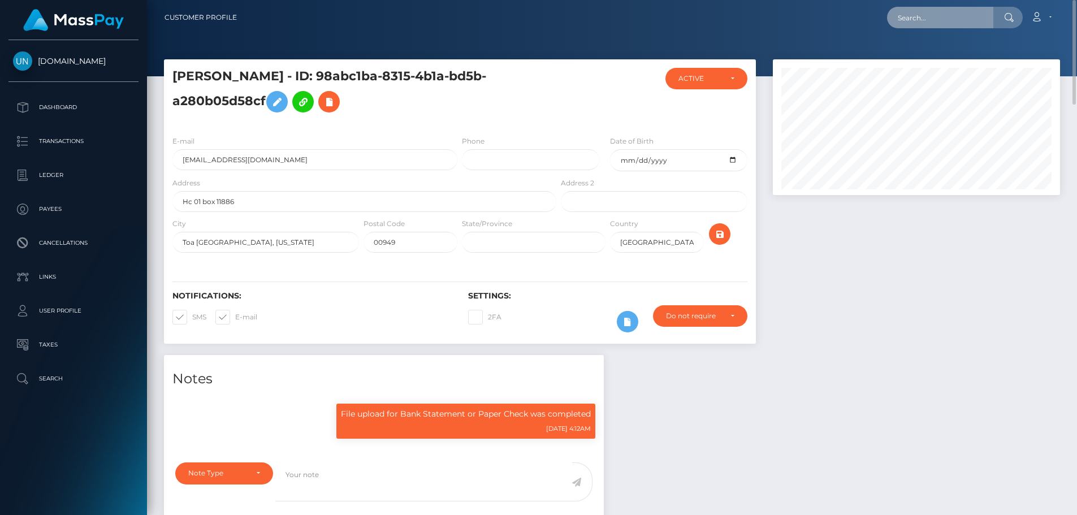
click at [950, 18] on input "text" at bounding box center [940, 17] width 106 height 21
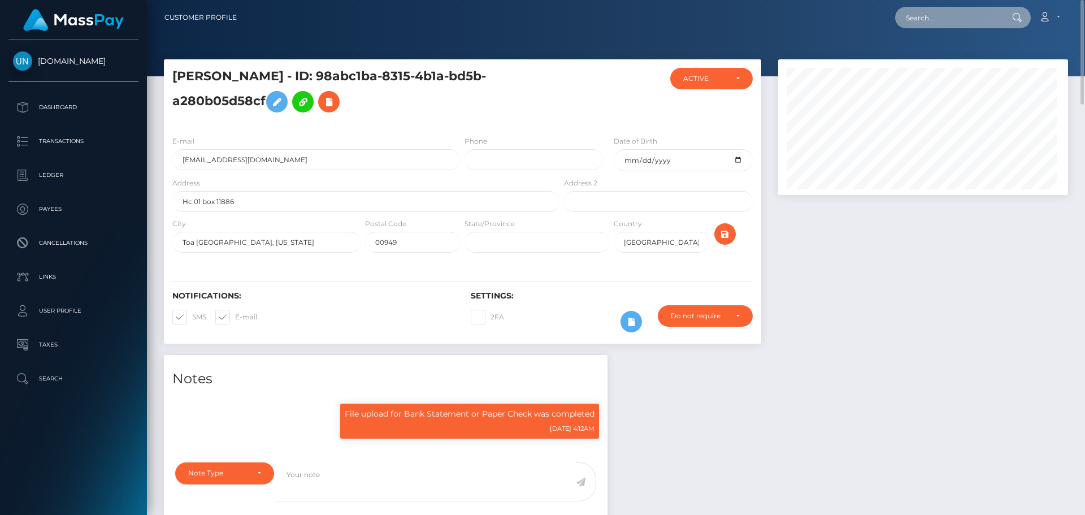
paste input "sofiahernandezgonzales19@gmail.com"
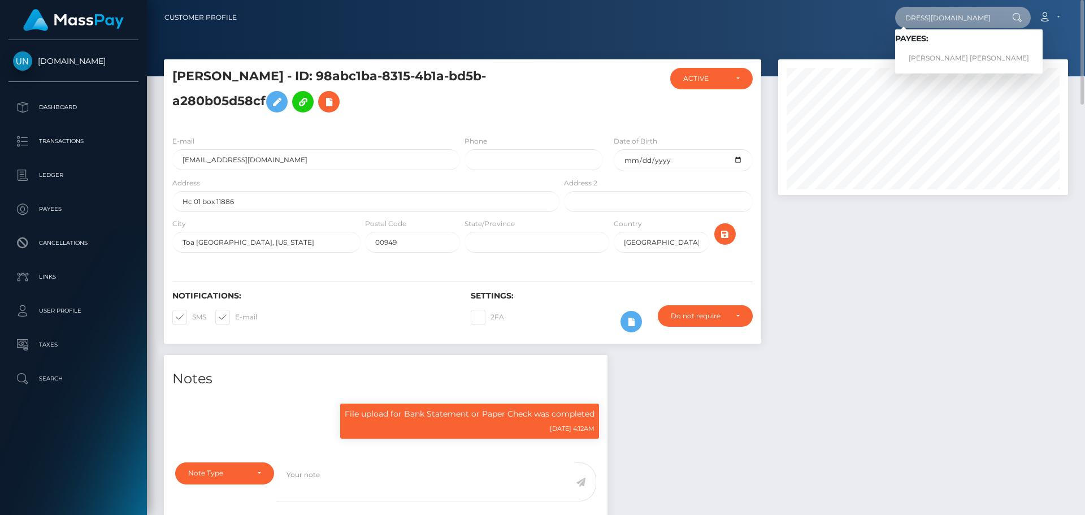
type input "sofiahernandezgonzales19@gmail.com"
click at [934, 55] on link "RYAN YANUEL HERNANDEZ GONZALEZ" at bounding box center [969, 58] width 148 height 21
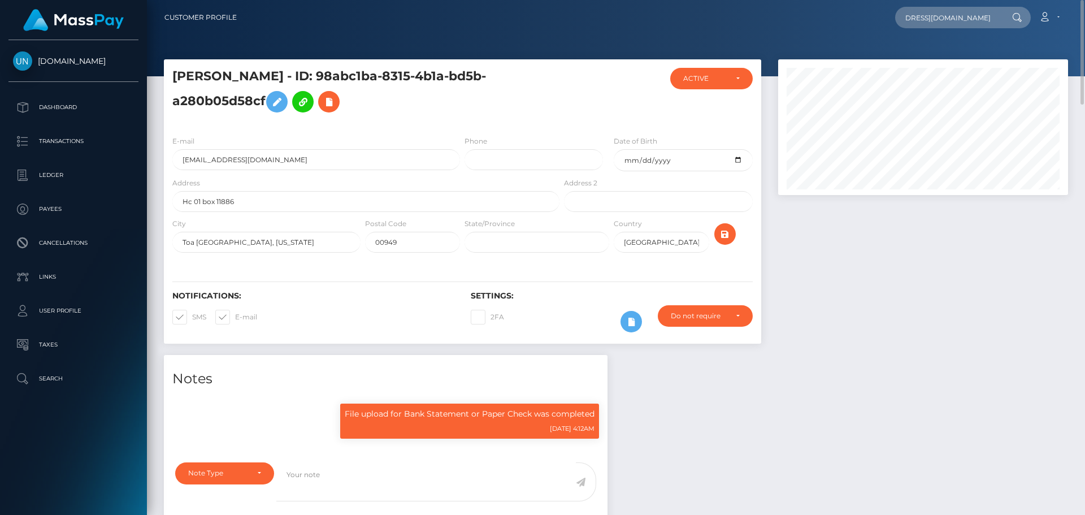
scroll to position [0, 0]
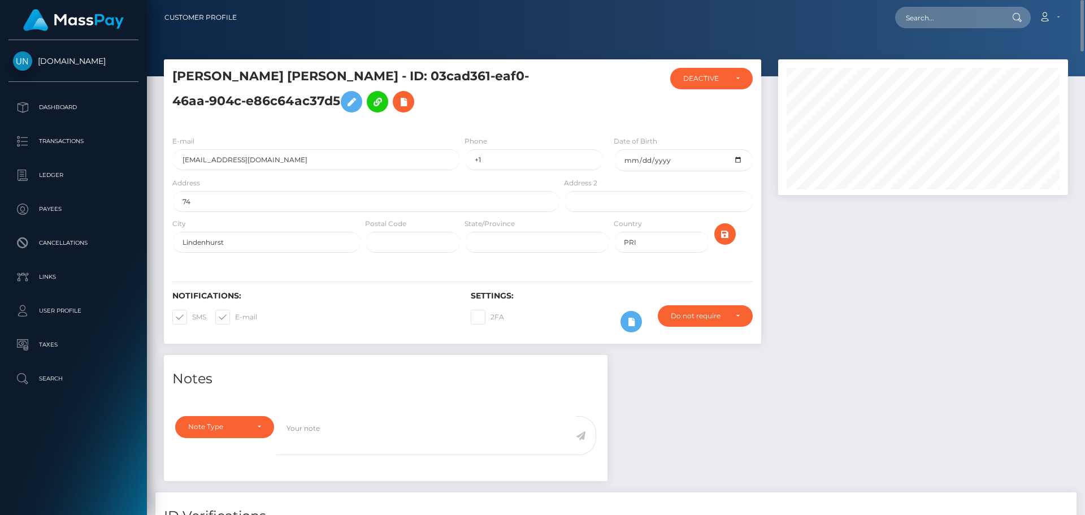
click at [962, 6] on div "Loading... Loading... Account Edit Profile Logout" at bounding box center [657, 18] width 822 height 24
click at [959, 22] on input "text" at bounding box center [948, 17] width 106 height 21
paste input "[EMAIL_ADDRESS][DOMAIN_NAME]"
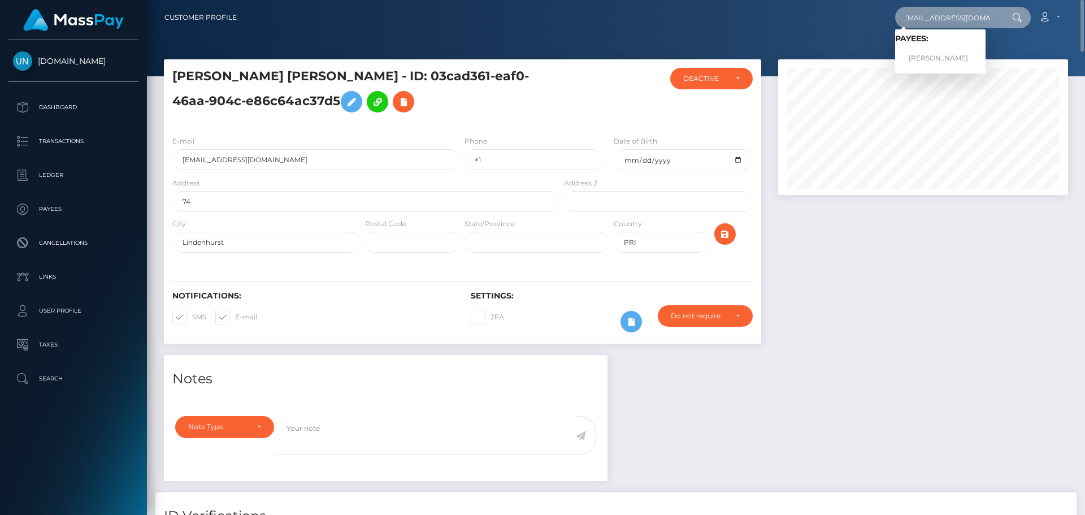
type input "[EMAIL_ADDRESS][DOMAIN_NAME]"
drag, startPoint x: 935, startPoint y: 59, endPoint x: 922, endPoint y: 67, distance: 14.4
click at [934, 59] on link "[PERSON_NAME]" at bounding box center [940, 58] width 90 height 21
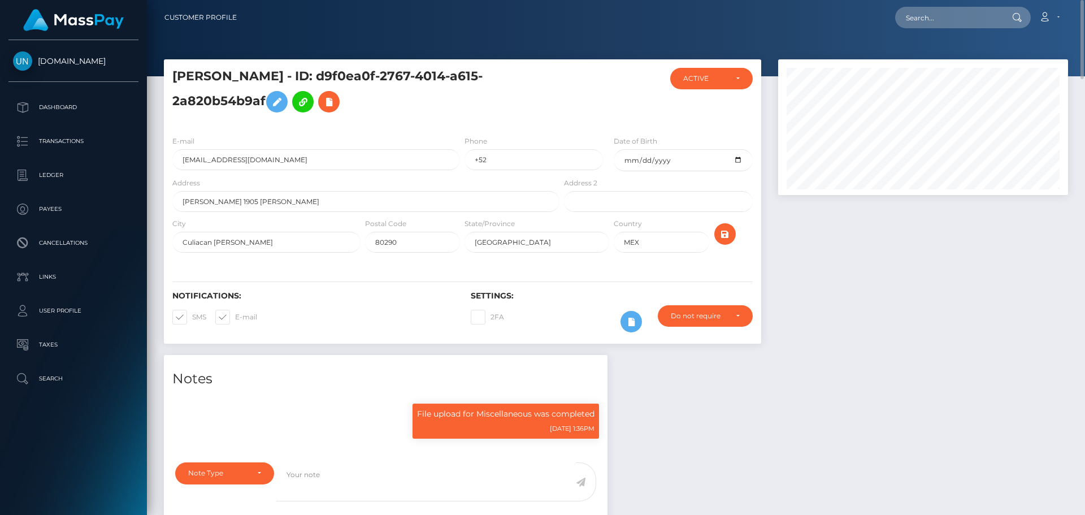
click at [313, 71] on h5 "[PERSON_NAME] - ID: d9f0ea0f-2767-4014-a615-2a820b54b9af" at bounding box center [362, 93] width 381 height 50
click at [502, 2] on nav "Customer Profile Loading... Loading... Account" at bounding box center [616, 17] width 938 height 35
click at [287, 72] on h5 "[PERSON_NAME] - ID: d9f0ea0f-2767-4014-a615-2a820b54b9af" at bounding box center [362, 93] width 381 height 50
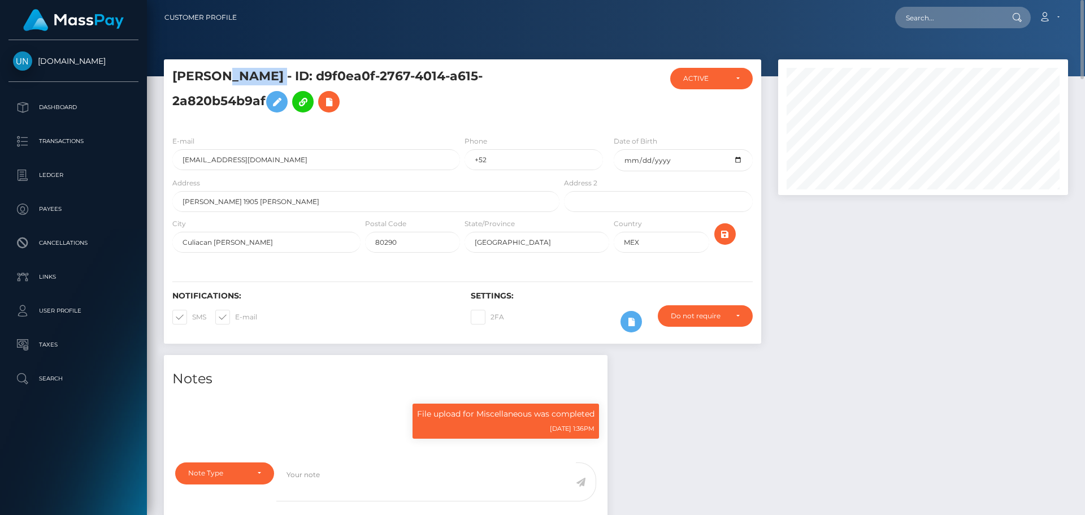
click at [287, 72] on h5 "[PERSON_NAME] - ID: d9f0ea0f-2767-4014-a615-2a820b54b9af" at bounding box center [362, 93] width 381 height 50
click at [384, 87] on h5 "[PERSON_NAME] - ID: d9f0ea0f-2767-4014-a615-2a820b54b9af" at bounding box center [362, 93] width 381 height 50
drag, startPoint x: 394, startPoint y: 78, endPoint x: 174, endPoint y: 82, distance: 220.5
click at [174, 82] on h5 "[PERSON_NAME] - ID: d9f0ea0f-2767-4014-a615-2a820b54b9af" at bounding box center [362, 93] width 381 height 50
copy h5 "[PERSON_NAME]"
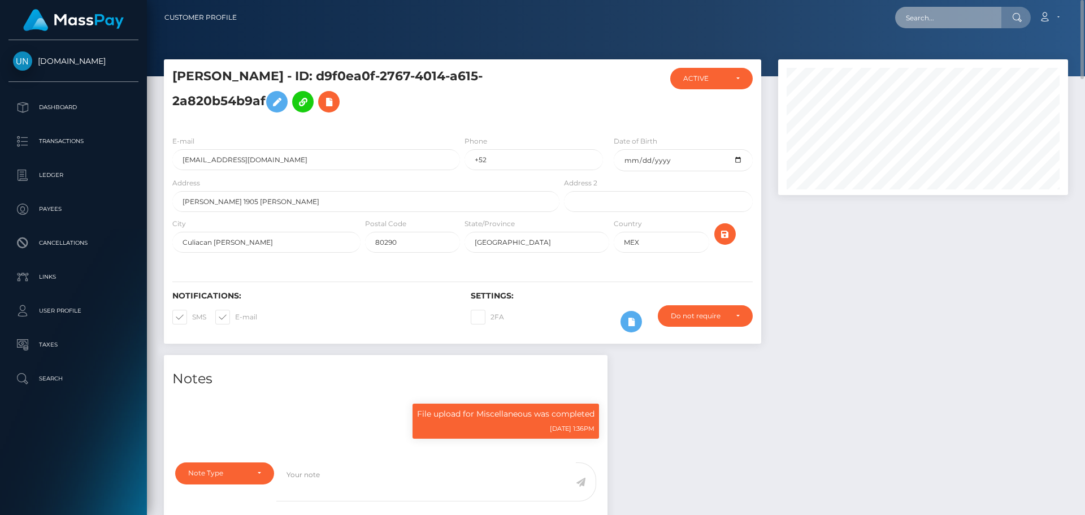
click at [934, 25] on input "text" at bounding box center [948, 17] width 106 height 21
paste input "[EMAIL_ADDRESS][DOMAIN_NAME]"
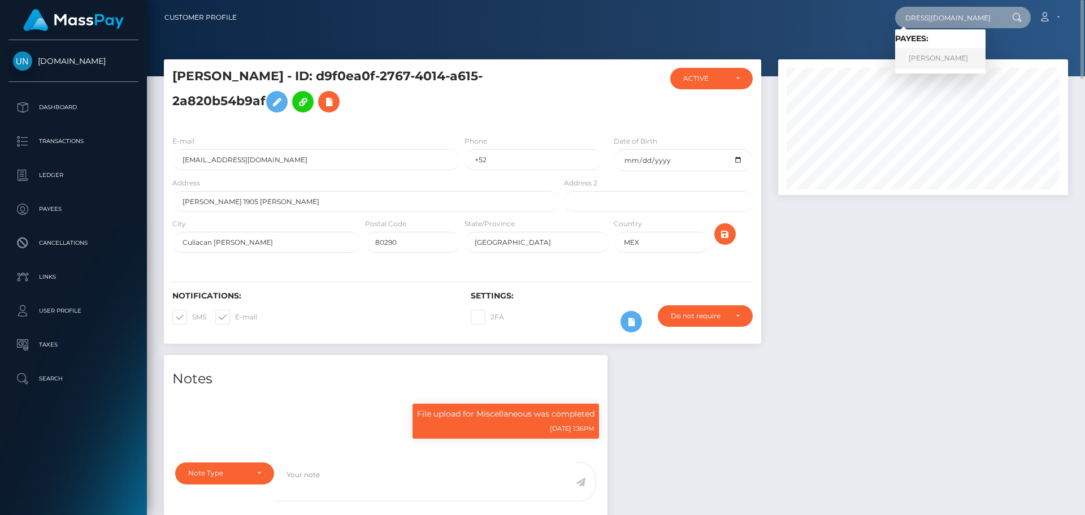
type input "[EMAIL_ADDRESS][DOMAIN_NAME]"
click at [925, 55] on link "SHYLA DRU YANKTON YANKTON" at bounding box center [940, 58] width 90 height 21
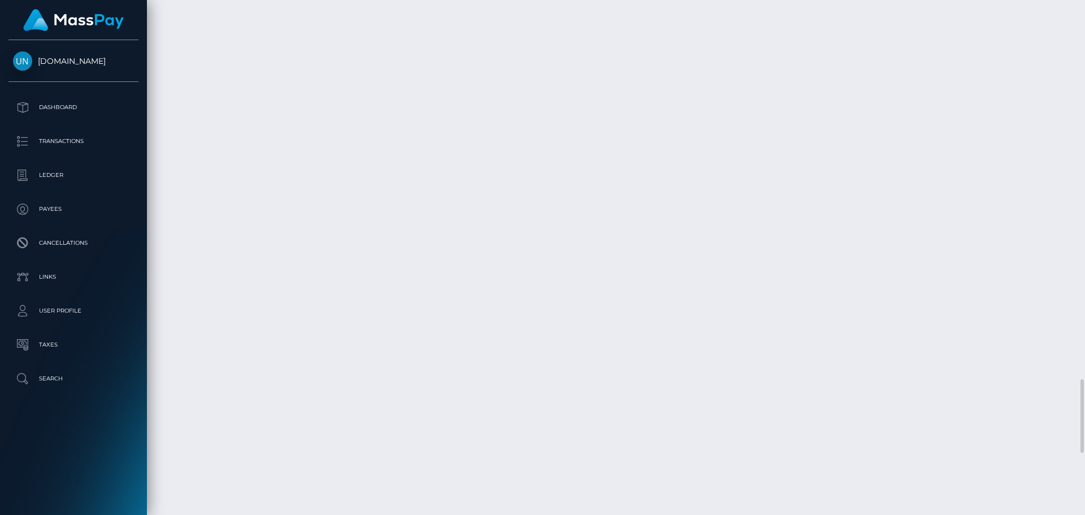
scroll to position [2713, 0]
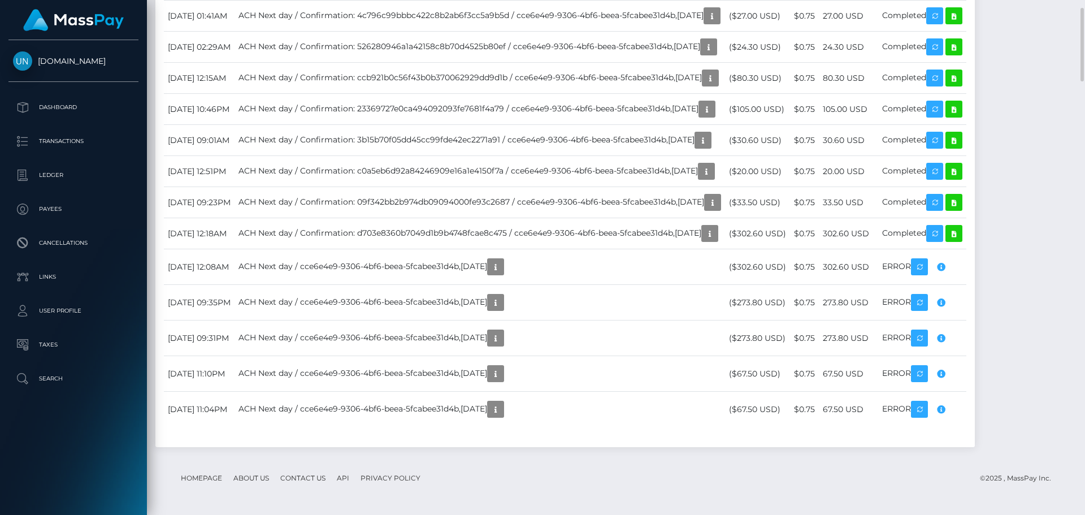
scroll to position [1696, 0]
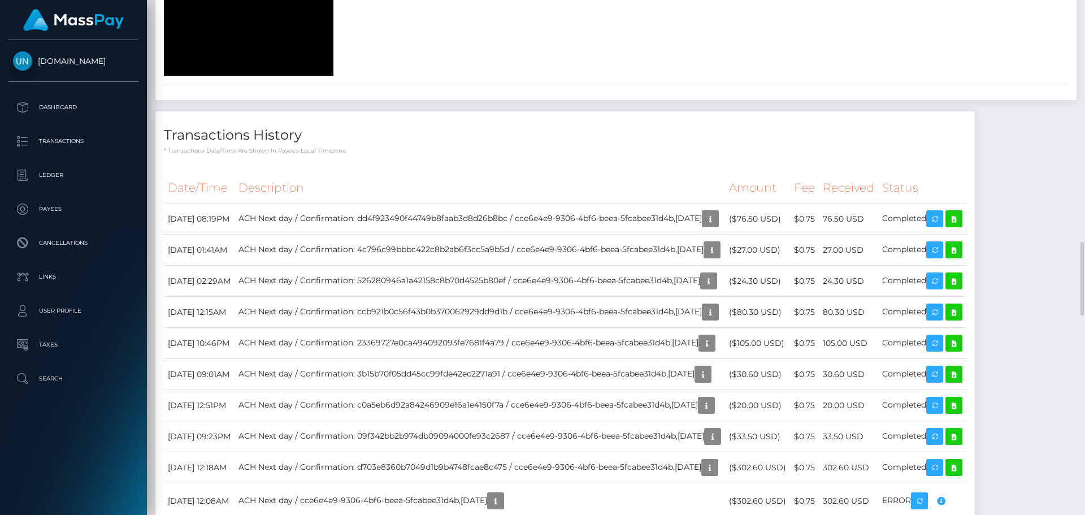
click at [1078, 5] on div at bounding box center [1081, 257] width 8 height 515
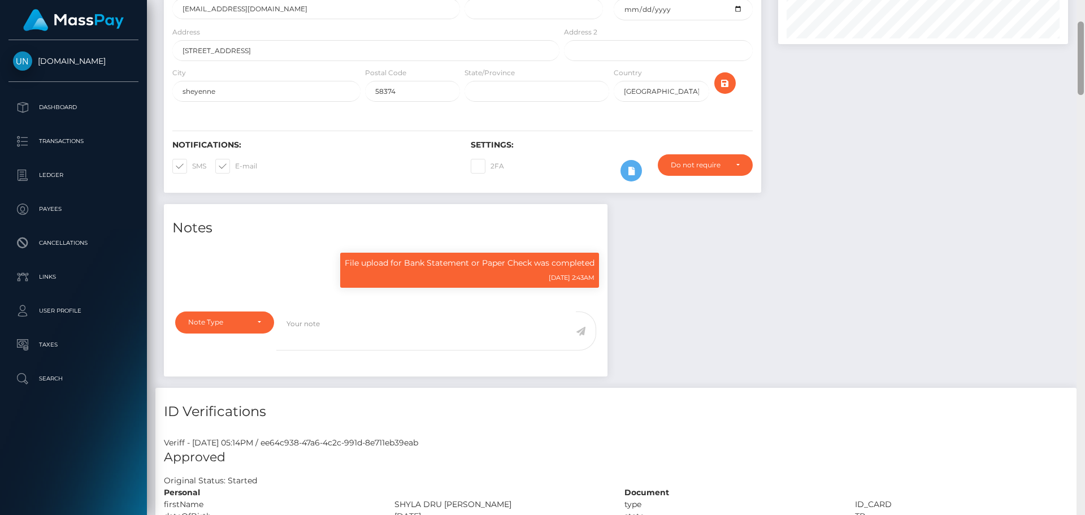
click at [1078, 5] on div "Customer Profile Loading... Loading..." at bounding box center [616, 257] width 938 height 515
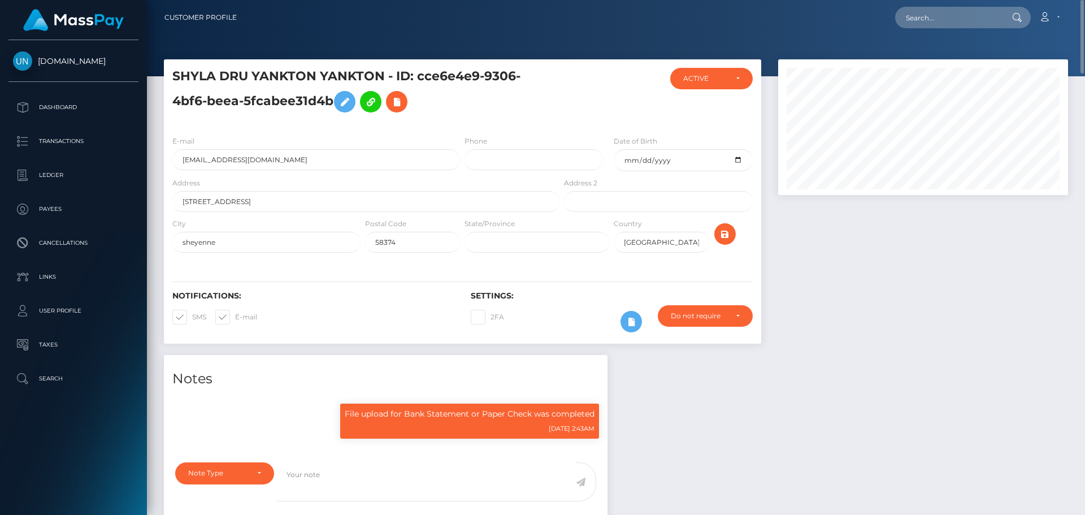
click at [931, 6] on div "Loading... Loading... Account Edit Profile Logout" at bounding box center [657, 18] width 822 height 24
click at [934, 14] on input "text" at bounding box center [948, 17] width 106 height 21
paste input "bastosdeluxe92@gmail.com"
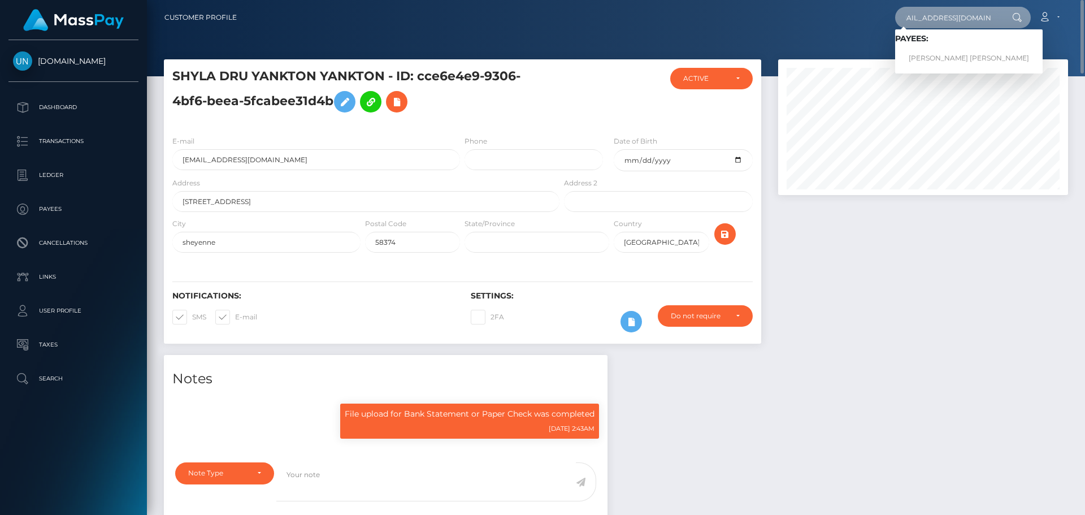
type input "bastosdeluxe92@gmail.com"
click at [922, 57] on link "BAPTISTE PIERRE ROLAND WICKER" at bounding box center [969, 58] width 148 height 21
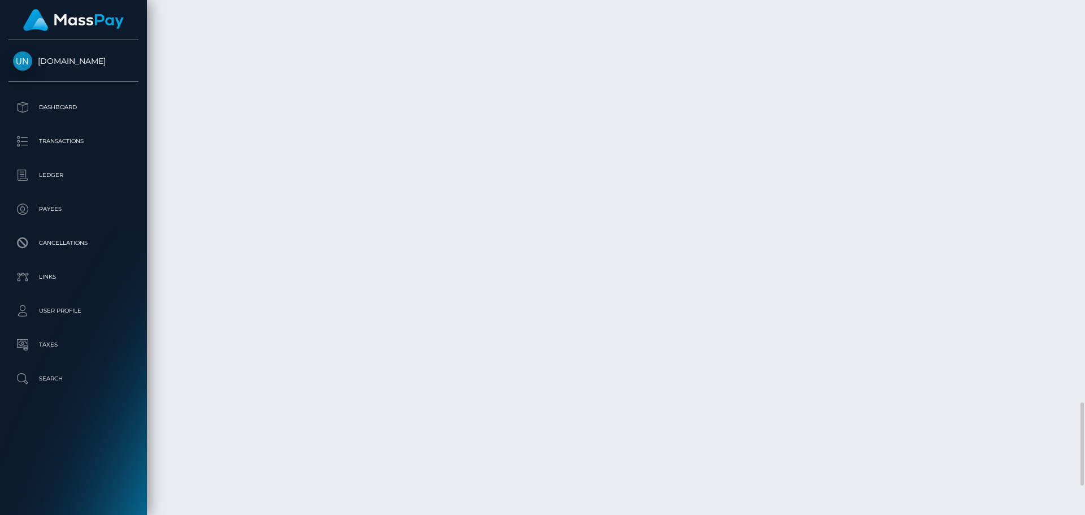
scroll to position [2665, 0]
click at [1085, 3] on div at bounding box center [1081, 257] width 8 height 515
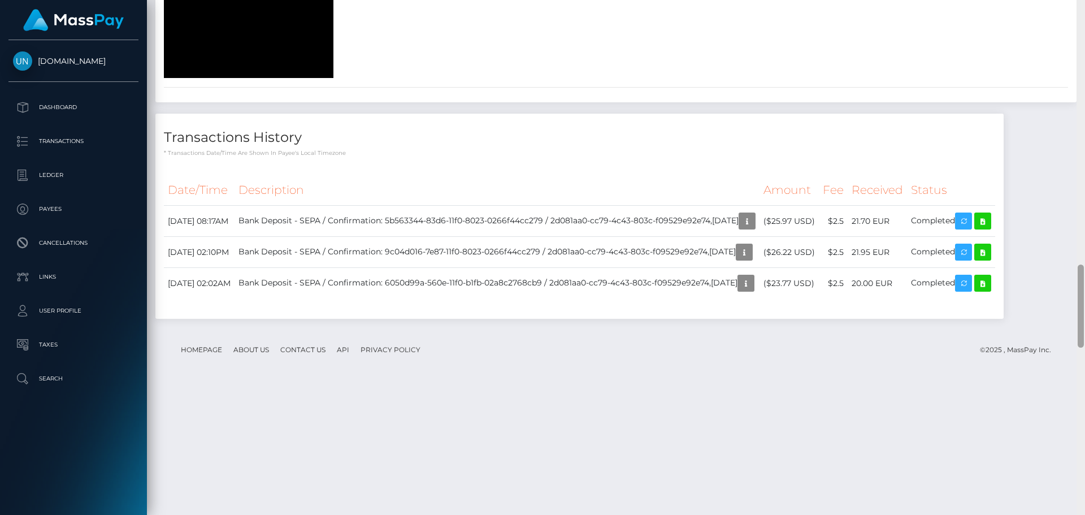
click at [1085, 3] on div at bounding box center [1081, 257] width 8 height 515
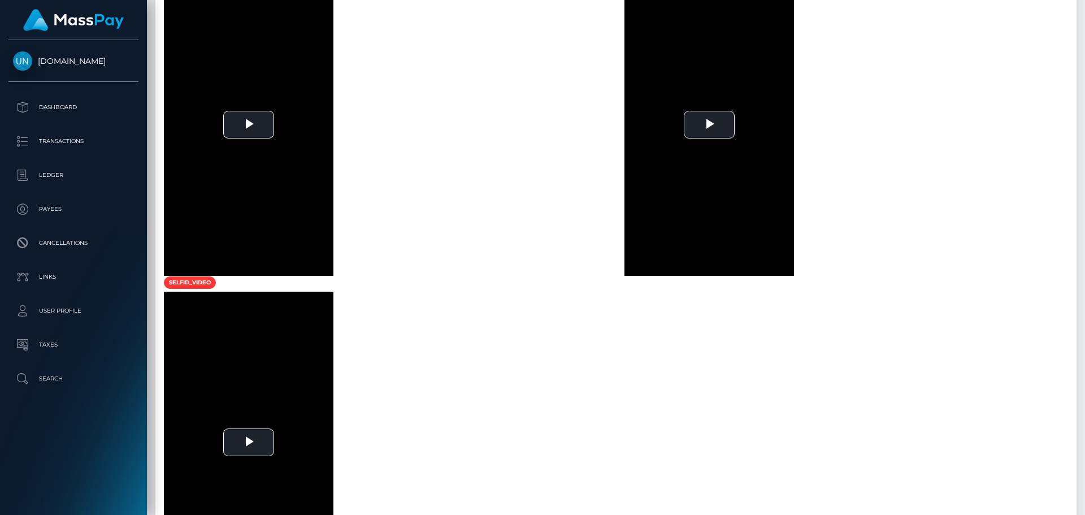
scroll to position [90, 0]
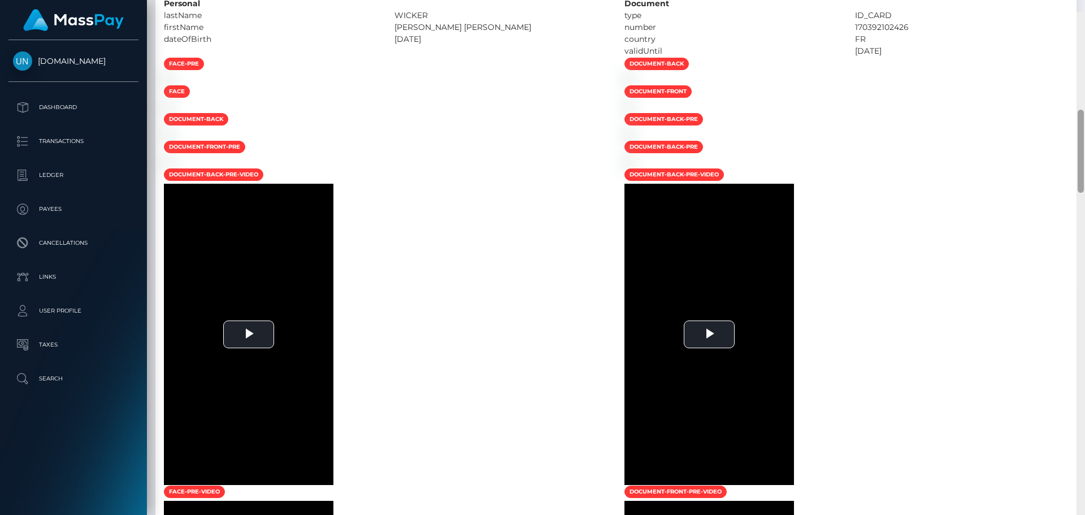
click at [1085, 12] on div at bounding box center [1081, 269] width 8 height 515
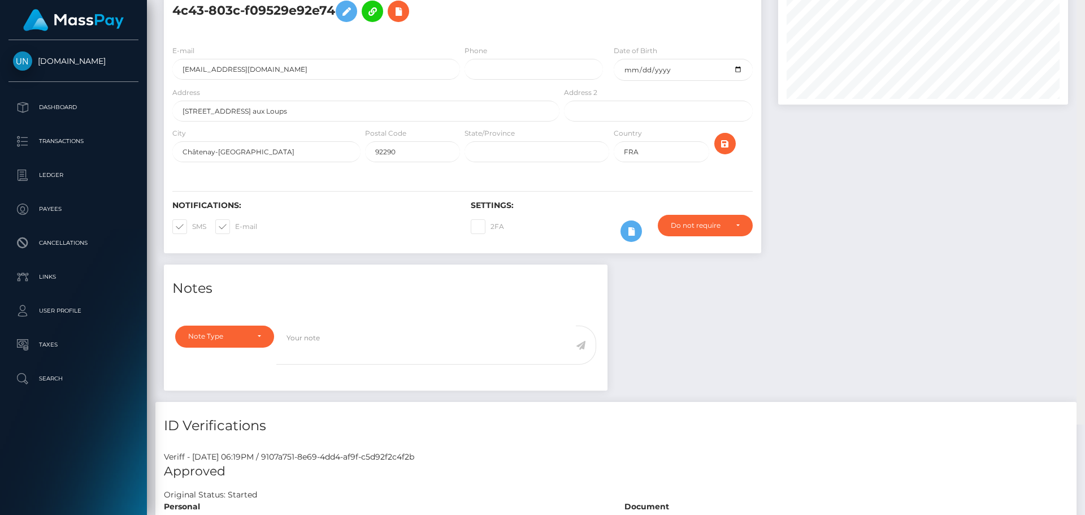
click at [1085, 3] on div "Customer Profile Loading... Loading..." at bounding box center [616, 257] width 938 height 515
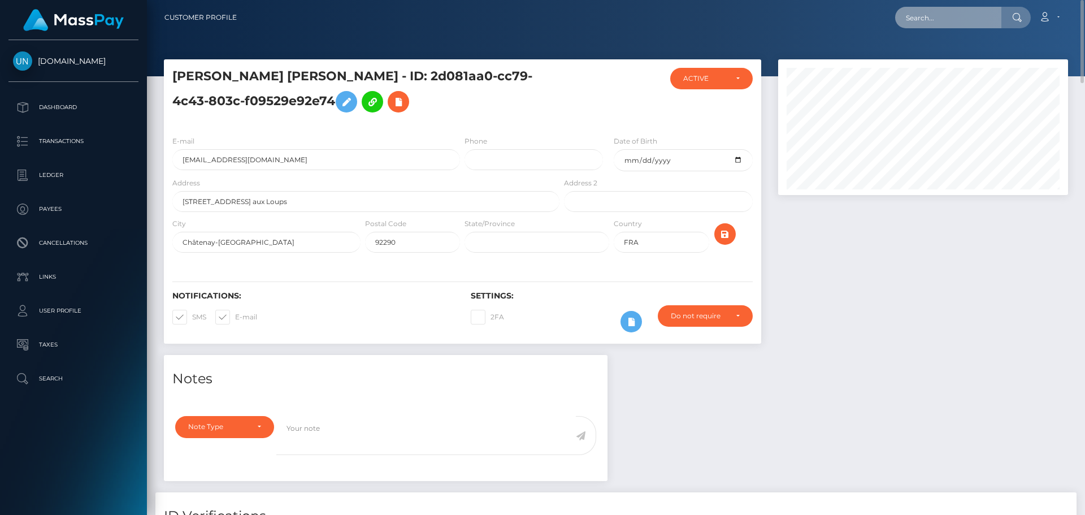
drag, startPoint x: 952, startPoint y: 18, endPoint x: 945, endPoint y: 23, distance: 8.6
click at [951, 19] on input "text" at bounding box center [948, 17] width 106 height 21
paste input "cfkkbk2whv@privaterelay.appleid.com"
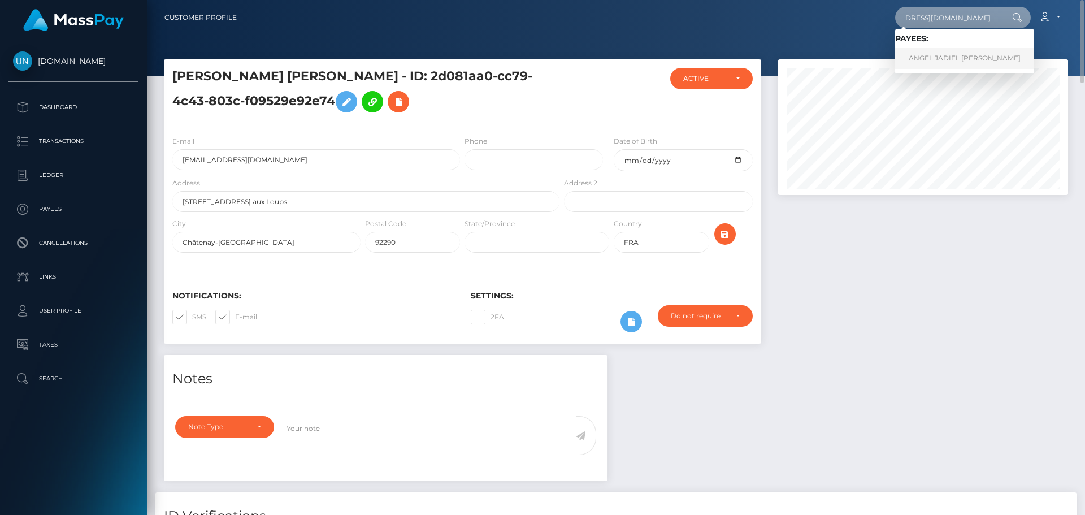
type input "cfkkbk2whv@privaterelay.appleid.com"
click at [936, 56] on link "ANGEL JADIEL COSME ARROYO" at bounding box center [964, 58] width 139 height 21
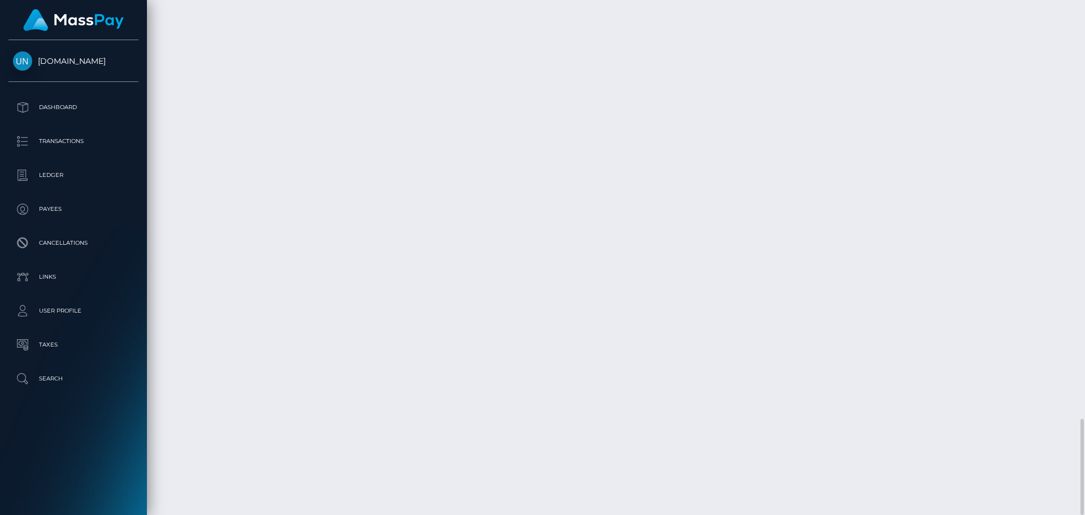
scroll to position [136, 291]
drag, startPoint x: 578, startPoint y: 181, endPoint x: 572, endPoint y: 184, distance: 6.8
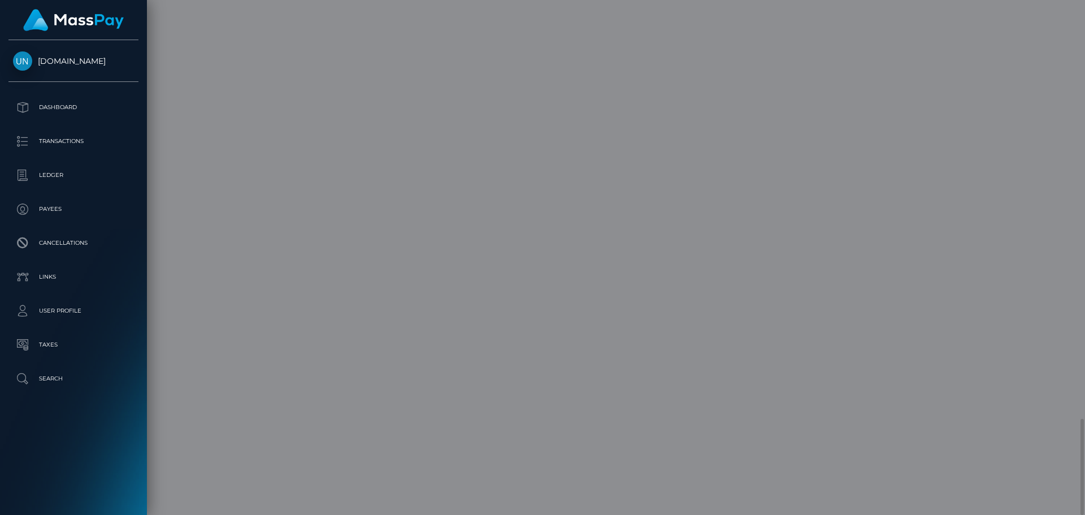
scroll to position [0, 0]
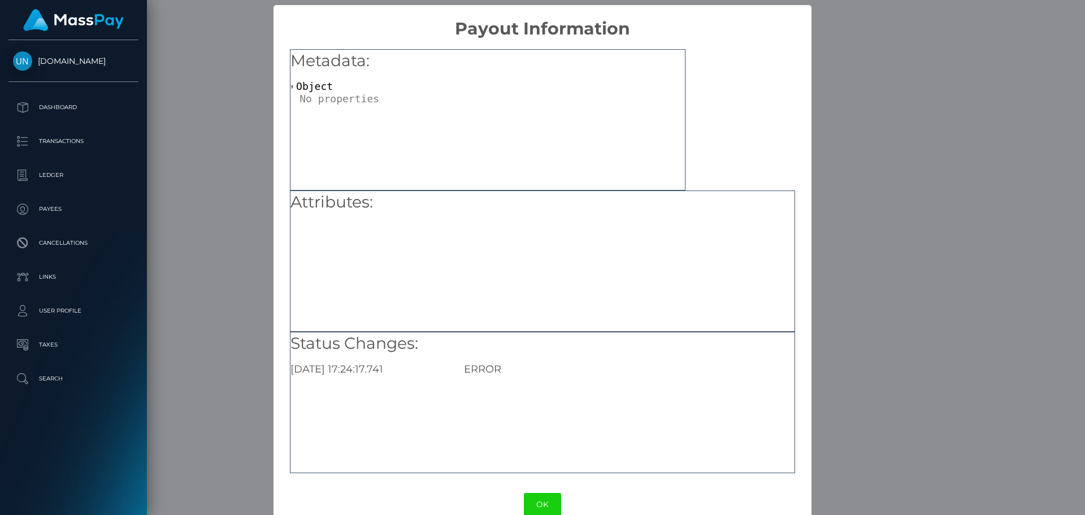
click at [814, 95] on div "× Payout Information Metadata: Object Attributes: Status Changes: 2025-09-08 17…" at bounding box center [542, 257] width 1085 height 515
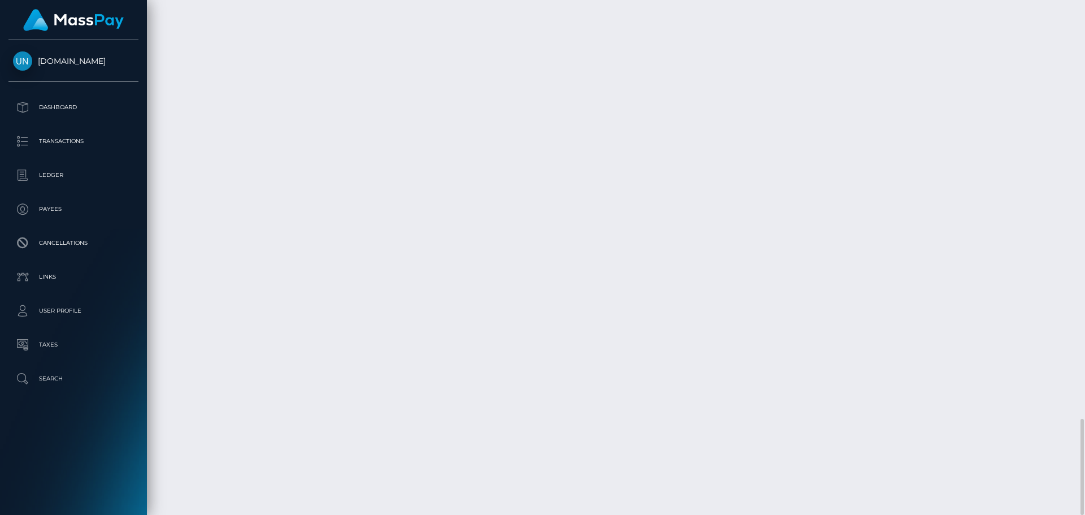
scroll to position [136, 291]
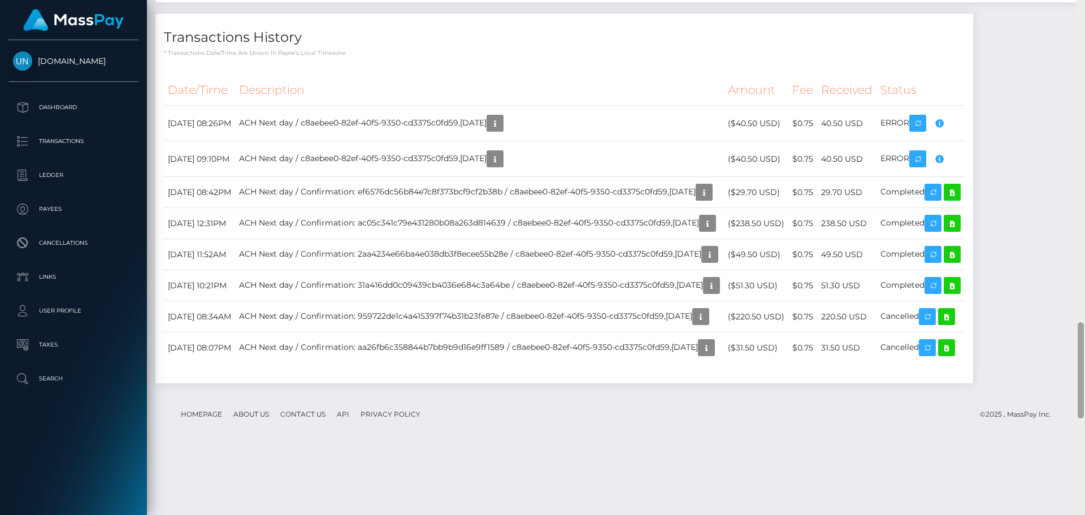
click at [1085, 3] on div at bounding box center [1081, 257] width 8 height 515
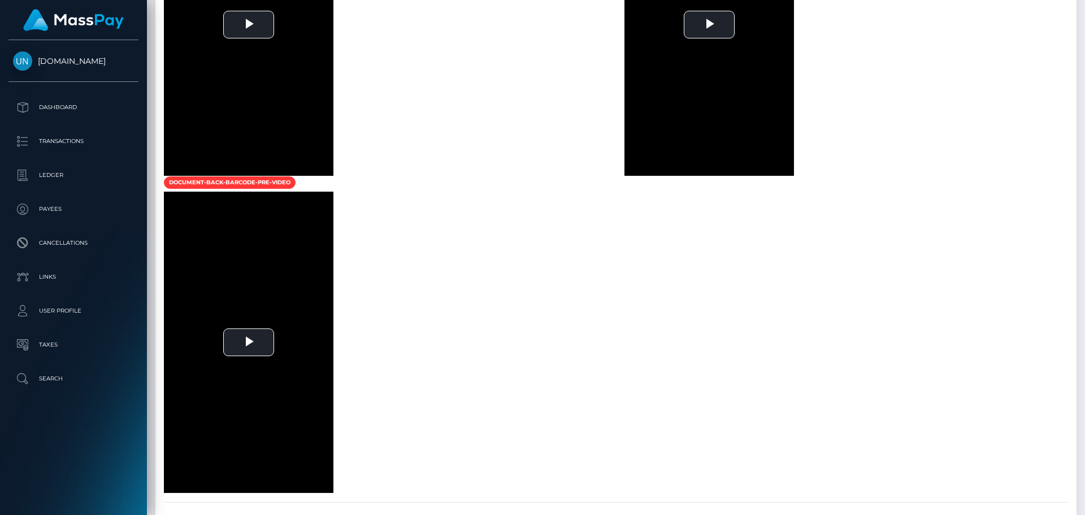
click at [1085, 3] on div at bounding box center [1081, 257] width 8 height 515
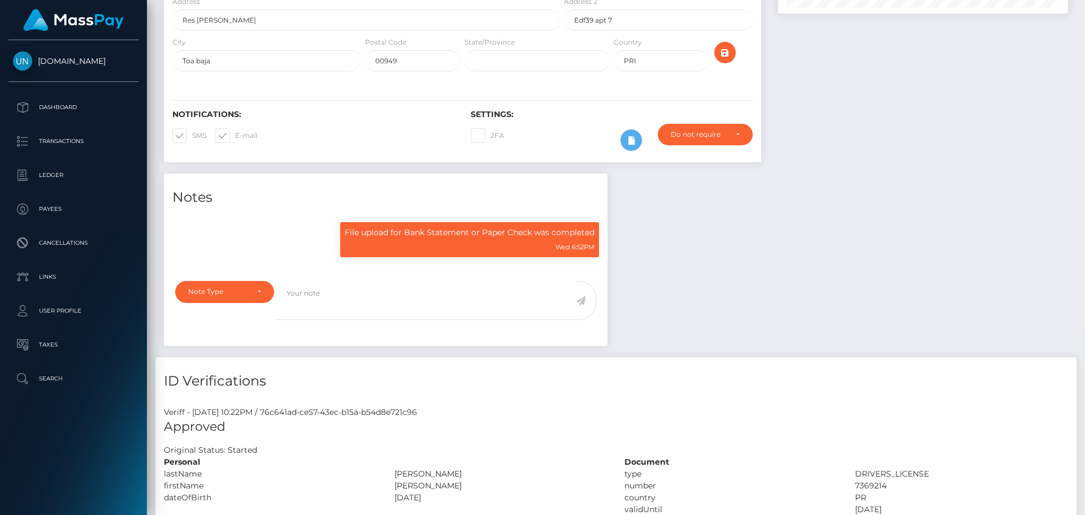
click at [1085, 3] on div "Customer Profile Loading... Loading..." at bounding box center [616, 257] width 938 height 515
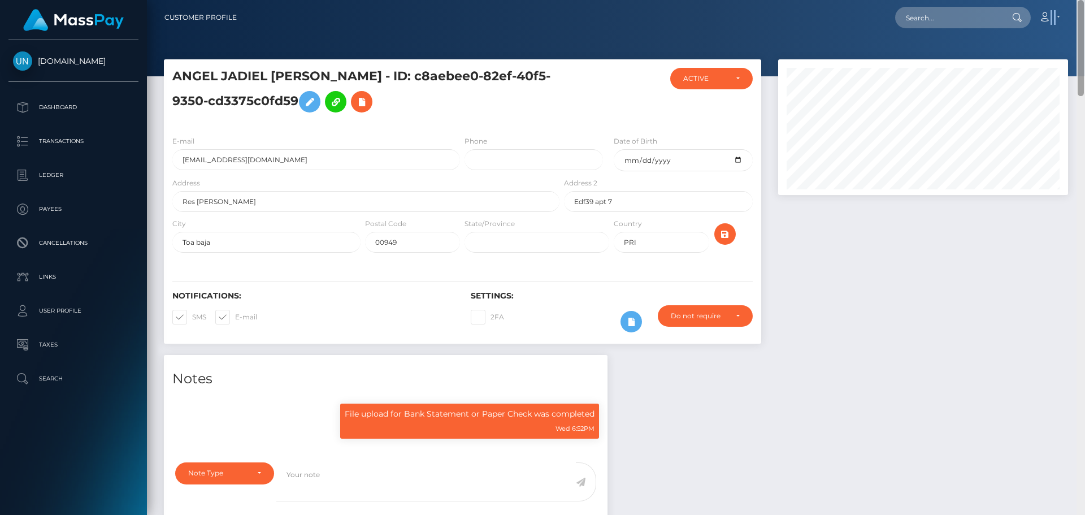
click at [1085, 3] on nav "Customer Profile Loading... Loading... Account" at bounding box center [616, 17] width 938 height 35
click at [957, 17] on input "text" at bounding box center [948, 17] width 106 height 21
paste input "padillaortizxavier@gmail.com"
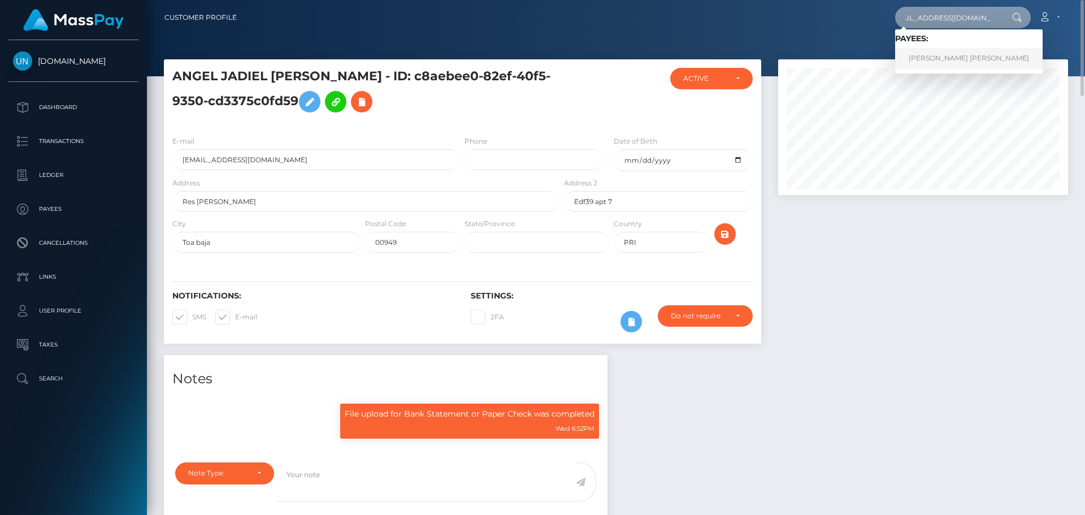
type input "padillaortizxavier@gmail.com"
drag, startPoint x: 959, startPoint y: 50, endPoint x: 955, endPoint y: 55, distance: 6.4
click at [959, 50] on link "JANIRIS JANIAN SOTO DAVILA" at bounding box center [969, 58] width 148 height 21
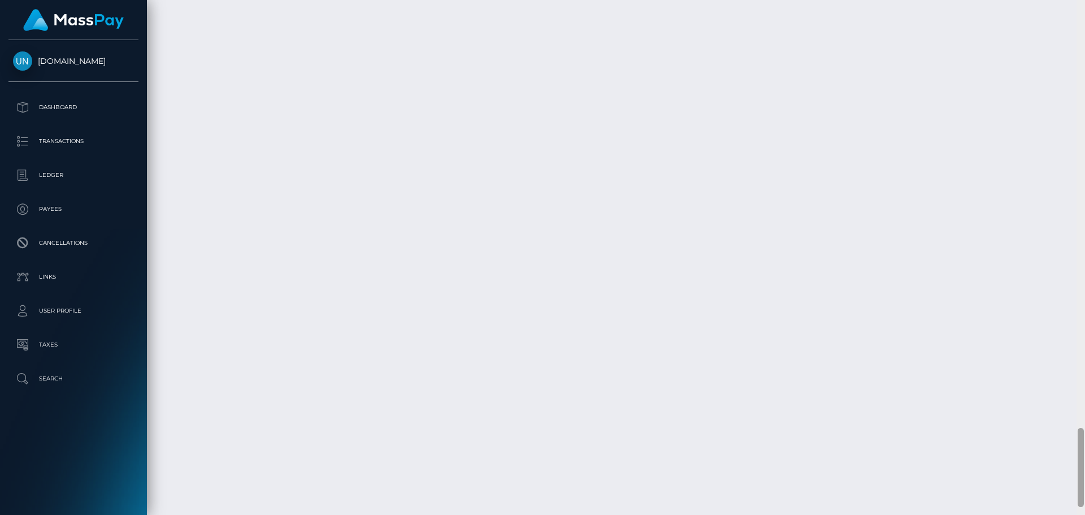
scroll to position [136, 291]
drag, startPoint x: 873, startPoint y: 248, endPoint x: 904, endPoint y: 247, distance: 30.5
copy td "337.50"
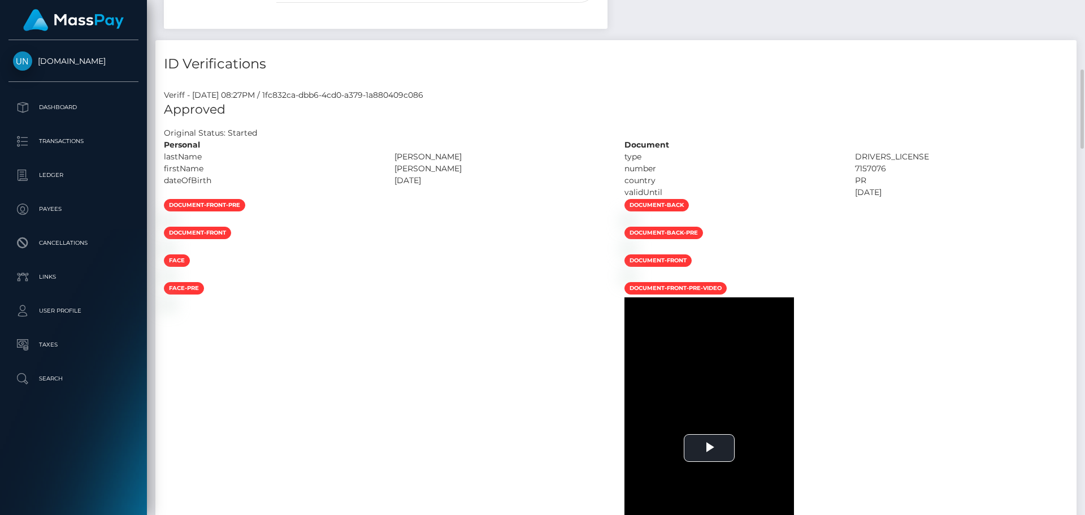
scroll to position [0, 0]
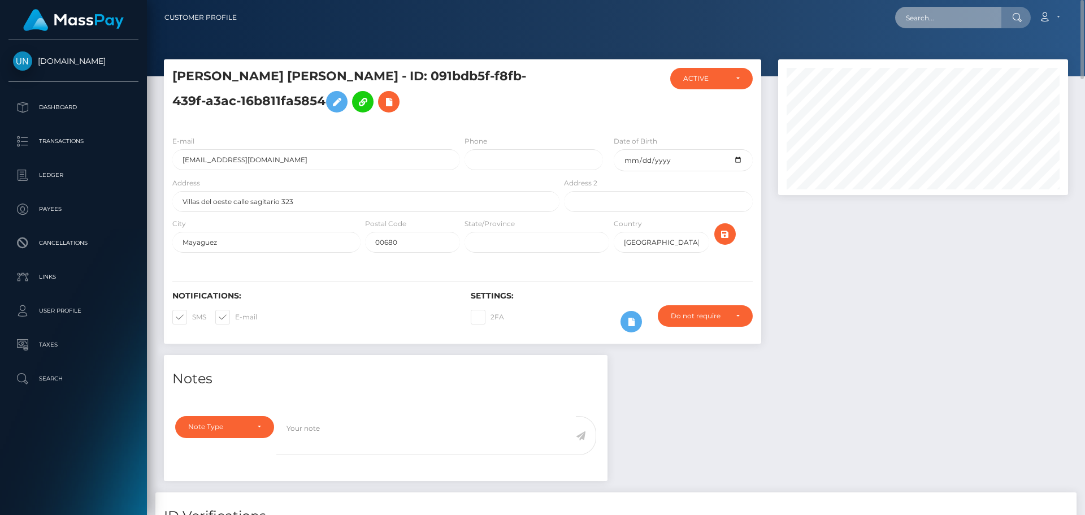
click at [989, 13] on input "text" at bounding box center [948, 17] width 106 height 21
paste input "[EMAIL_ADDRESS][DOMAIN_NAME]"
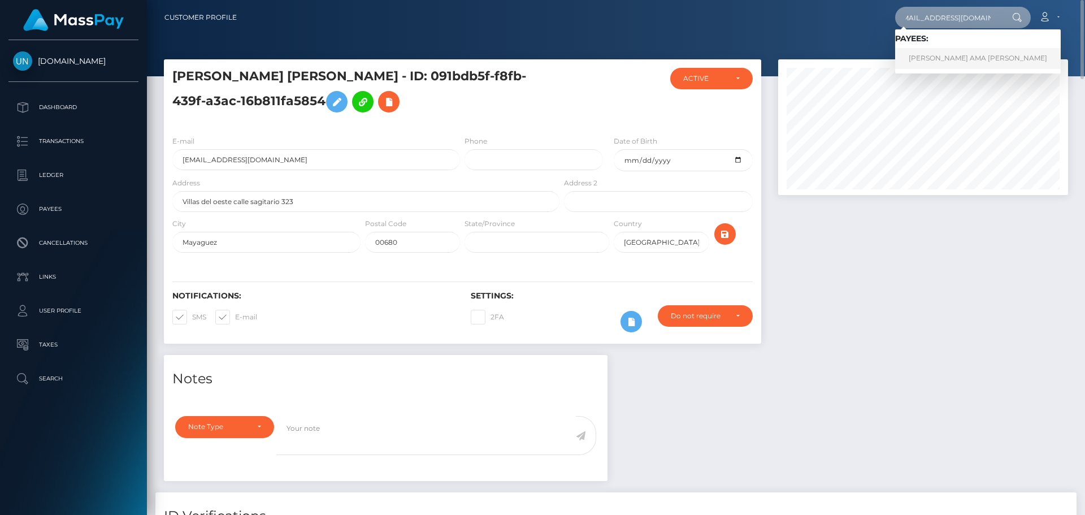
type input "[EMAIL_ADDRESS][DOMAIN_NAME]"
click at [928, 57] on link "GIFTY AMA MENSAH" at bounding box center [978, 58] width 166 height 21
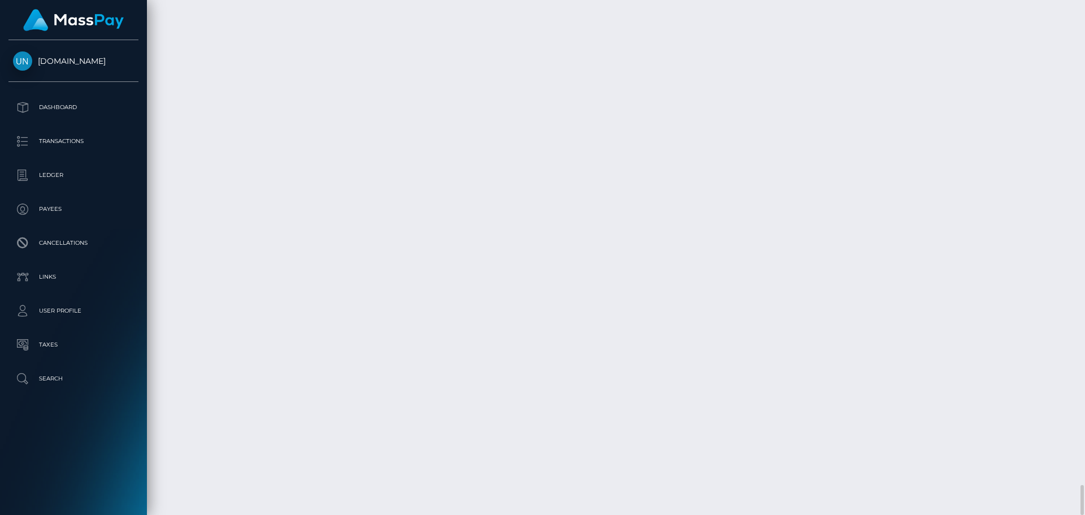
scroll to position [136, 291]
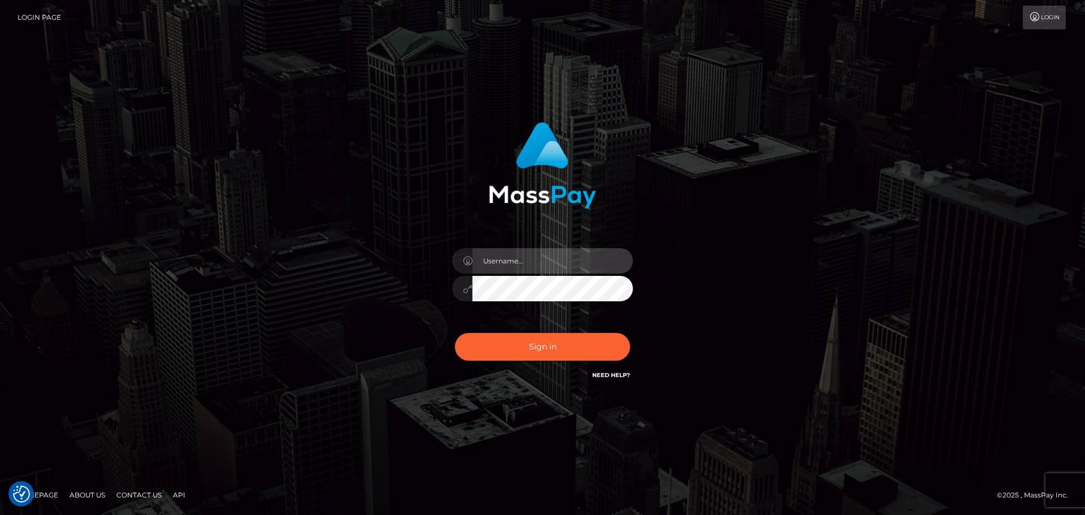
type input "[PERSON_NAME]"
click at [569, 323] on div "[PERSON_NAME]" at bounding box center [543, 283] width 198 height 86
click at [572, 332] on div "Sign in Need Help?" at bounding box center [543, 351] width 198 height 50
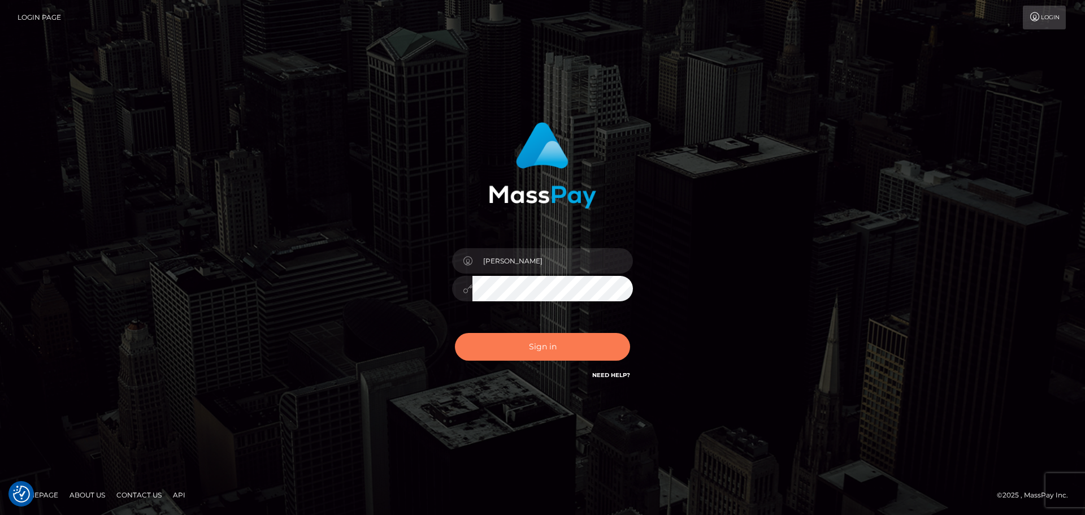
click at [578, 340] on button "Sign in" at bounding box center [542, 347] width 175 height 28
click at [526, 343] on button "Sign in" at bounding box center [542, 347] width 175 height 28
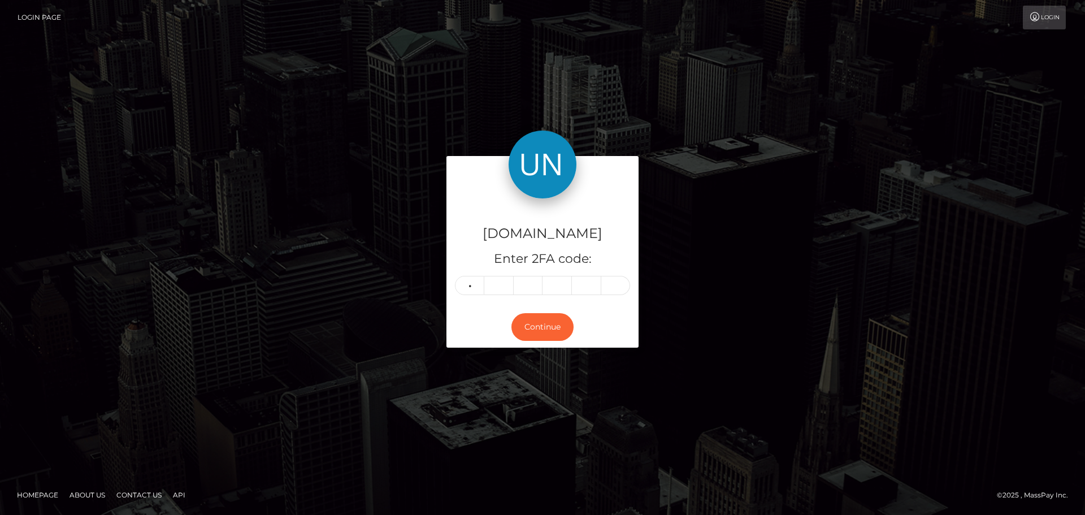
type input "1"
type input "7"
type input "3"
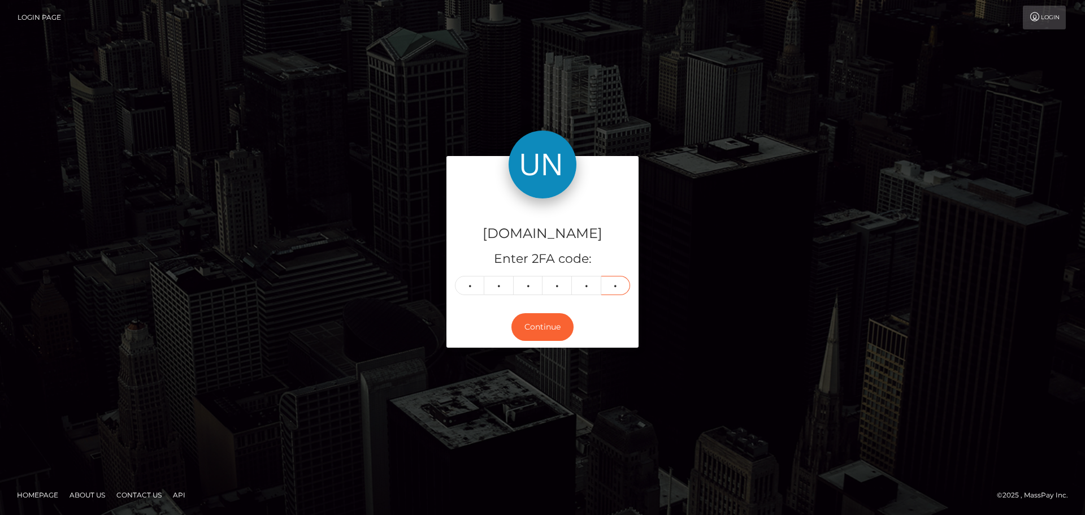
type input "7"
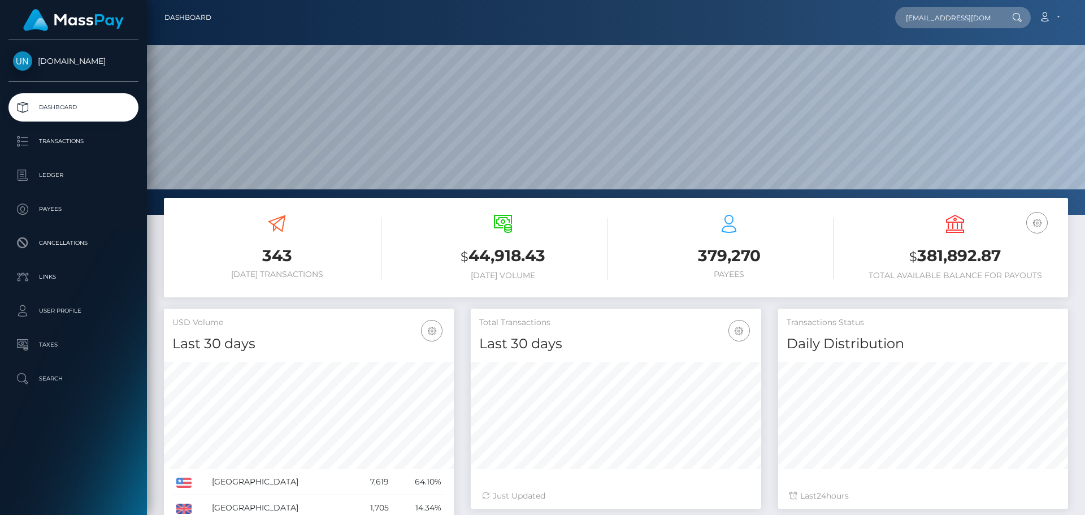
scroll to position [201, 291]
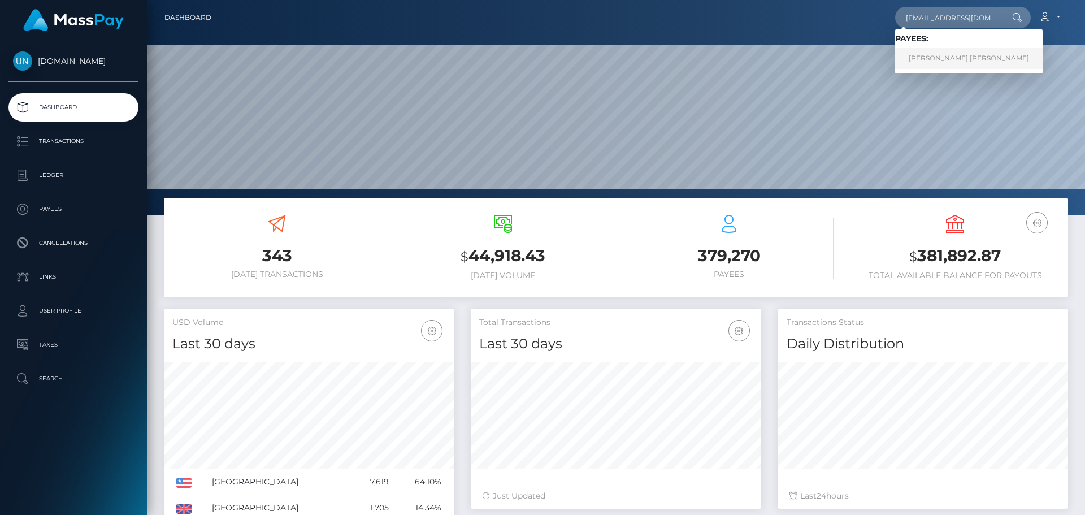
type input "[EMAIL_ADDRESS][DOMAIN_NAME]"
click at [946, 49] on link "SANDY D CASTRO MARTINEZ" at bounding box center [969, 58] width 148 height 21
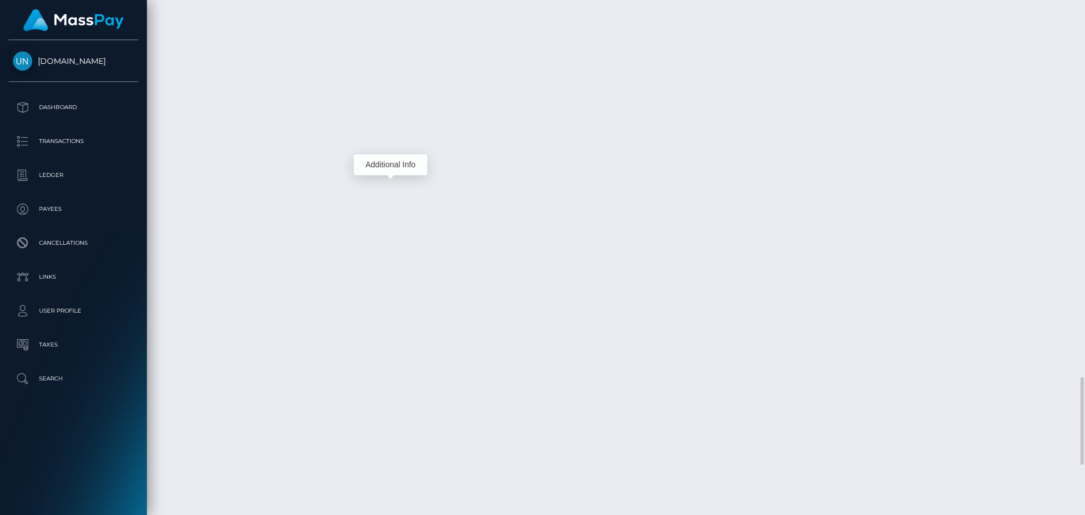
scroll to position [136, 291]
